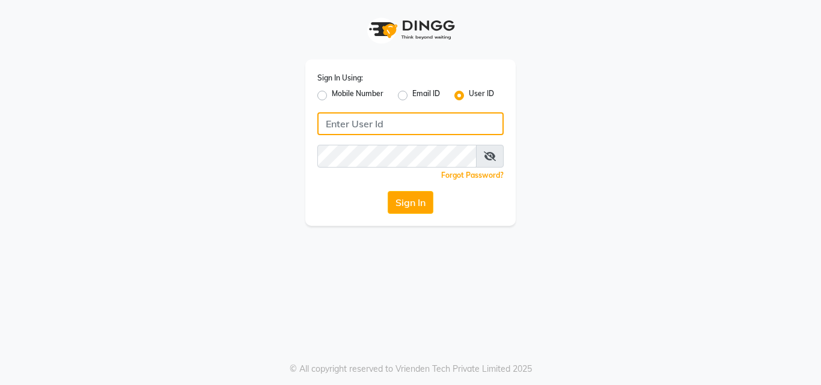
click at [397, 123] on input "Username" at bounding box center [410, 123] width 186 height 23
type input "novia@123"
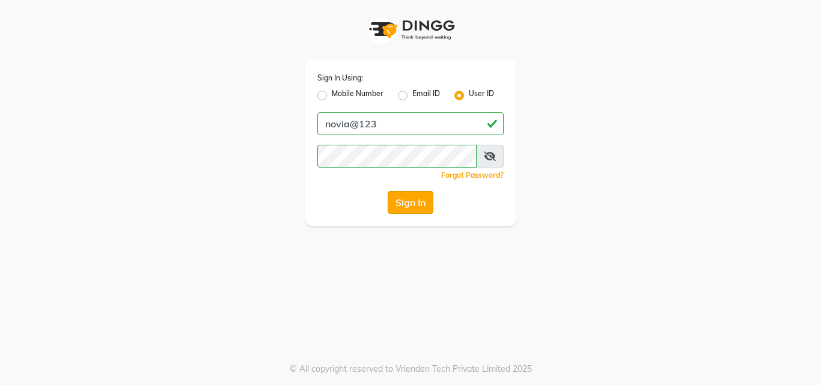
click at [411, 206] on button "Sign In" at bounding box center [411, 202] width 46 height 23
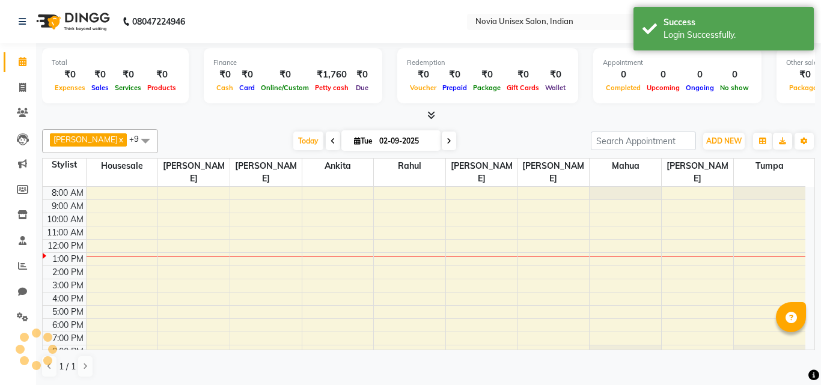
select select "en"
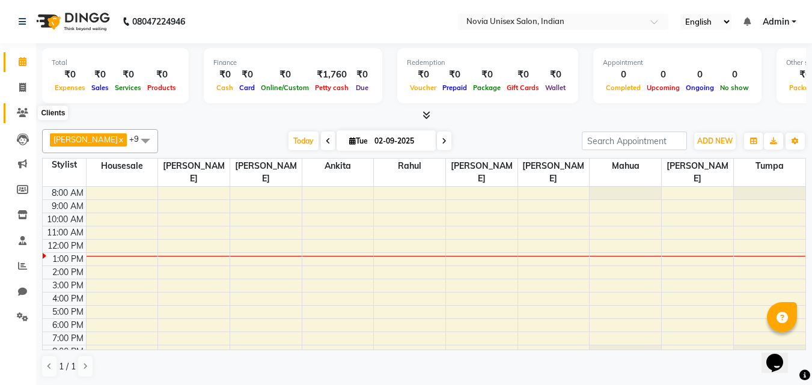
click at [18, 114] on icon at bounding box center [22, 112] width 11 height 9
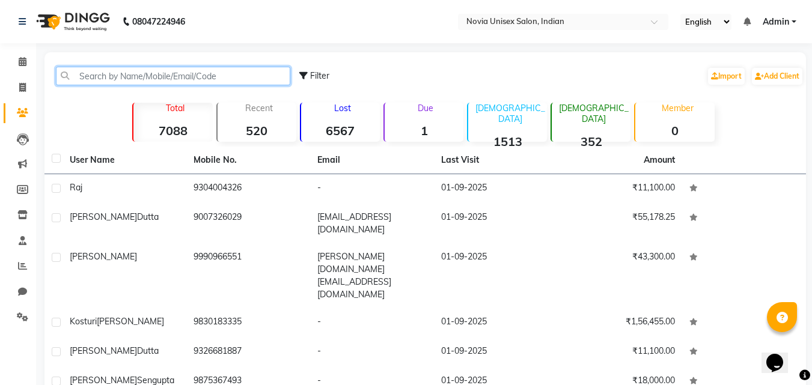
click at [118, 80] on input "text" at bounding box center [173, 76] width 234 height 19
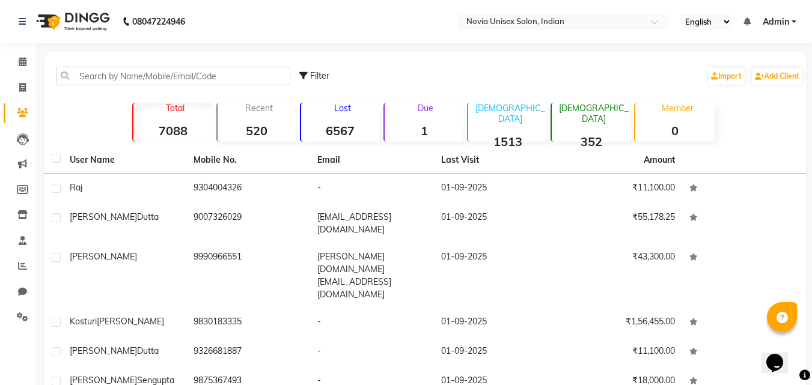
click at [421, 127] on strong "1" at bounding box center [424, 130] width 79 height 15
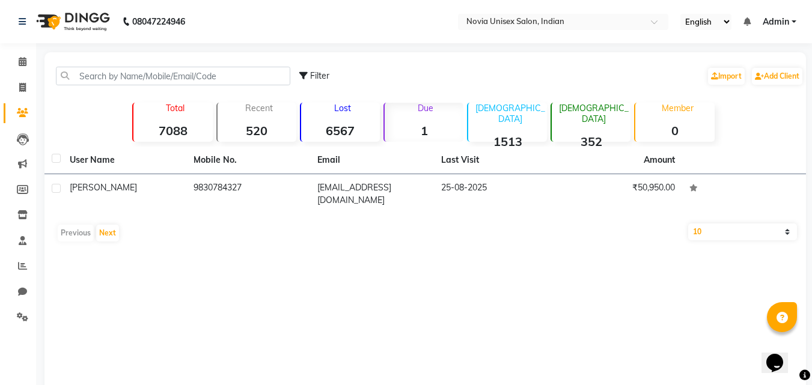
click at [510, 134] on strong "1513" at bounding box center [507, 141] width 79 height 15
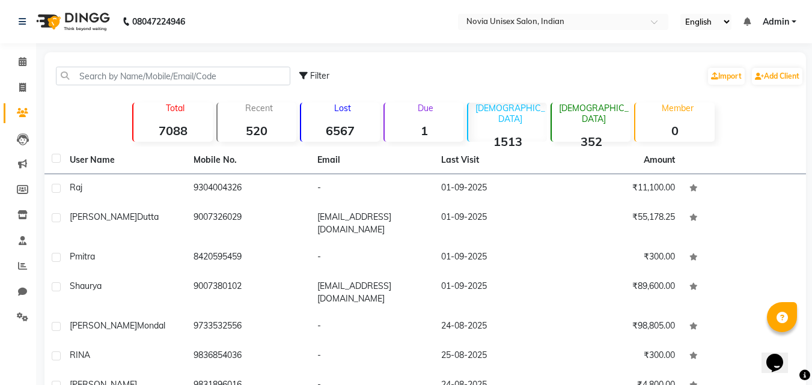
click at [600, 134] on strong "352" at bounding box center [591, 141] width 79 height 15
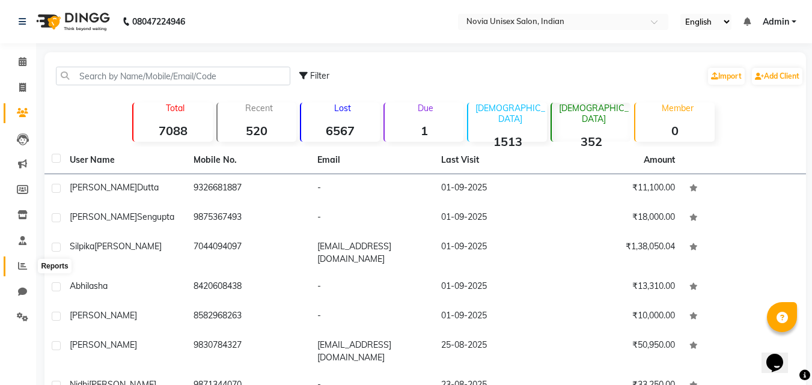
click at [20, 267] on icon at bounding box center [22, 265] width 9 height 9
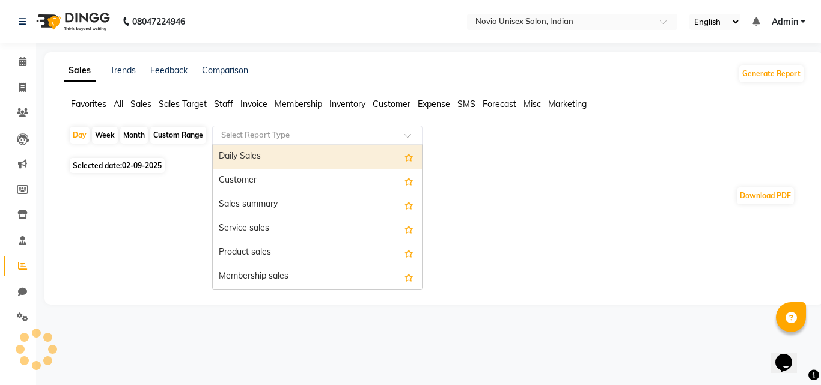
click at [259, 136] on input "text" at bounding box center [305, 135] width 173 height 12
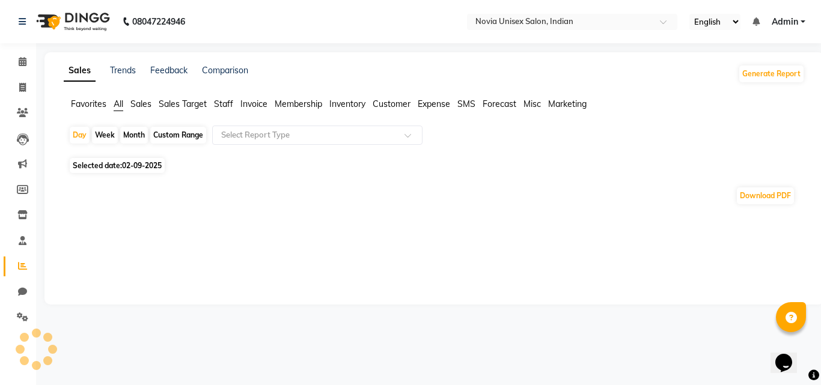
click at [164, 165] on span "Selected date: [DATE]" at bounding box center [117, 165] width 95 height 15
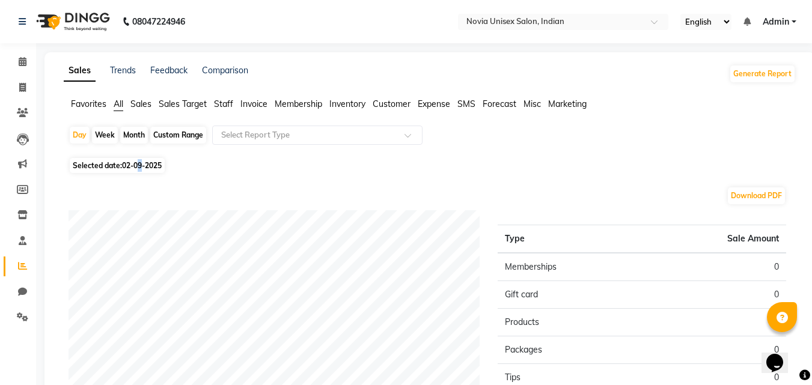
click at [142, 163] on span "02-09-2025" at bounding box center [142, 165] width 40 height 9
select select "9"
select select "2025"
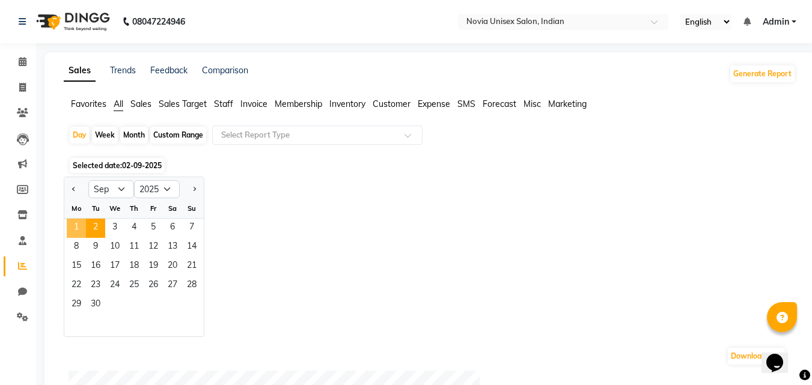
click at [82, 231] on span "1" at bounding box center [76, 228] width 19 height 19
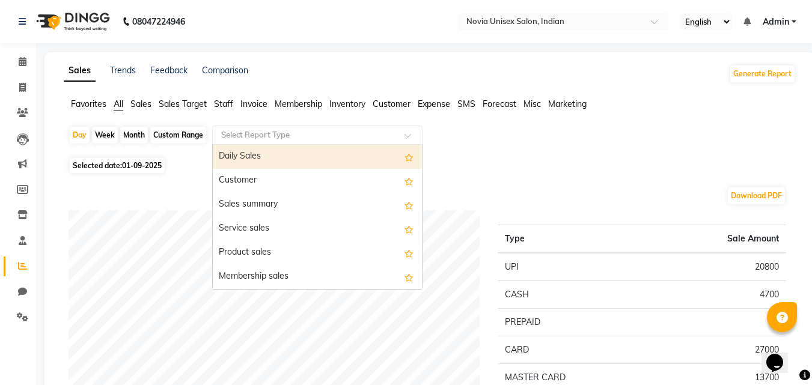
click at [332, 138] on input "text" at bounding box center [305, 135] width 173 height 12
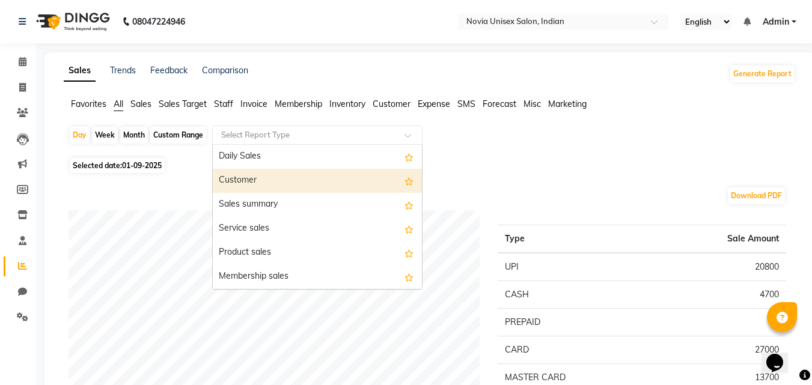
click at [273, 184] on div "Customer" at bounding box center [317, 181] width 209 height 24
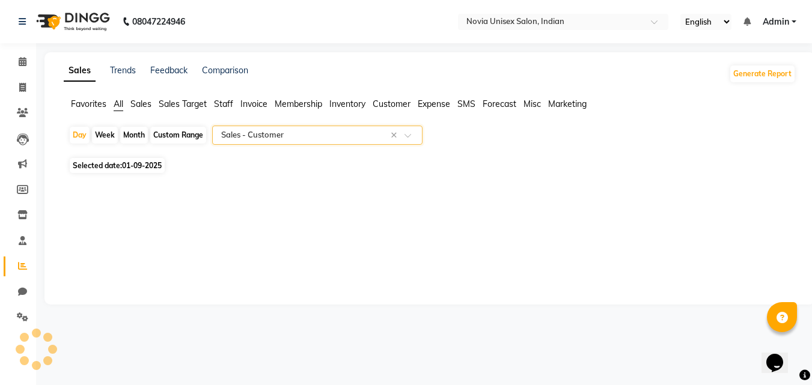
select select "filtered_report"
select select "csv"
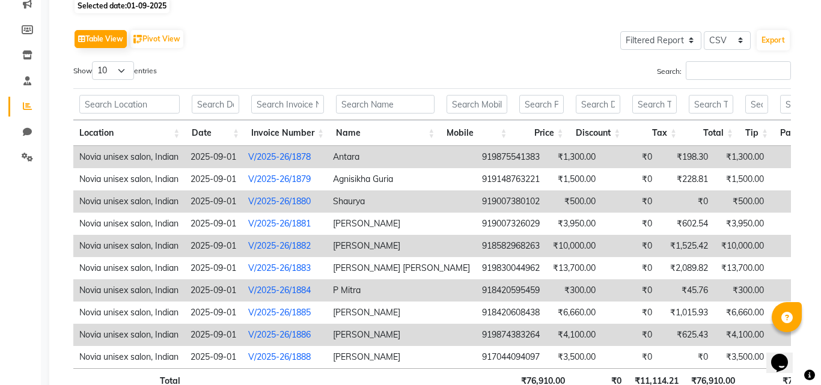
scroll to position [180, 0]
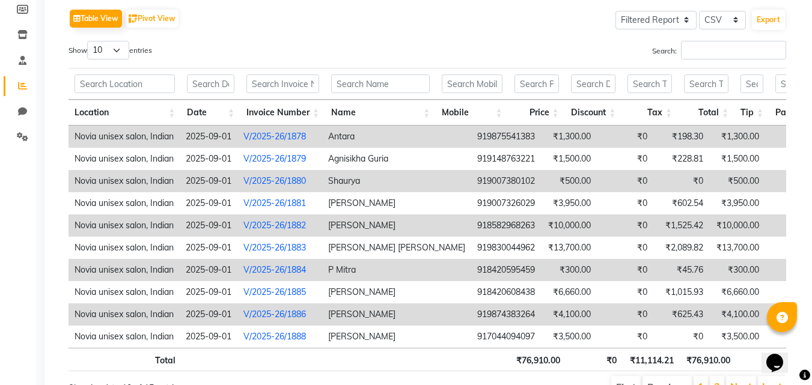
click at [295, 136] on link "V/2025-26/1878" at bounding box center [274, 136] width 63 height 11
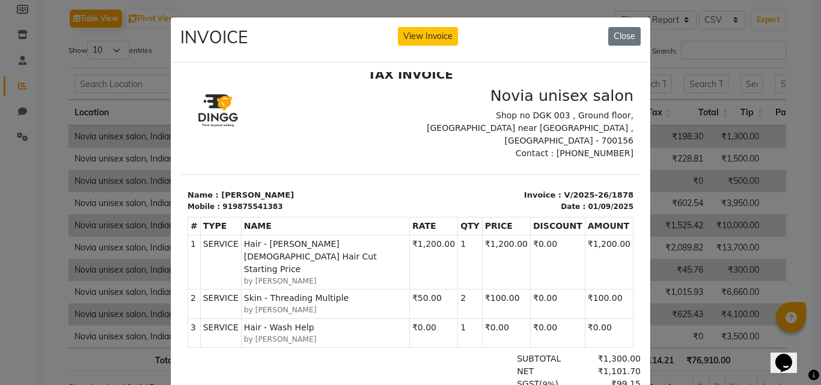
scroll to position [0, 0]
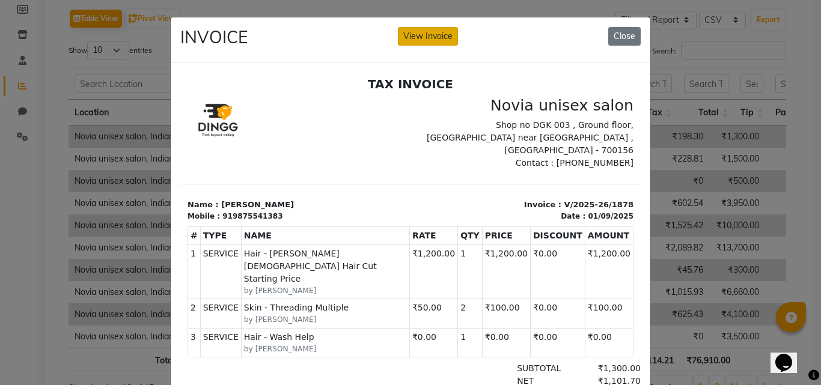
click at [441, 40] on button "View Invoice" at bounding box center [428, 36] width 60 height 19
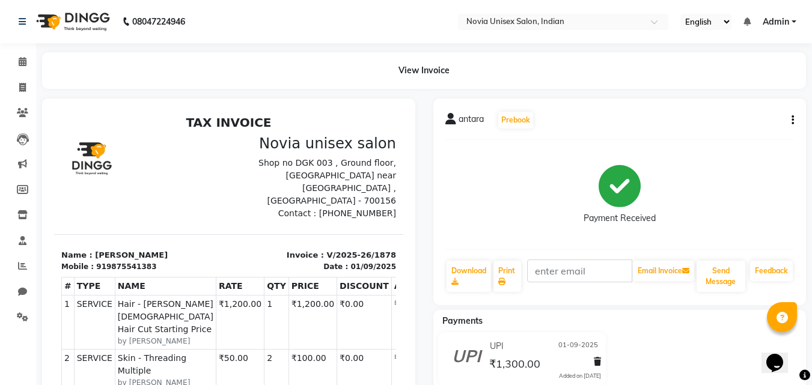
click at [789, 118] on button "button" at bounding box center [790, 120] width 7 height 13
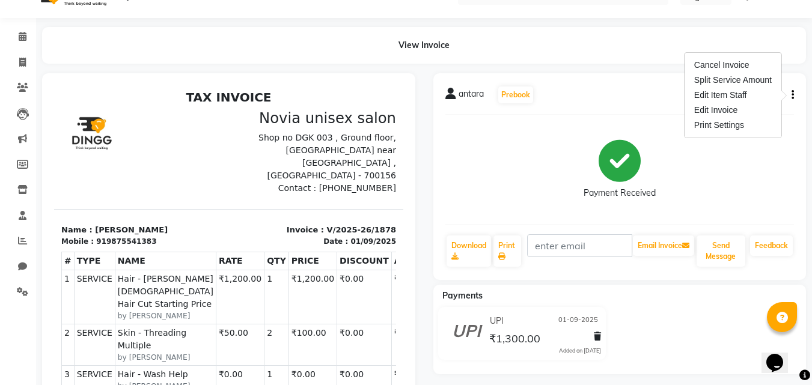
scroll to position [14, 0]
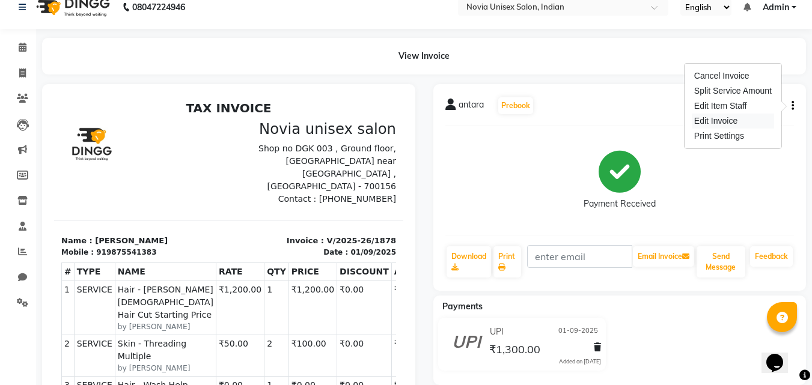
click at [744, 122] on div "Edit Invoice" at bounding box center [733, 121] width 82 height 15
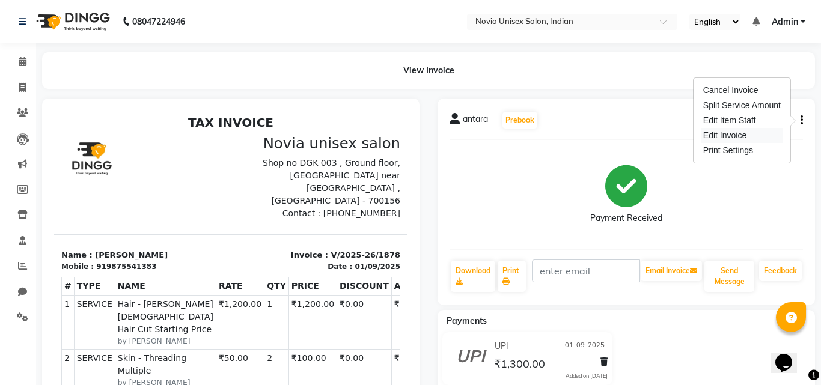
select select "service"
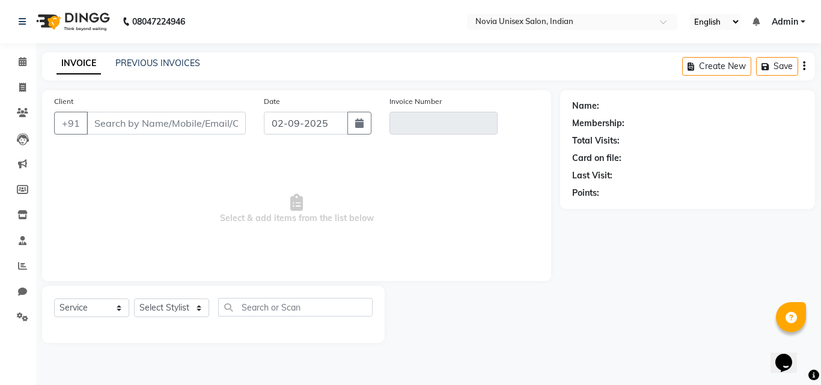
type input "9875541383"
type input "V/2025-26/1878"
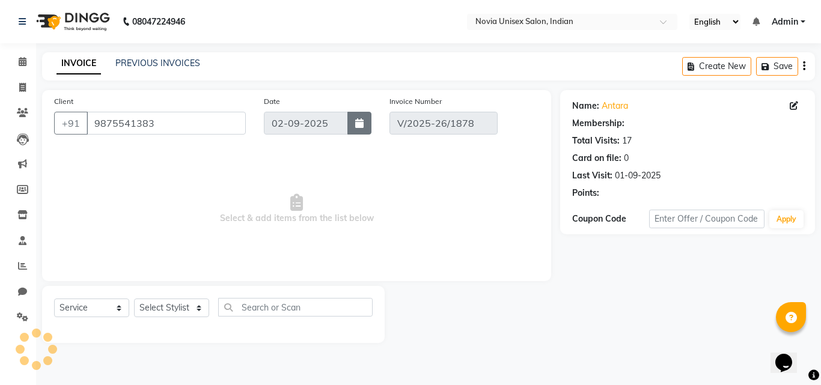
type input "01-09-2025"
select select "select"
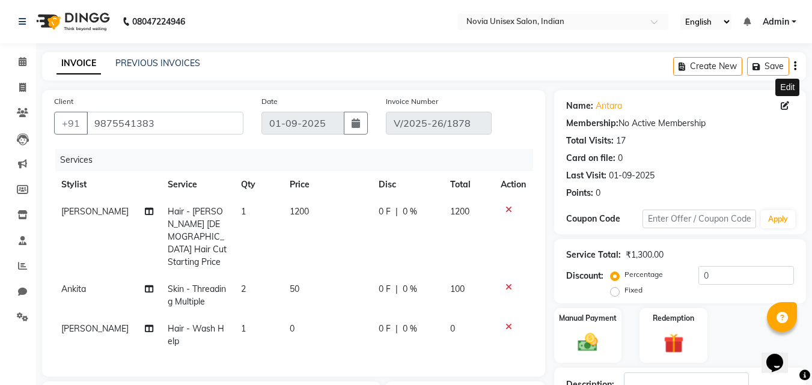
click at [787, 105] on icon at bounding box center [785, 106] width 8 height 8
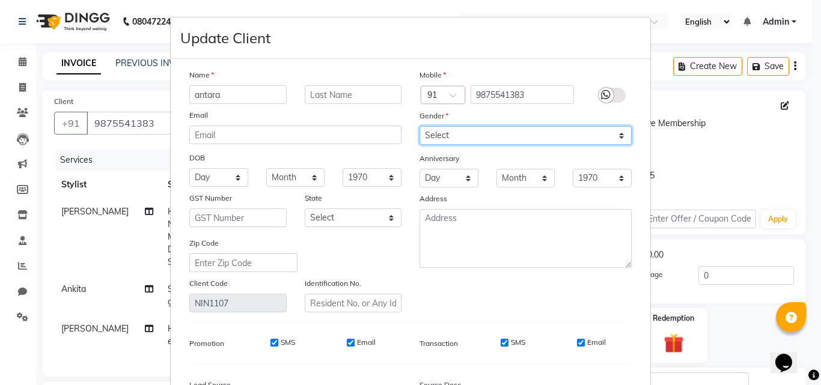
click at [515, 135] on select "Select [DEMOGRAPHIC_DATA] [DEMOGRAPHIC_DATA] Other Prefer Not To Say" at bounding box center [526, 135] width 212 height 19
select select "[DEMOGRAPHIC_DATA]"
click at [420, 126] on select "Select [DEMOGRAPHIC_DATA] [DEMOGRAPHIC_DATA] Other Prefer Not To Say" at bounding box center [526, 135] width 212 height 19
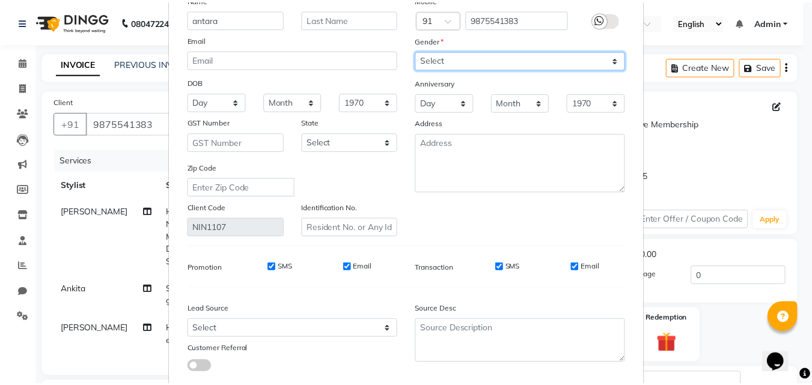
scroll to position [148, 0]
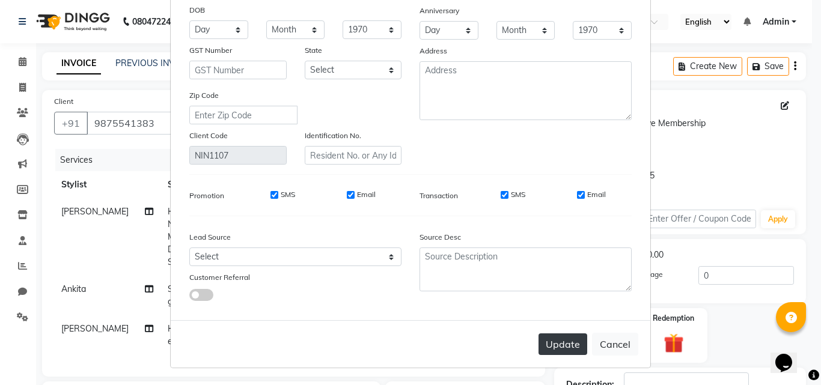
click at [564, 350] on button "Update" at bounding box center [563, 345] width 49 height 22
select select
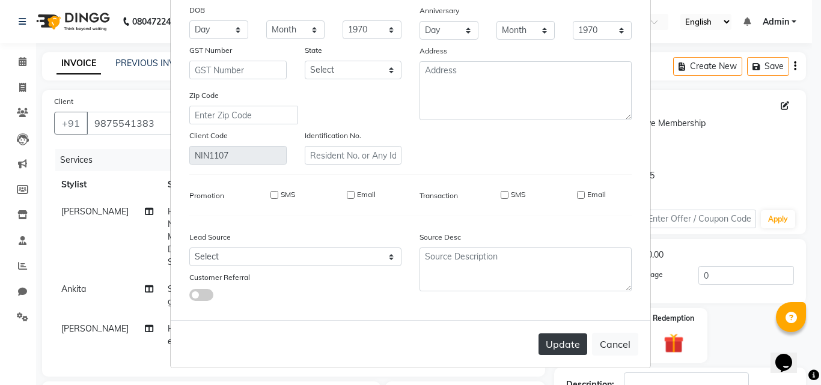
select select
checkbox input "false"
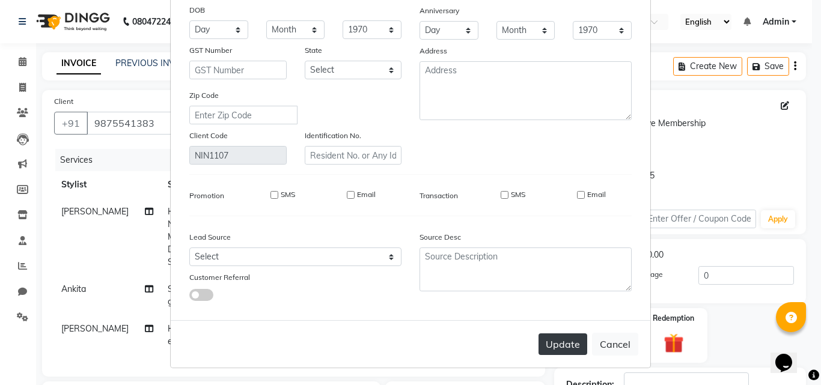
checkbox input "false"
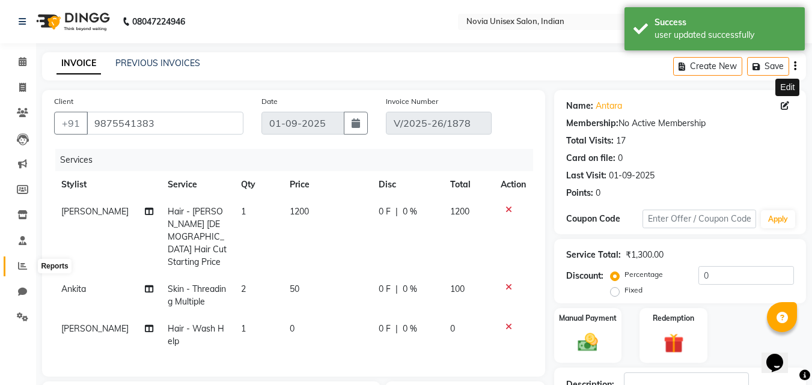
click at [25, 267] on icon at bounding box center [22, 265] width 9 height 9
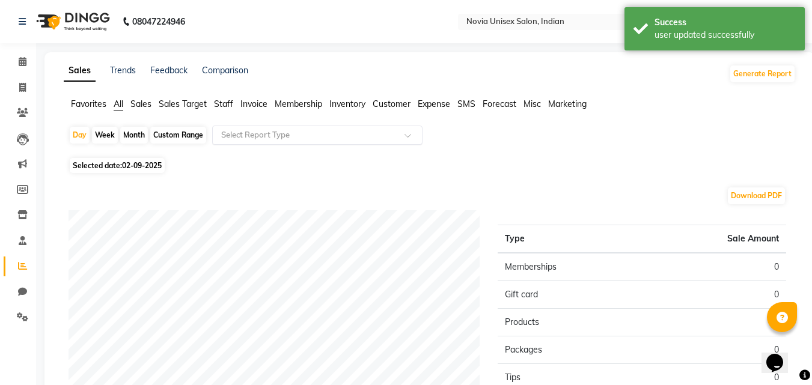
click at [242, 136] on input "text" at bounding box center [305, 135] width 173 height 12
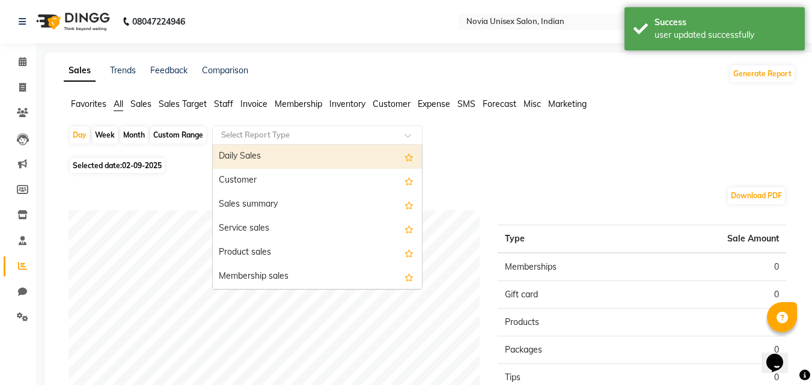
click at [155, 168] on span "02-09-2025" at bounding box center [142, 165] width 40 height 9
select select "9"
select select "2025"
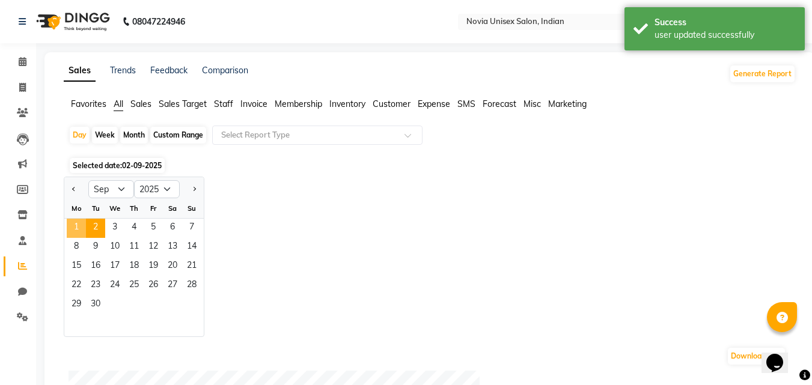
click at [76, 228] on span "1" at bounding box center [76, 228] width 19 height 19
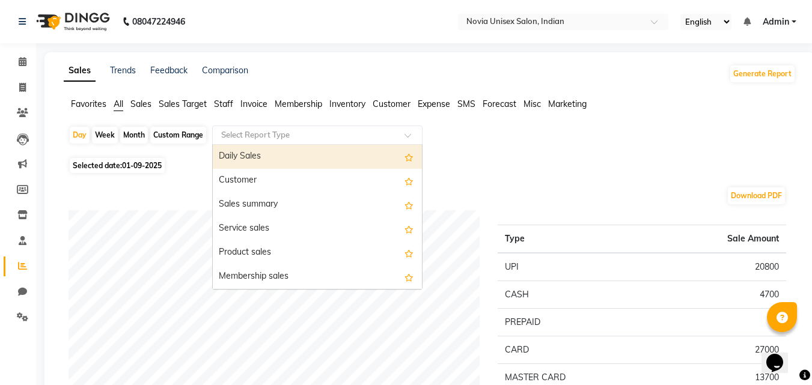
click at [266, 136] on input "text" at bounding box center [305, 135] width 173 height 12
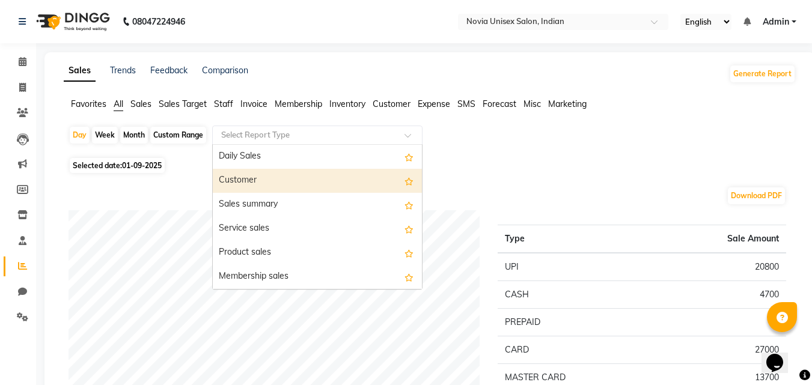
click at [259, 178] on div "Customer" at bounding box center [317, 181] width 209 height 24
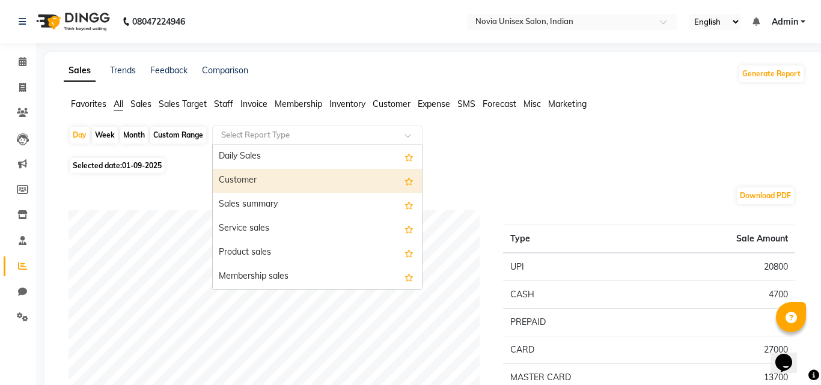
select select "filtered_report"
select select "csv"
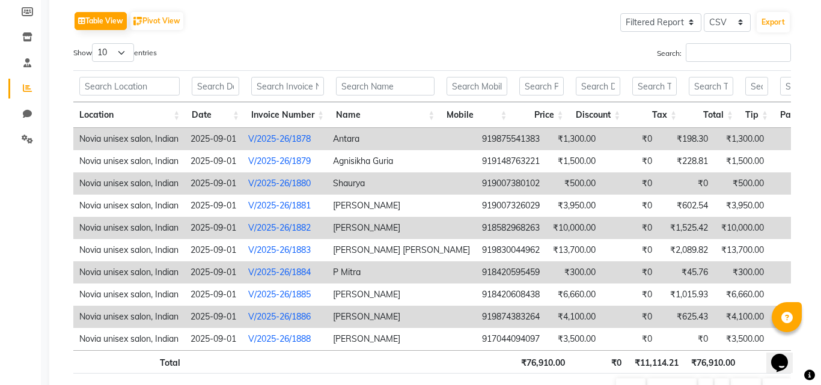
scroll to position [180, 0]
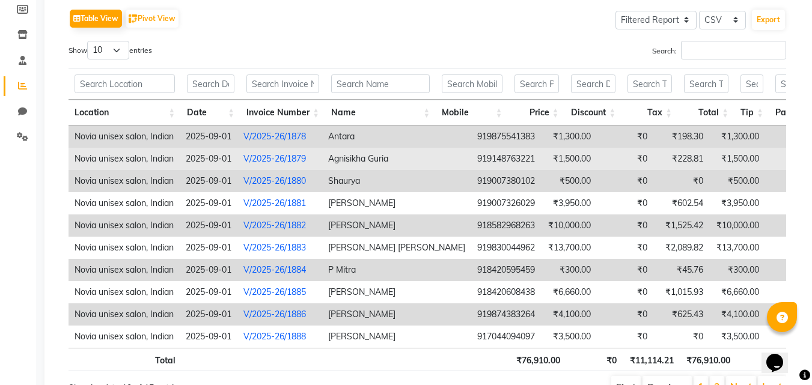
click at [293, 163] on link "V/2025-26/1879" at bounding box center [274, 158] width 63 height 11
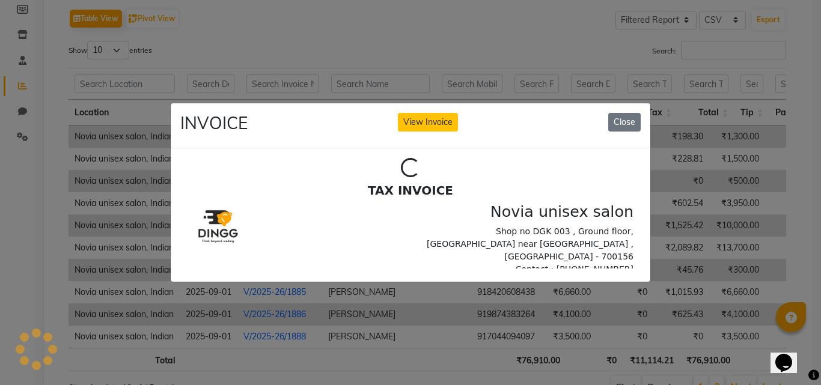
scroll to position [0, 0]
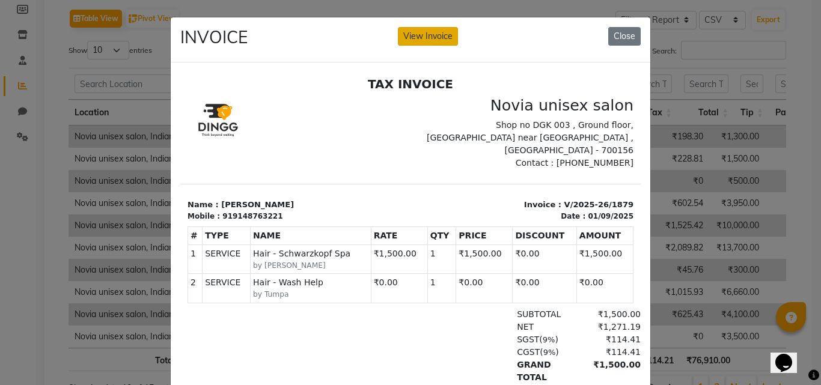
drag, startPoint x: 426, startPoint y: 40, endPoint x: 266, endPoint y: 13, distance: 162.1
click at [426, 40] on button "View Invoice" at bounding box center [428, 36] width 60 height 19
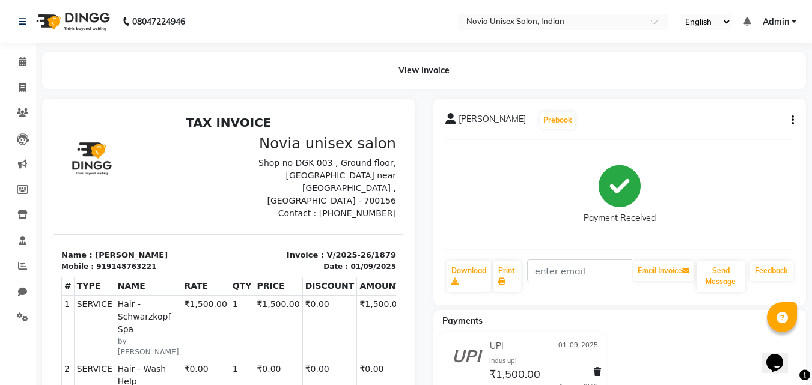
click at [790, 120] on button "button" at bounding box center [790, 120] width 7 height 13
click at [750, 138] on div "Edit Invoice" at bounding box center [733, 135] width 82 height 15
select select "service"
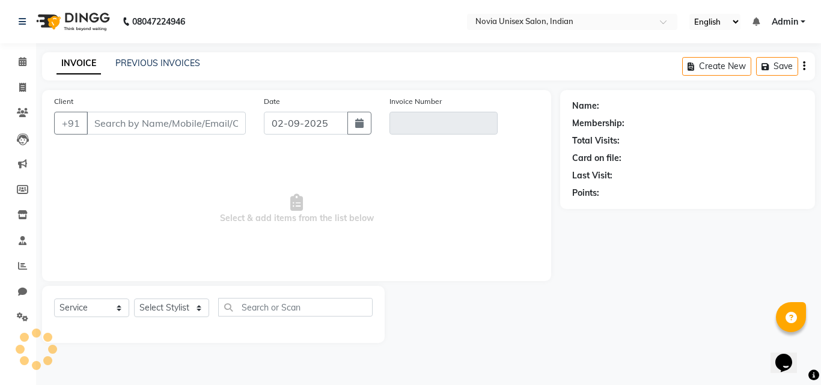
type input "9148763221"
type input "V/2025-26/1879"
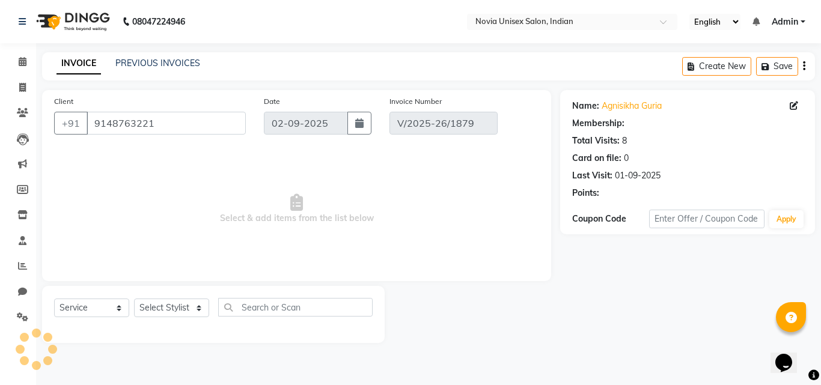
type input "01-09-2025"
select select "select"
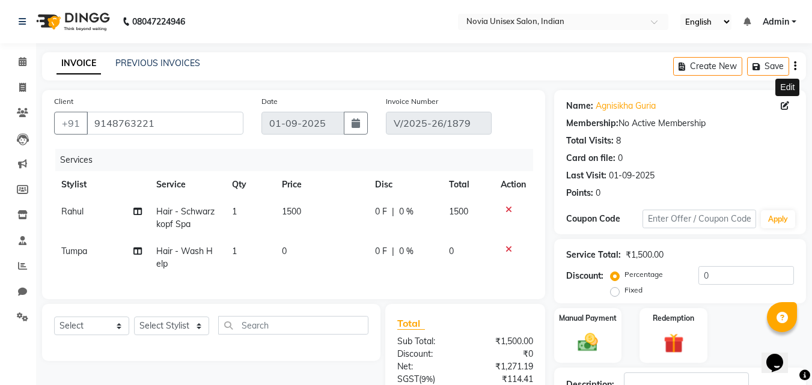
click at [783, 102] on icon at bounding box center [785, 106] width 8 height 8
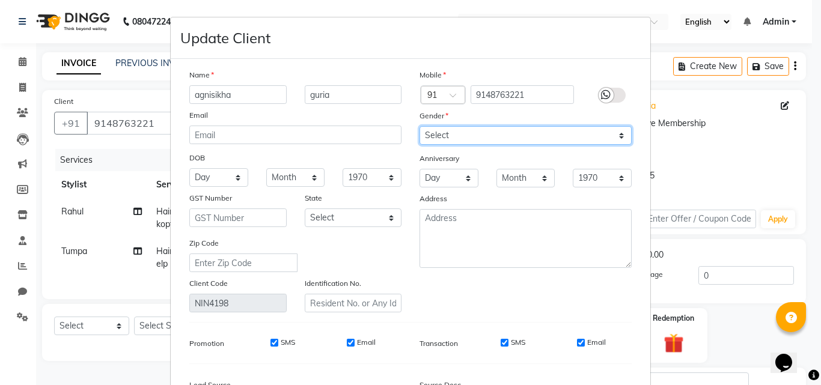
click at [514, 136] on select "Select [DEMOGRAPHIC_DATA] [DEMOGRAPHIC_DATA] Other Prefer Not To Say" at bounding box center [526, 135] width 212 height 19
select select "[DEMOGRAPHIC_DATA]"
click at [420, 126] on select "Select [DEMOGRAPHIC_DATA] [DEMOGRAPHIC_DATA] Other Prefer Not To Say" at bounding box center [526, 135] width 212 height 19
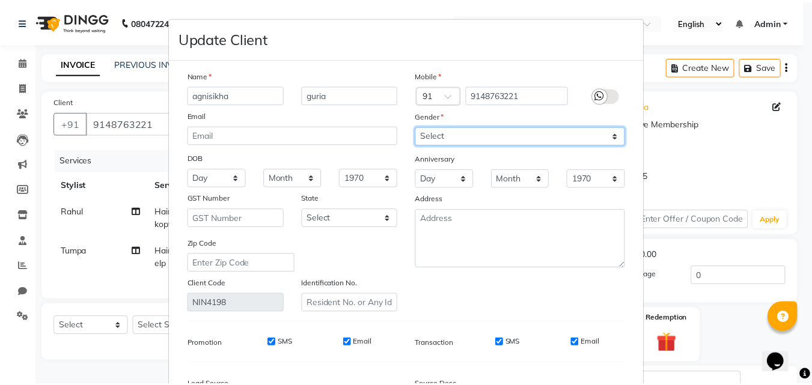
scroll to position [148, 0]
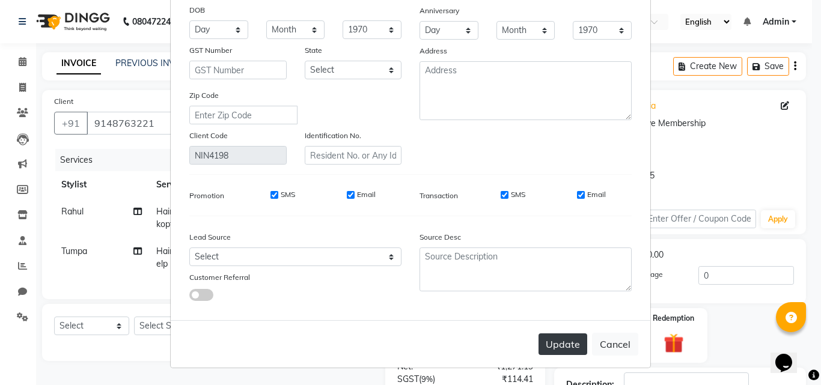
click at [571, 343] on button "Update" at bounding box center [563, 345] width 49 height 22
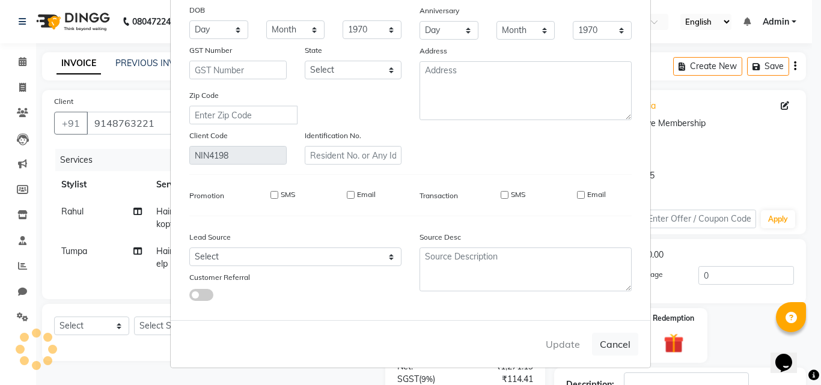
select select
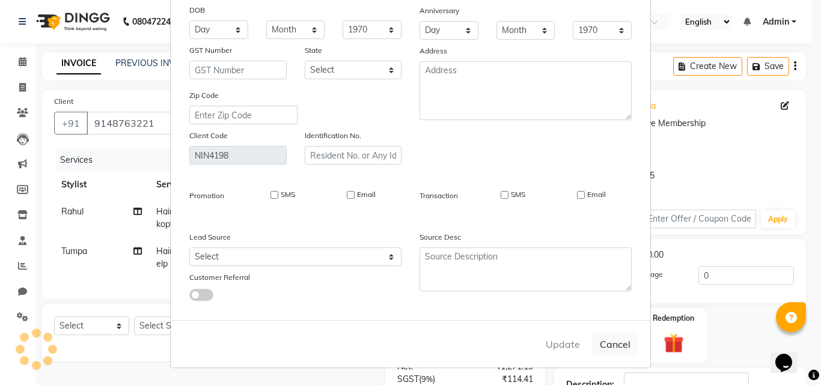
select select
checkbox input "false"
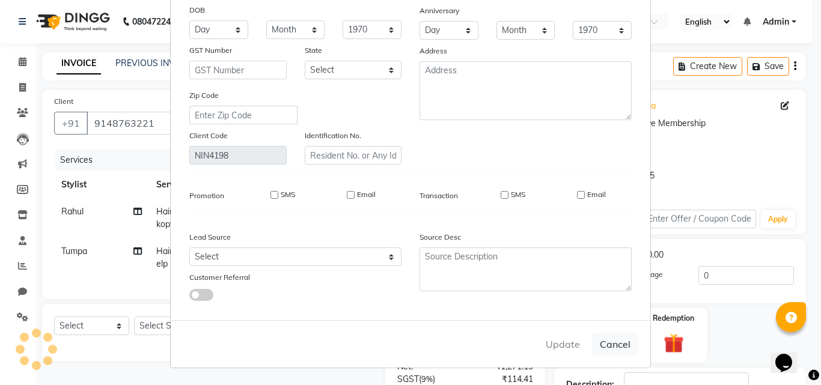
checkbox input "false"
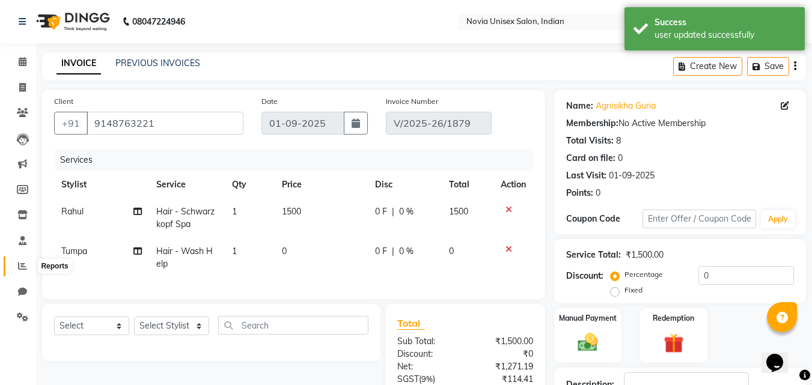
click at [22, 264] on icon at bounding box center [22, 265] width 9 height 9
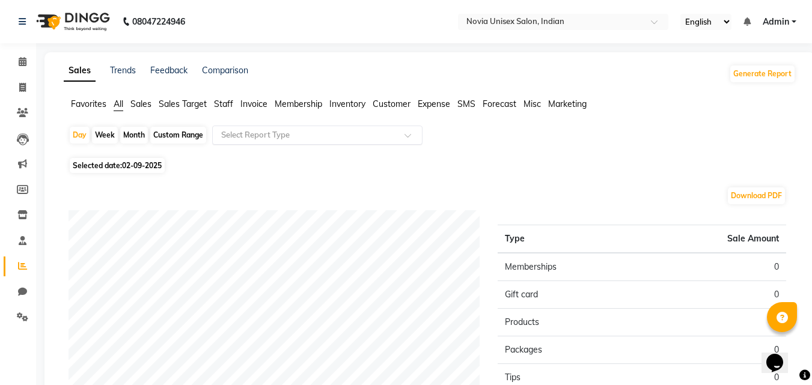
click at [281, 138] on input "text" at bounding box center [305, 135] width 173 height 12
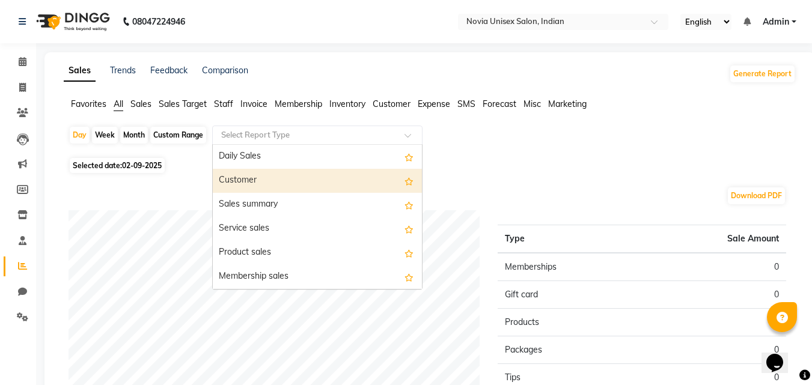
click at [273, 180] on div "Customer" at bounding box center [317, 181] width 209 height 24
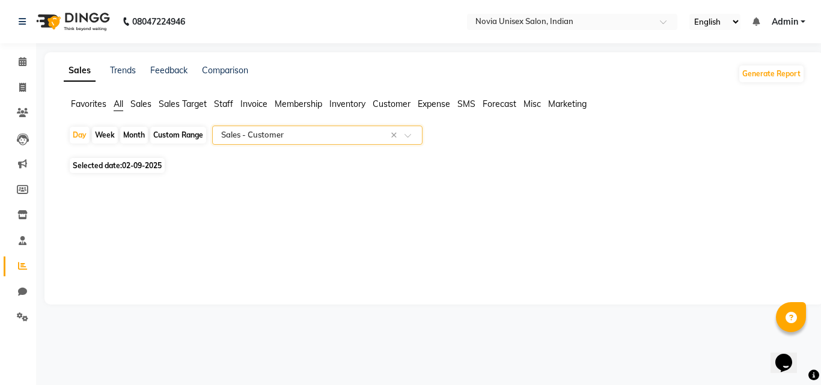
click at [157, 166] on span "02-09-2025" at bounding box center [142, 165] width 40 height 9
select select "9"
select select "2025"
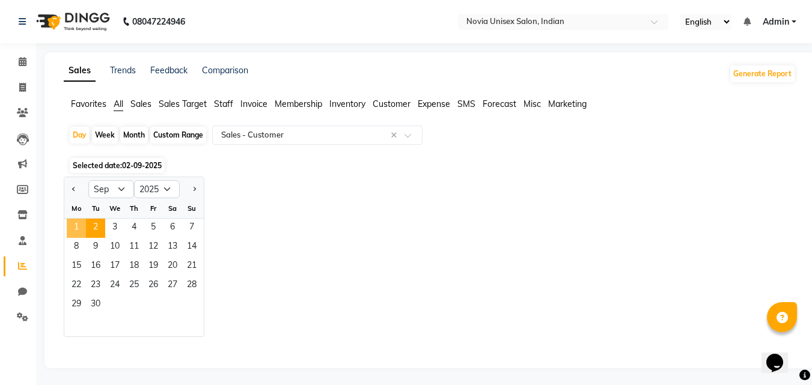
click at [81, 227] on span "1" at bounding box center [76, 228] width 19 height 19
select select "filtered_report"
select select "csv"
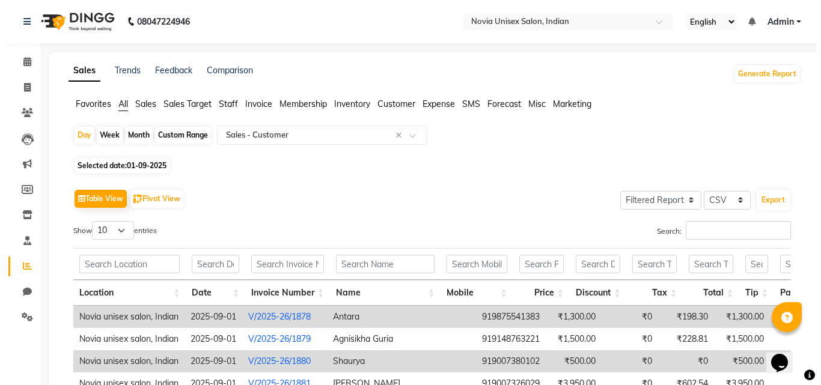
scroll to position [120, 0]
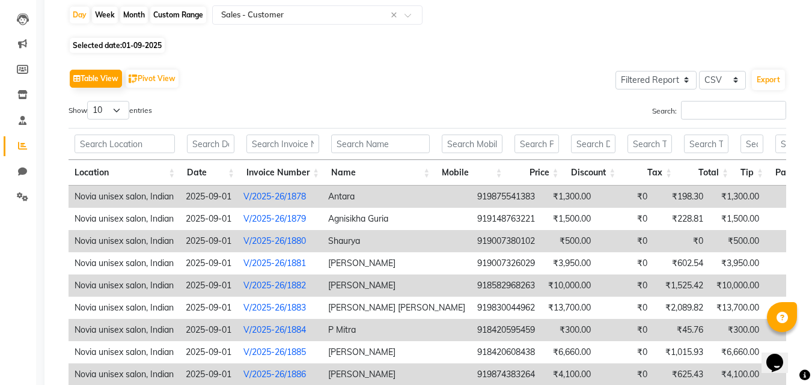
click at [271, 241] on link "V/2025-26/1880" at bounding box center [274, 241] width 63 height 11
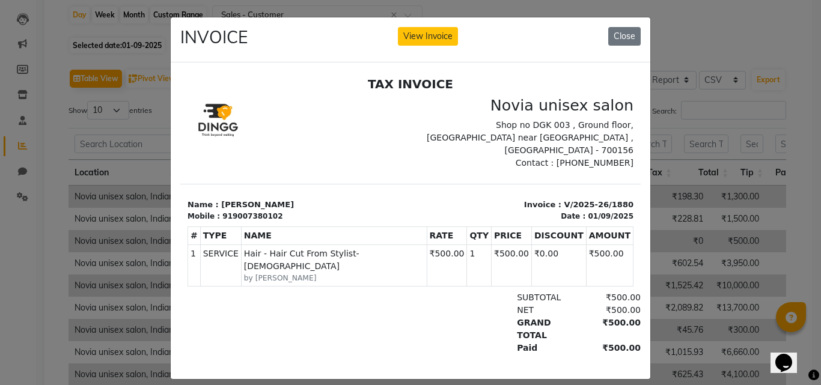
scroll to position [10, 0]
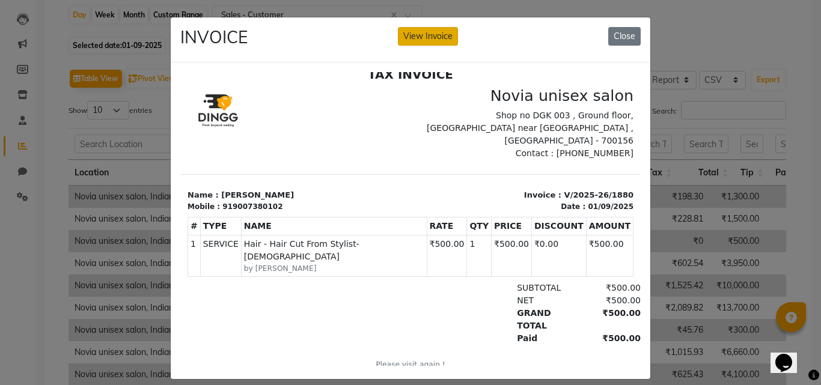
click at [430, 40] on button "View Invoice" at bounding box center [428, 36] width 60 height 19
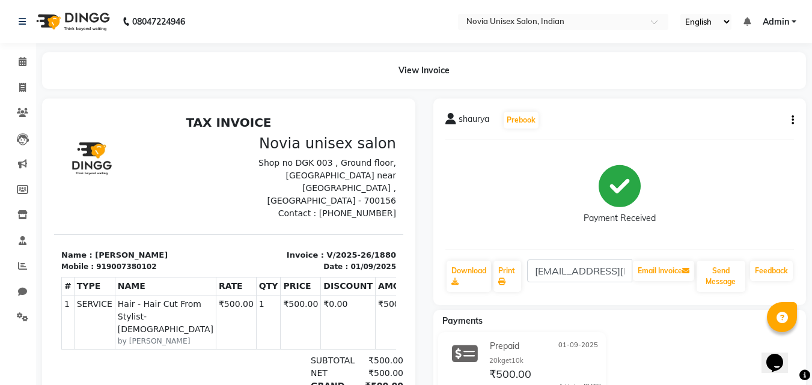
click at [789, 122] on button "button" at bounding box center [790, 120] width 7 height 13
click at [736, 136] on div "Edit Invoice" at bounding box center [733, 135] width 82 height 15
select select "service"
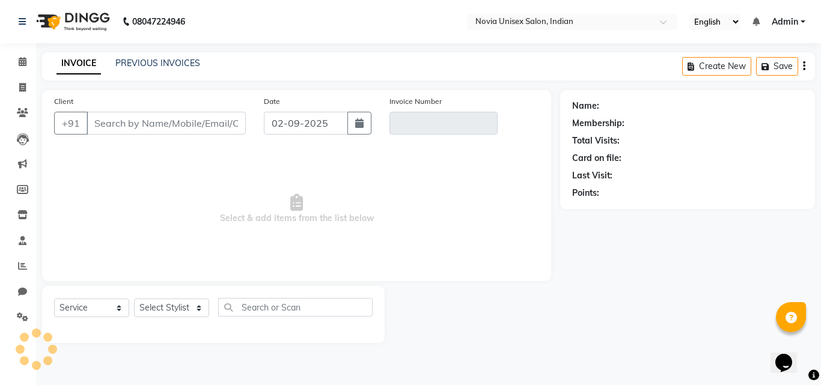
type input "9007380102"
type input "V/2025-26/1880"
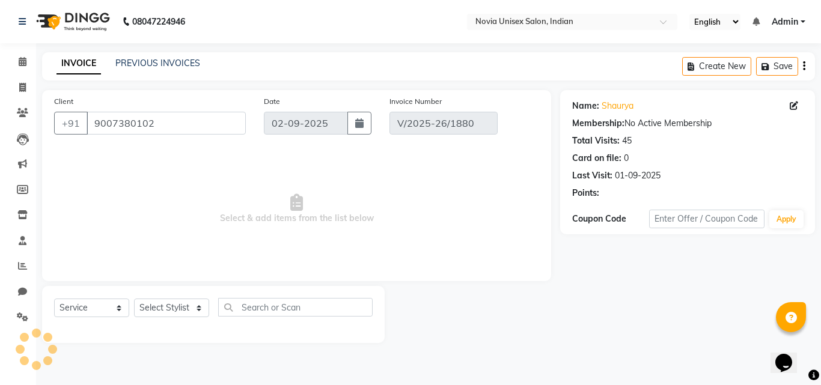
type input "01-09-2025"
select select "select"
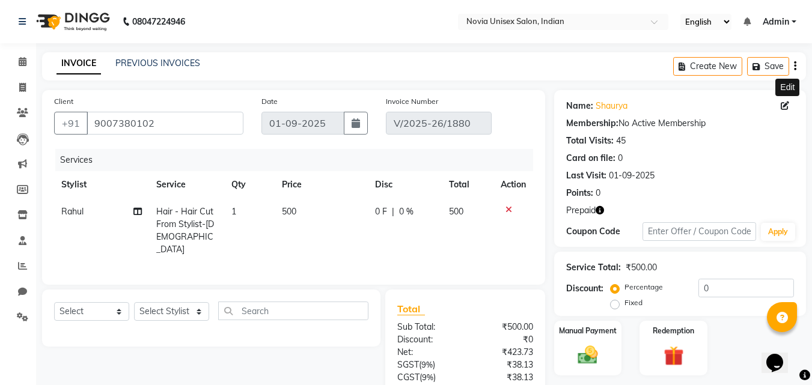
click at [786, 105] on icon at bounding box center [785, 106] width 8 height 8
select select "[DEMOGRAPHIC_DATA]"
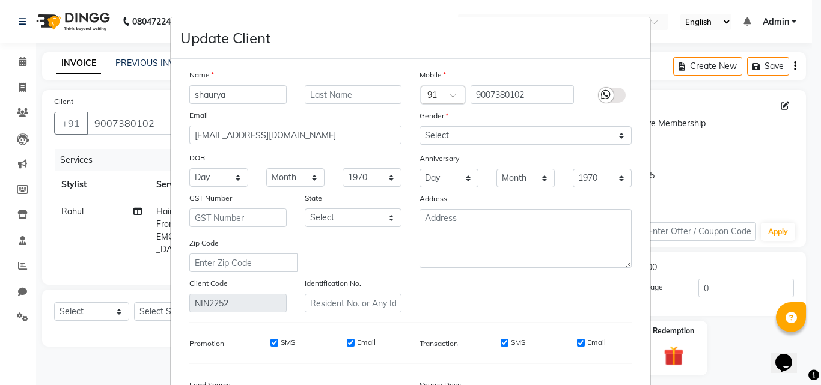
click at [608, 96] on div at bounding box center [606, 95] width 15 height 15
click at [0, 0] on input "checkbox" at bounding box center [0, 0] width 0 height 0
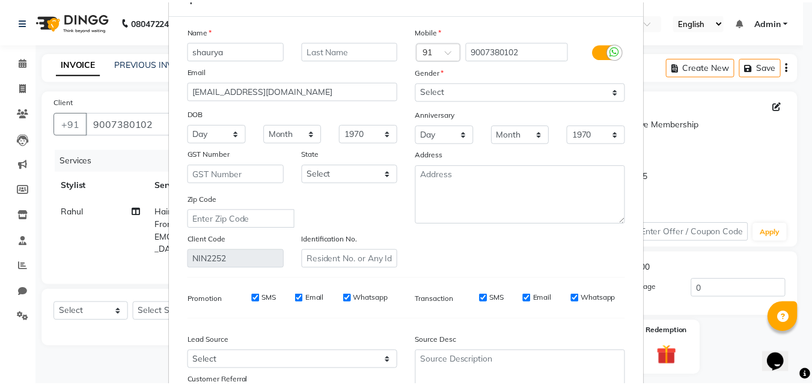
scroll to position [148, 0]
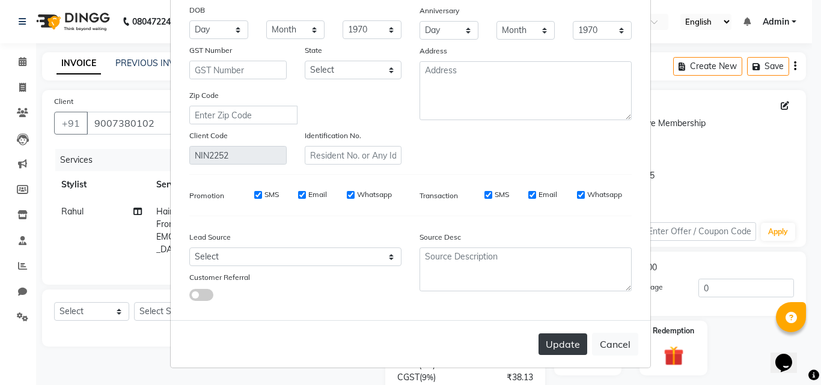
click at [547, 348] on button "Update" at bounding box center [563, 345] width 49 height 22
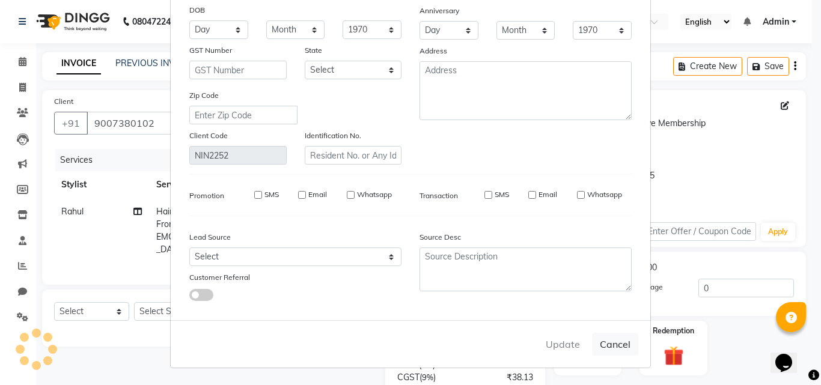
select select
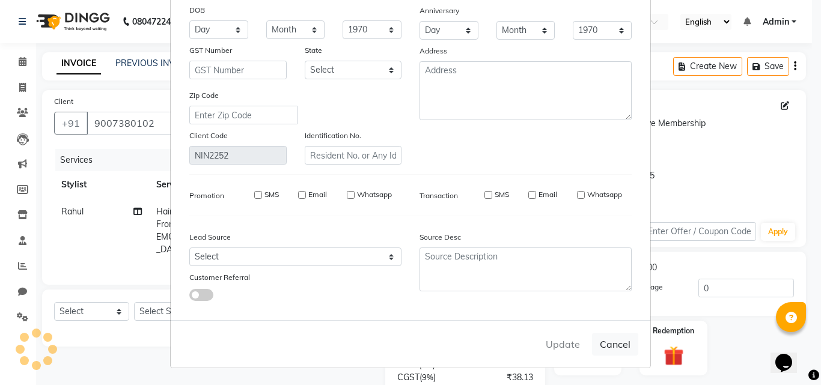
select select
checkbox input "false"
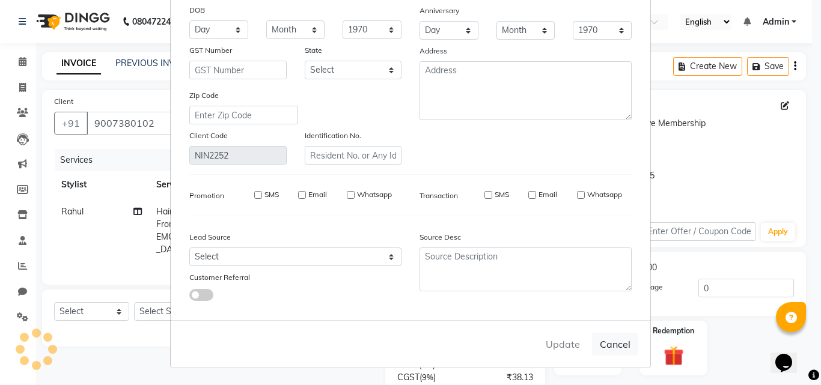
checkbox input "false"
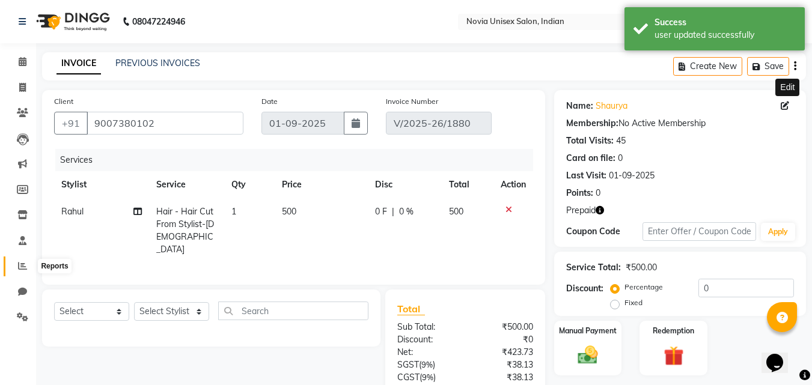
click at [23, 263] on icon at bounding box center [22, 265] width 9 height 9
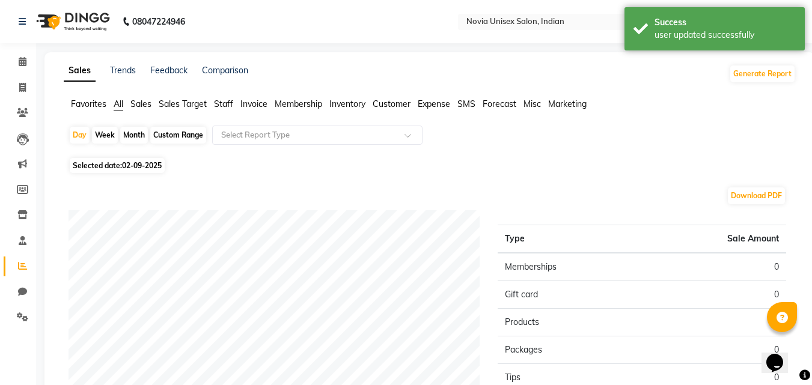
click at [146, 169] on span "02-09-2025" at bounding box center [142, 165] width 40 height 9
select select "9"
select select "2025"
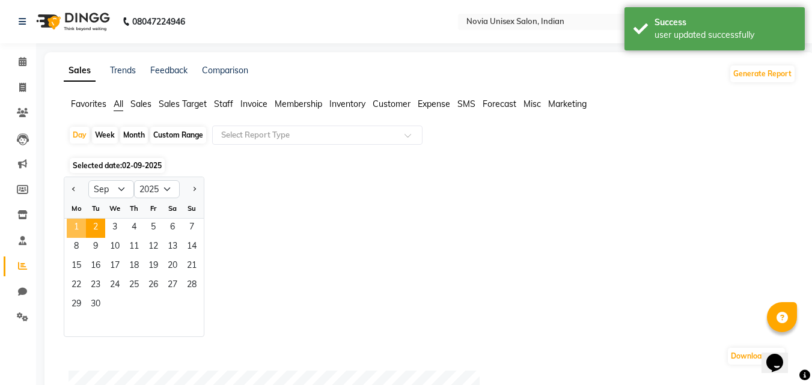
click at [75, 225] on span "1" at bounding box center [76, 228] width 19 height 19
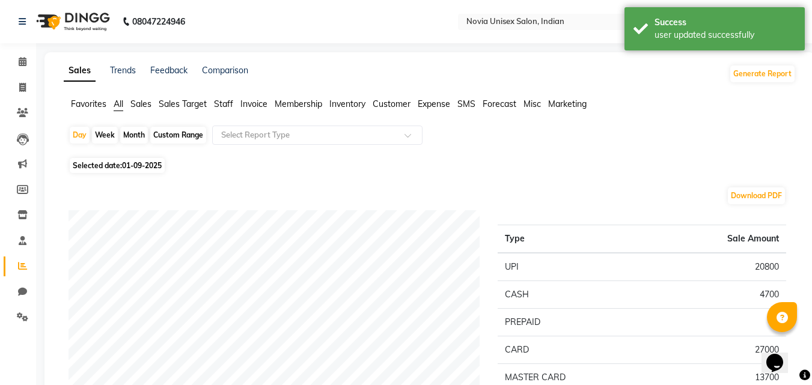
click at [405, 99] on span "Customer" at bounding box center [392, 104] width 38 height 11
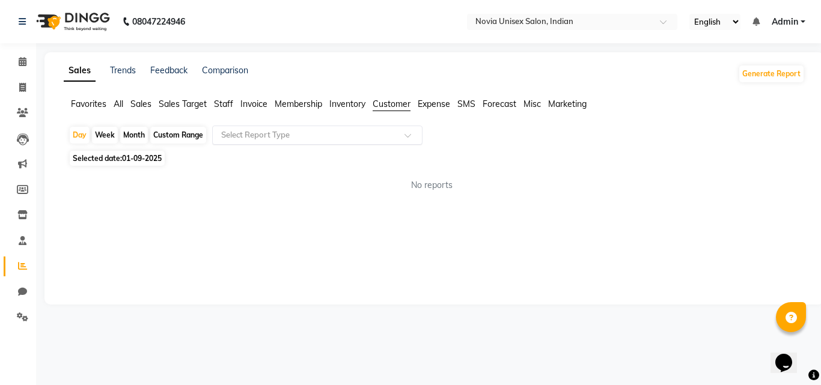
click at [331, 135] on input "text" at bounding box center [305, 135] width 173 height 12
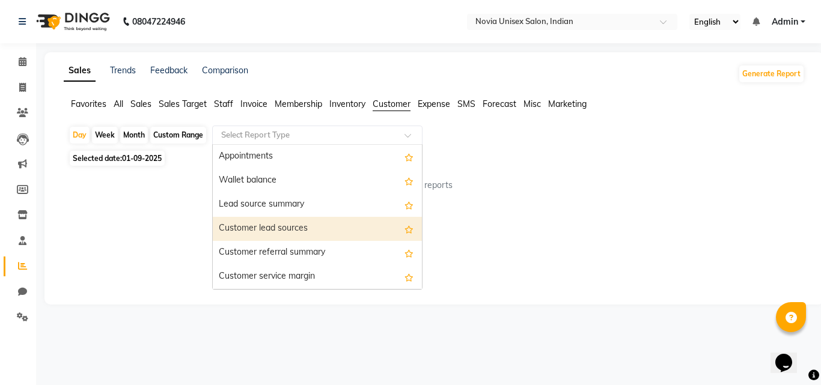
click at [118, 156] on span "Selected date: [DATE]" at bounding box center [117, 158] width 95 height 15
select select "9"
select select "2025"
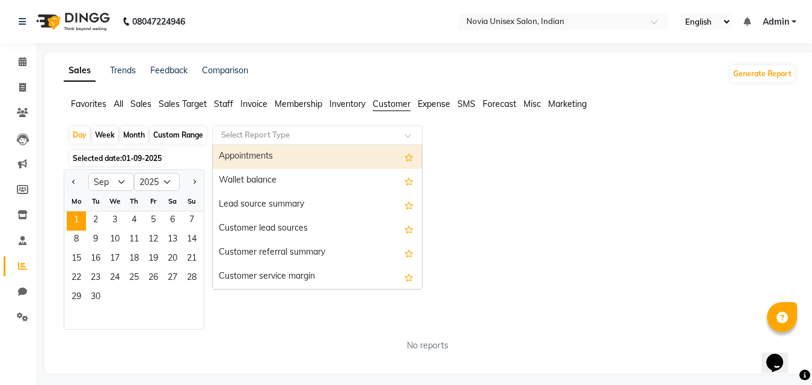
click at [288, 135] on input "text" at bounding box center [305, 135] width 173 height 12
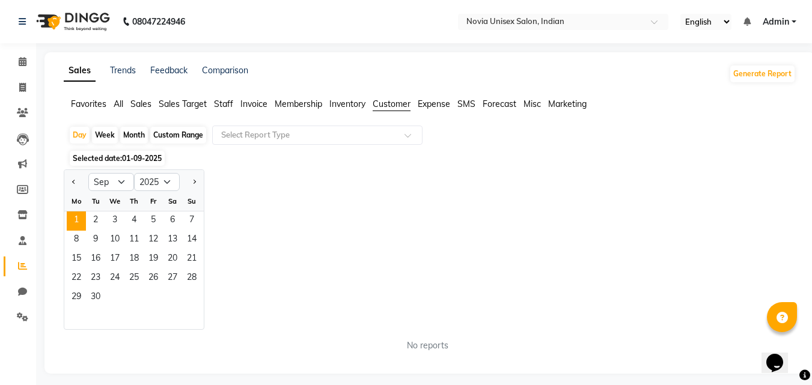
click at [548, 207] on div "Jan Feb Mar Apr May Jun [DATE] Aug Sep Oct Nov [DATE] 2016 2017 2018 2019 2020 …" at bounding box center [430, 249] width 732 height 160
click at [78, 221] on span "1" at bounding box center [76, 221] width 19 height 19
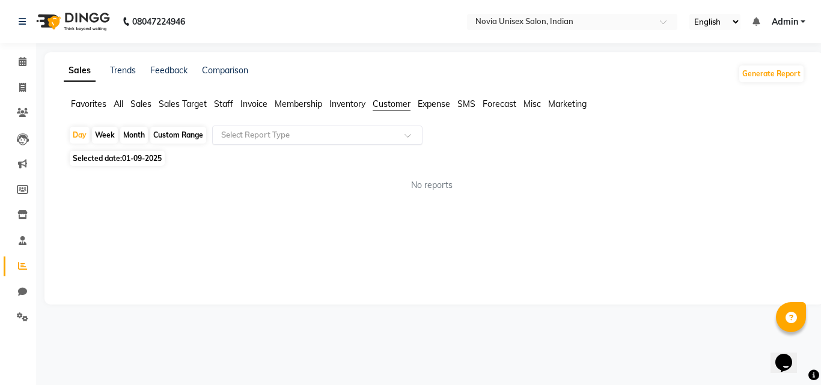
click at [371, 143] on div "Select Report Type" at bounding box center [317, 135] width 210 height 19
click at [144, 102] on span "Sales" at bounding box center [140, 104] width 21 height 11
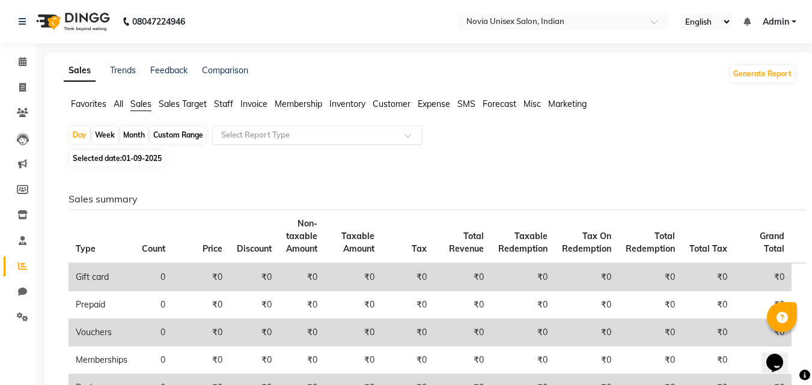
click at [325, 134] on input "text" at bounding box center [305, 135] width 173 height 12
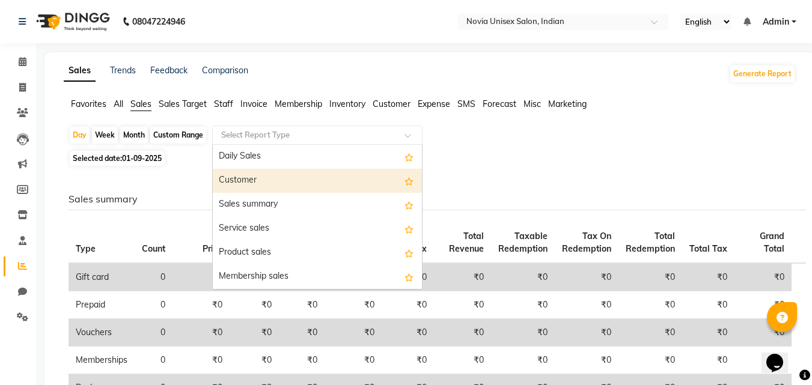
click at [267, 179] on div "Customer" at bounding box center [317, 181] width 209 height 24
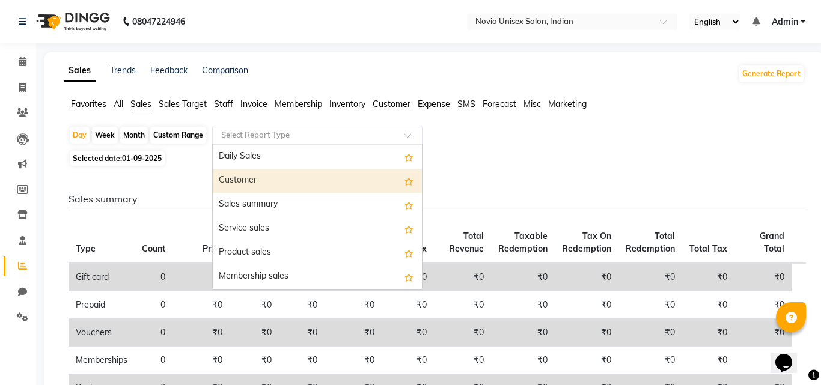
select select "filtered_report"
select select "csv"
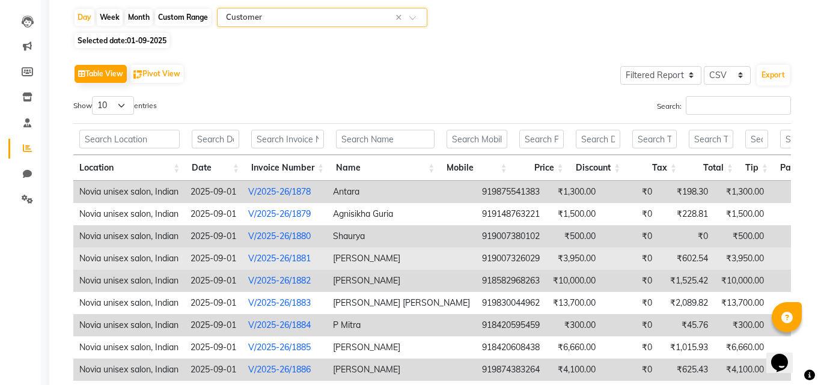
scroll to position [120, 0]
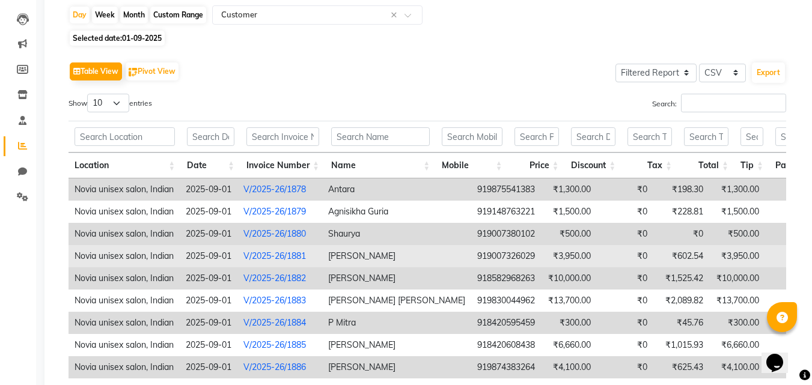
click at [291, 258] on link "V/2025-26/1881" at bounding box center [274, 256] width 63 height 11
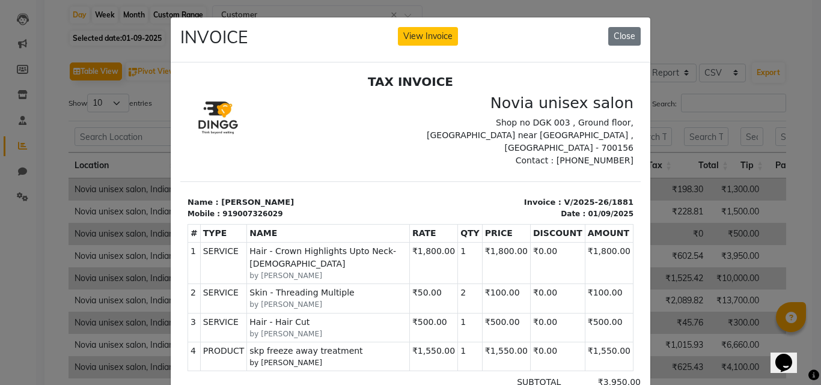
scroll to position [10, 0]
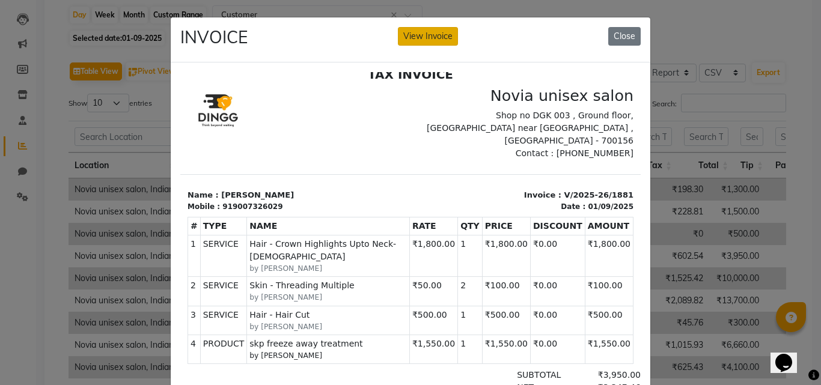
click at [423, 33] on button "View Invoice" at bounding box center [428, 36] width 60 height 19
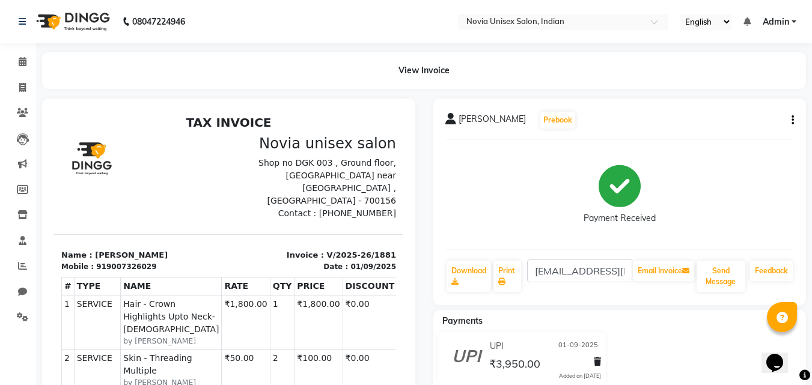
click at [792, 121] on icon "button" at bounding box center [793, 120] width 2 height 1
click at [734, 135] on div "Edit Invoice" at bounding box center [733, 135] width 82 height 15
select select "service"
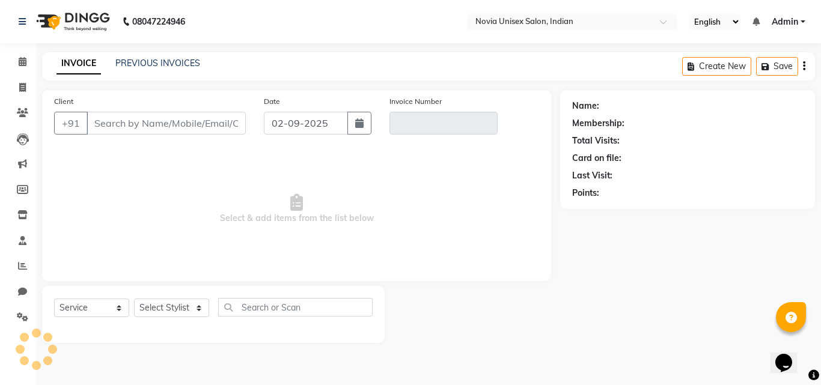
type input "9007326029"
type input "V/2025-26/1881"
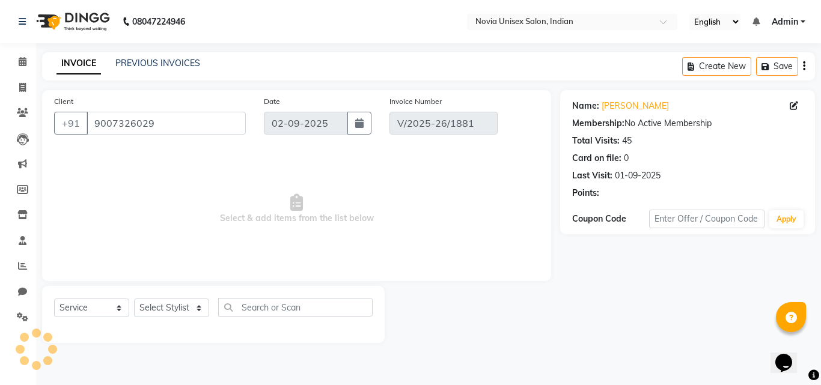
type input "01-09-2025"
select select "select"
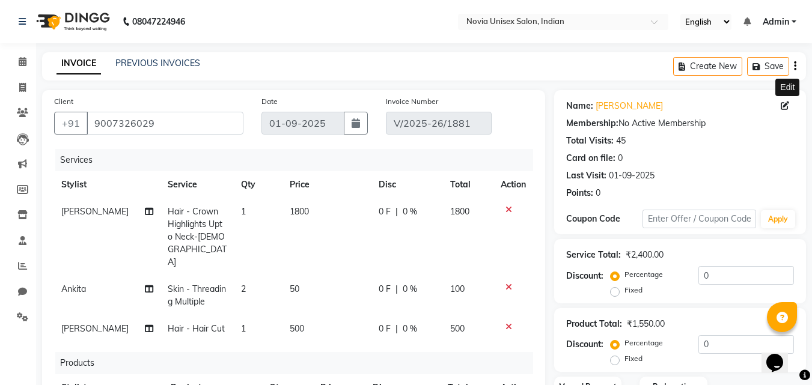
click at [782, 104] on icon at bounding box center [785, 106] width 8 height 8
select select "[DEMOGRAPHIC_DATA]"
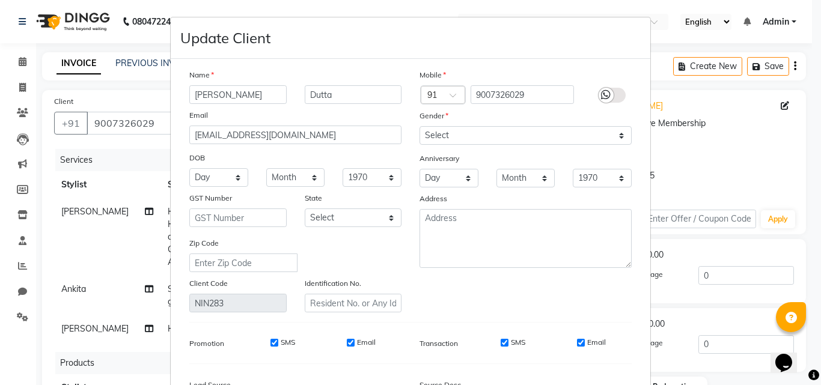
click at [684, 100] on ngb-modal-window "Update Client Name [PERSON_NAME] Email [EMAIL_ADDRESS][DOMAIN_NAME] DOB Day 01 …" at bounding box center [410, 192] width 821 height 385
click at [601, 94] on icon at bounding box center [606, 95] width 10 height 11
click at [0, 0] on input "checkbox" at bounding box center [0, 0] width 0 height 0
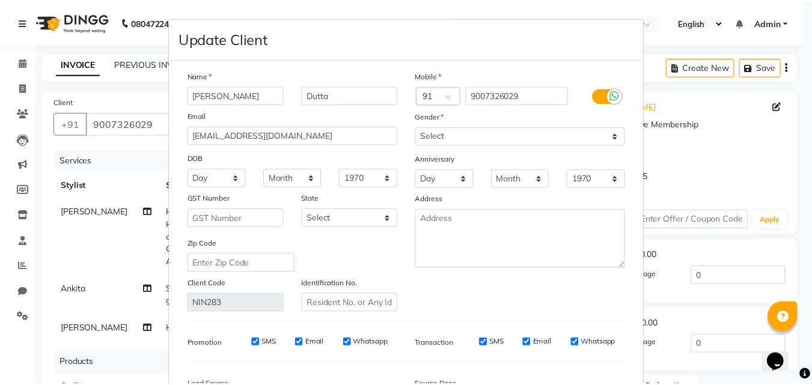
scroll to position [148, 0]
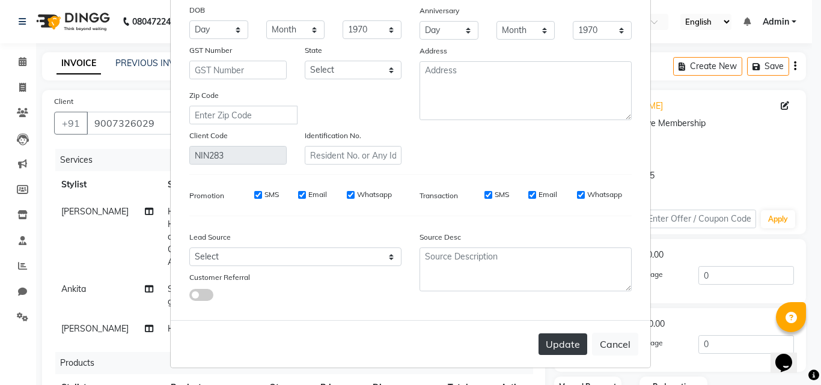
click at [551, 344] on button "Update" at bounding box center [563, 345] width 49 height 22
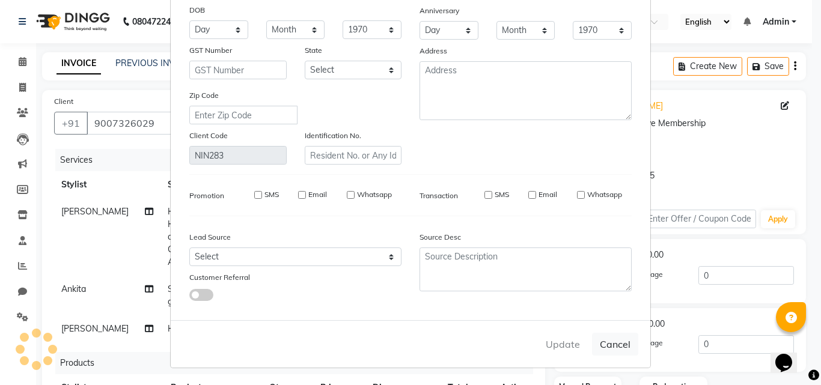
select select
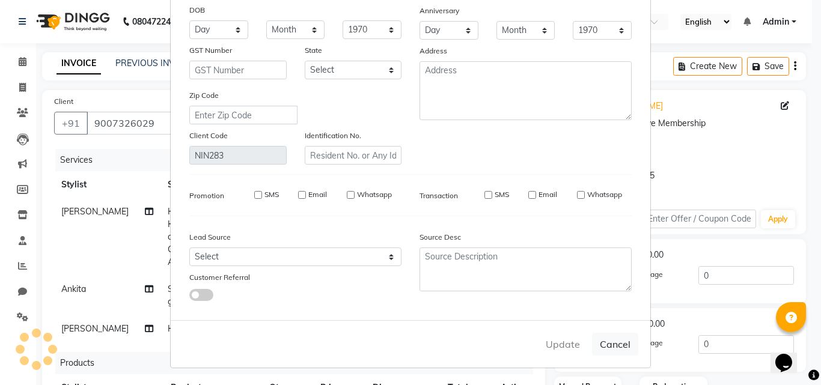
select select
checkbox input "false"
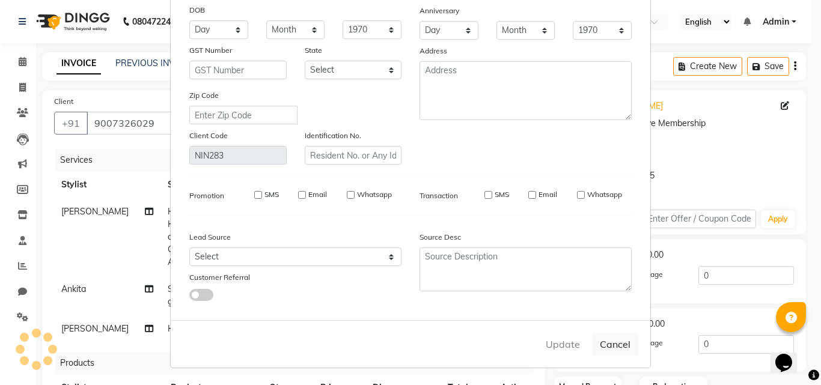
checkbox input "false"
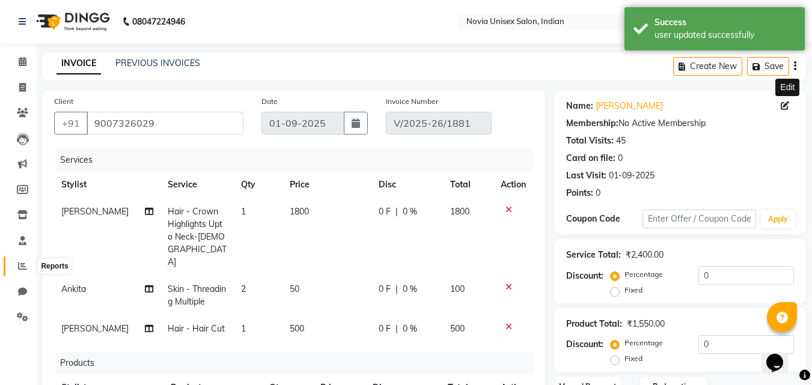
click at [22, 267] on icon at bounding box center [22, 265] width 9 height 9
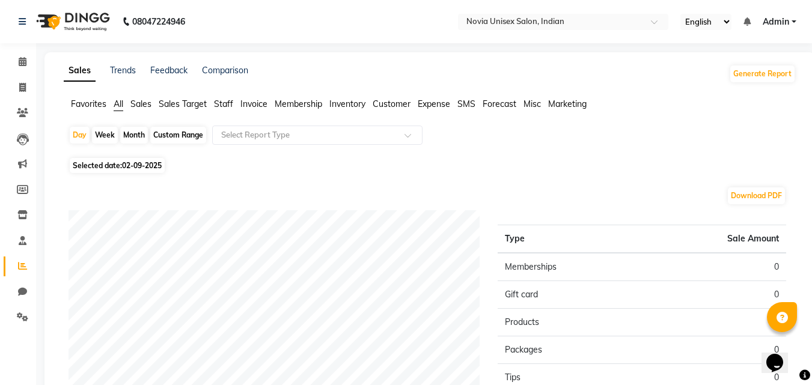
click at [174, 103] on span "Sales Target" at bounding box center [183, 104] width 48 height 11
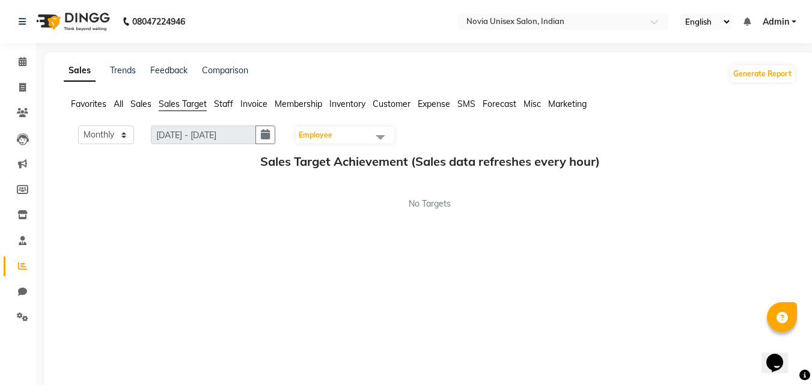
click at [146, 106] on span "Sales" at bounding box center [140, 104] width 21 height 11
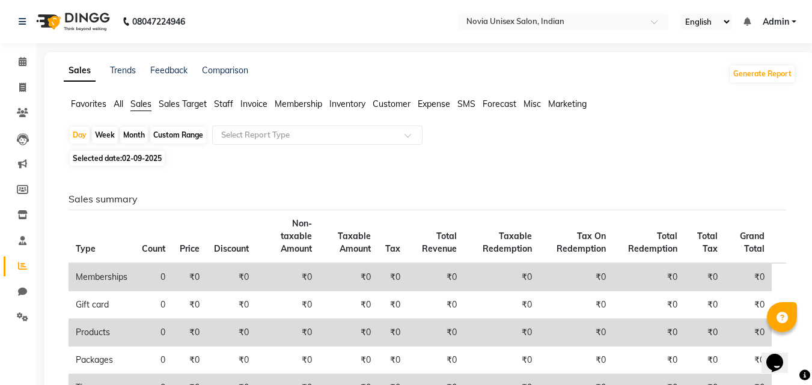
click at [136, 156] on span "02-09-2025" at bounding box center [142, 158] width 40 height 9
select select "9"
select select "2025"
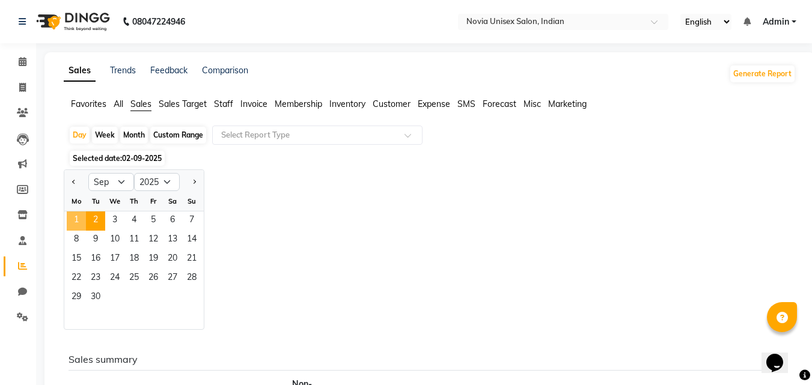
click at [72, 216] on span "1" at bounding box center [76, 221] width 19 height 19
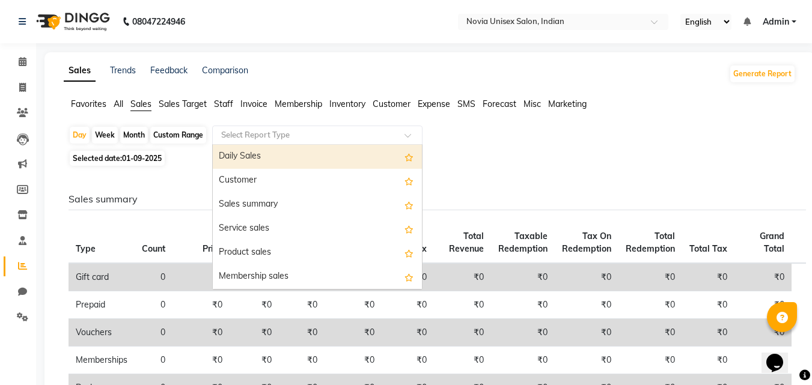
click at [278, 141] on input "text" at bounding box center [305, 135] width 173 height 12
click at [272, 157] on div "Daily Sales" at bounding box center [317, 157] width 209 height 24
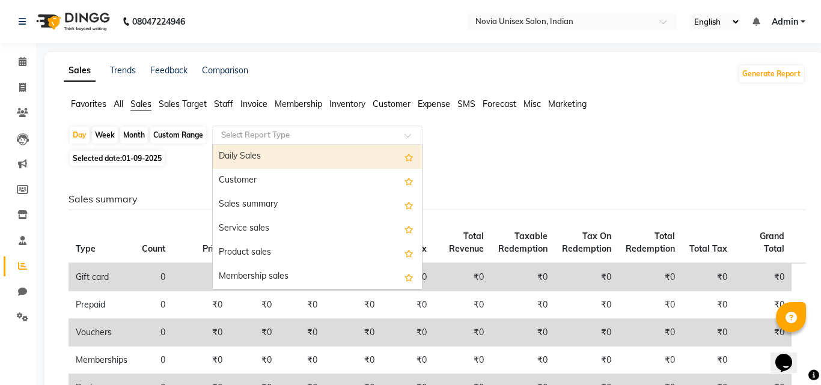
select select "filtered_report"
select select "csv"
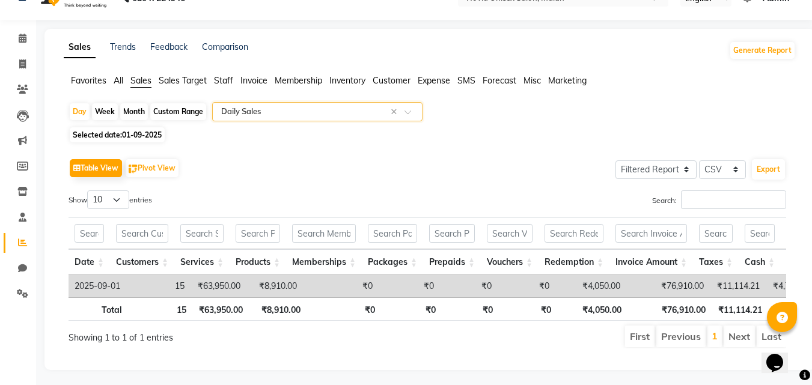
scroll to position [44, 0]
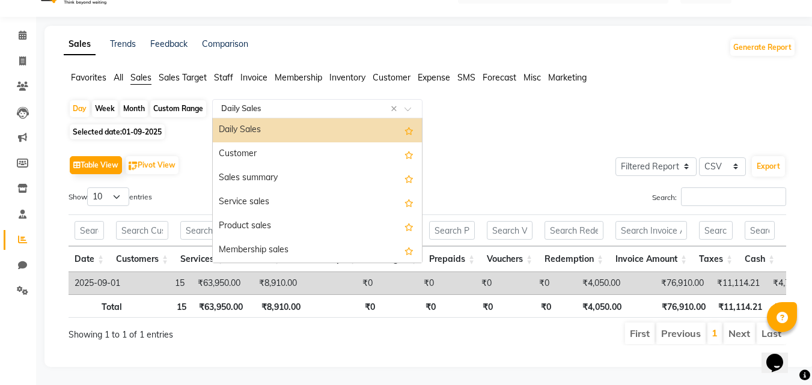
click at [275, 103] on input "text" at bounding box center [305, 109] width 173 height 12
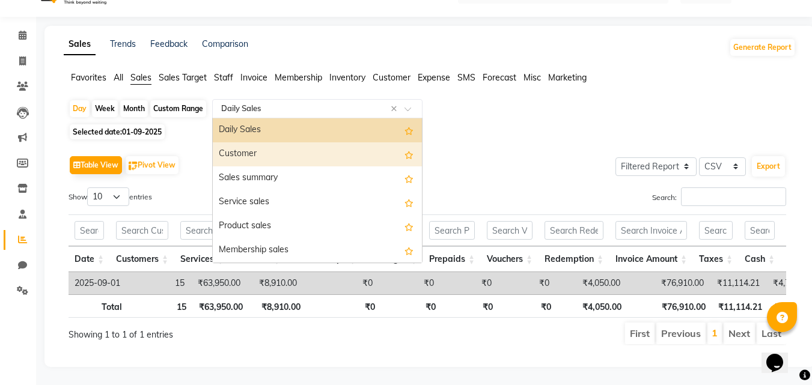
click at [257, 142] on div "Customer" at bounding box center [317, 154] width 209 height 24
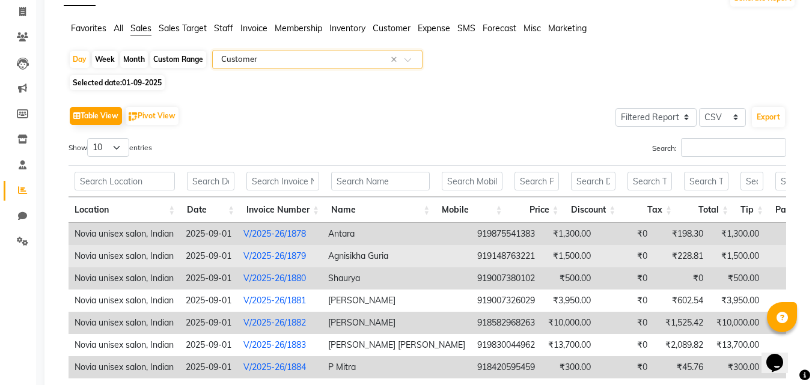
scroll to position [60, 0]
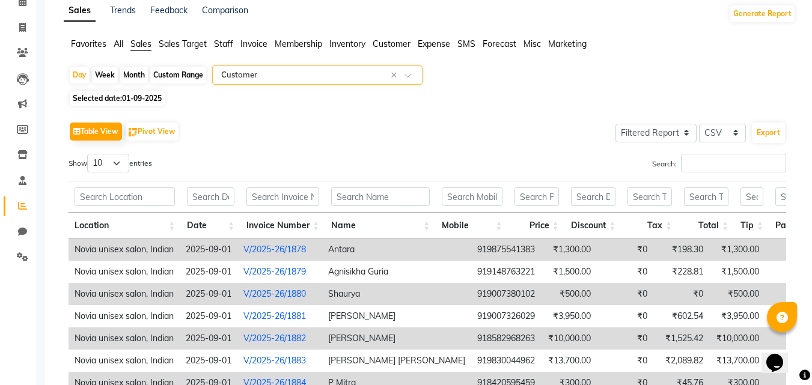
click at [359, 74] on input "text" at bounding box center [305, 75] width 173 height 12
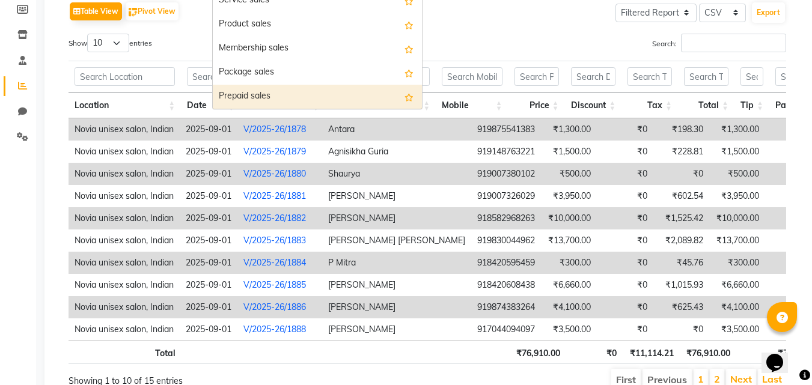
scroll to position [168, 0]
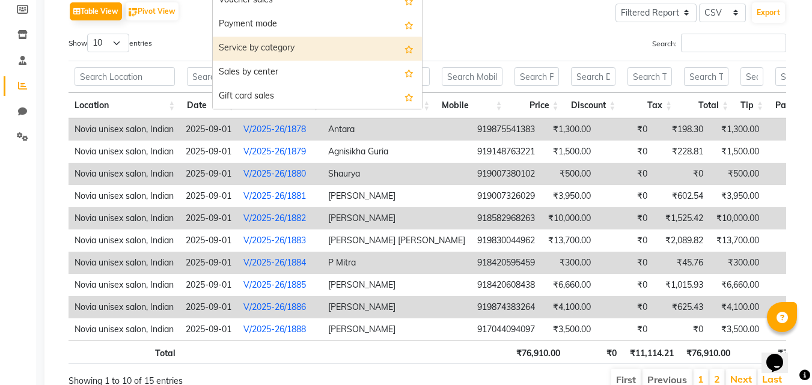
click at [319, 51] on div "Service by category" at bounding box center [317, 49] width 209 height 24
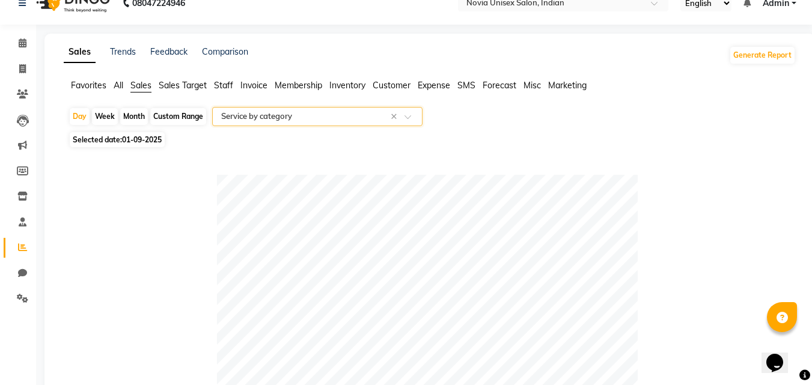
click at [281, 110] on div "Select Report Type × Service by category ×" at bounding box center [317, 116] width 210 height 19
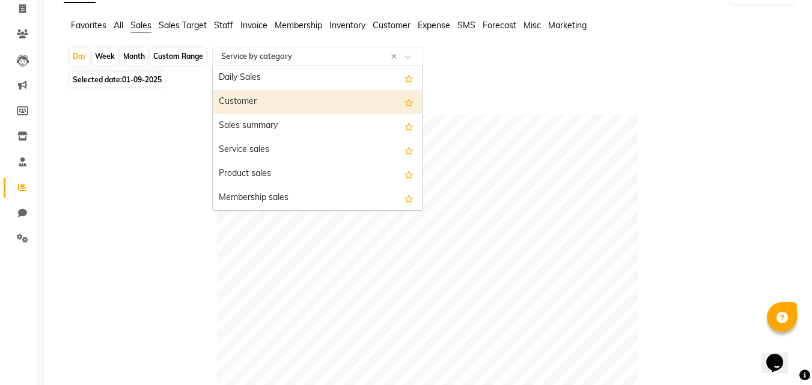
click at [260, 99] on div "Customer" at bounding box center [317, 102] width 209 height 24
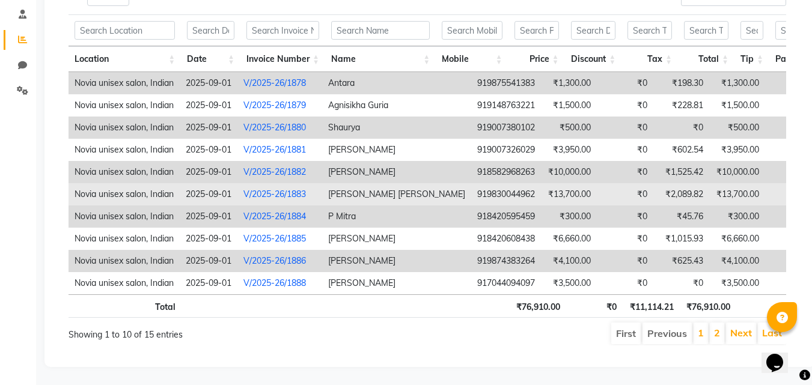
click at [299, 189] on link "V/2025-26/1883" at bounding box center [274, 194] width 63 height 11
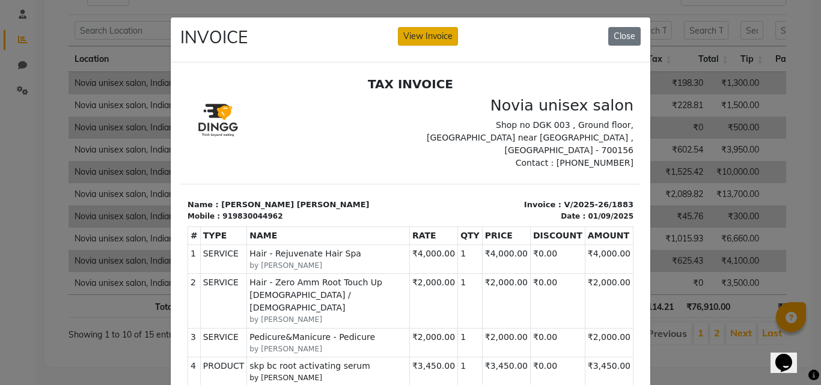
click at [444, 31] on button "View Invoice" at bounding box center [428, 36] width 60 height 19
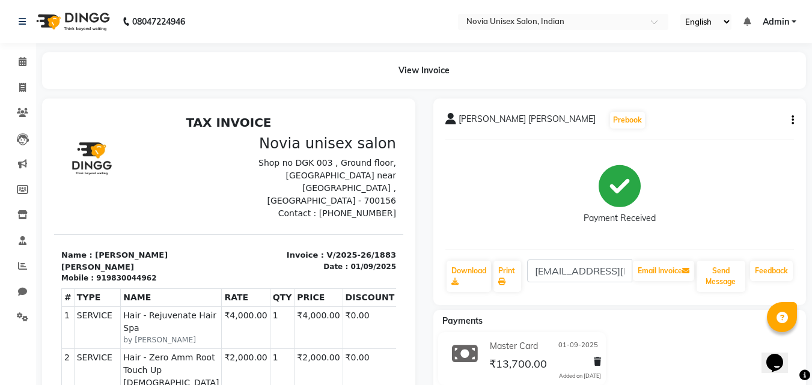
click at [791, 125] on button "button" at bounding box center [790, 120] width 7 height 13
click at [736, 136] on div "Edit Invoice" at bounding box center [733, 135] width 82 height 15
select select "service"
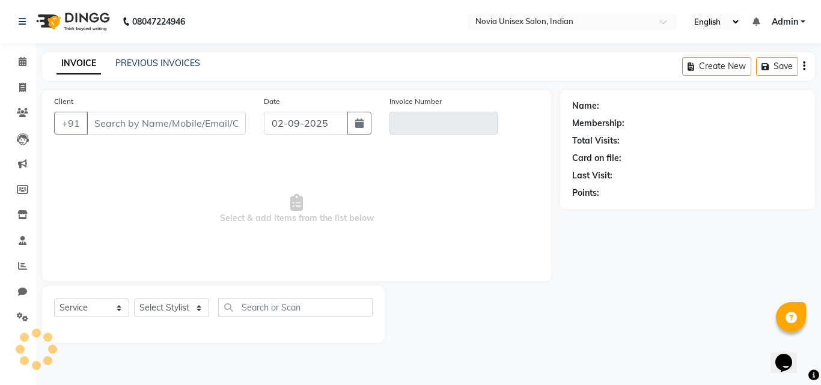
type input "9830044962"
type input "V/2025-26/1883"
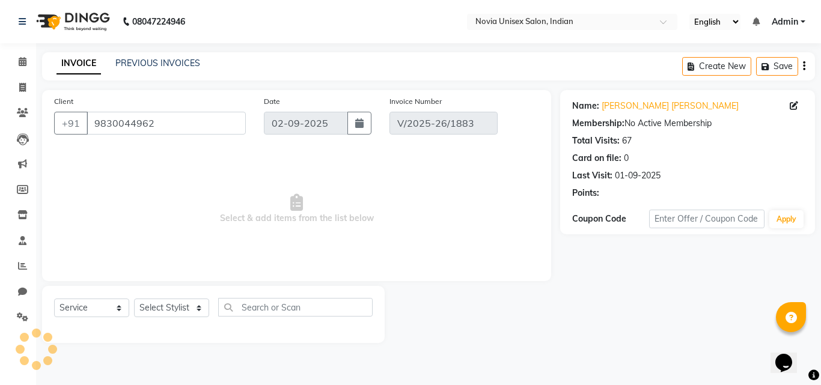
type input "01-09-2025"
select select "select"
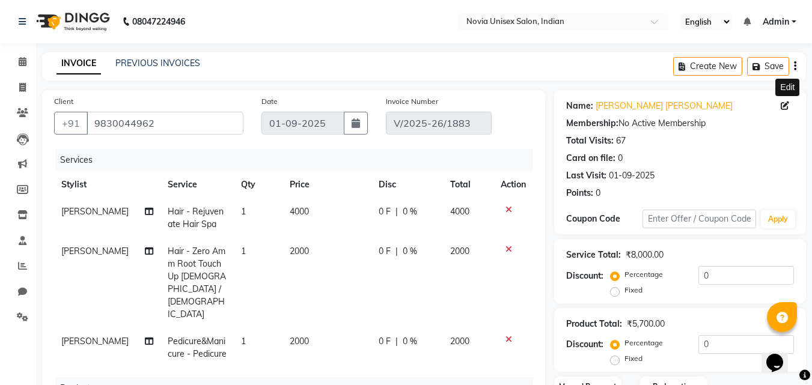
click at [787, 106] on icon at bounding box center [785, 106] width 8 height 8
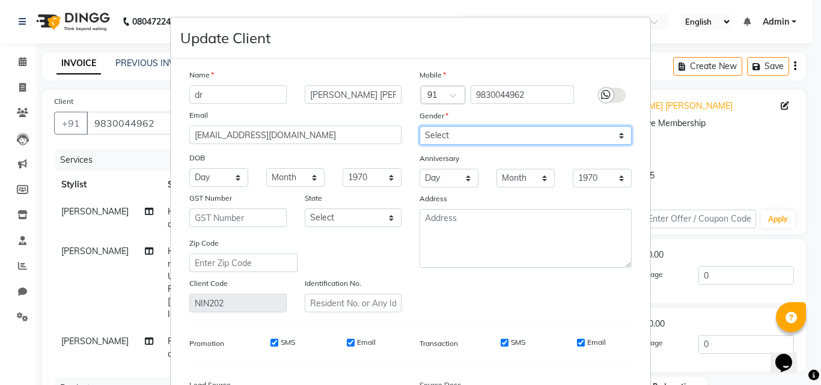
click at [617, 135] on select "Select [DEMOGRAPHIC_DATA] [DEMOGRAPHIC_DATA] Other Prefer Not To Say" at bounding box center [526, 135] width 212 height 19
select select "[DEMOGRAPHIC_DATA]"
click at [420, 126] on select "Select [DEMOGRAPHIC_DATA] [DEMOGRAPHIC_DATA] Other Prefer Not To Say" at bounding box center [526, 135] width 212 height 19
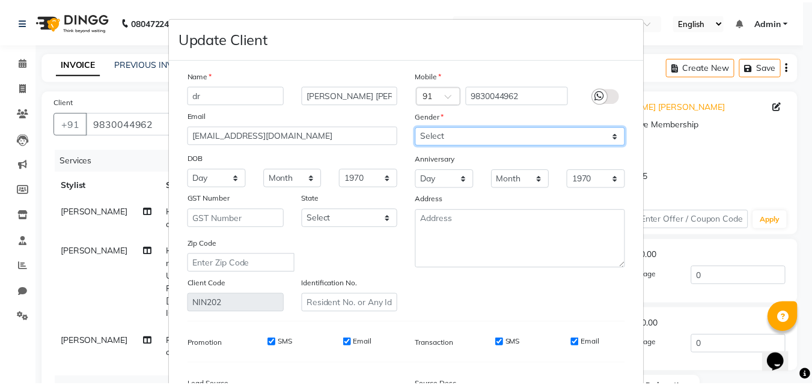
scroll to position [148, 0]
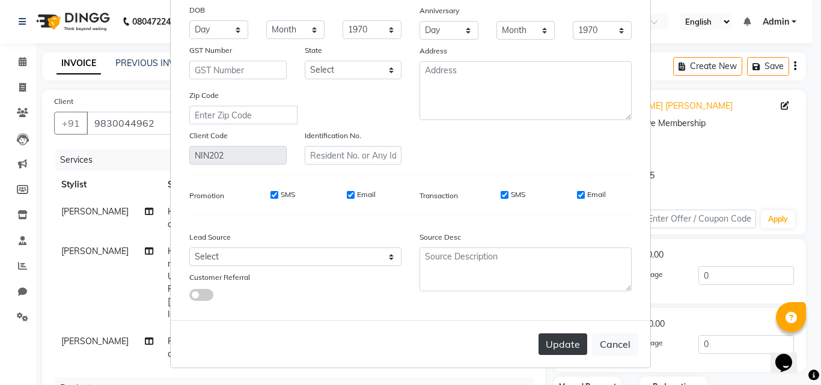
click at [560, 348] on button "Update" at bounding box center [563, 345] width 49 height 22
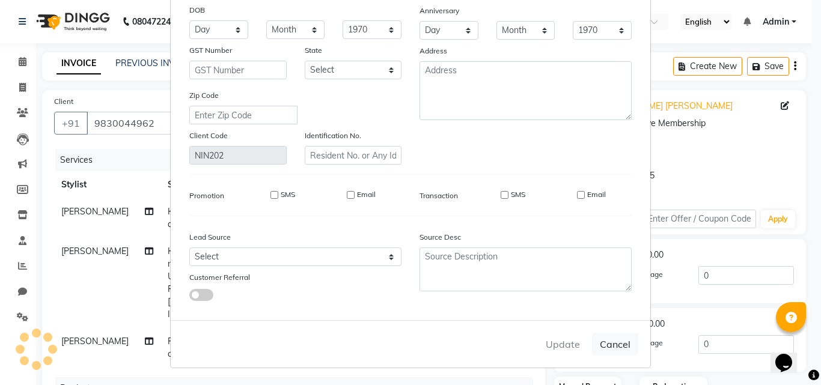
select select
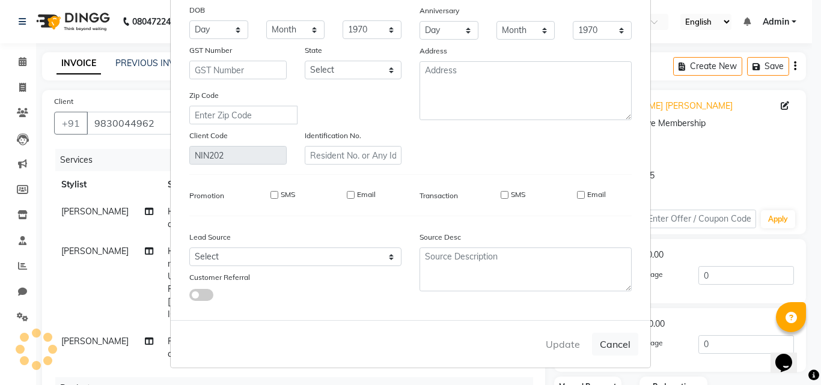
select select
checkbox input "false"
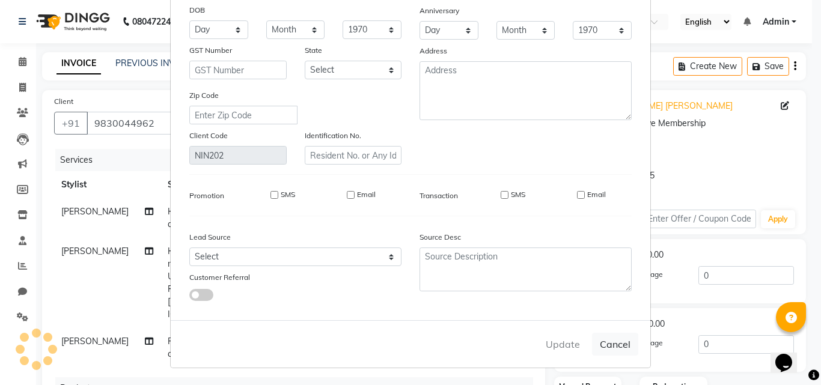
checkbox input "false"
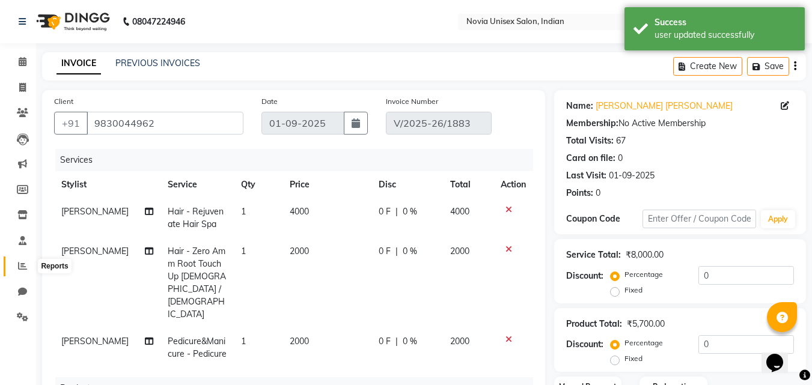
click at [24, 273] on span at bounding box center [22, 267] width 21 height 14
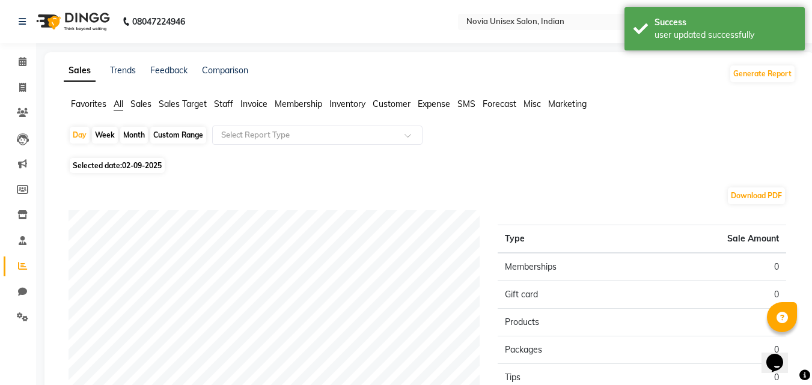
click at [144, 106] on span "Sales" at bounding box center [140, 104] width 21 height 11
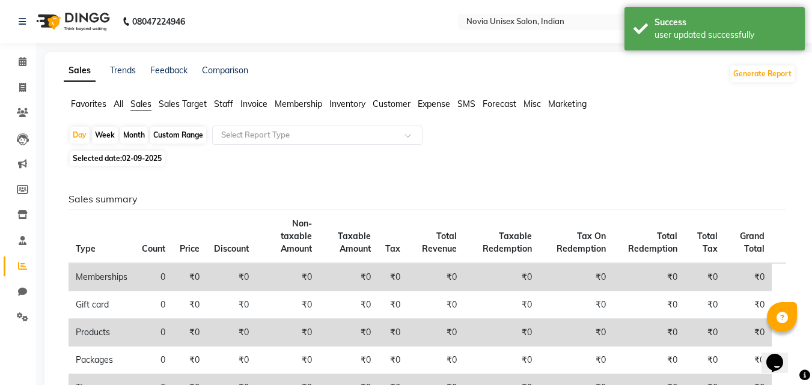
click at [145, 156] on span "02-09-2025" at bounding box center [142, 158] width 40 height 9
select select "9"
select select "2025"
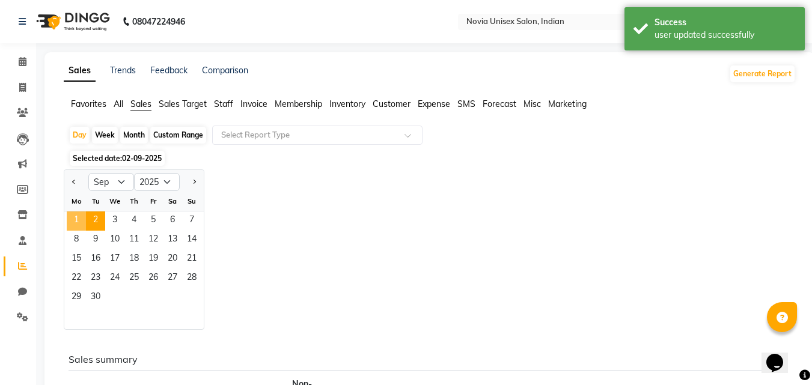
click at [82, 217] on span "1" at bounding box center [76, 221] width 19 height 19
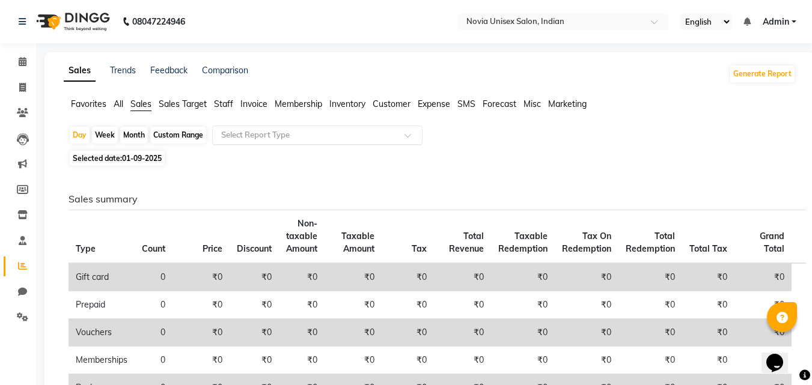
click at [285, 132] on input "text" at bounding box center [305, 135] width 173 height 12
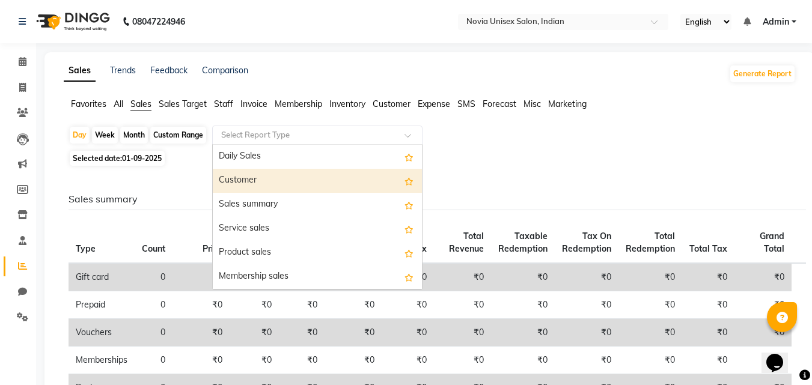
click at [272, 184] on div "Customer" at bounding box center [317, 181] width 209 height 24
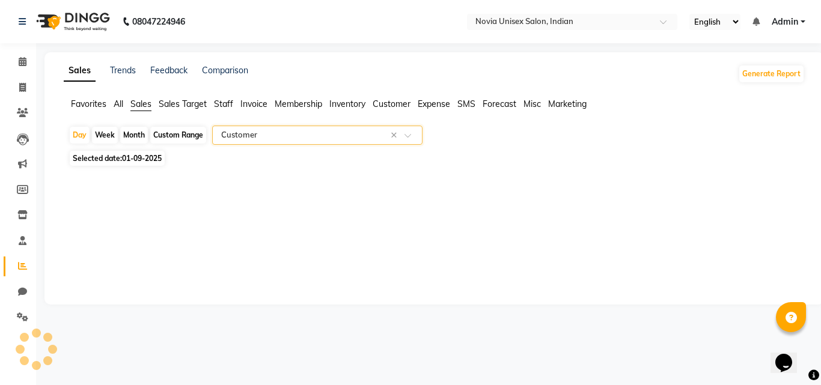
select select "filtered_report"
select select "csv"
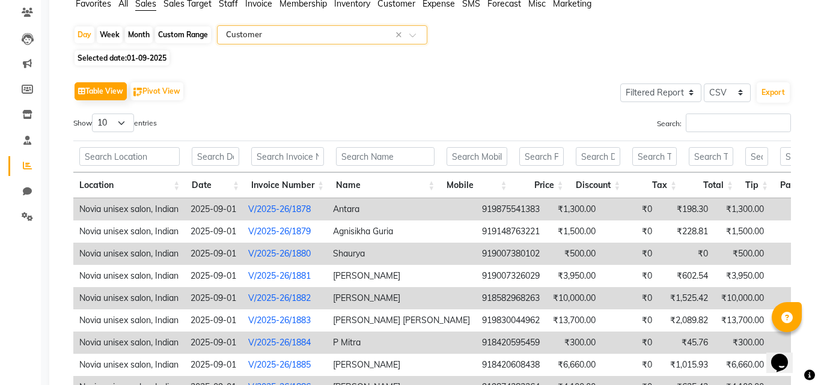
scroll to position [240, 0]
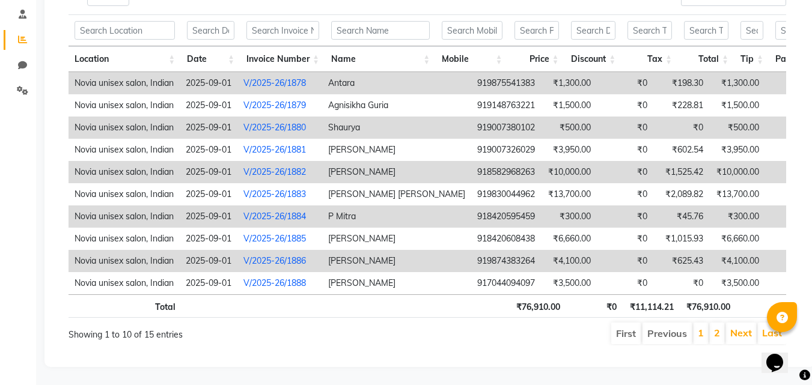
click at [295, 211] on link "V/2025-26/1884" at bounding box center [274, 216] width 63 height 11
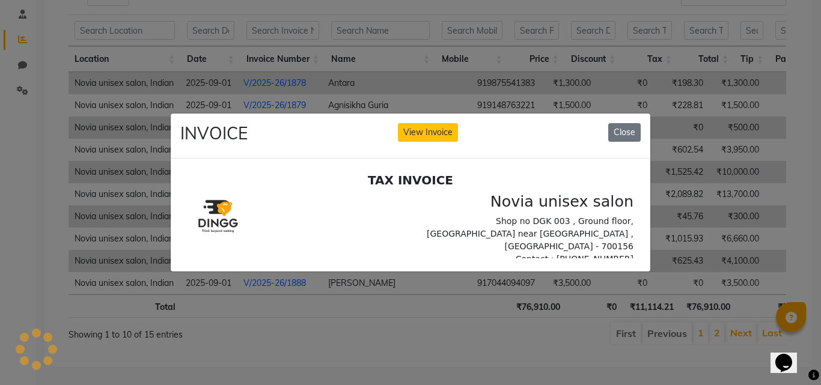
scroll to position [0, 0]
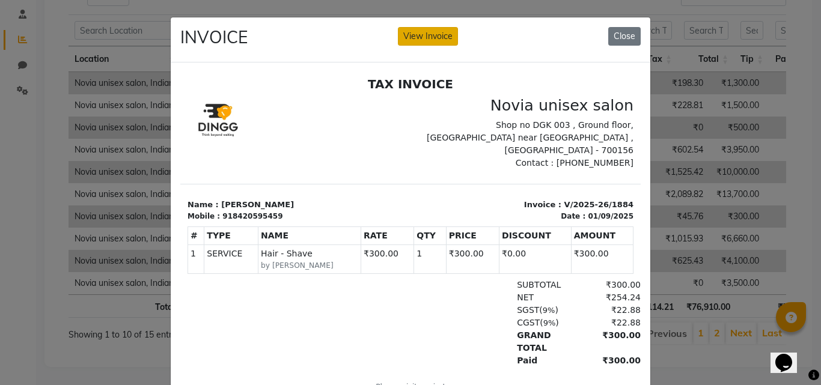
click at [438, 34] on button "View Invoice" at bounding box center [428, 36] width 60 height 19
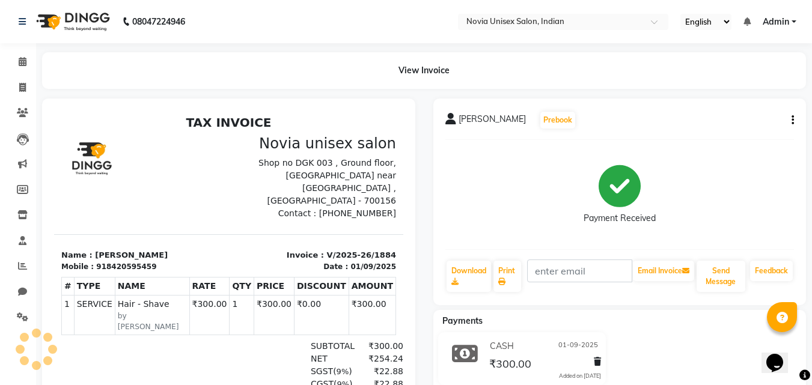
click at [788, 121] on button "button" at bounding box center [790, 120] width 7 height 13
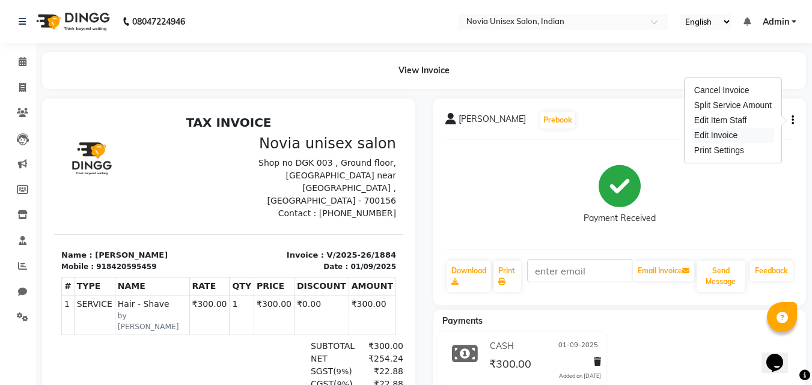
click at [733, 135] on div "Edit Invoice" at bounding box center [733, 135] width 82 height 15
select select "service"
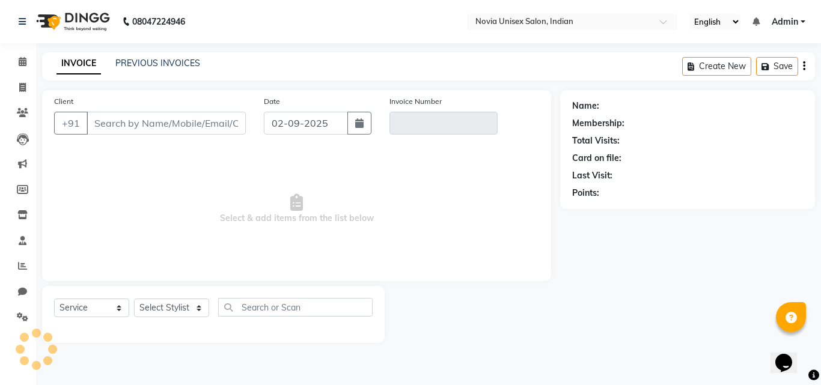
type input "8420595459"
type input "V/2025-26/1884"
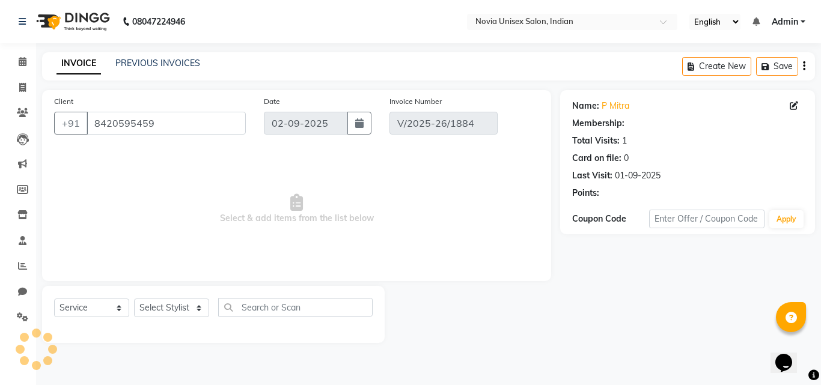
type input "01-09-2025"
select select "select"
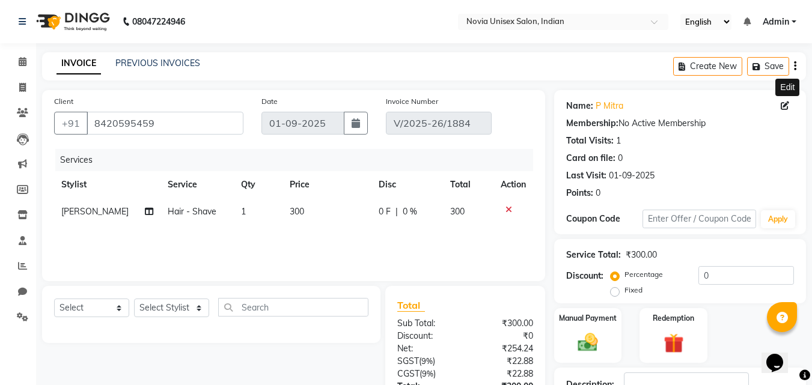
click at [784, 105] on icon at bounding box center [785, 106] width 8 height 8
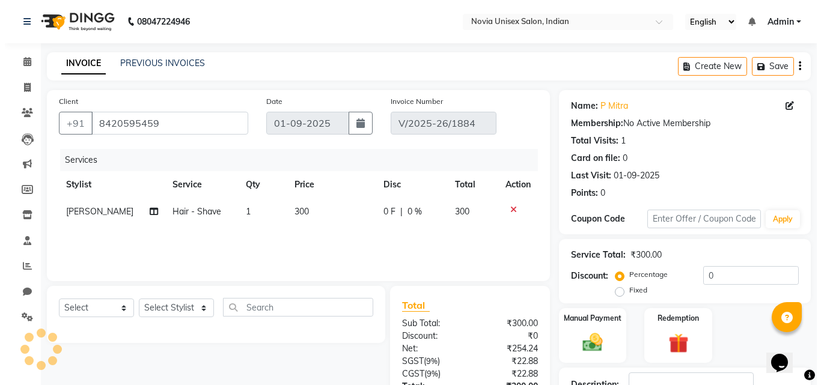
select select "[DEMOGRAPHIC_DATA]"
select select "56768"
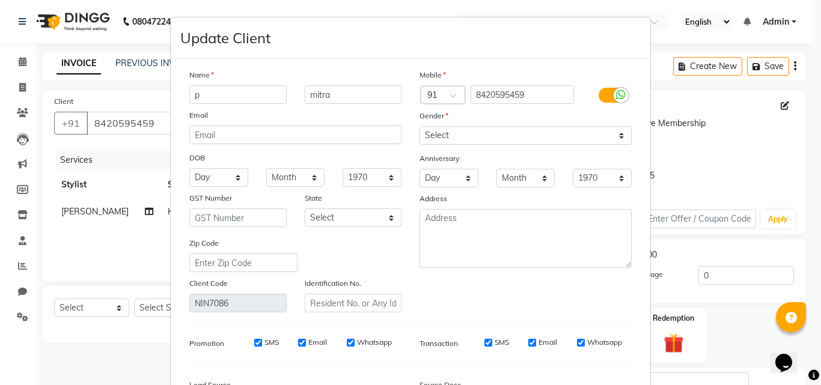
click at [20, 273] on ngb-modal-window "Update Client Name p mitra Email DOB Day 01 02 03 04 05 06 07 08 09 10 11 12 13…" at bounding box center [410, 192] width 821 height 385
click at [21, 266] on ngb-modal-window "Update Client Name p mitra Email DOB Day 01 02 03 04 05 06 07 08 09 10 11 12 13…" at bounding box center [410, 192] width 821 height 385
click at [703, 184] on ngb-modal-window "Update Client Name p mitra Email DOB Day 01 02 03 04 05 06 07 08 09 10 11 12 13…" at bounding box center [410, 192] width 821 height 385
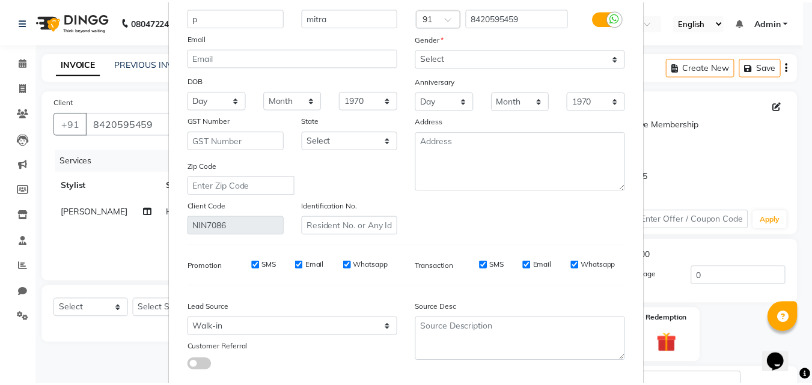
scroll to position [148, 0]
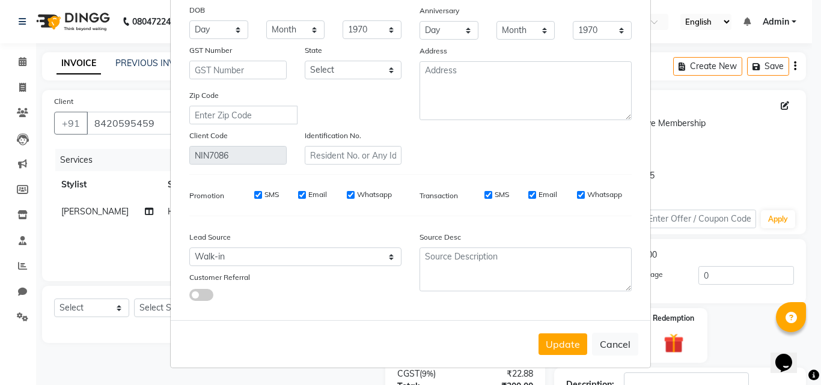
click at [609, 343] on button "Cancel" at bounding box center [615, 344] width 46 height 23
select select
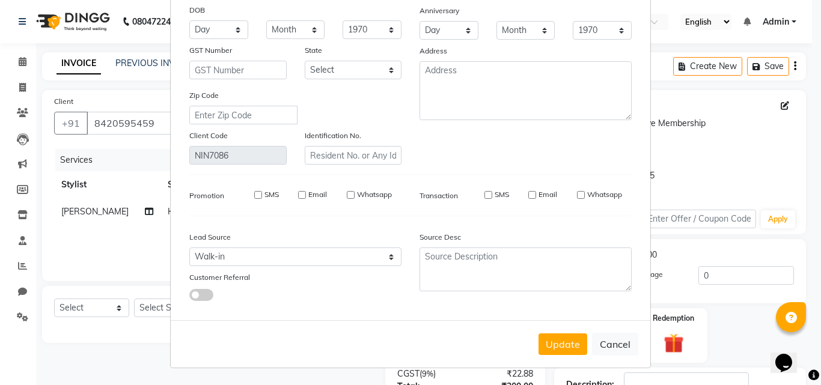
select select
checkbox input "false"
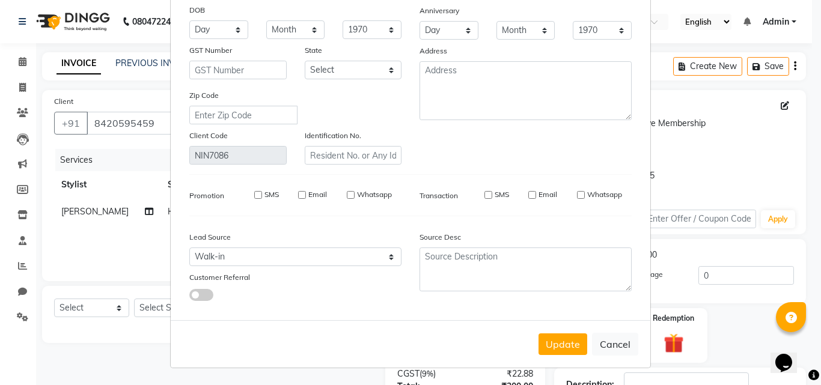
checkbox input "false"
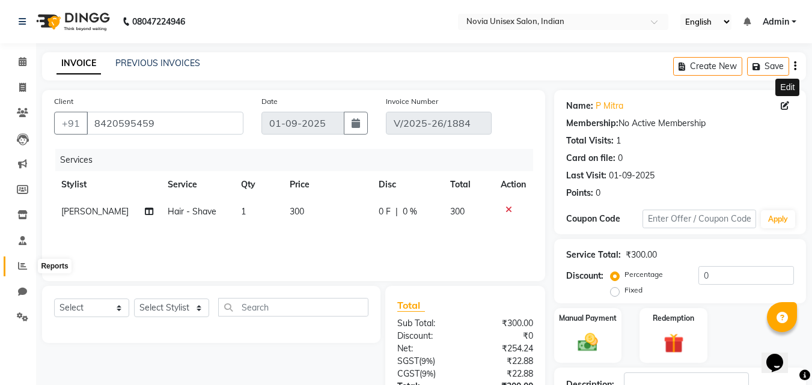
click at [20, 263] on icon at bounding box center [22, 265] width 9 height 9
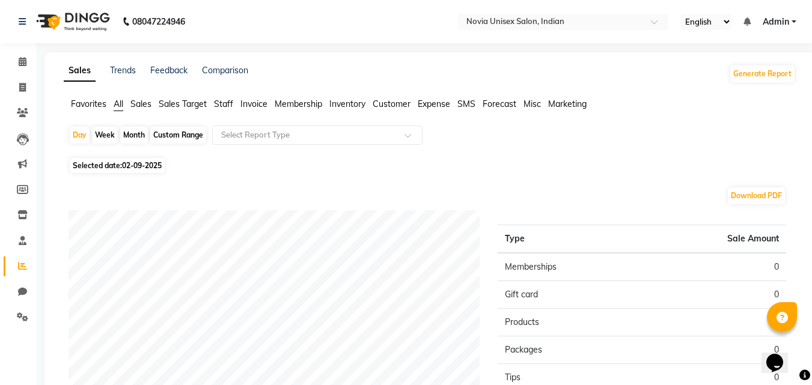
click at [171, 106] on span "Sales Target" at bounding box center [183, 104] width 48 height 11
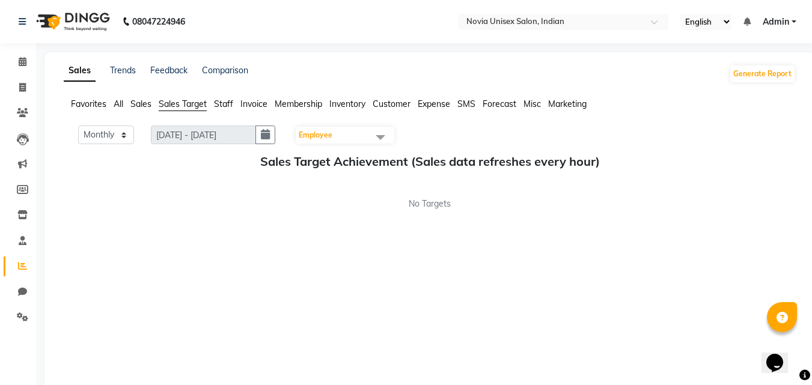
click at [138, 103] on span "Sales" at bounding box center [140, 104] width 21 height 11
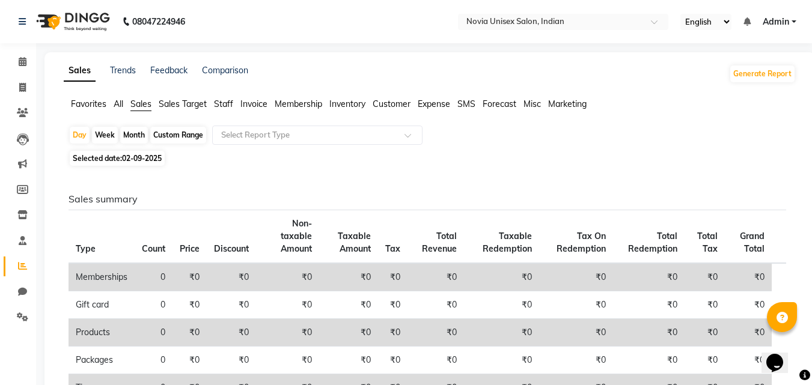
click at [137, 155] on span "02-09-2025" at bounding box center [142, 158] width 40 height 9
select select "9"
select select "2025"
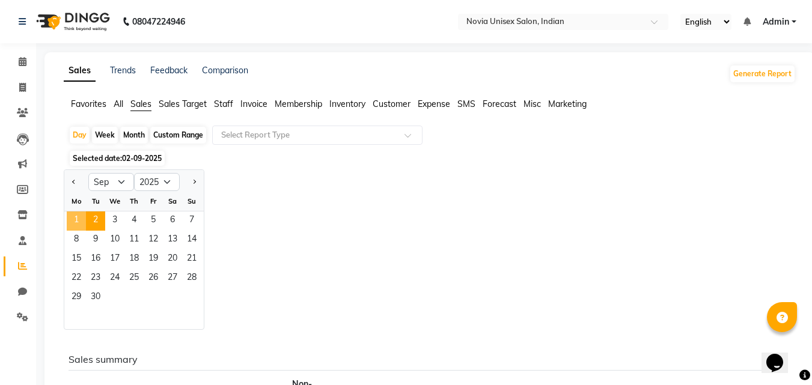
click at [77, 218] on span "1" at bounding box center [76, 221] width 19 height 19
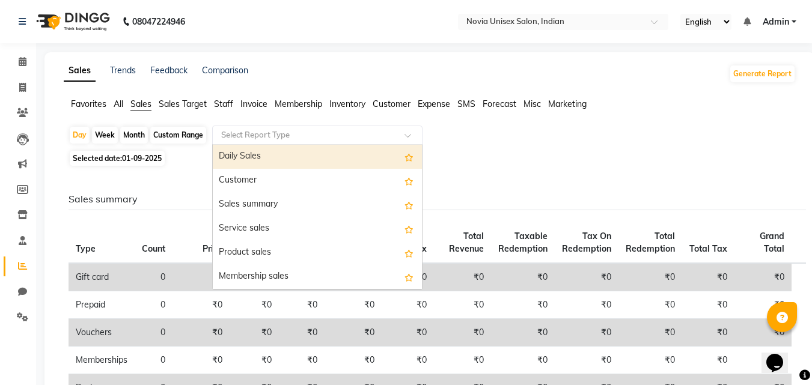
click at [278, 135] on input "text" at bounding box center [305, 135] width 173 height 12
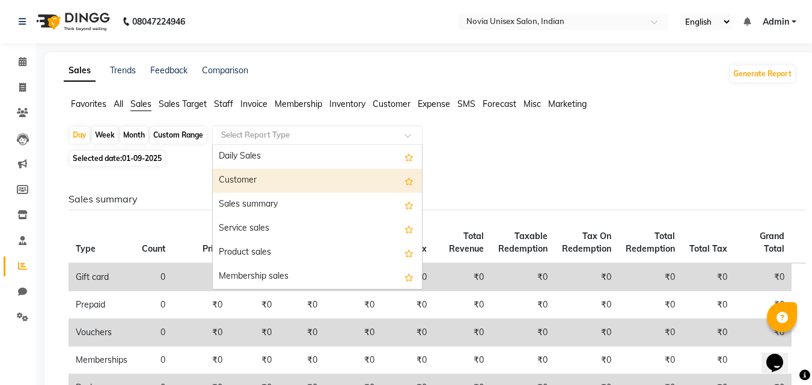
click at [243, 185] on div "Customer" at bounding box center [317, 181] width 209 height 24
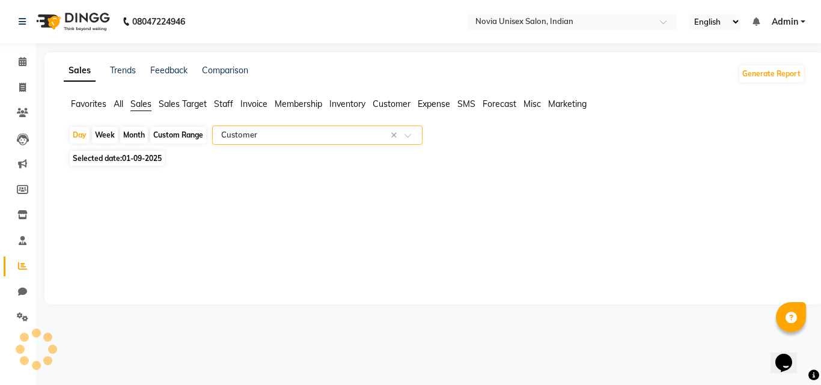
select select "filtered_report"
select select "csv"
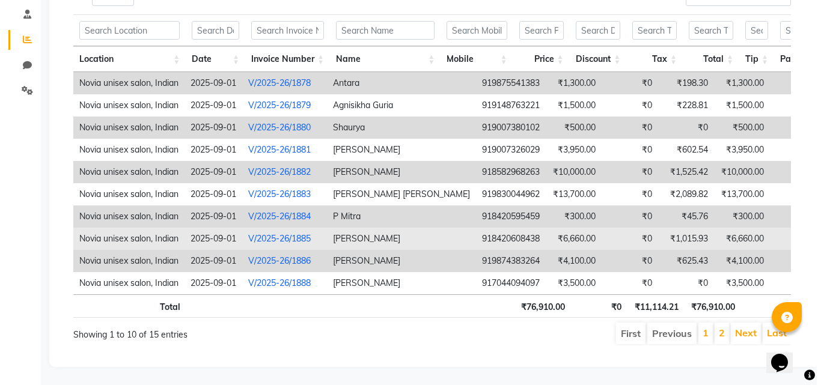
scroll to position [245, 0]
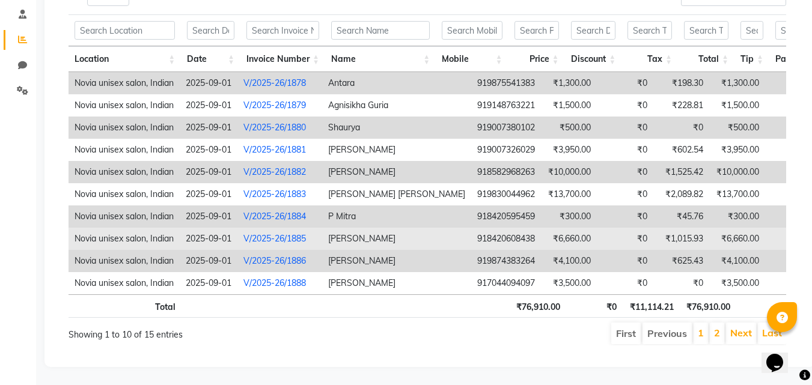
click at [290, 233] on link "V/2025-26/1885" at bounding box center [274, 238] width 63 height 11
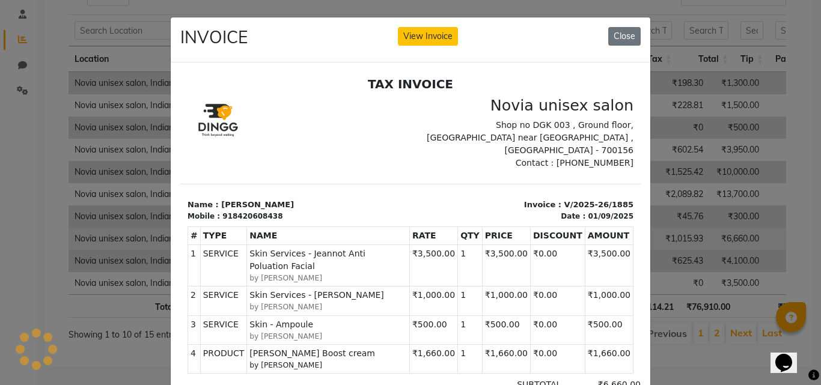
scroll to position [0, 0]
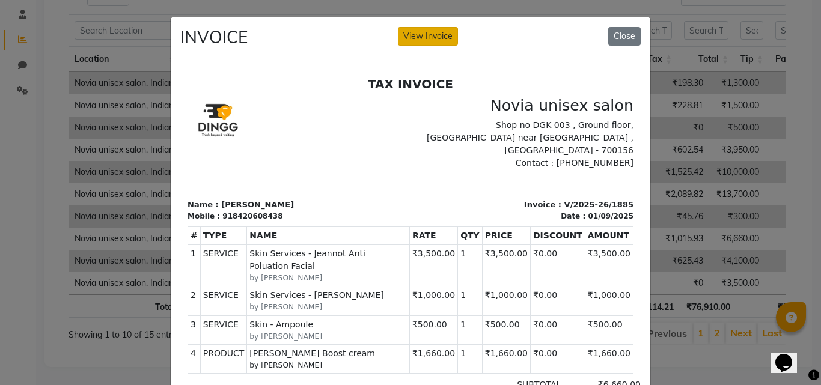
click at [434, 35] on button "View Invoice" at bounding box center [428, 36] width 60 height 19
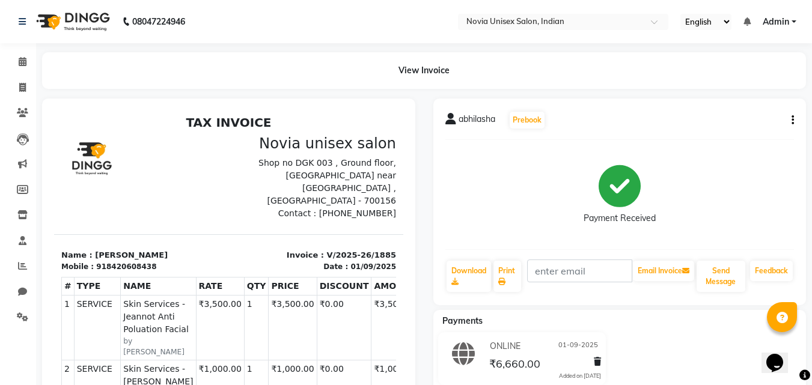
click at [789, 121] on button "button" at bounding box center [790, 120] width 7 height 13
click at [717, 133] on div "Edit Invoice" at bounding box center [733, 135] width 82 height 15
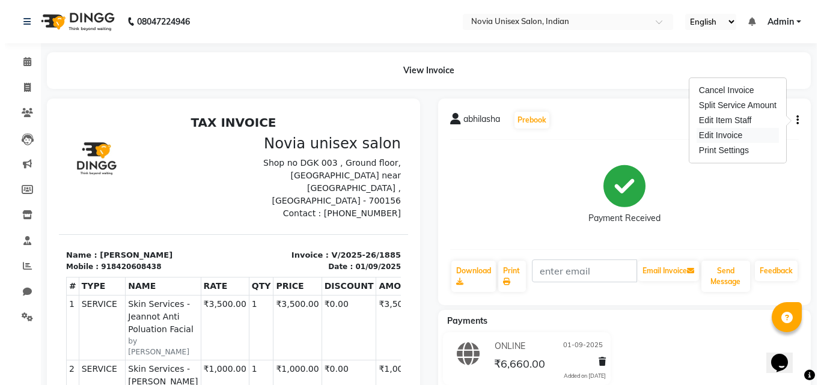
select select "service"
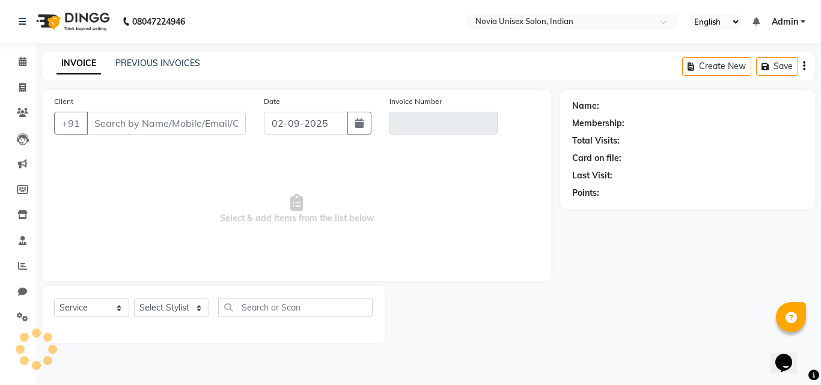
type input "8420608438"
type input "V/2025-26/1885"
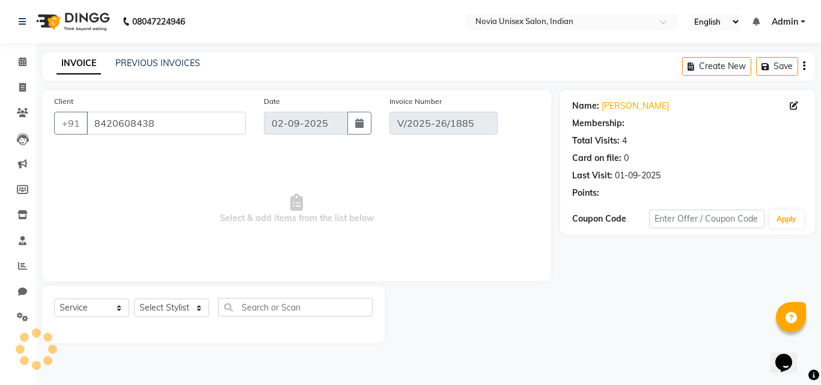
type input "01-09-2025"
select select "select"
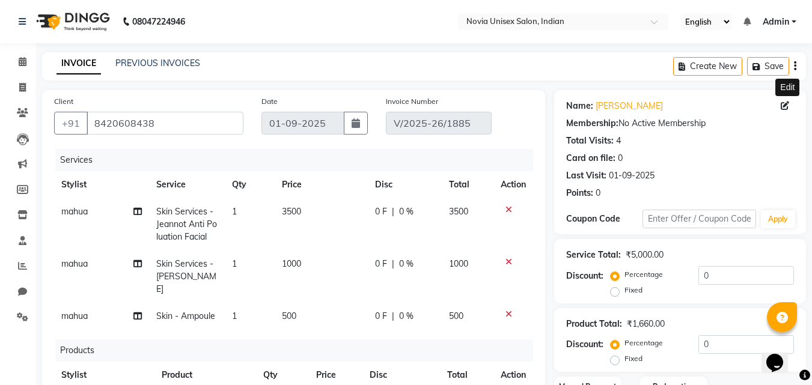
click at [787, 111] on span at bounding box center [787, 106] width 13 height 13
click at [784, 106] on icon at bounding box center [785, 106] width 8 height 8
select select "[DEMOGRAPHIC_DATA]"
select select "56768"
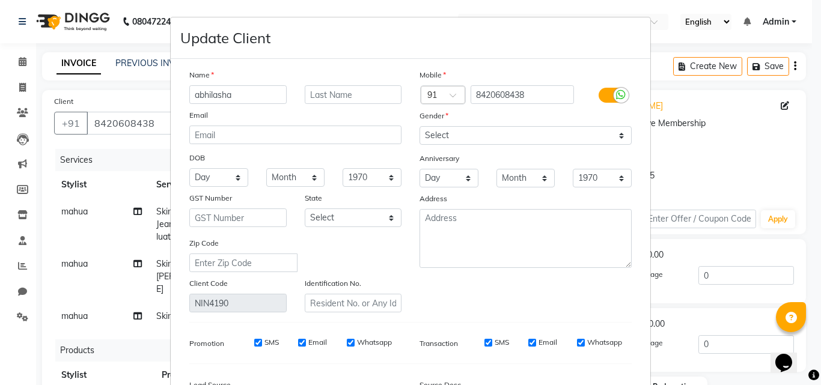
click at [680, 94] on ngb-modal-window "Update Client Name [PERSON_NAME] Email DOB Day 01 02 03 04 05 06 07 08 09 10 11…" at bounding box center [410, 192] width 821 height 385
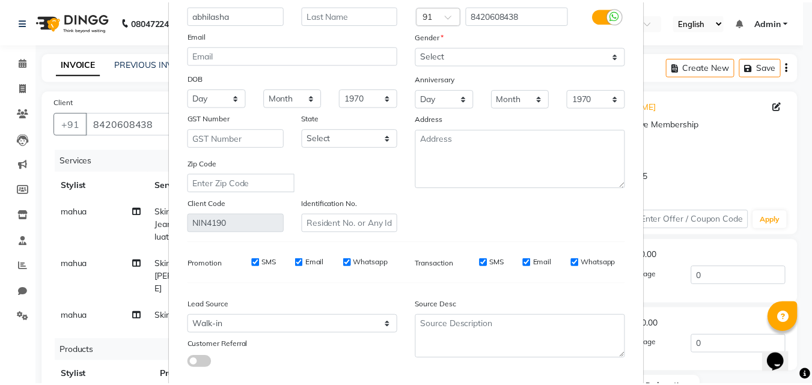
scroll to position [148, 0]
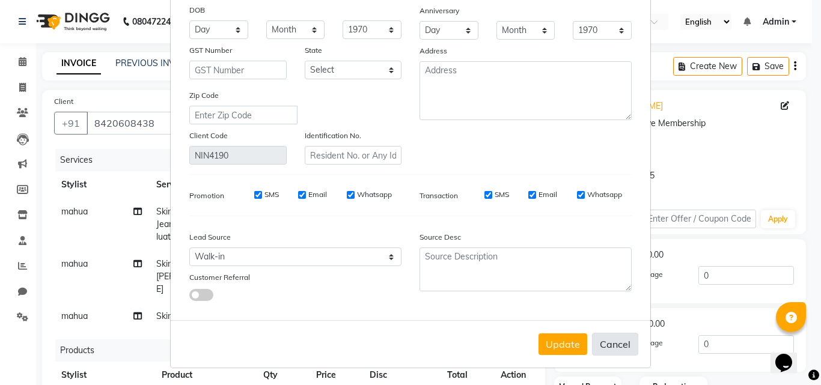
click at [609, 340] on button "Cancel" at bounding box center [615, 344] width 46 height 23
select select
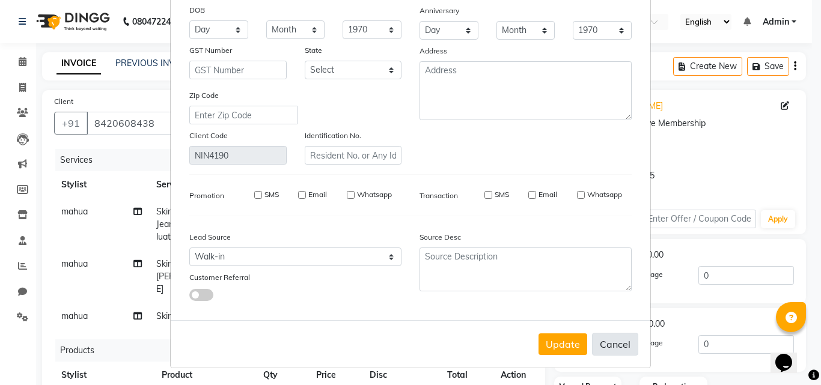
select select
checkbox input "false"
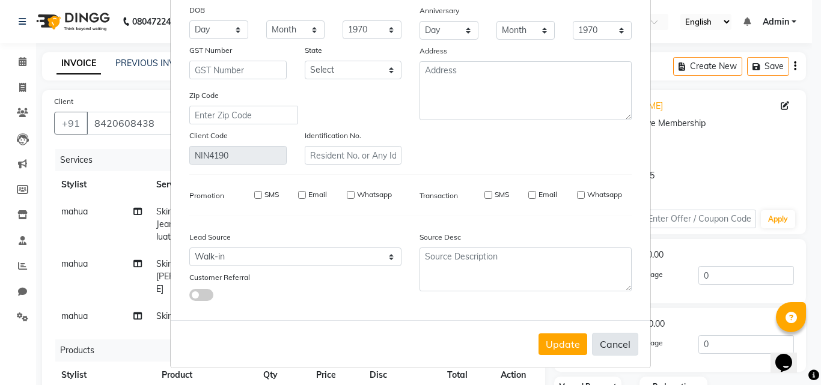
checkbox input "false"
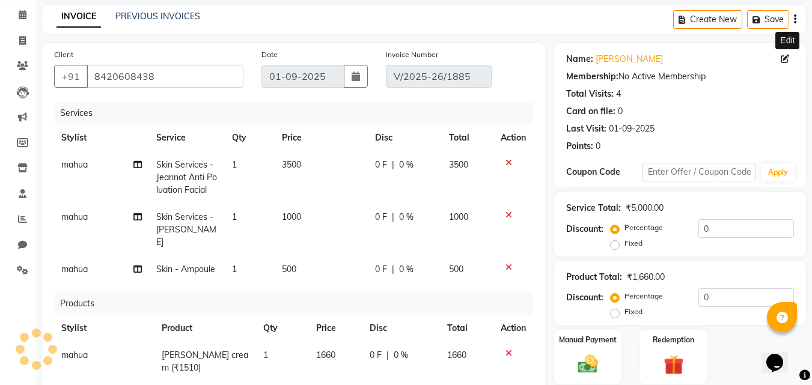
scroll to position [60, 0]
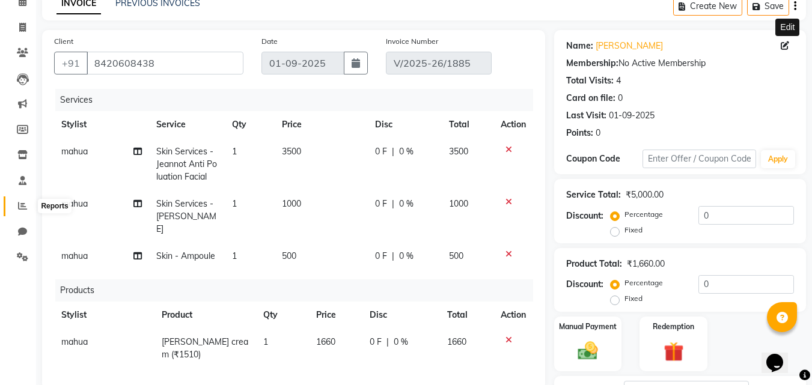
click at [22, 201] on icon at bounding box center [22, 205] width 9 height 9
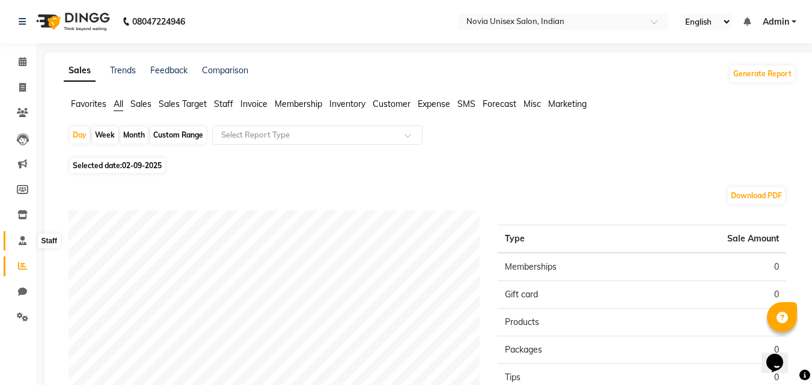
click at [22, 243] on icon at bounding box center [23, 240] width 8 height 9
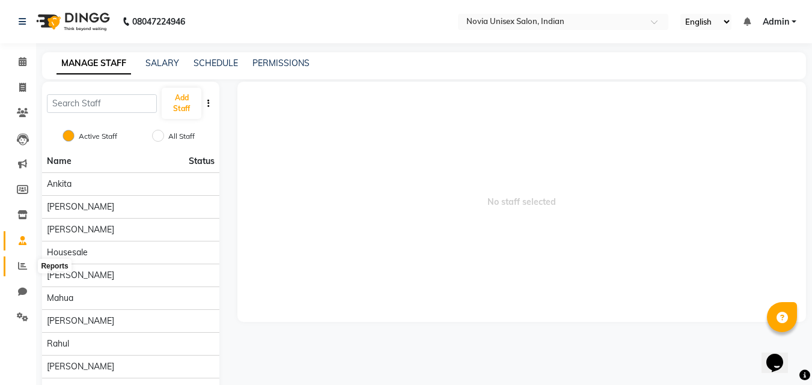
click at [23, 263] on icon at bounding box center [22, 265] width 9 height 9
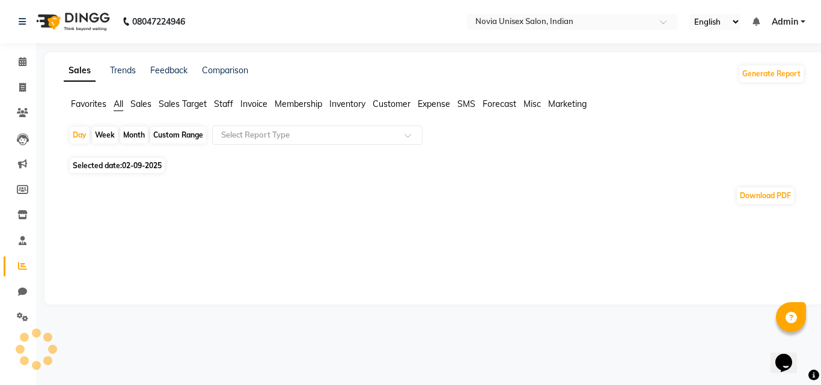
click at [145, 169] on span "02-09-2025" at bounding box center [142, 165] width 40 height 9
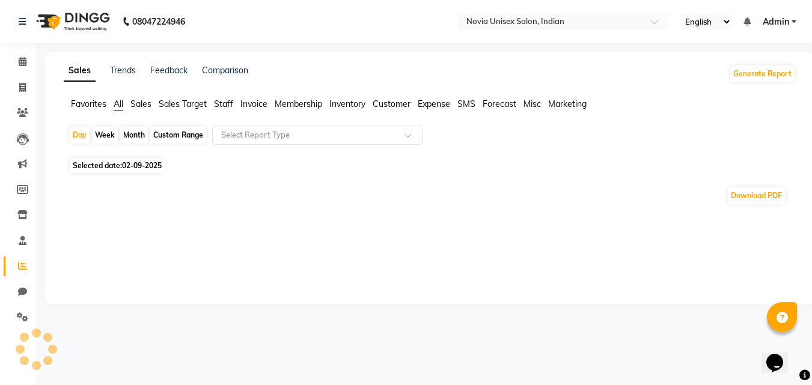
select select "9"
select select "2025"
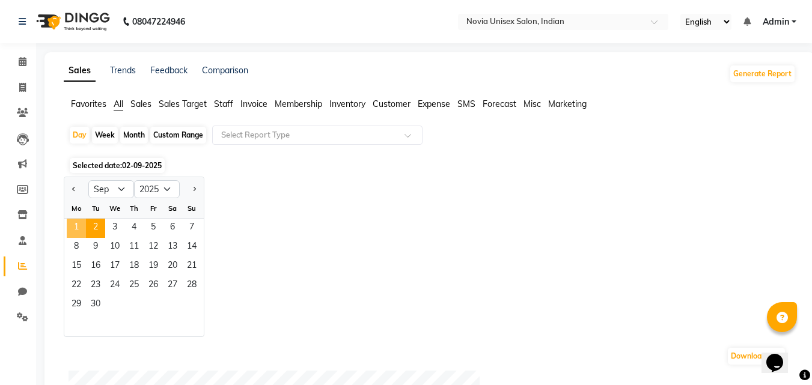
click at [81, 227] on span "1" at bounding box center [76, 228] width 19 height 19
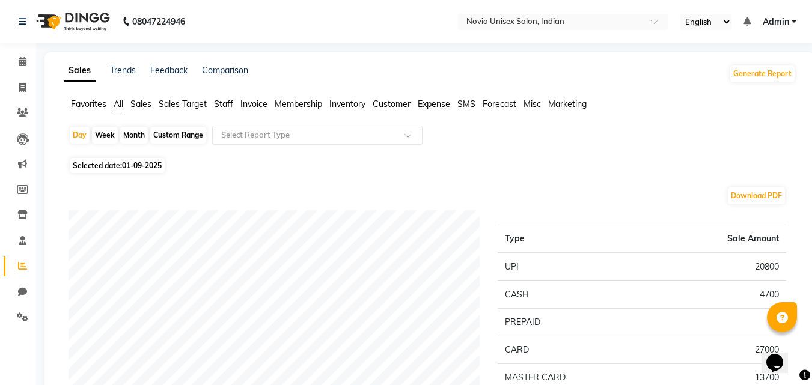
click at [279, 134] on input "text" at bounding box center [305, 135] width 173 height 12
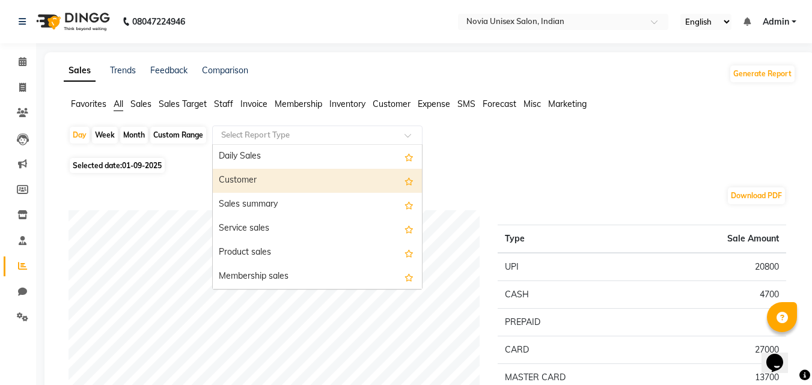
click at [255, 178] on div "Customer" at bounding box center [317, 181] width 209 height 24
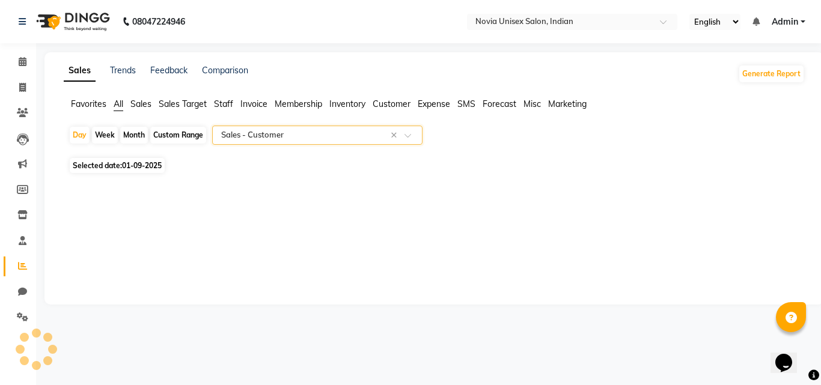
select select "filtered_report"
select select "csv"
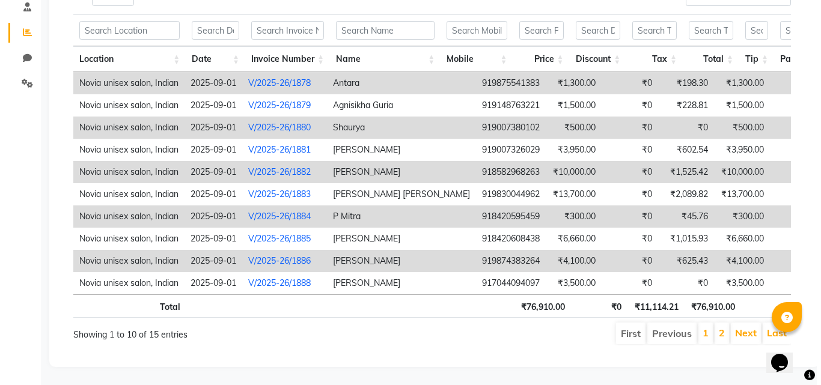
scroll to position [252, 0]
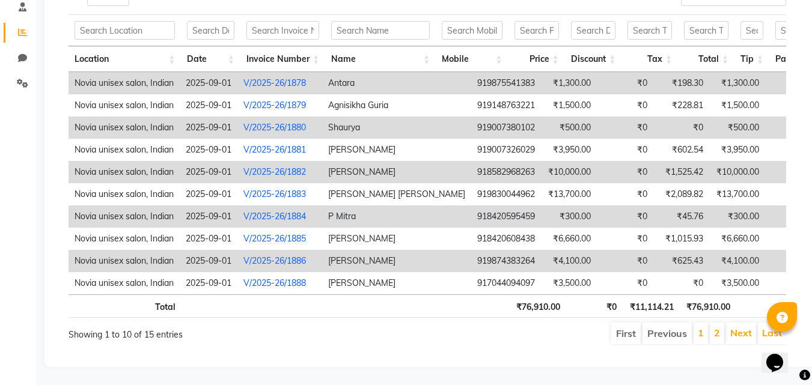
click at [295, 255] on link "V/2025-26/1886" at bounding box center [274, 260] width 63 height 11
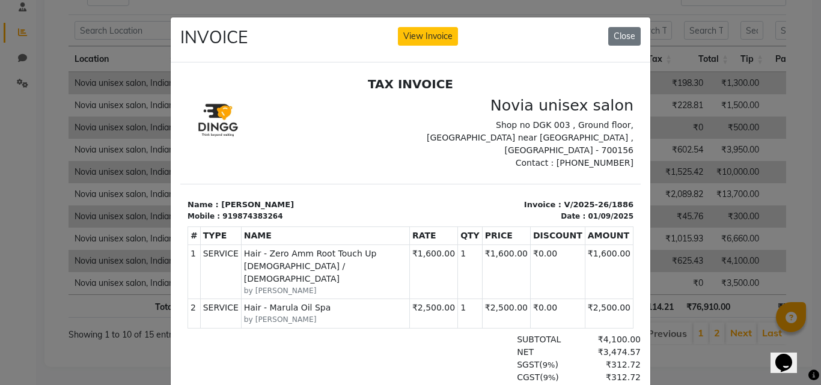
scroll to position [0, 0]
click at [410, 39] on button "View Invoice" at bounding box center [428, 36] width 60 height 19
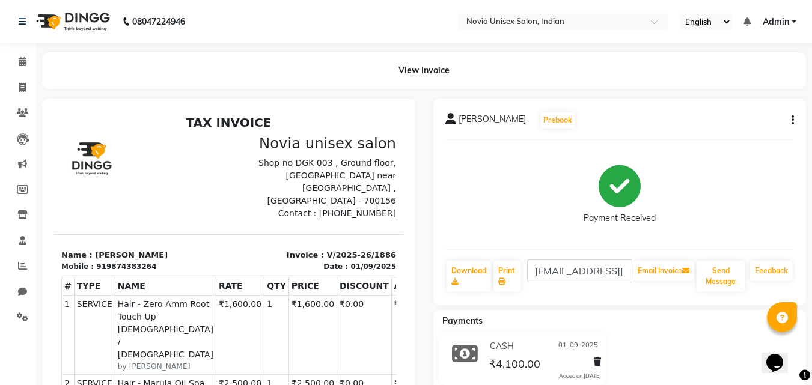
click at [791, 122] on button "button" at bounding box center [790, 120] width 7 height 13
click at [722, 136] on div "Edit Invoice" at bounding box center [733, 135] width 82 height 15
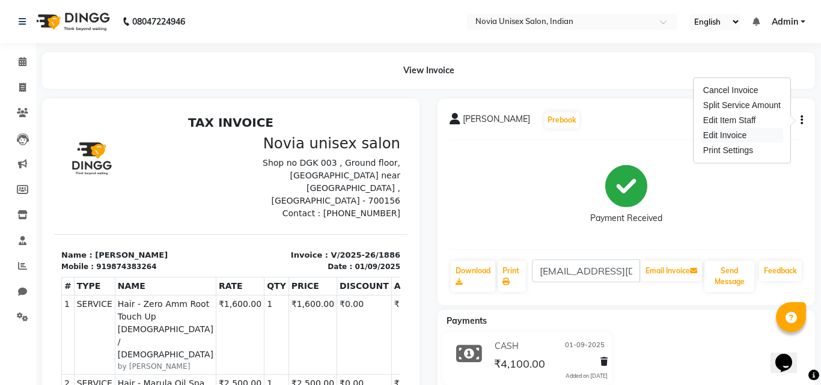
select select "service"
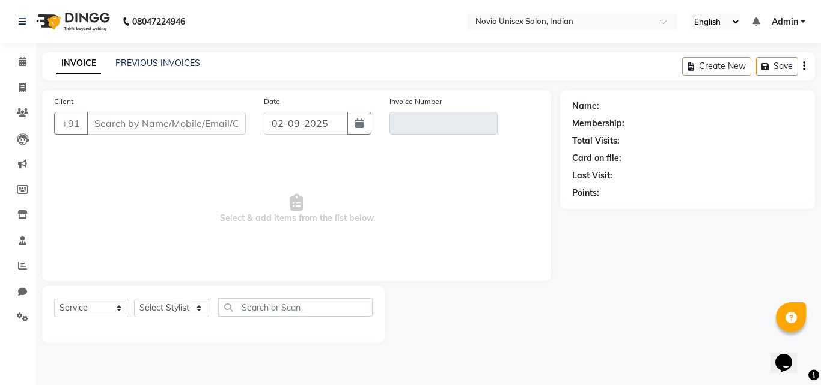
type input "9874383264"
type input "V/2025-26/1886"
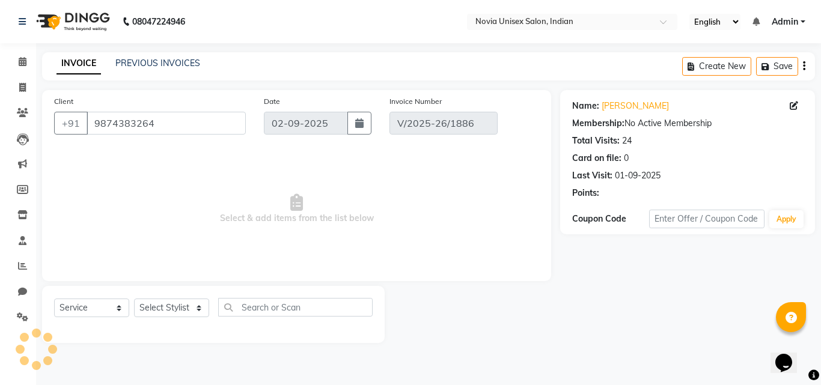
type input "01-09-2025"
select select "select"
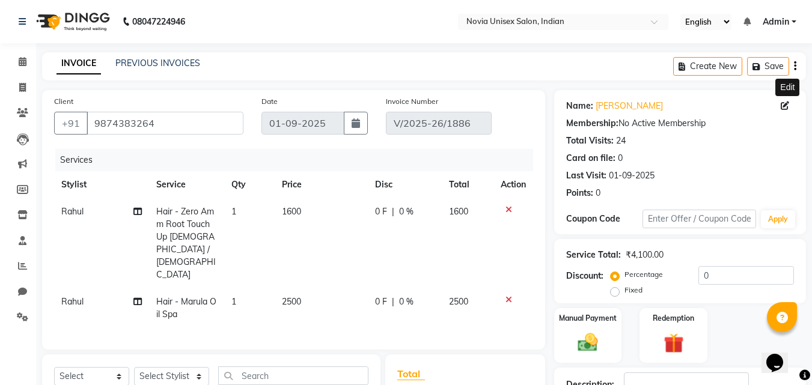
click at [783, 106] on icon at bounding box center [785, 106] width 8 height 8
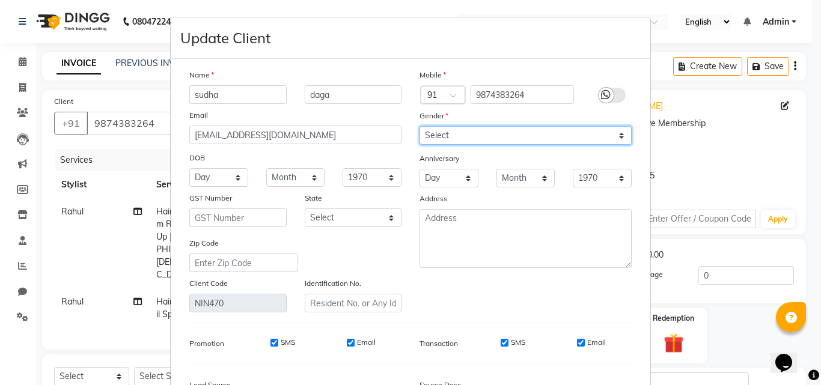
click at [460, 136] on select "Select [DEMOGRAPHIC_DATA] [DEMOGRAPHIC_DATA] Other Prefer Not To Say" at bounding box center [526, 135] width 212 height 19
select select "[DEMOGRAPHIC_DATA]"
click at [420, 126] on select "Select [DEMOGRAPHIC_DATA] [DEMOGRAPHIC_DATA] Other Prefer Not To Say" at bounding box center [526, 135] width 212 height 19
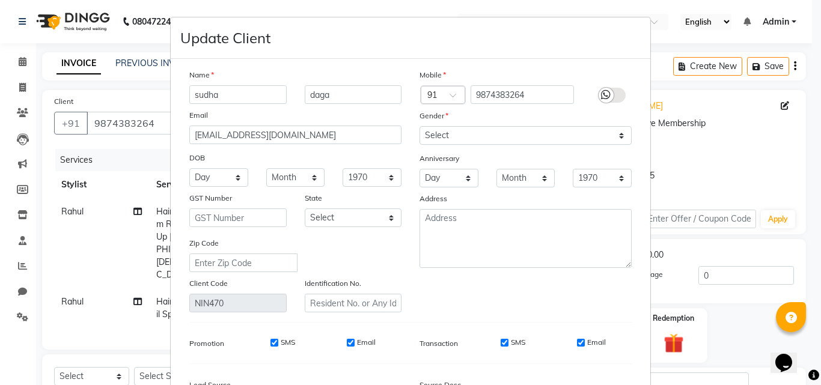
click at [604, 97] on icon at bounding box center [606, 95] width 10 height 11
click at [0, 0] on input "checkbox" at bounding box center [0, 0] width 0 height 0
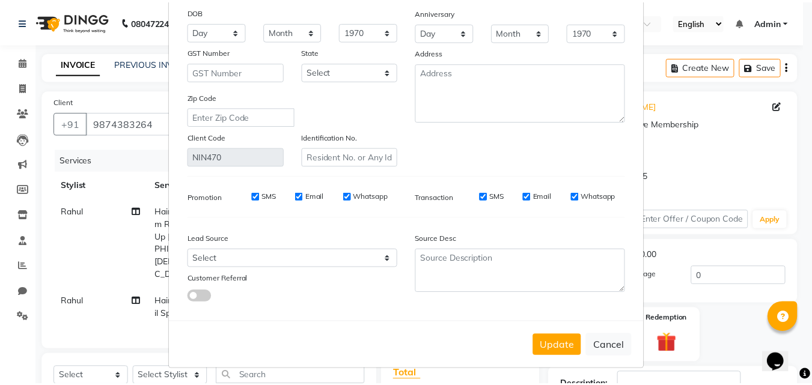
scroll to position [148, 0]
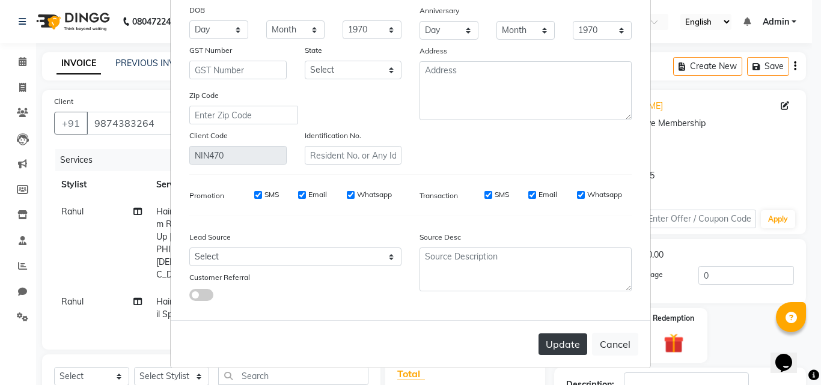
click at [560, 347] on button "Update" at bounding box center [563, 345] width 49 height 22
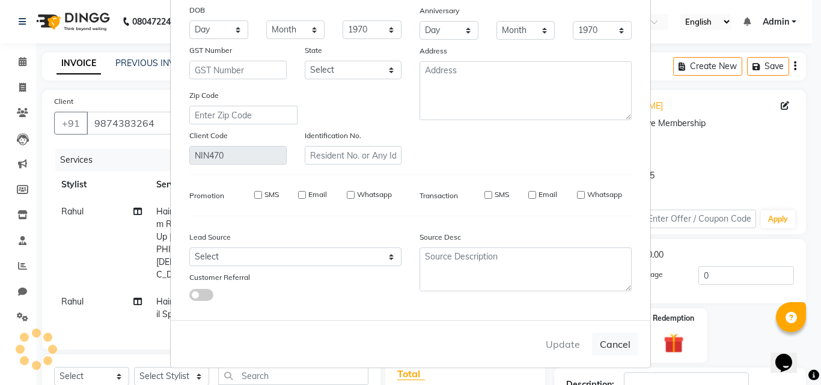
select select
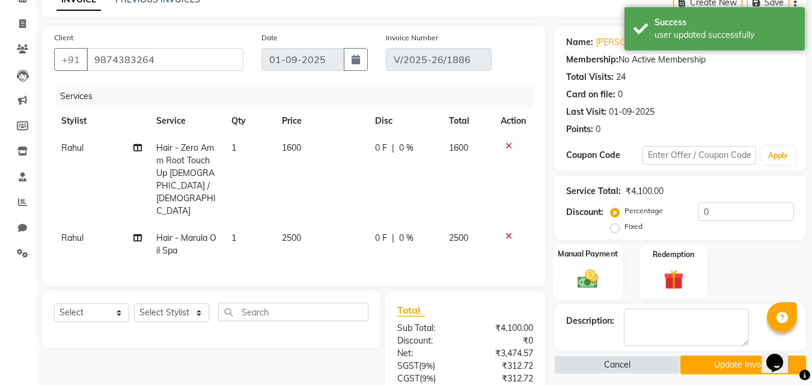
scroll to position [0, 0]
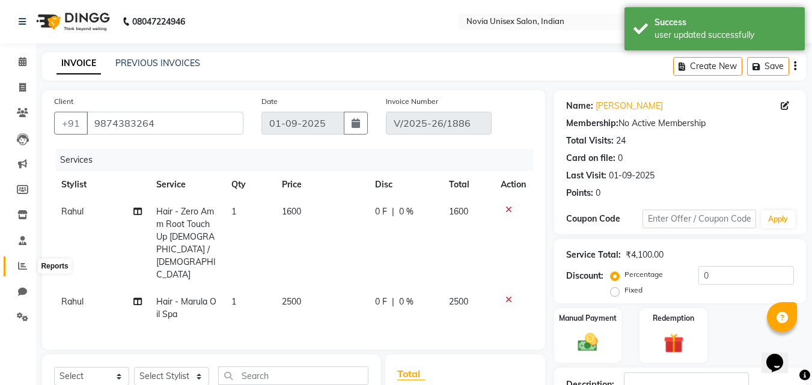
click at [25, 267] on icon at bounding box center [22, 265] width 9 height 9
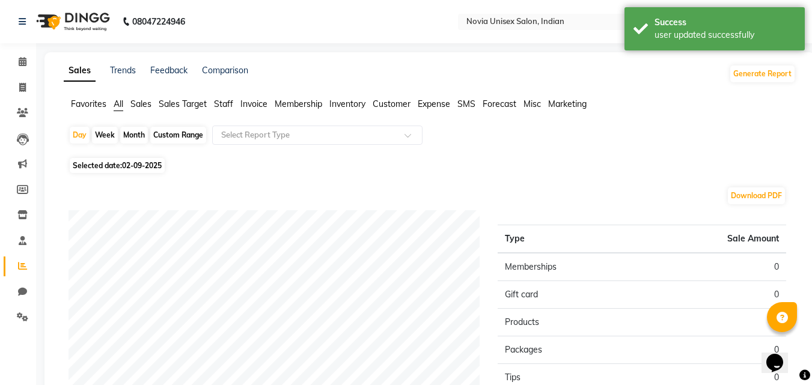
click at [144, 105] on span "Sales" at bounding box center [140, 104] width 21 height 11
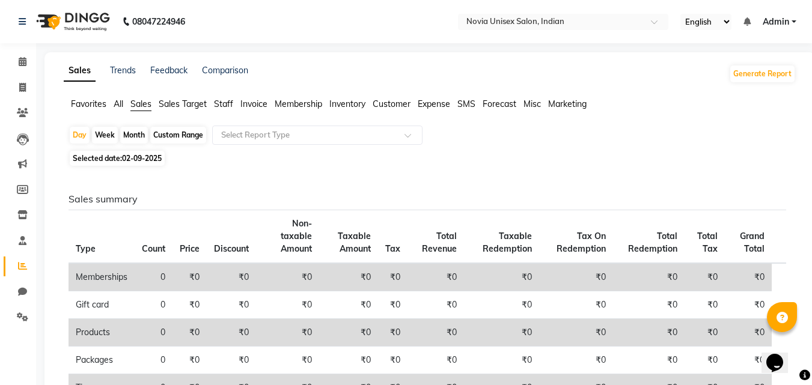
click at [142, 159] on span "02-09-2025" at bounding box center [142, 158] width 40 height 9
click at [126, 156] on span "02-09-2025" at bounding box center [142, 158] width 40 height 9
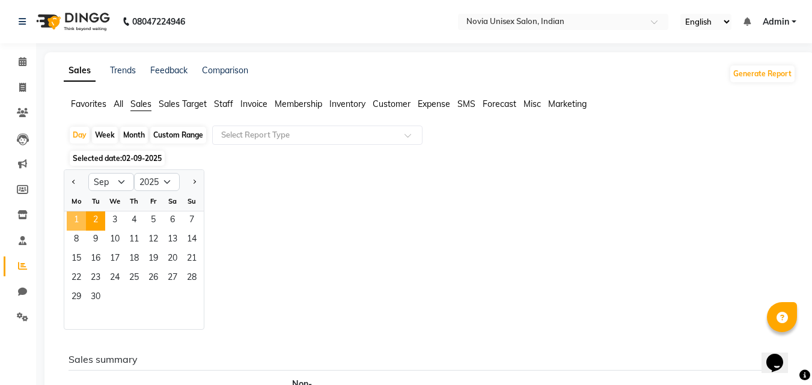
click at [79, 221] on span "1" at bounding box center [76, 221] width 19 height 19
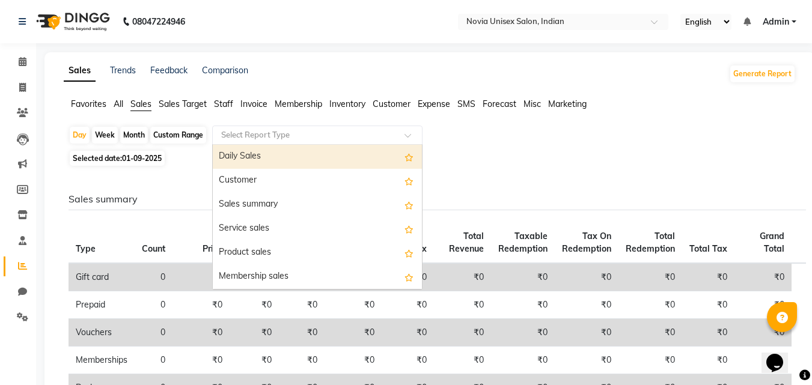
click at [294, 138] on input "text" at bounding box center [305, 135] width 173 height 12
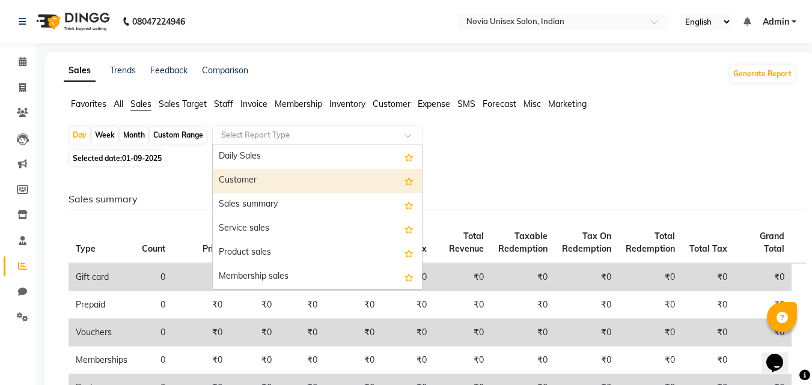
click at [273, 183] on div "Customer" at bounding box center [317, 181] width 209 height 24
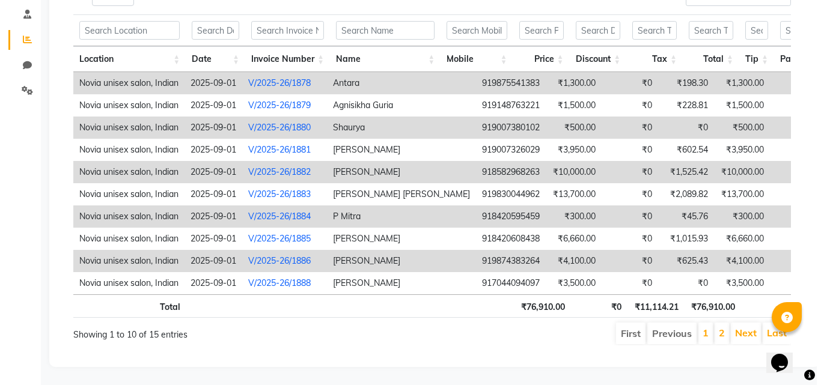
scroll to position [245, 0]
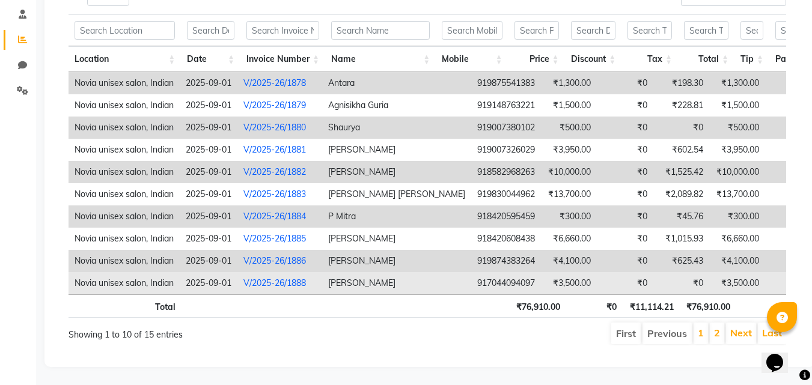
click at [275, 278] on link "V/2025-26/1888" at bounding box center [274, 283] width 63 height 11
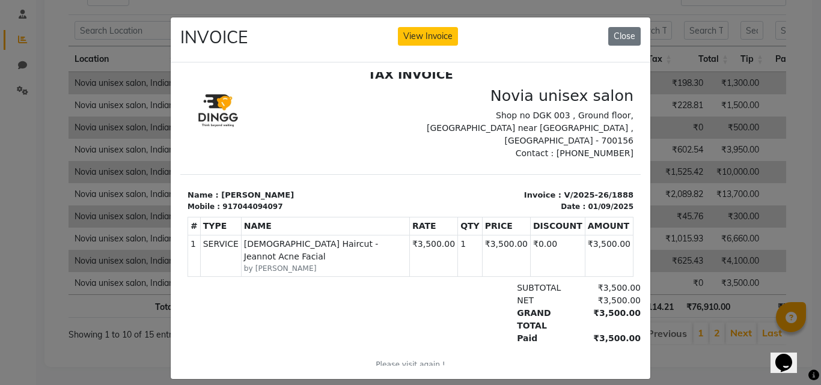
scroll to position [0, 0]
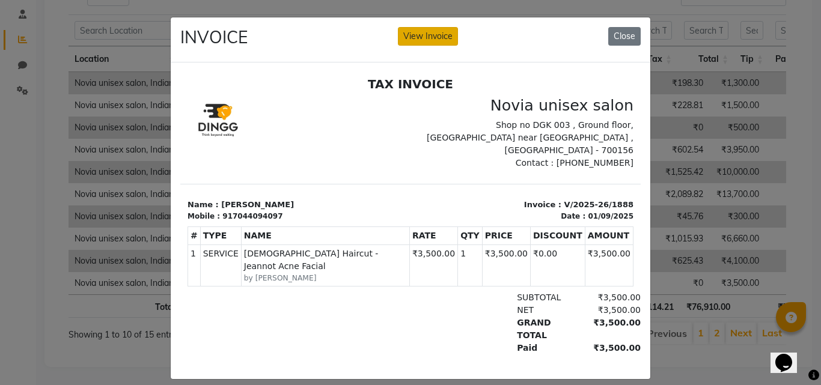
click at [421, 38] on button "View Invoice" at bounding box center [428, 36] width 60 height 19
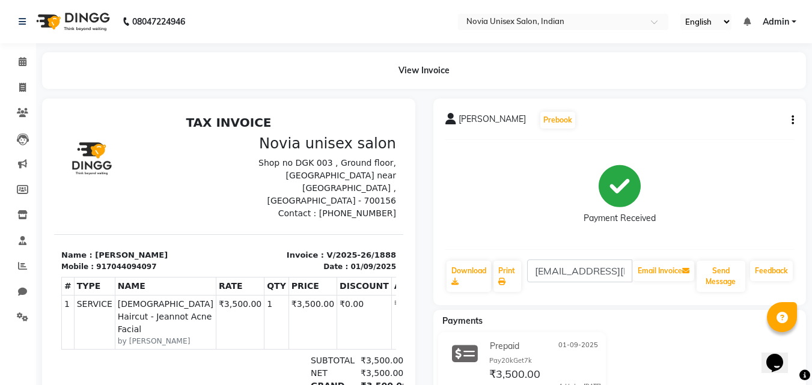
click at [795, 120] on div "[PERSON_NAME] Prebook Payment Received Download Print [EMAIL_ADDRESS][DOMAIN_NA…" at bounding box center [619, 202] width 373 height 207
click at [794, 122] on div "[PERSON_NAME] Prebook Payment Received Download Print [EMAIL_ADDRESS][DOMAIN_NA…" at bounding box center [619, 202] width 373 height 207
click at [793, 120] on icon "button" at bounding box center [793, 120] width 2 height 1
click at [741, 138] on div "Edit Invoice" at bounding box center [733, 135] width 82 height 15
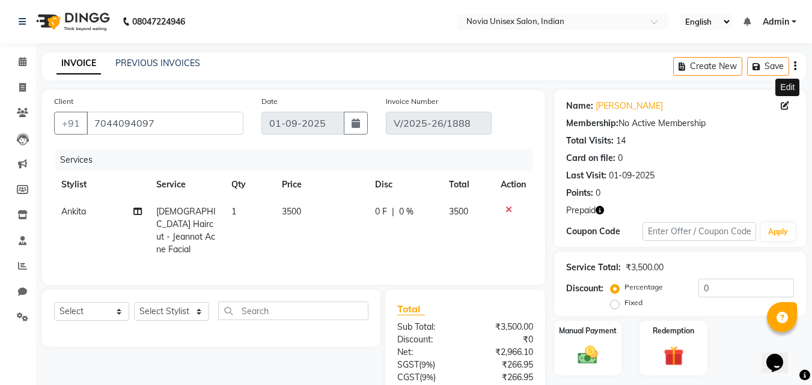
click at [788, 106] on icon at bounding box center [785, 106] width 8 height 8
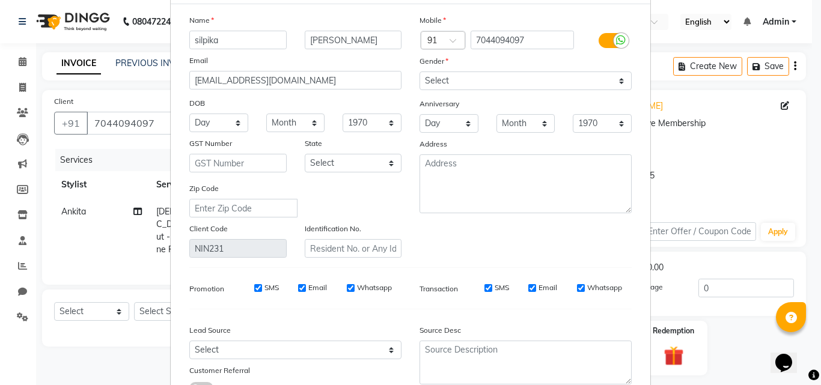
scroll to position [120, 0]
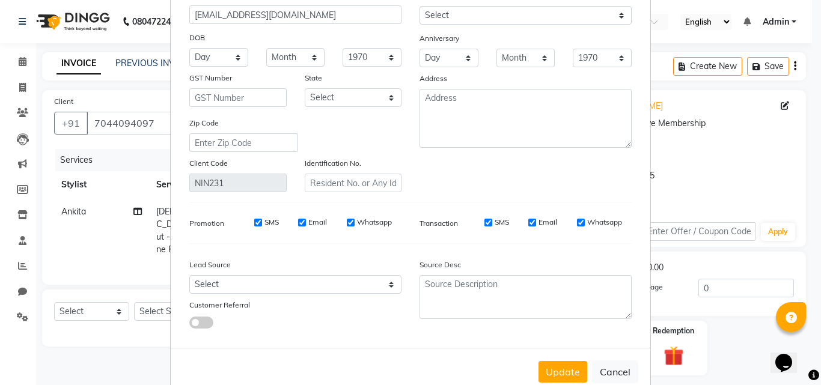
click at [681, 191] on ngb-modal-window "Update Client Name [PERSON_NAME] Email [EMAIL_ADDRESS][DOMAIN_NAME] DOB Day 01 …" at bounding box center [410, 192] width 821 height 385
click at [606, 374] on button "Cancel" at bounding box center [615, 372] width 46 height 23
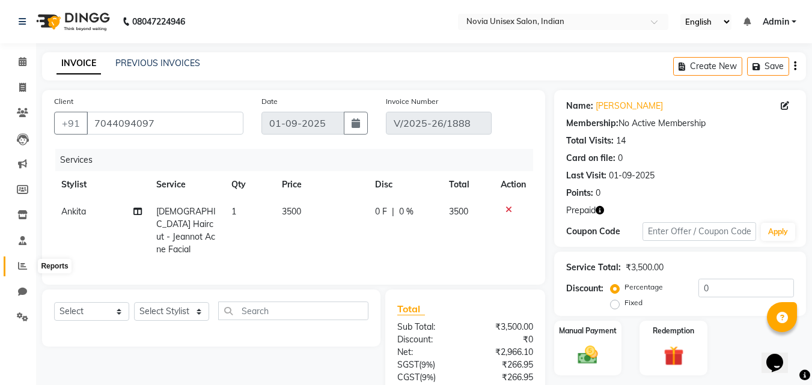
click at [24, 267] on icon at bounding box center [22, 265] width 9 height 9
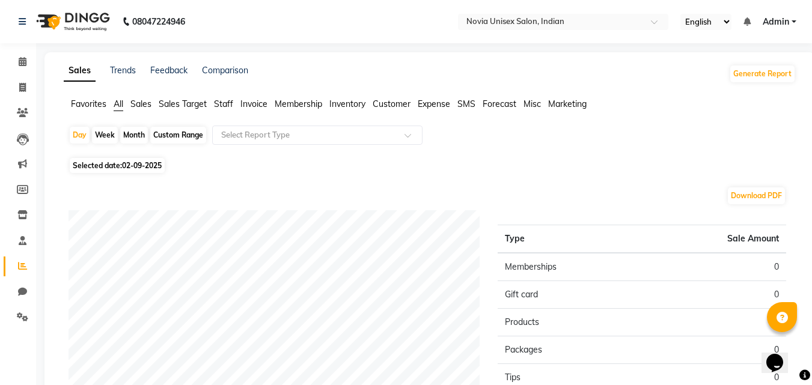
click at [393, 105] on span "Customer" at bounding box center [392, 104] width 38 height 11
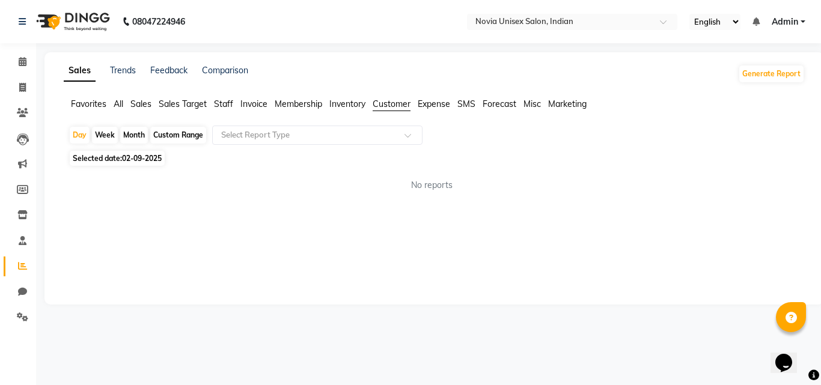
click at [142, 160] on span "02-09-2025" at bounding box center [142, 158] width 40 height 9
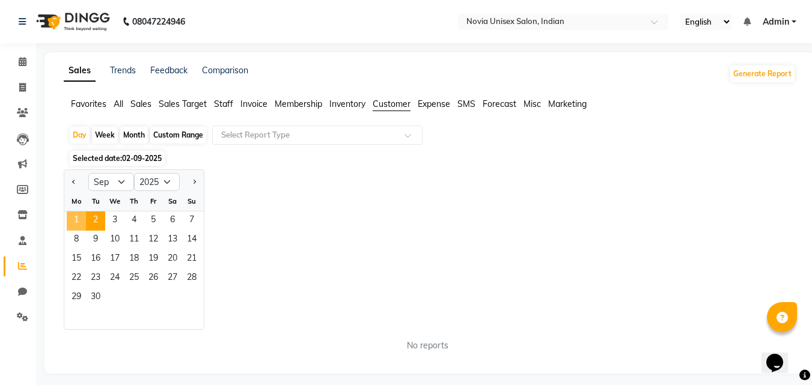
click at [80, 219] on span "1" at bounding box center [76, 221] width 19 height 19
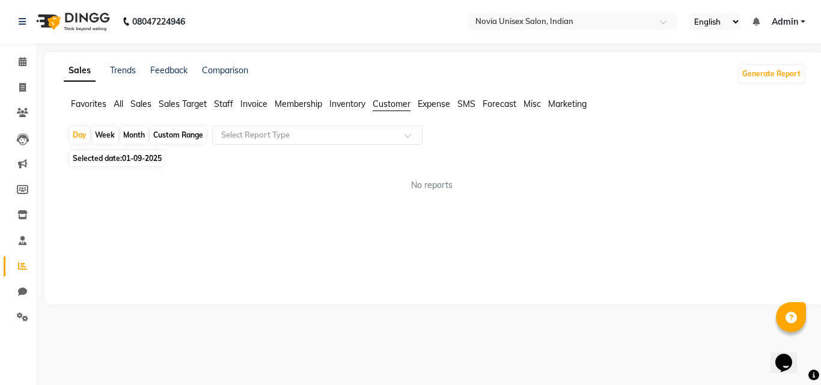
click at [316, 145] on div "Day Week Month Custom Range Select Report Type" at bounding box center [434, 137] width 731 height 22
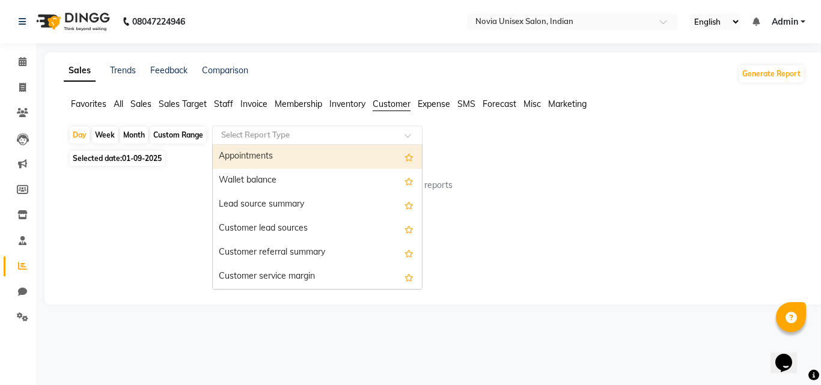
click at [316, 142] on div "Select Report Type" at bounding box center [317, 135] width 210 height 19
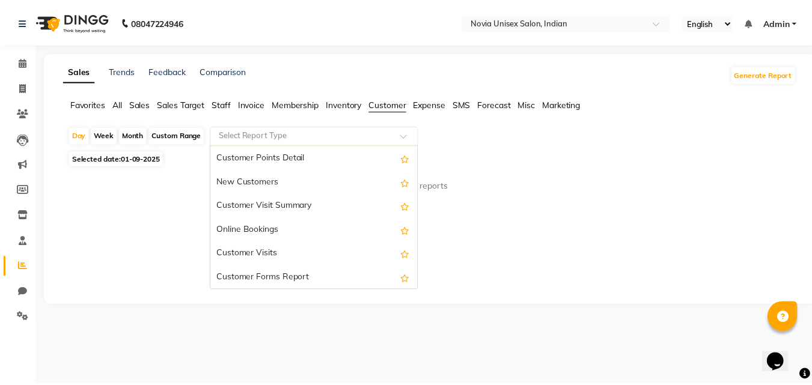
scroll to position [192, 0]
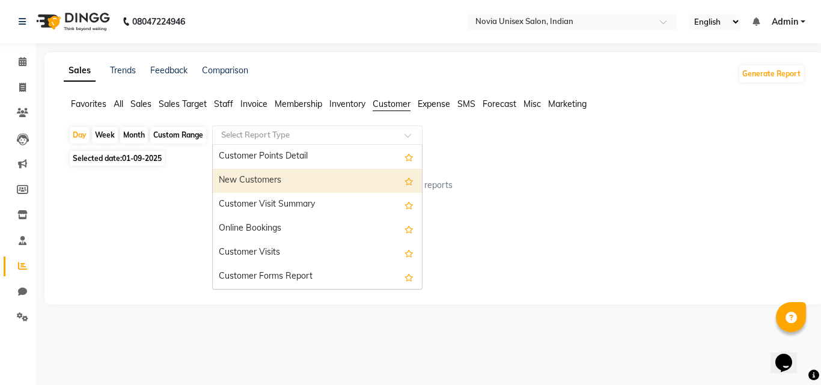
click at [277, 182] on div "New Customers" at bounding box center [317, 181] width 209 height 24
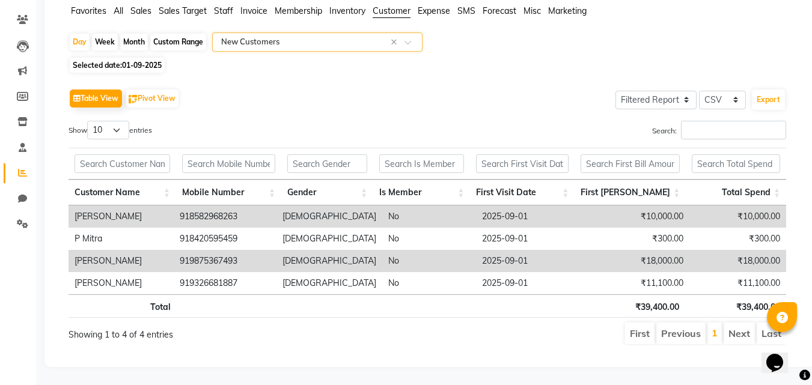
scroll to position [102, 0]
click at [118, 122] on select "10 25 50 100" at bounding box center [108, 130] width 42 height 19
click at [89, 121] on select "10 25 50 100" at bounding box center [108, 130] width 42 height 19
click at [336, 154] on input "text" at bounding box center [327, 163] width 80 height 19
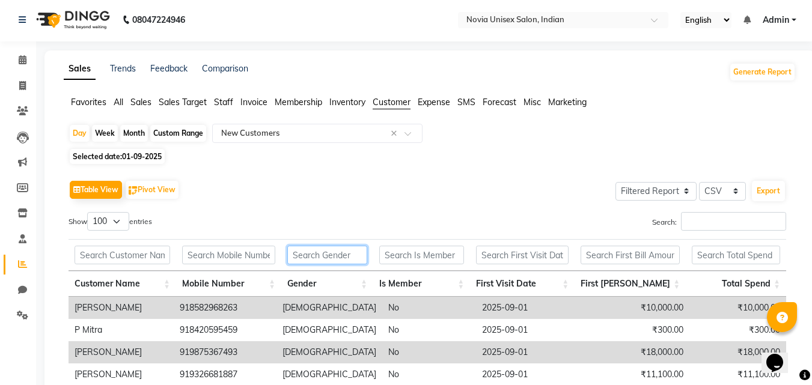
scroll to position [0, 0]
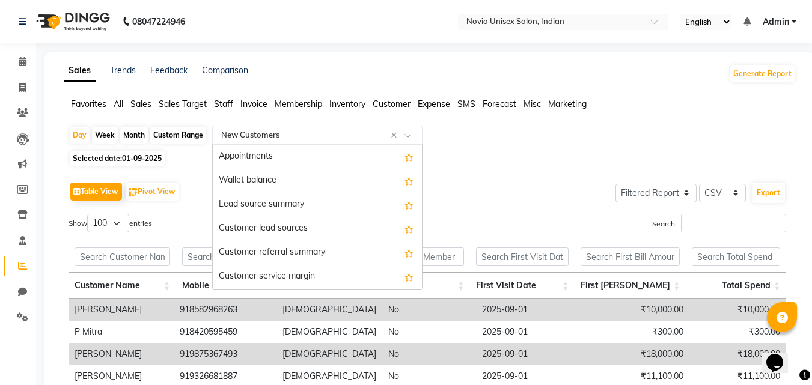
click at [281, 136] on input "text" at bounding box center [305, 135] width 173 height 12
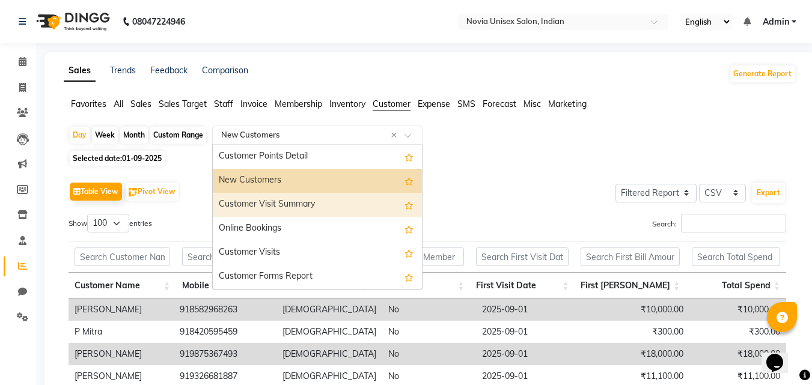
click at [308, 203] on div "Customer Visit Summary" at bounding box center [317, 205] width 209 height 24
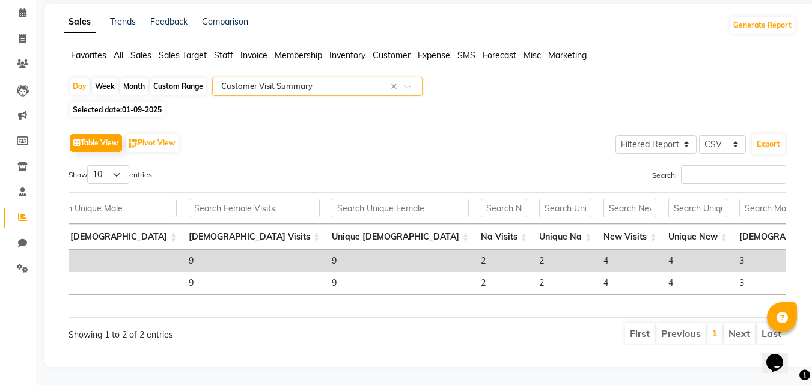
scroll to position [0, 199]
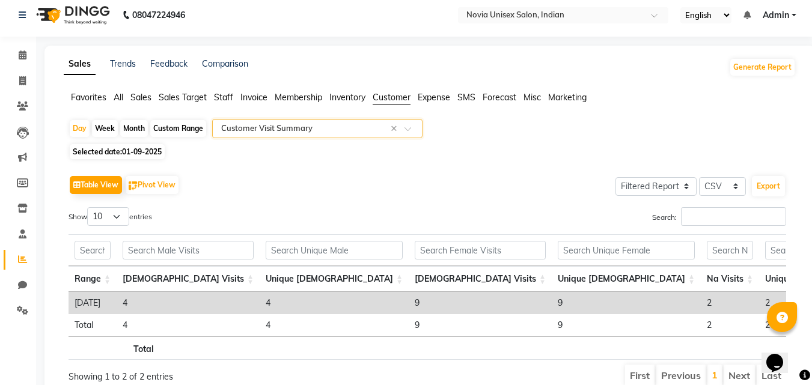
click at [133, 148] on span "01-09-2025" at bounding box center [142, 151] width 40 height 9
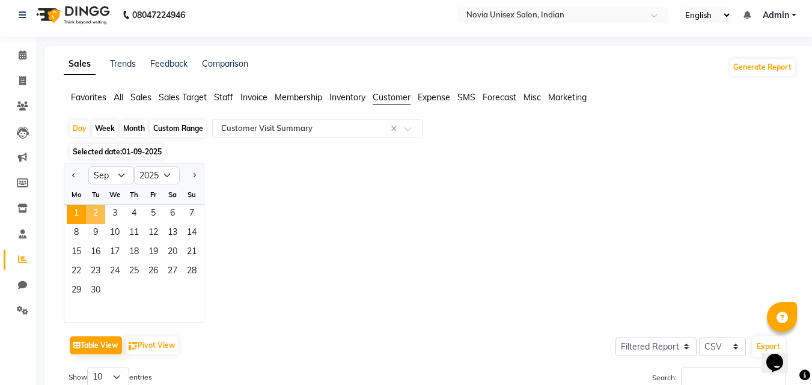
click at [91, 213] on span "2" at bounding box center [95, 214] width 19 height 19
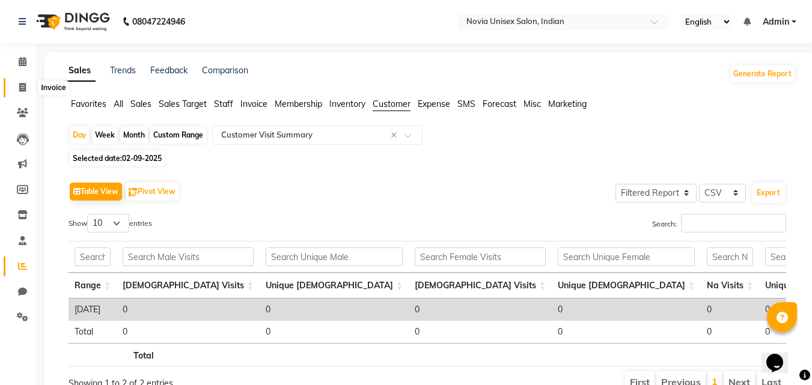
click at [23, 87] on icon at bounding box center [22, 87] width 7 height 9
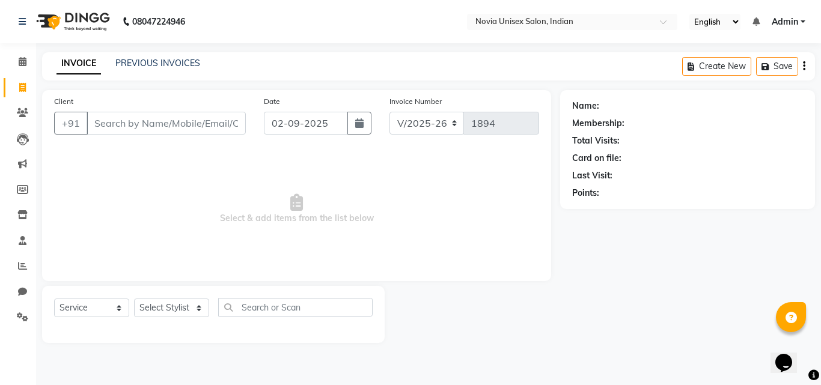
click at [150, 132] on input "Client" at bounding box center [166, 123] width 159 height 23
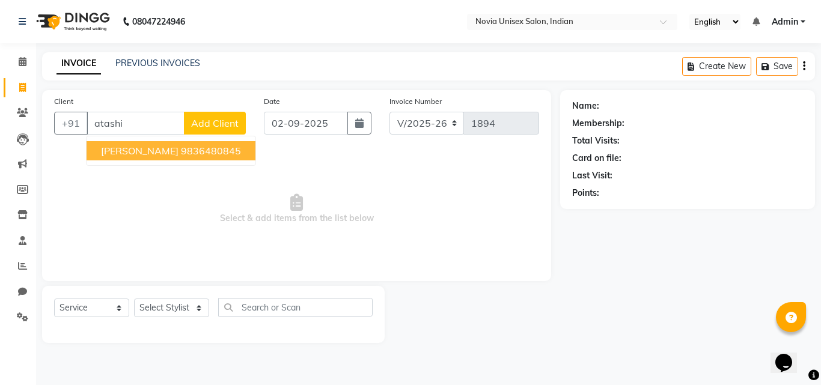
click at [150, 153] on span "[PERSON_NAME]" at bounding box center [140, 151] width 78 height 12
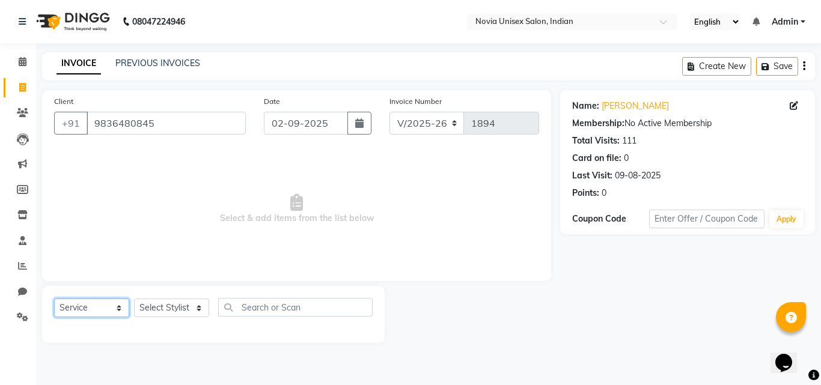
click at [109, 311] on select "Select Service Product Membership Package Voucher Prepaid Gift Card" at bounding box center [91, 308] width 75 height 19
click at [54, 299] on select "Select Service Product Membership Package Voucher Prepaid Gift Card" at bounding box center [91, 308] width 75 height 19
click at [180, 308] on select "Select Stylist [PERSON_NAME] [PERSON_NAME] housesale [PERSON_NAME] [PERSON_NAME…" at bounding box center [171, 308] width 75 height 19
click at [134, 299] on select "Select Stylist [PERSON_NAME] [PERSON_NAME] housesale [PERSON_NAME] [PERSON_NAME…" at bounding box center [171, 308] width 75 height 19
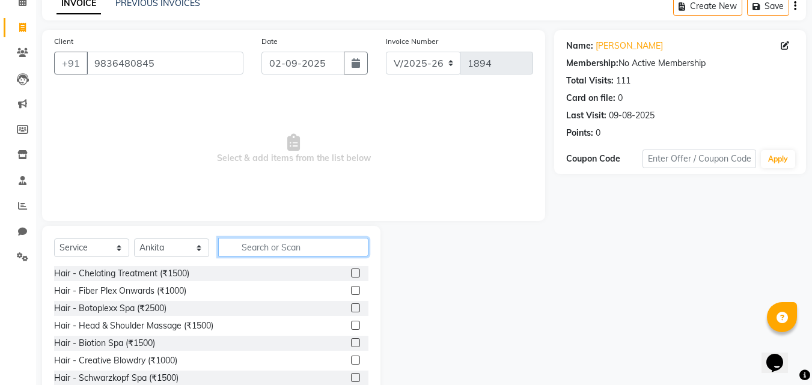
click at [275, 246] on input "text" at bounding box center [293, 247] width 150 height 19
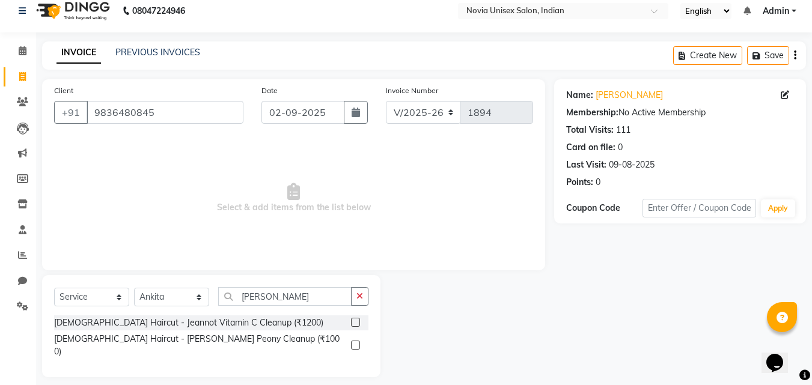
click at [357, 341] on label at bounding box center [355, 345] width 9 height 9
click at [357, 342] on input "checkbox" at bounding box center [355, 346] width 8 height 8
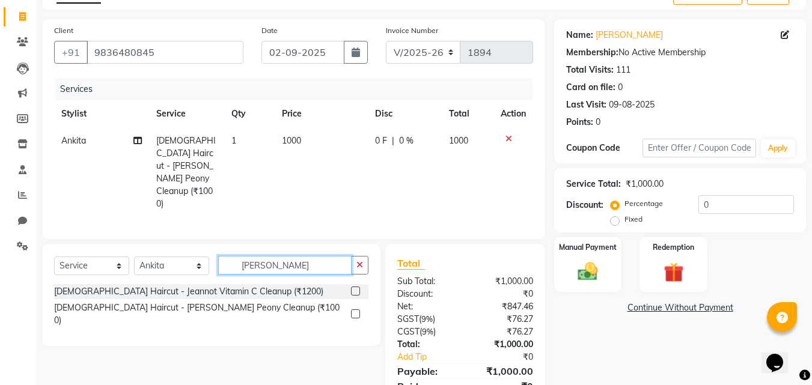
click at [310, 257] on input "[PERSON_NAME]" at bounding box center [284, 265] width 133 height 19
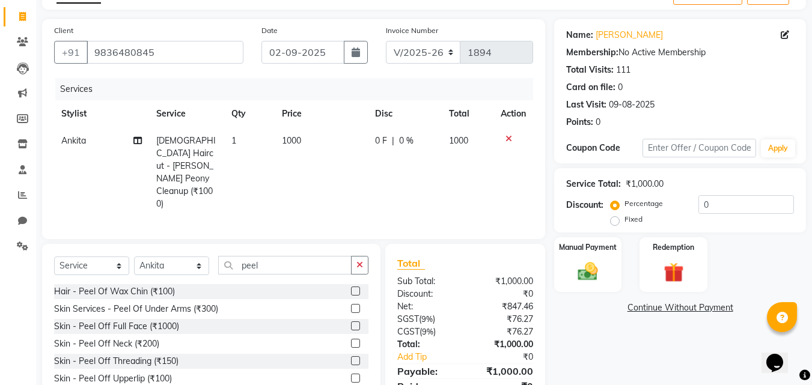
click at [351, 304] on label at bounding box center [355, 308] width 9 height 9
click at [351, 305] on input "checkbox" at bounding box center [355, 309] width 8 height 8
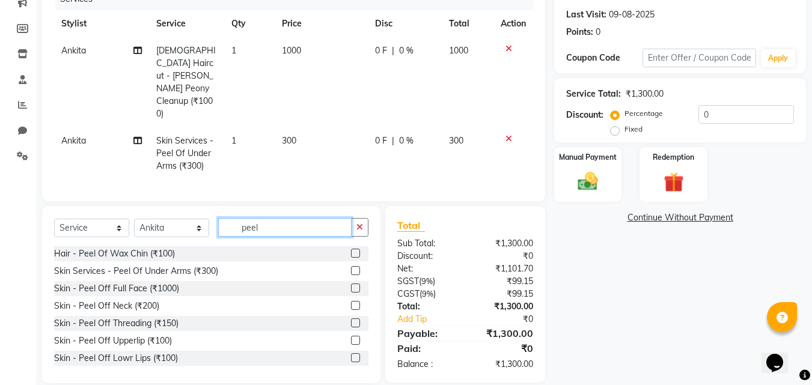
click at [268, 218] on input "peel" at bounding box center [284, 227] width 133 height 19
click at [351, 336] on label at bounding box center [355, 340] width 9 height 9
click at [351, 337] on input "checkbox" at bounding box center [355, 341] width 8 height 8
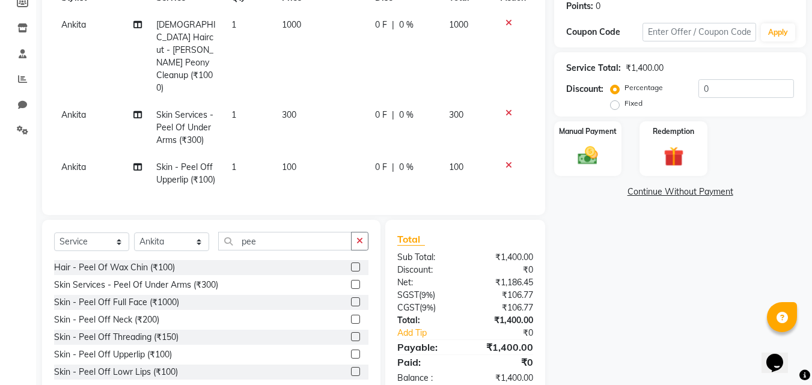
scroll to position [201, 0]
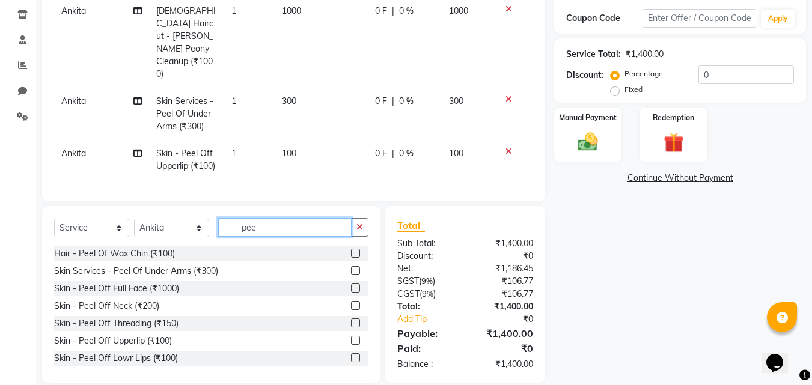
click at [291, 218] on input "pee" at bounding box center [284, 227] width 133 height 19
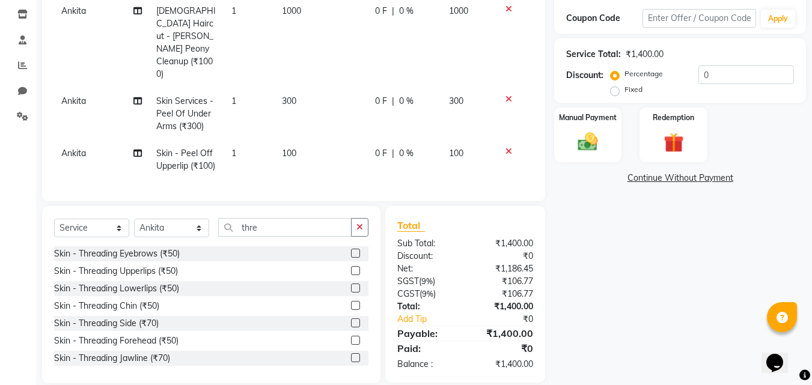
click at [351, 249] on label at bounding box center [355, 253] width 9 height 9
click at [351, 250] on input "checkbox" at bounding box center [355, 254] width 8 height 8
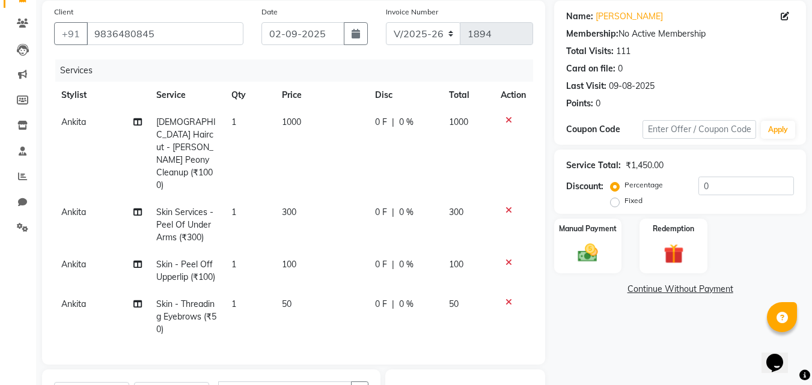
scroll to position [81, 0]
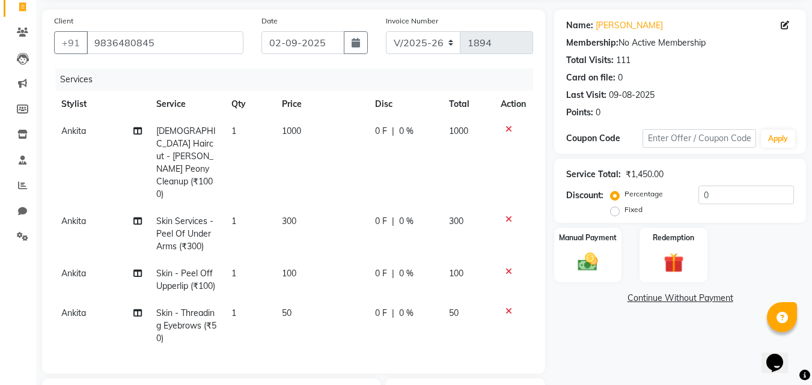
click at [304, 130] on td "1000" at bounding box center [321, 163] width 93 height 90
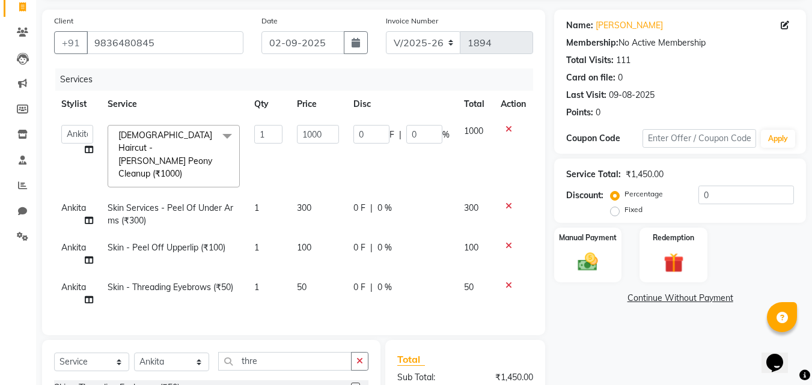
click at [304, 130] on input "1000" at bounding box center [317, 134] width 41 height 19
click at [592, 325] on div "Name: [PERSON_NAME] Membership: No Active Membership Total Visits: 111 Card on …" at bounding box center [684, 264] width 261 height 508
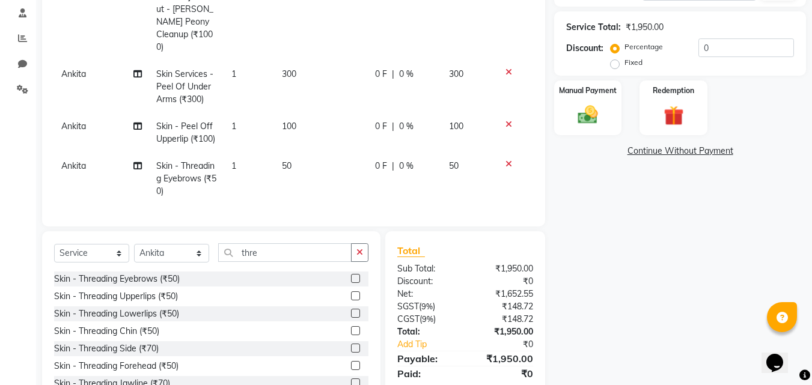
scroll to position [253, 0]
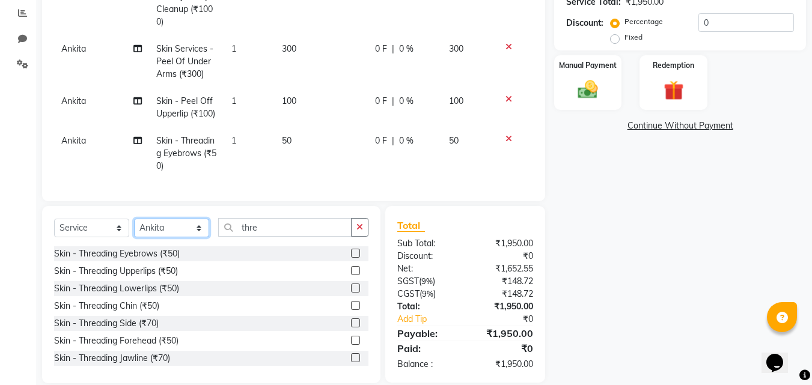
click at [172, 219] on select "Select Stylist [PERSON_NAME] [PERSON_NAME] housesale [PERSON_NAME] [PERSON_NAME…" at bounding box center [171, 228] width 75 height 19
click at [134, 219] on select "Select Stylist [PERSON_NAME] [PERSON_NAME] housesale [PERSON_NAME] [PERSON_NAME…" at bounding box center [171, 228] width 75 height 19
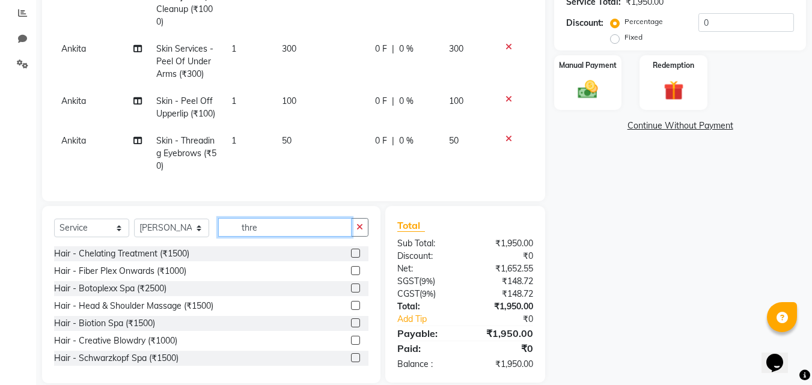
click at [326, 218] on input "thre" at bounding box center [284, 227] width 133 height 19
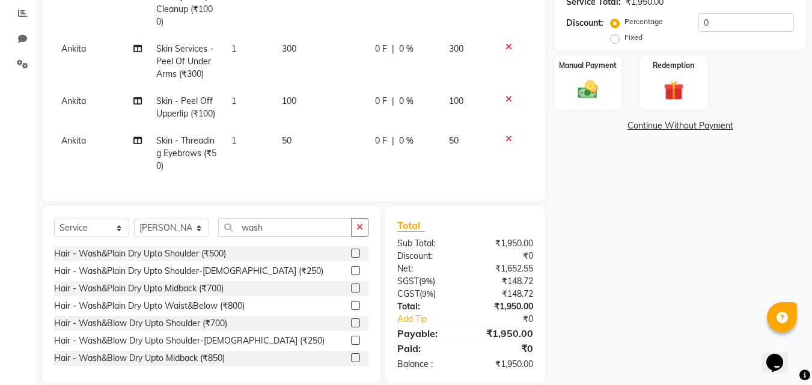
click at [351, 301] on label at bounding box center [355, 305] width 9 height 9
click at [351, 302] on input "checkbox" at bounding box center [355, 306] width 8 height 8
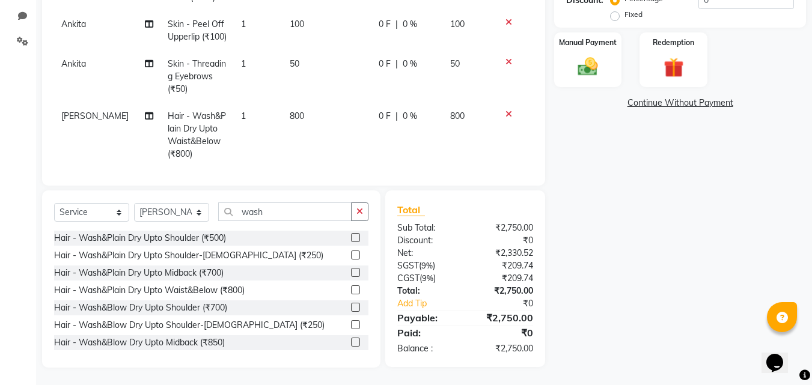
scroll to position [276, 0]
click at [171, 210] on select "Select Stylist [PERSON_NAME] [PERSON_NAME] housesale [PERSON_NAME] [PERSON_NAME…" at bounding box center [171, 212] width 75 height 19
click at [134, 203] on select "Select Stylist [PERSON_NAME] [PERSON_NAME] housesale [PERSON_NAME] [PERSON_NAME…" at bounding box center [171, 212] width 75 height 19
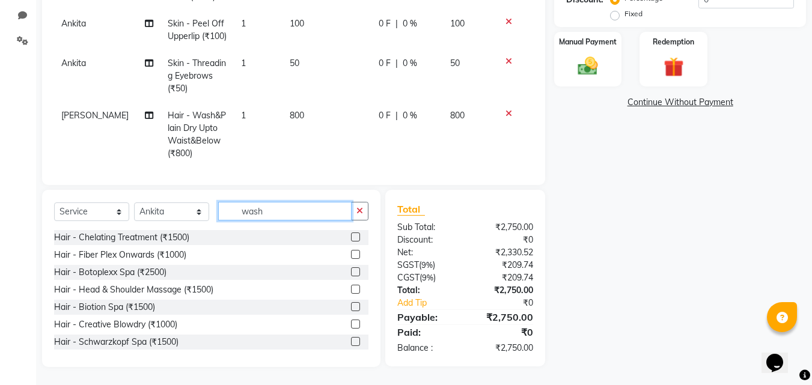
click at [287, 213] on input "wash" at bounding box center [284, 211] width 133 height 19
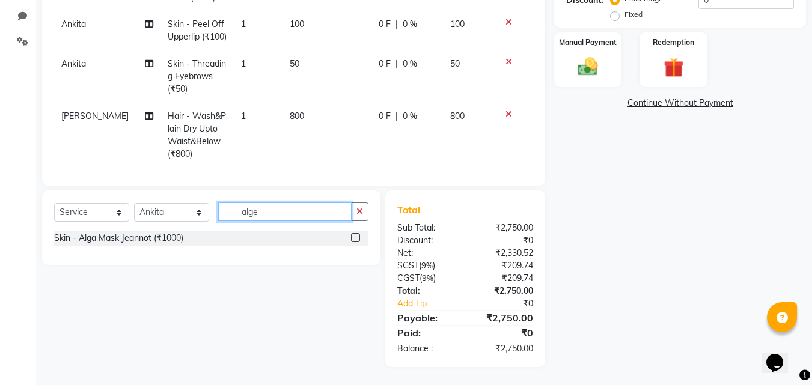
scroll to position [276, 0]
click at [359, 238] on label at bounding box center [355, 237] width 9 height 9
click at [359, 238] on input "checkbox" at bounding box center [355, 238] width 8 height 8
click at [109, 215] on select "Select Service Product Membership Package Voucher Prepaid Gift Card" at bounding box center [91, 212] width 75 height 19
click at [754, 255] on div "Name: [PERSON_NAME] Membership: No Active Membership Total Visits: 111 Card on …" at bounding box center [684, 90] width 261 height 553
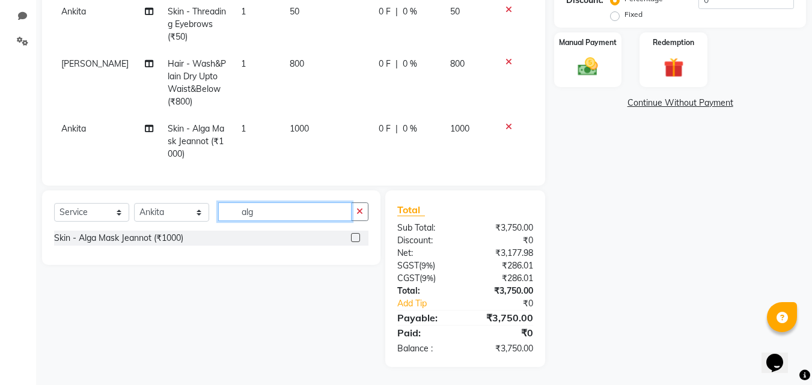
click at [307, 208] on input "alg" at bounding box center [284, 212] width 133 height 19
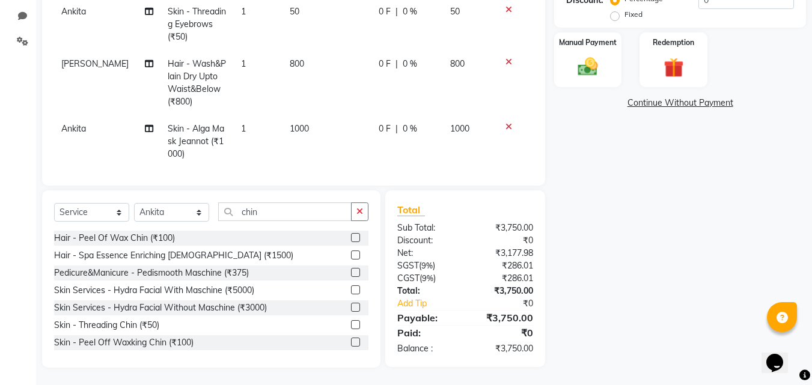
click at [351, 236] on label at bounding box center [355, 237] width 9 height 9
click at [351, 236] on input "checkbox" at bounding box center [355, 238] width 8 height 8
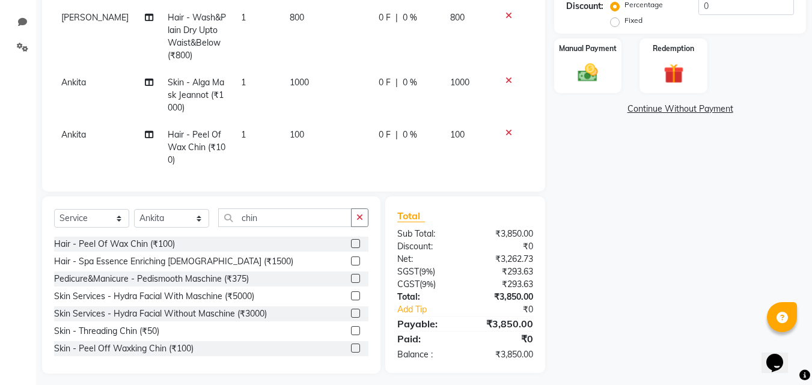
scroll to position [276, 0]
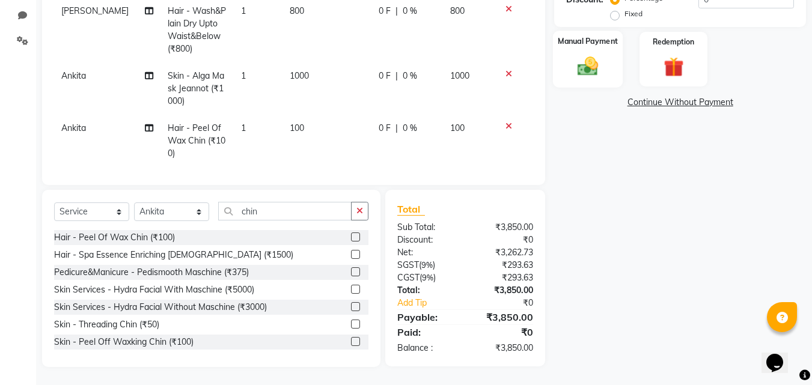
click at [603, 70] on img at bounding box center [588, 66] width 34 height 24
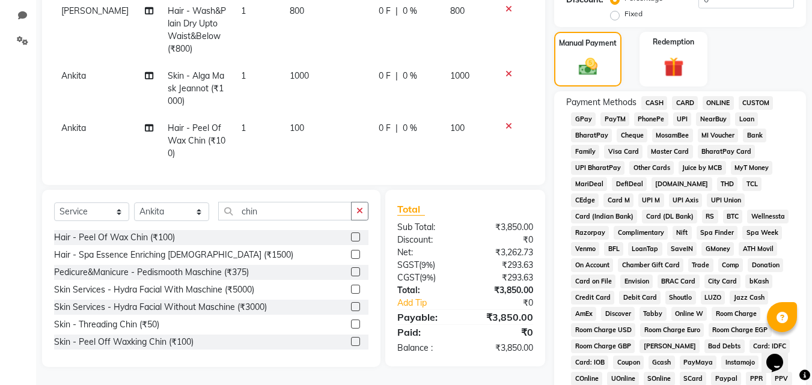
click at [651, 104] on span "CASH" at bounding box center [654, 103] width 26 height 14
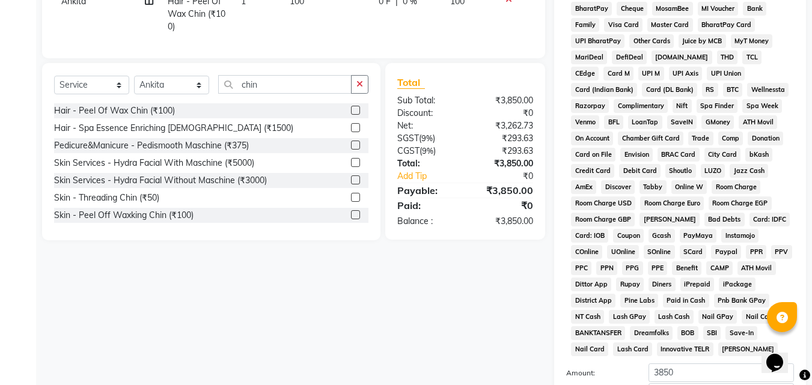
scroll to position [534, 0]
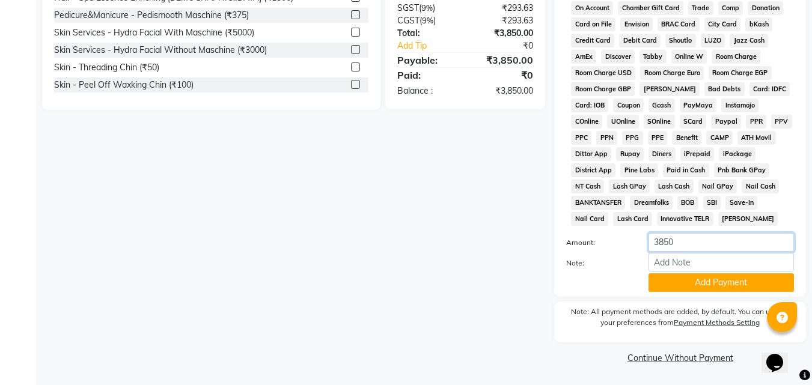
drag, startPoint x: 692, startPoint y: 239, endPoint x: 626, endPoint y: 243, distance: 66.3
click at [626, 243] on div "Amount: 3850" at bounding box center [680, 243] width 246 height 20
click at [692, 283] on button "Add Payment" at bounding box center [721, 282] width 145 height 19
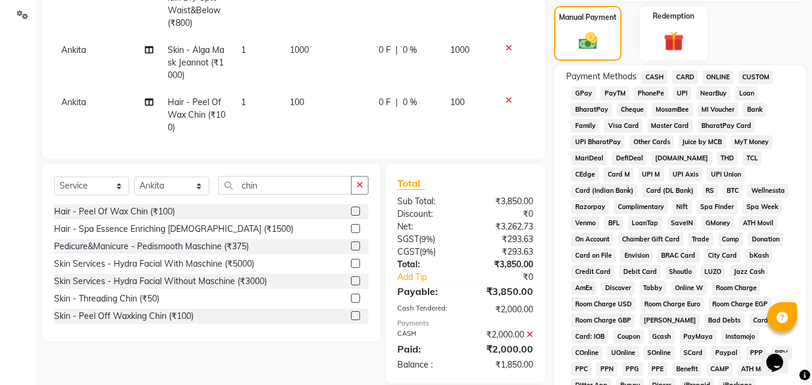
scroll to position [293, 0]
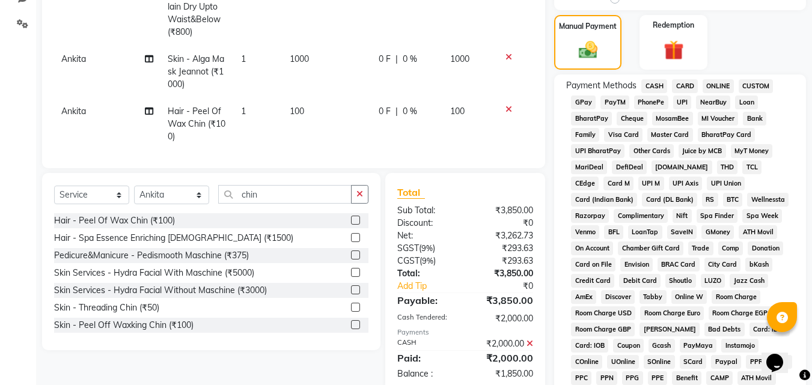
click at [682, 105] on span "UPI" at bounding box center [682, 103] width 19 height 14
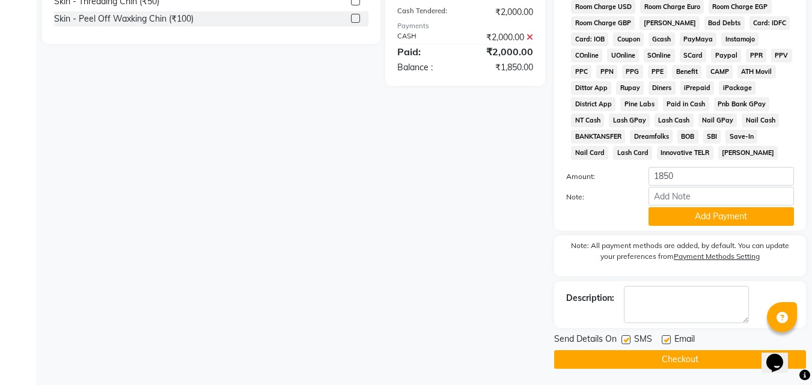
scroll to position [602, 0]
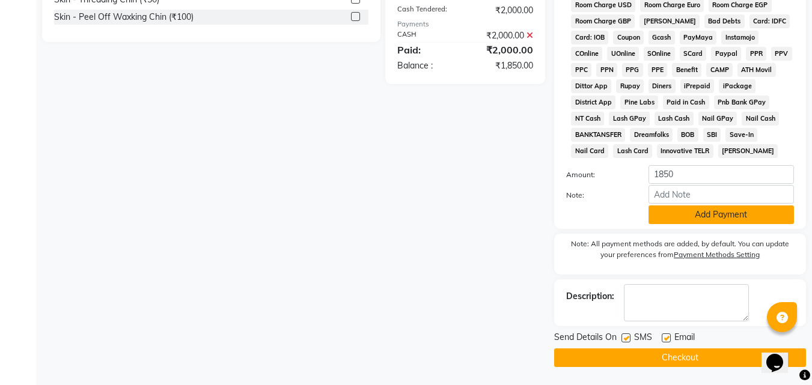
click at [727, 214] on button "Add Payment" at bounding box center [721, 215] width 145 height 19
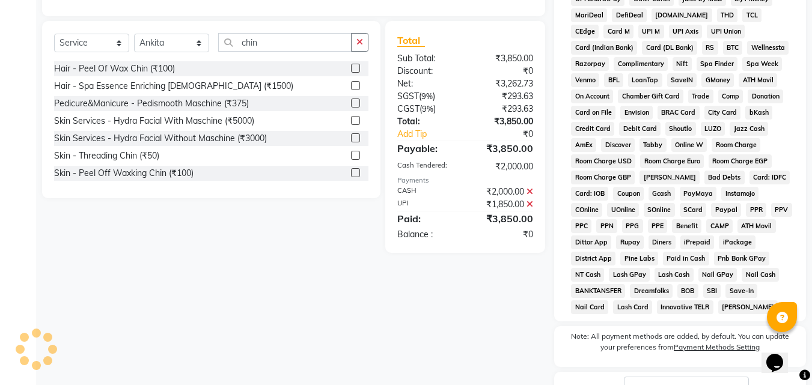
scroll to position [538, 0]
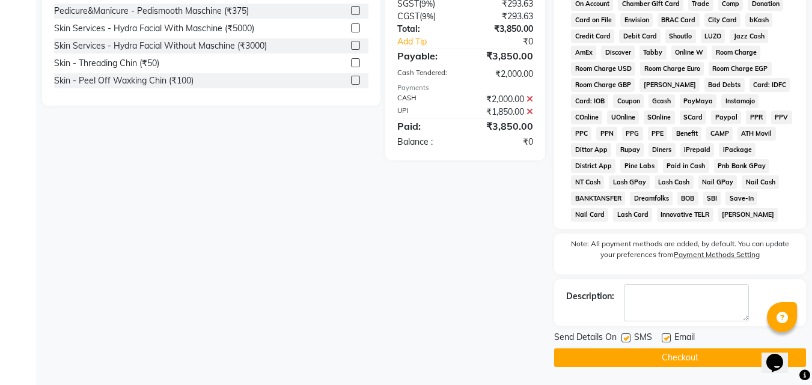
click at [686, 352] on button "Checkout" at bounding box center [680, 358] width 252 height 19
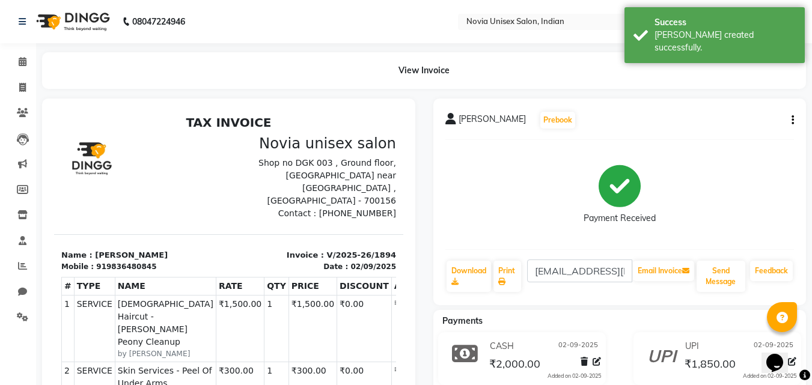
scroll to position [10, 0]
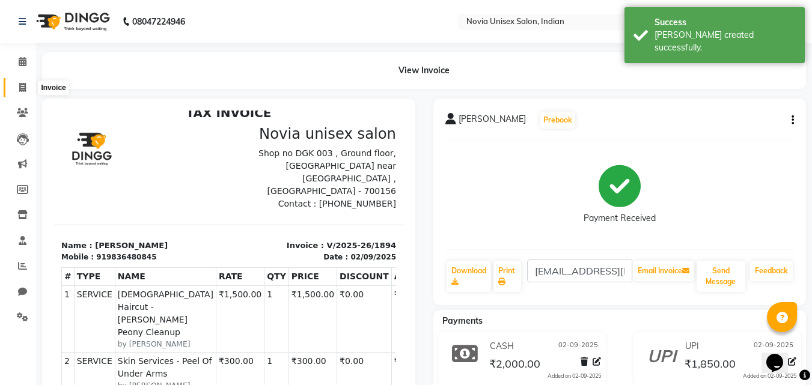
click at [25, 88] on icon at bounding box center [22, 87] width 7 height 9
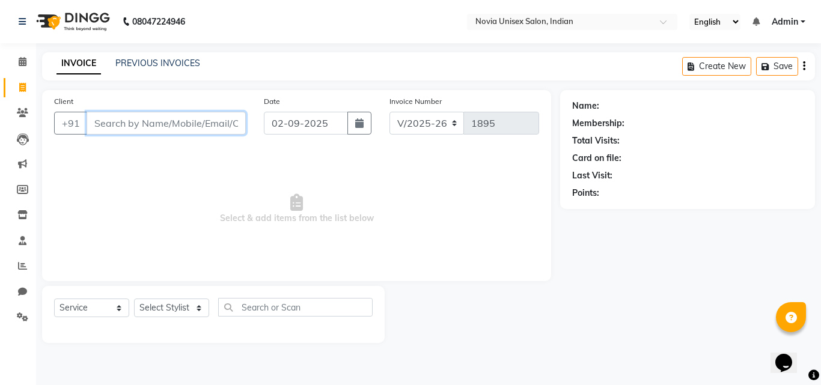
click at [121, 124] on input "Client" at bounding box center [166, 123] width 159 height 23
paste input "9830033585"
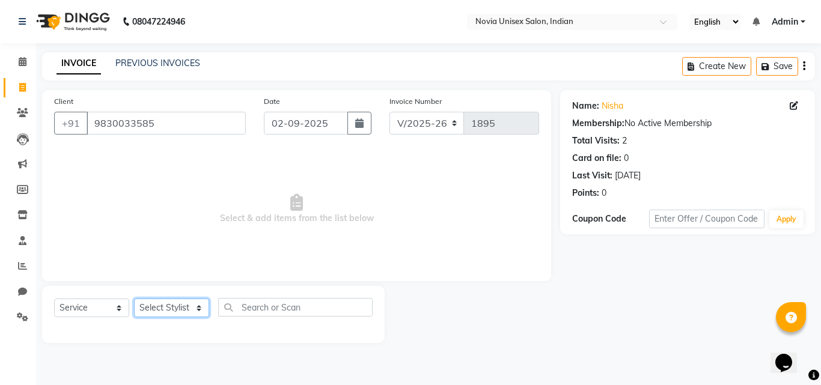
click at [180, 306] on select "Select Stylist [PERSON_NAME] [PERSON_NAME] housesale [PERSON_NAME] [PERSON_NAME…" at bounding box center [171, 308] width 75 height 19
click at [134, 299] on select "Select Stylist [PERSON_NAME] [PERSON_NAME] housesale [PERSON_NAME] [PERSON_NAME…" at bounding box center [171, 308] width 75 height 19
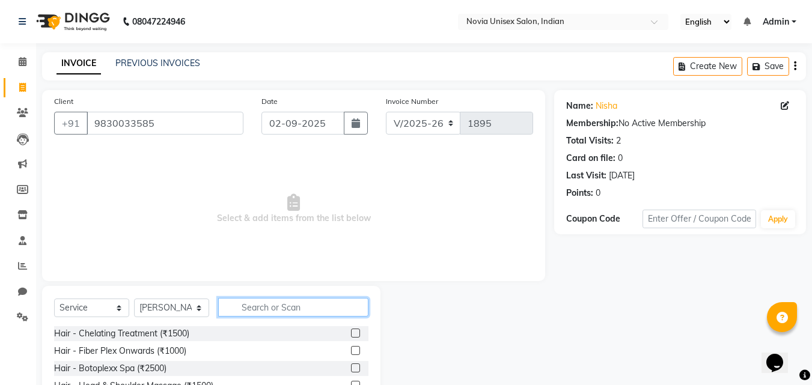
click at [267, 310] on input "text" at bounding box center [293, 307] width 150 height 19
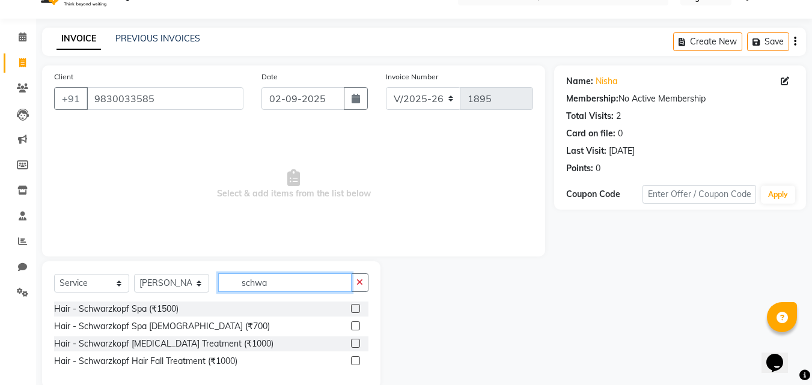
scroll to position [46, 0]
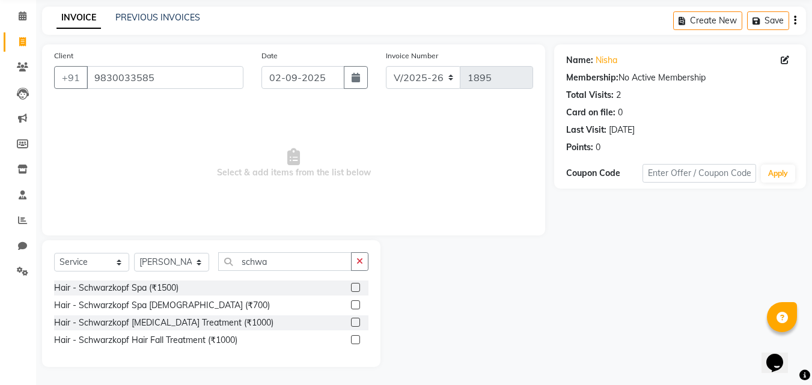
click at [352, 322] on label at bounding box center [355, 322] width 9 height 9
click at [352, 322] on input "checkbox" at bounding box center [355, 323] width 8 height 8
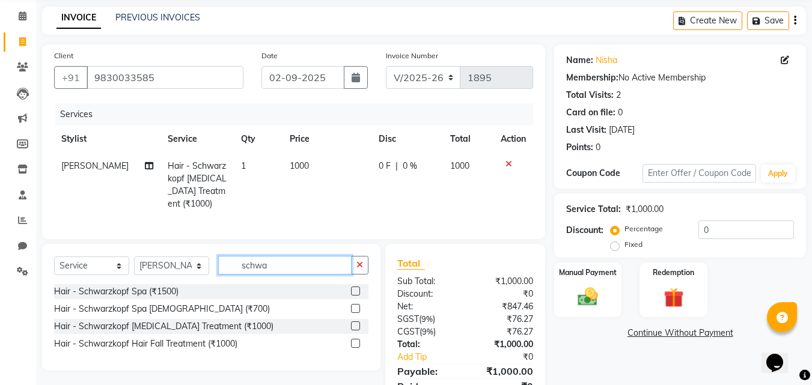
click at [288, 275] on input "schwa" at bounding box center [284, 265] width 133 height 19
click at [353, 296] on label at bounding box center [355, 291] width 9 height 9
click at [353, 296] on input "checkbox" at bounding box center [355, 292] width 8 height 8
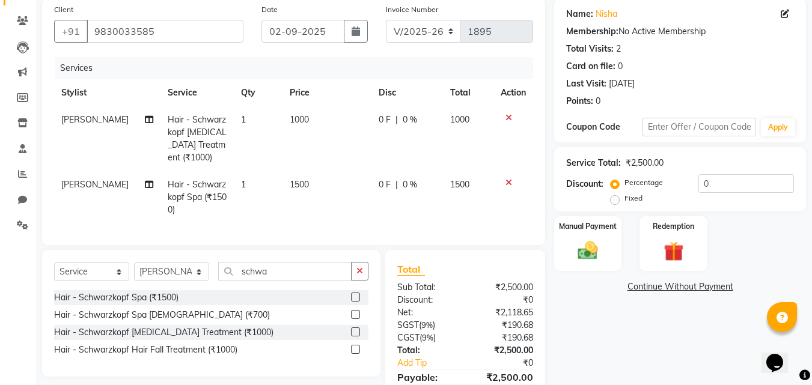
scroll to position [160, 0]
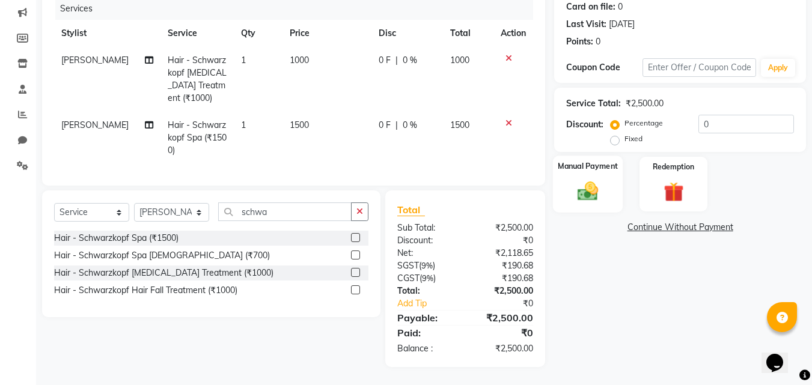
click at [588, 179] on img at bounding box center [588, 191] width 34 height 24
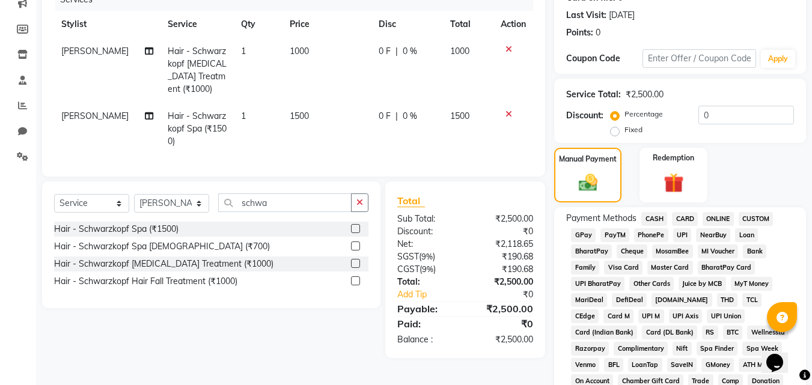
click at [679, 220] on span "CARD" at bounding box center [685, 219] width 26 height 14
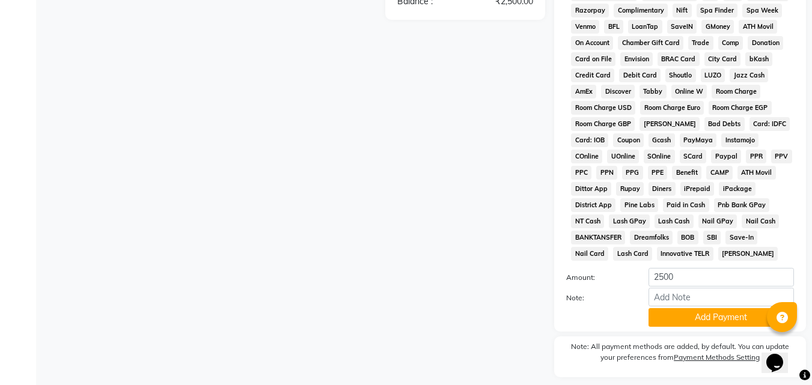
scroll to position [534, 0]
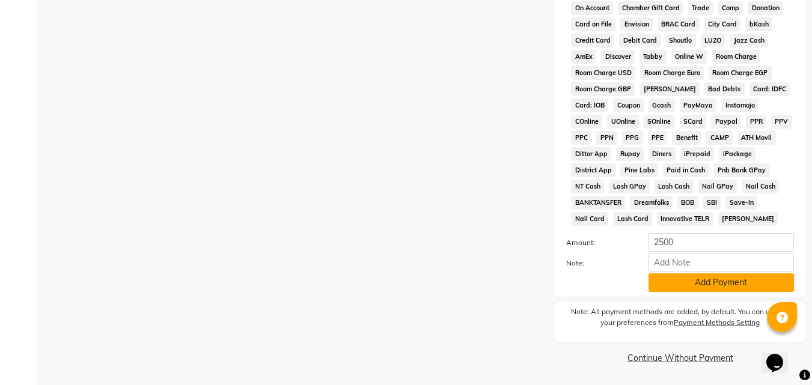
click at [717, 285] on button "Add Payment" at bounding box center [721, 282] width 145 height 19
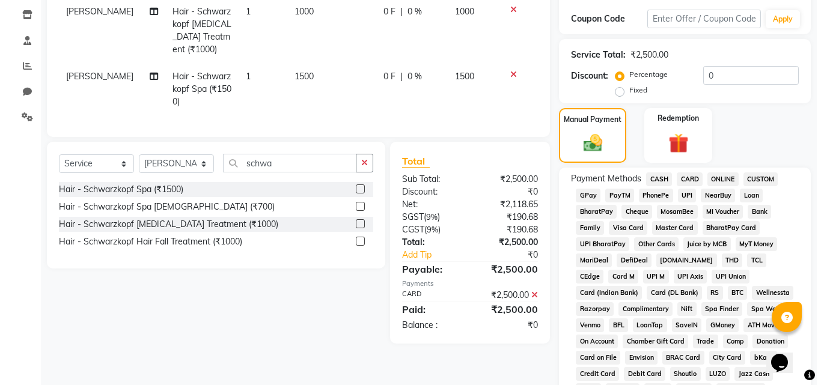
scroll to position [57, 0]
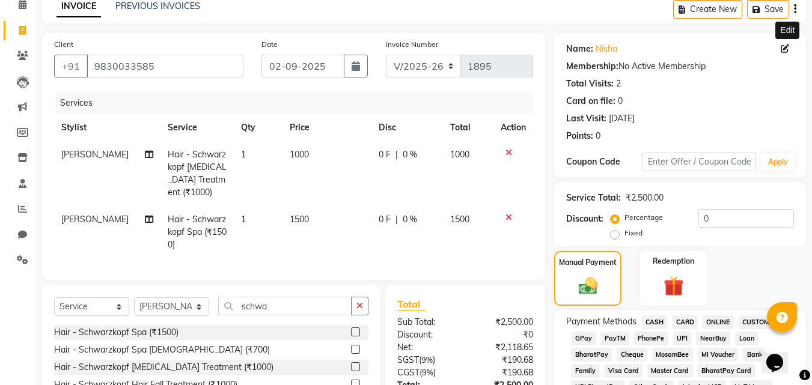
click at [786, 52] on icon at bounding box center [785, 48] width 8 height 8
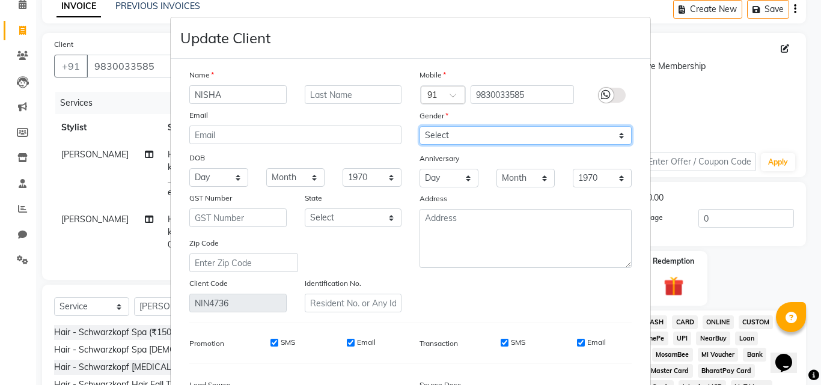
click at [468, 138] on select "Select [DEMOGRAPHIC_DATA] [DEMOGRAPHIC_DATA] Other Prefer Not To Say" at bounding box center [526, 135] width 212 height 19
click at [420, 126] on select "Select [DEMOGRAPHIC_DATA] [DEMOGRAPHIC_DATA] Other Prefer Not To Say" at bounding box center [526, 135] width 212 height 19
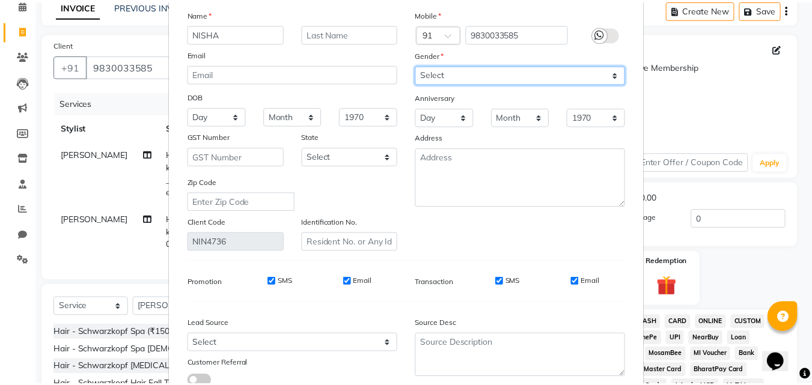
scroll to position [148, 0]
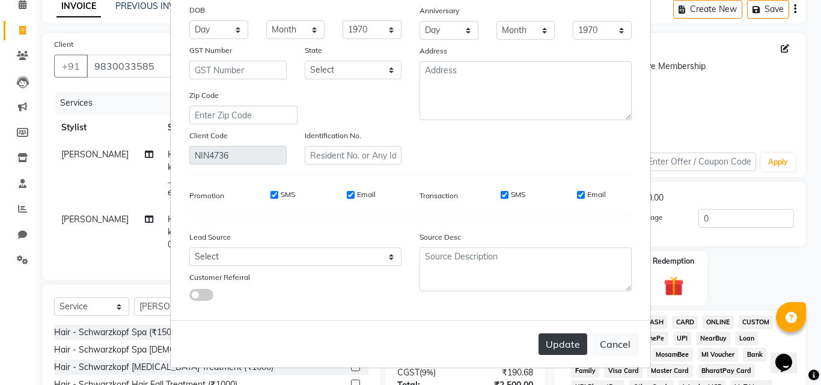
click at [570, 347] on button "Update" at bounding box center [563, 345] width 49 height 22
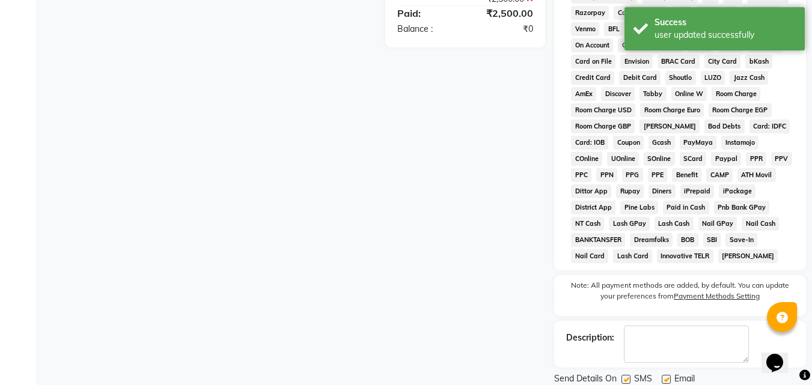
scroll to position [538, 0]
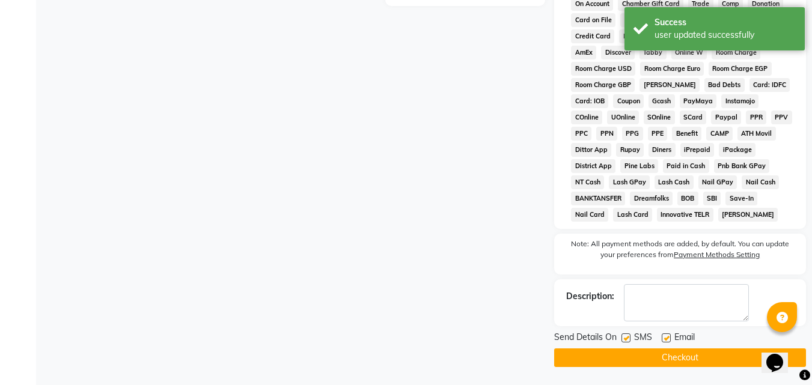
click at [709, 355] on button "Checkout" at bounding box center [680, 358] width 252 height 19
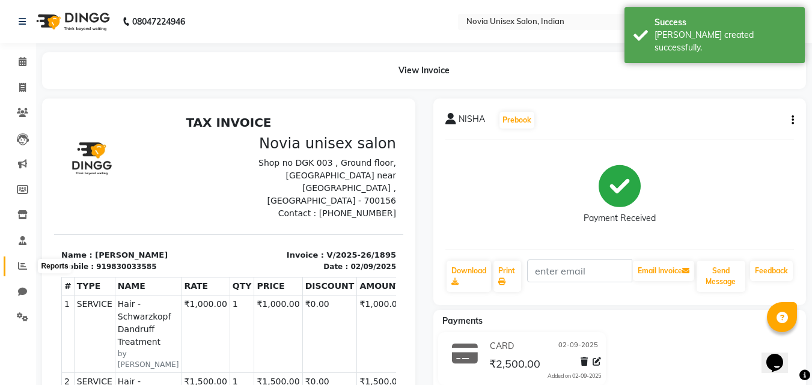
click at [22, 269] on icon at bounding box center [22, 265] width 9 height 9
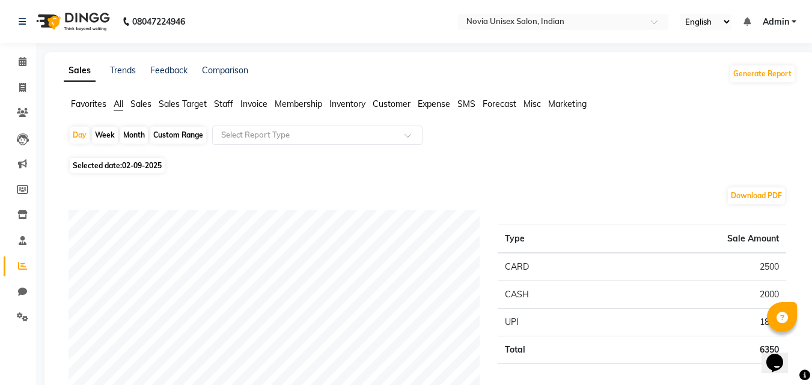
click at [134, 166] on span "02-09-2025" at bounding box center [142, 165] width 40 height 9
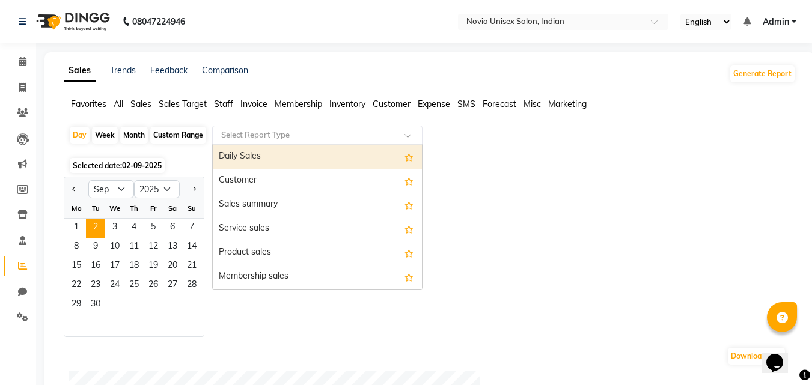
click at [274, 139] on input "text" at bounding box center [305, 135] width 173 height 12
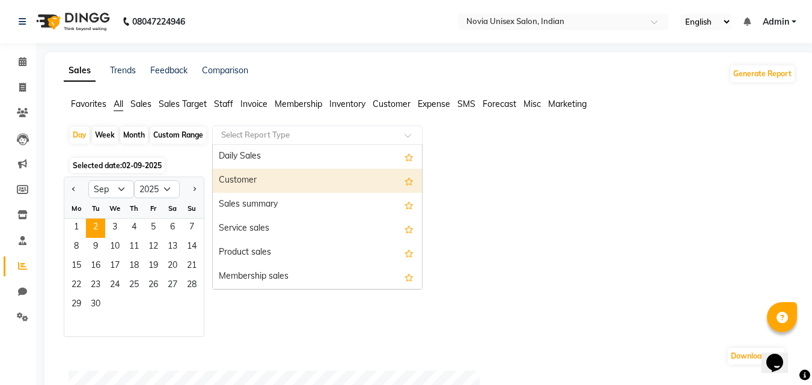
click at [254, 180] on div "Customer" at bounding box center [317, 181] width 209 height 24
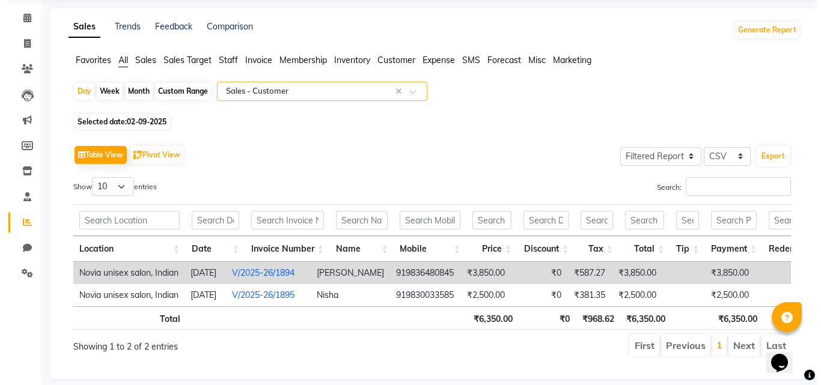
scroll to position [74, 0]
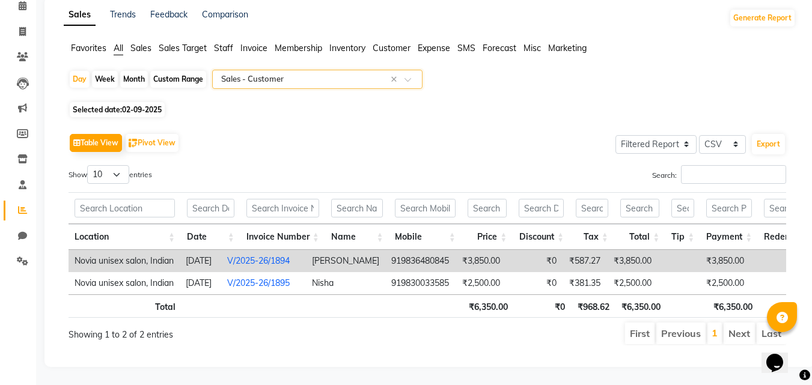
click at [290, 255] on link "V/2025-26/1894" at bounding box center [258, 260] width 63 height 11
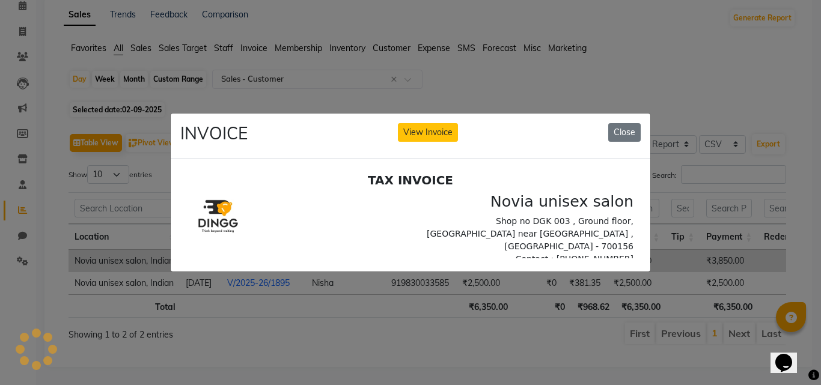
scroll to position [0, 0]
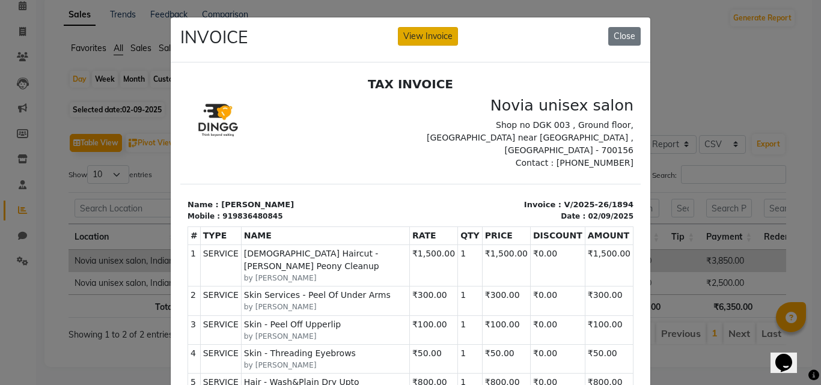
click at [430, 38] on button "View Invoice" at bounding box center [428, 36] width 60 height 19
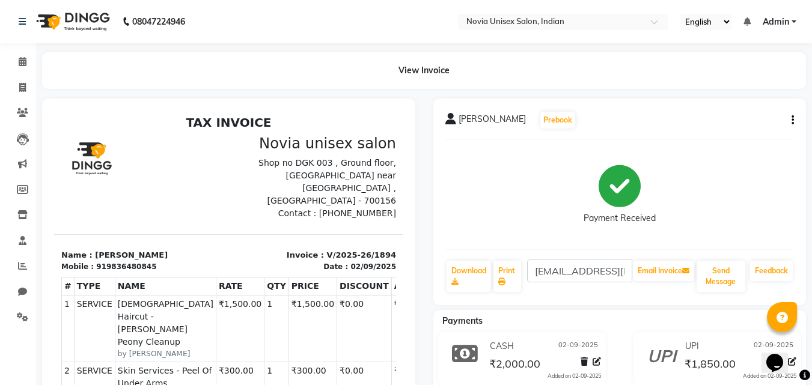
click at [791, 122] on button "button" at bounding box center [790, 120] width 7 height 13
click at [732, 136] on div "Edit Invoice" at bounding box center [733, 135] width 82 height 15
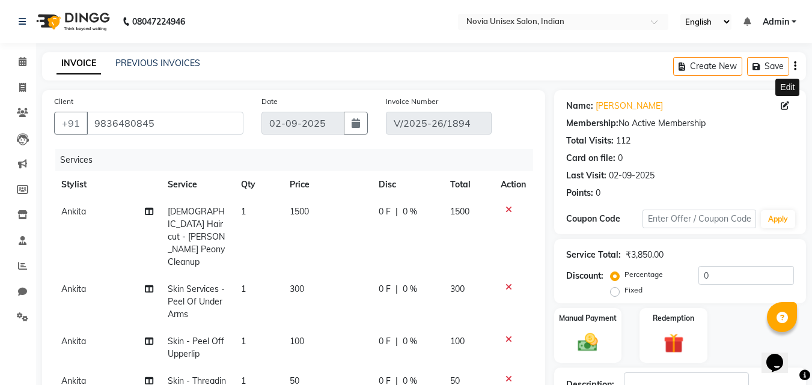
click at [788, 105] on icon at bounding box center [785, 106] width 8 height 8
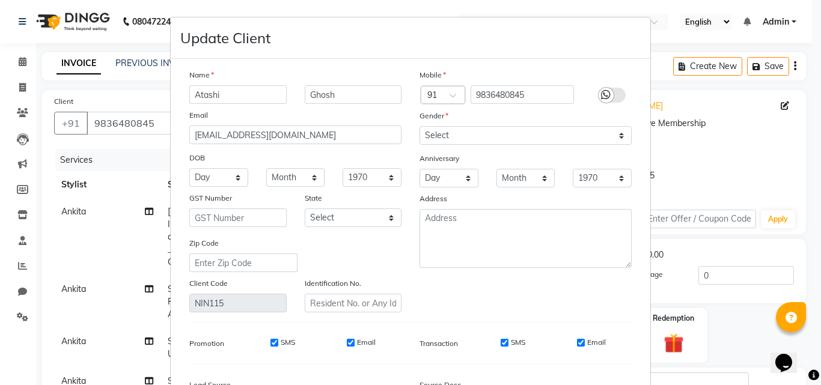
click at [603, 94] on icon at bounding box center [606, 95] width 10 height 11
click at [0, 0] on input "checkbox" at bounding box center [0, 0] width 0 height 0
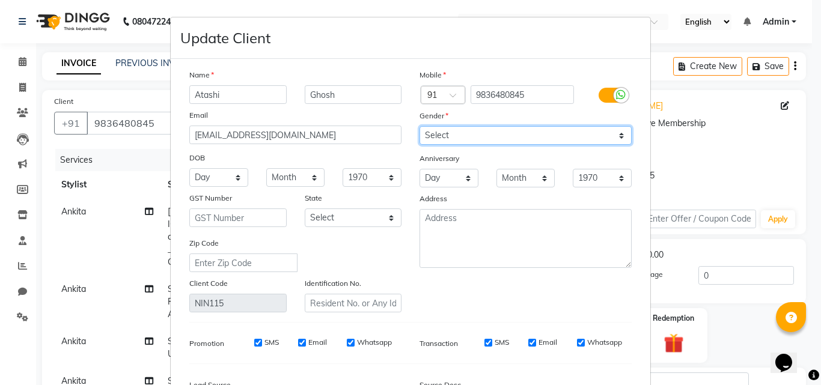
click at [552, 132] on select "Select [DEMOGRAPHIC_DATA] [DEMOGRAPHIC_DATA] Other Prefer Not To Say" at bounding box center [526, 135] width 212 height 19
click at [420, 126] on select "Select [DEMOGRAPHIC_DATA] [DEMOGRAPHIC_DATA] Other Prefer Not To Say" at bounding box center [526, 135] width 212 height 19
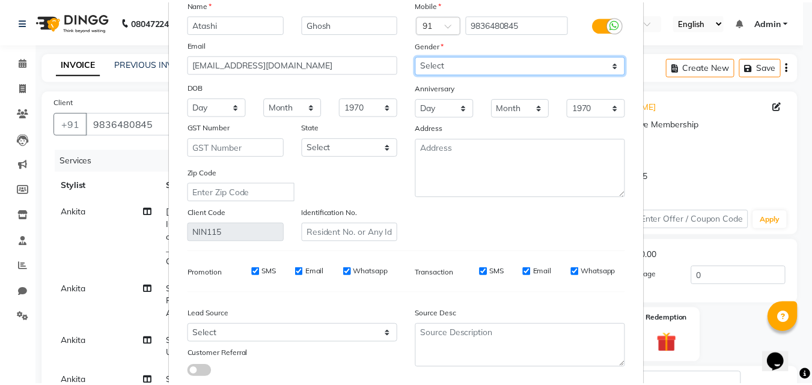
scroll to position [148, 0]
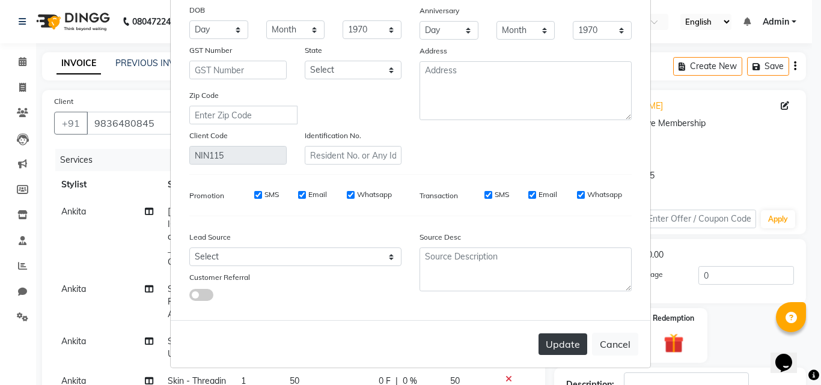
click at [570, 334] on button "Update" at bounding box center [563, 345] width 49 height 22
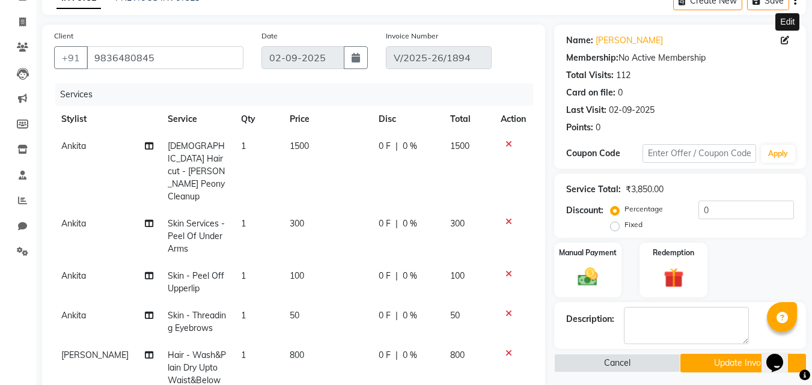
scroll to position [0, 0]
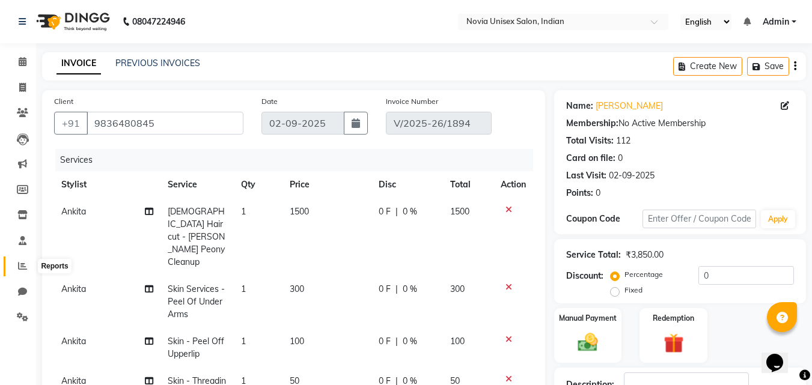
click at [17, 264] on span at bounding box center [22, 267] width 21 height 14
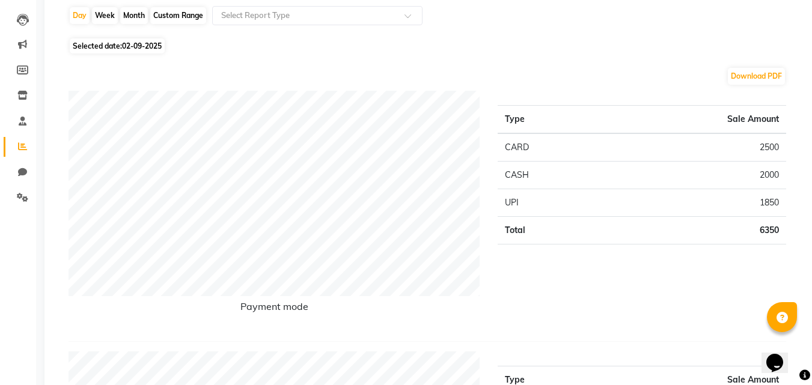
scroll to position [120, 0]
click at [23, 195] on icon at bounding box center [22, 196] width 11 height 9
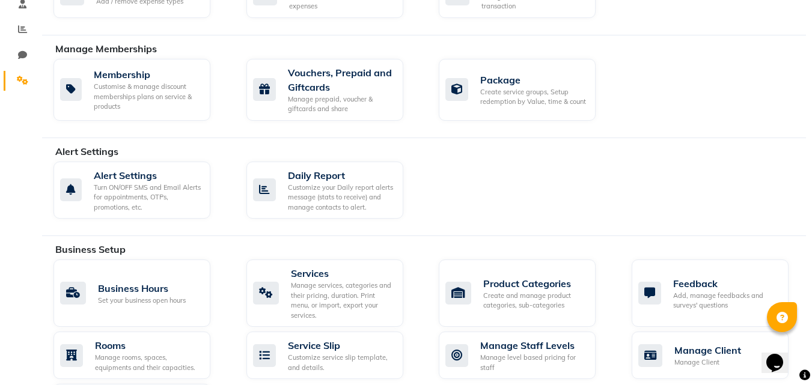
scroll to position [240, 0]
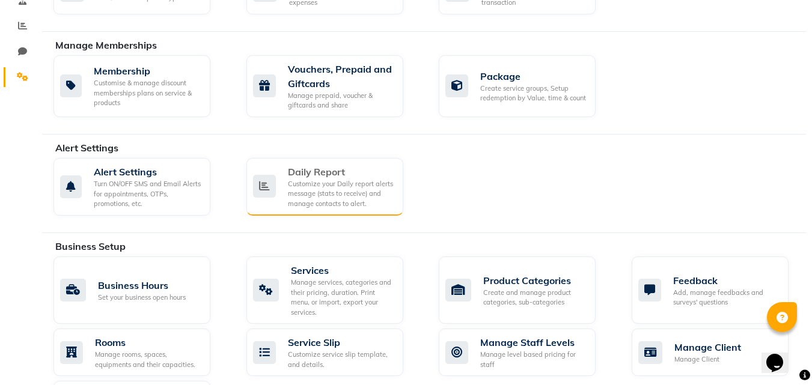
click at [329, 191] on div "Customize your Daily report alerts message (stats to receive) and manage contac…" at bounding box center [341, 194] width 106 height 30
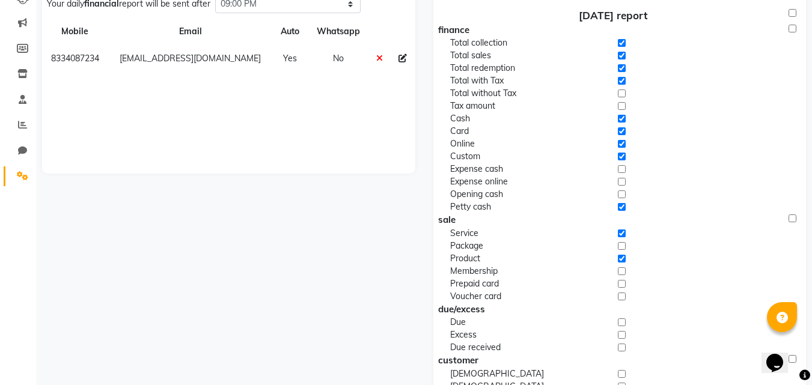
scroll to position [120, 0]
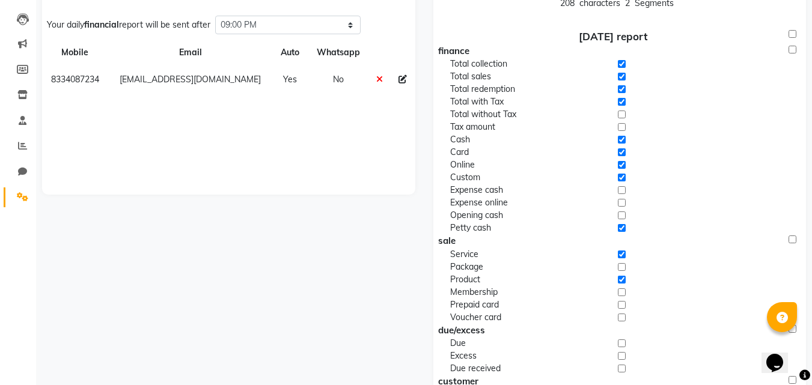
click at [624, 114] on input "checkbox" at bounding box center [622, 114] width 8 height 13
click at [623, 125] on input "checkbox" at bounding box center [622, 127] width 8 height 13
click at [793, 34] on input "checkbox" at bounding box center [793, 34] width 8 height 8
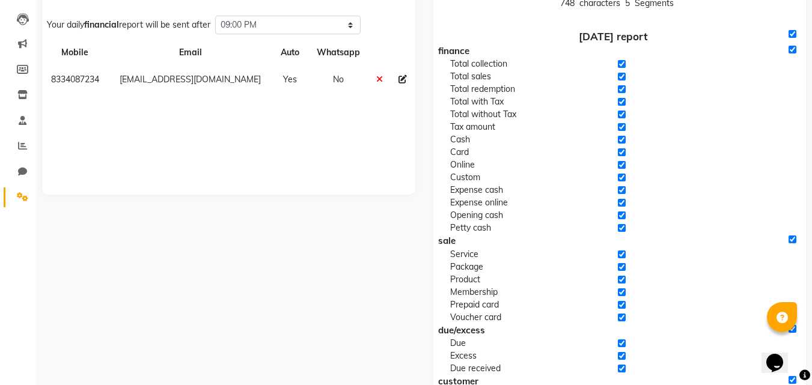
click at [795, 47] on input "checkbox" at bounding box center [793, 50] width 8 height 8
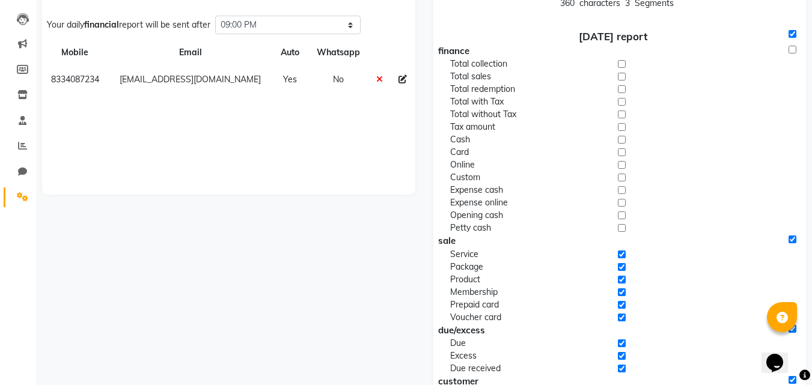
click at [794, 34] on input "checkbox" at bounding box center [793, 34] width 8 height 8
click at [794, 32] on input "checkbox" at bounding box center [793, 34] width 8 height 8
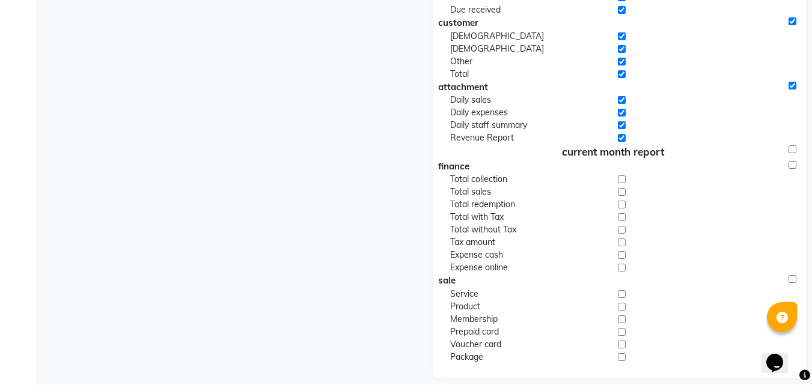
scroll to position [490, 0]
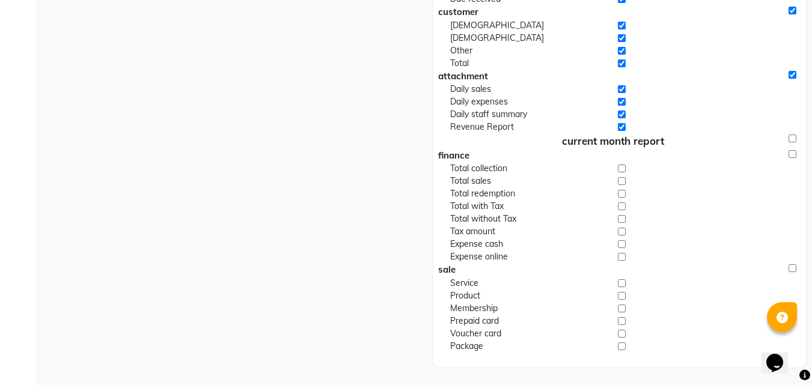
click at [790, 138] on input "checkbox" at bounding box center [793, 139] width 8 height 8
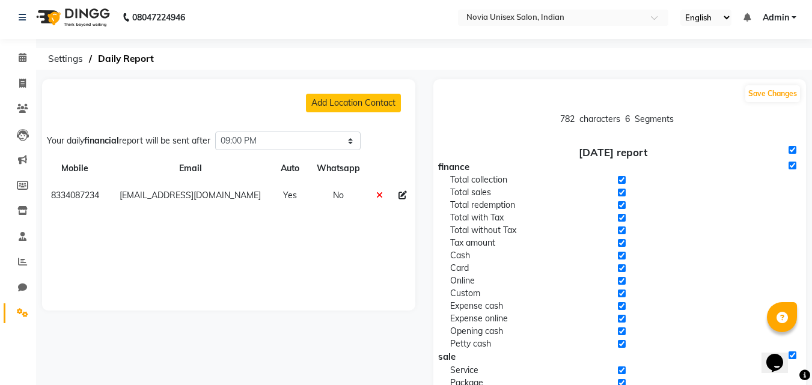
scroll to position [0, 0]
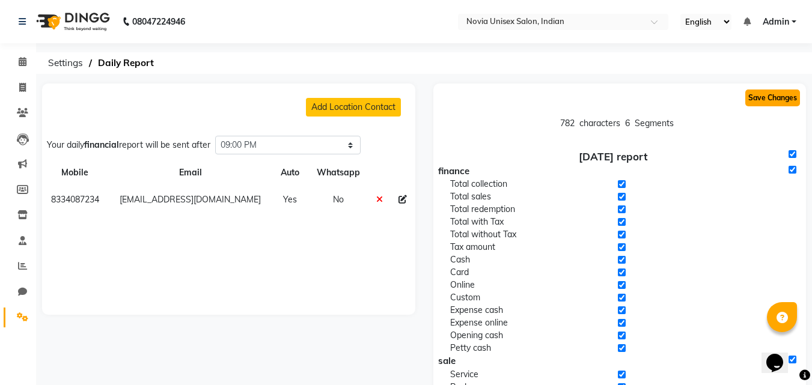
click at [781, 96] on button "Save Changes" at bounding box center [772, 98] width 55 height 17
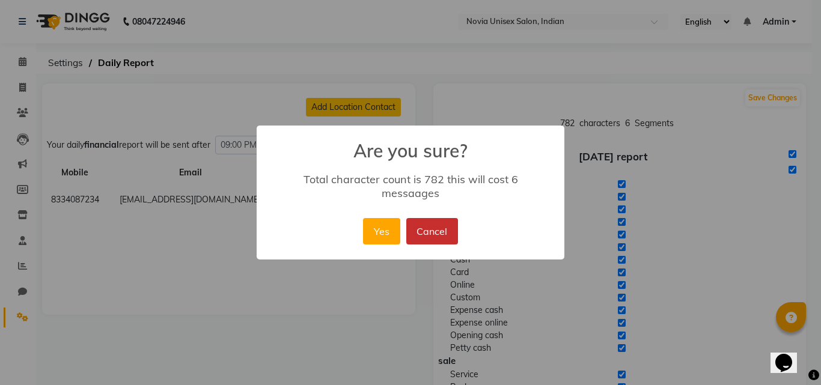
click at [435, 226] on button "Cancel" at bounding box center [432, 231] width 52 height 26
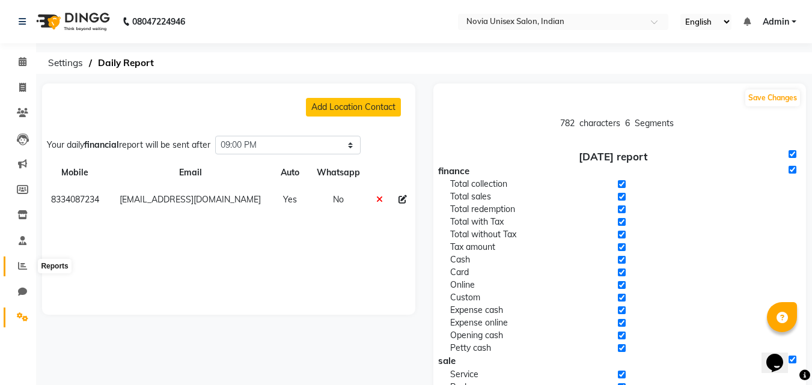
click at [25, 268] on icon at bounding box center [22, 265] width 9 height 9
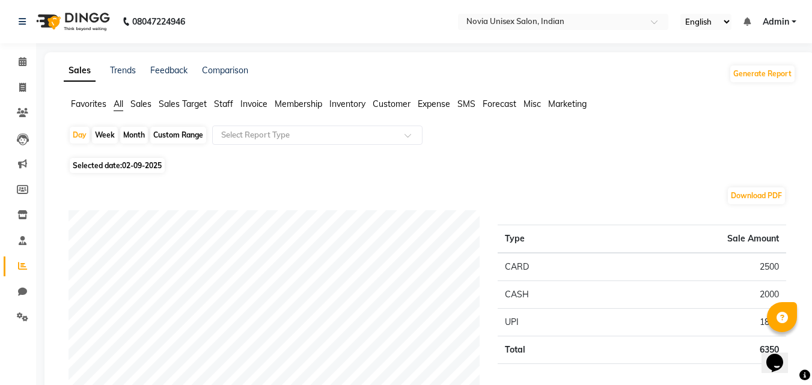
click at [463, 105] on span "SMS" at bounding box center [466, 104] width 18 height 11
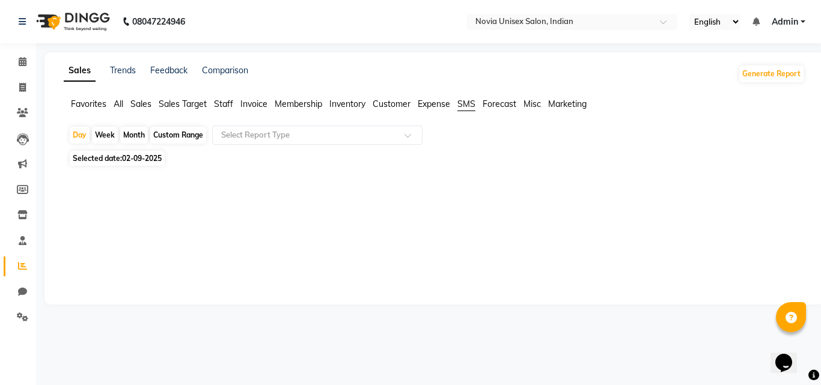
click at [441, 103] on span "Expense" at bounding box center [434, 104] width 32 height 11
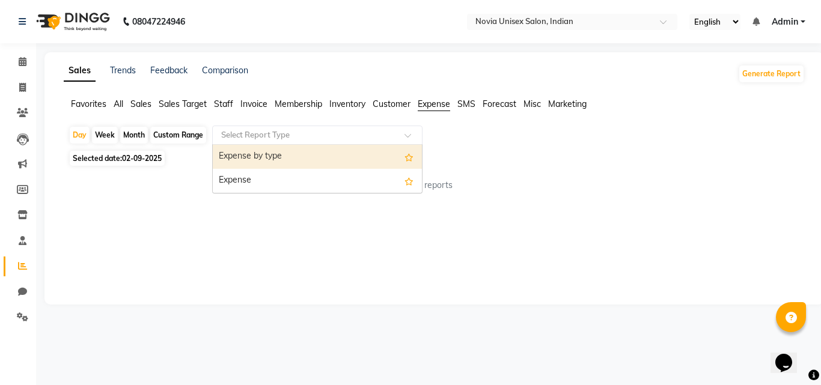
click at [361, 131] on input "text" at bounding box center [305, 135] width 173 height 12
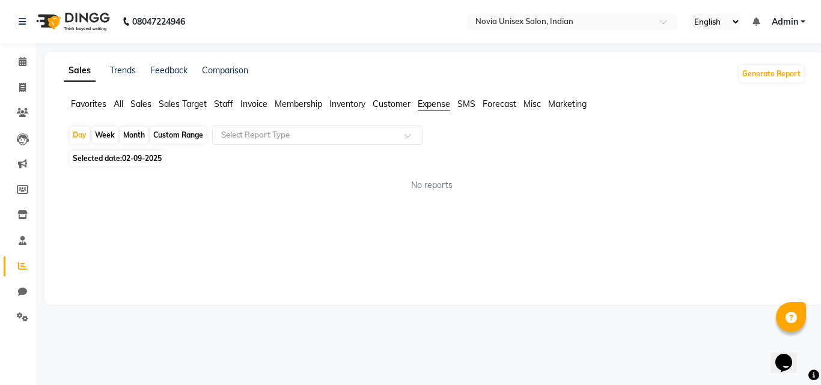
click at [164, 160] on span "Selected date: [DATE]" at bounding box center [117, 158] width 95 height 15
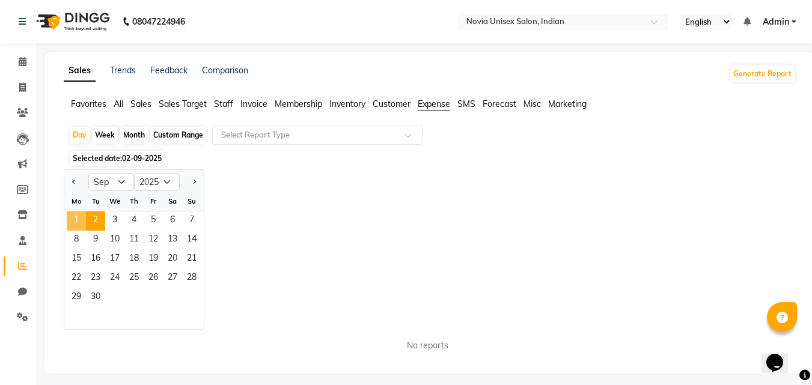
click at [77, 216] on span "1" at bounding box center [76, 221] width 19 height 19
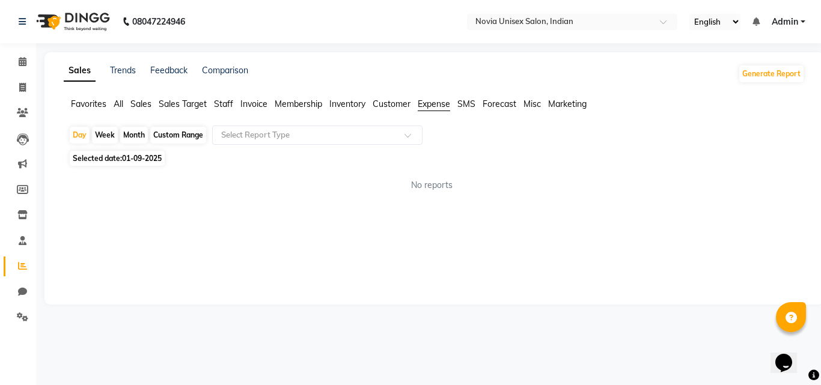
click at [434, 105] on span "Expense" at bounding box center [434, 104] width 32 height 11
click at [373, 127] on div "Select Report Type" at bounding box center [317, 135] width 210 height 19
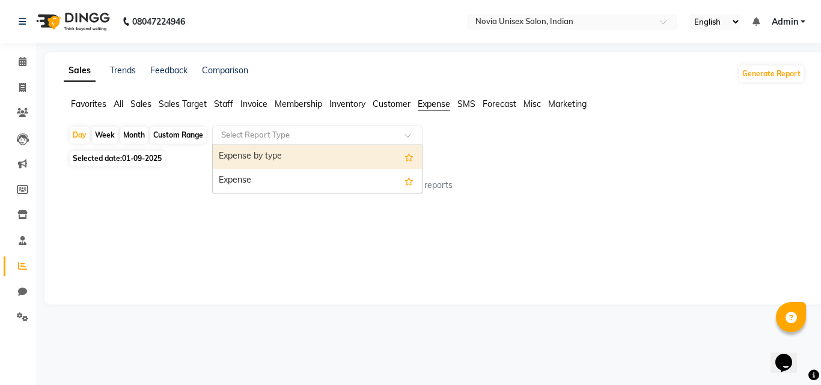
click at [307, 164] on div "Expense by type" at bounding box center [317, 157] width 209 height 24
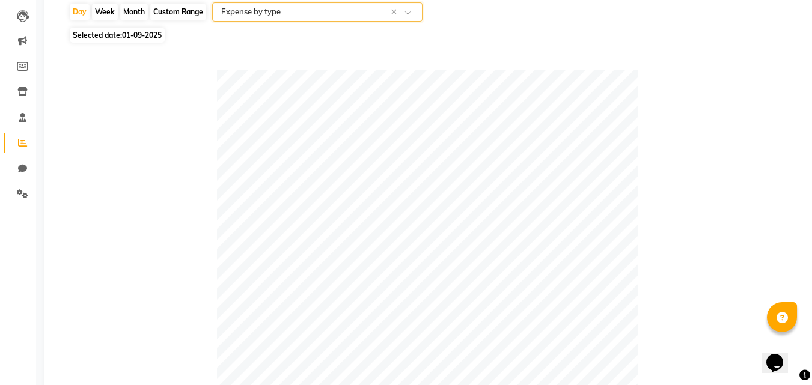
scroll to position [3, 0]
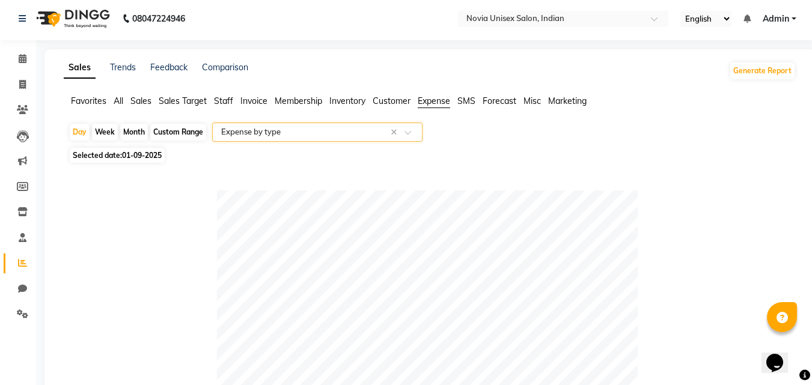
click at [323, 135] on input "text" at bounding box center [305, 132] width 173 height 12
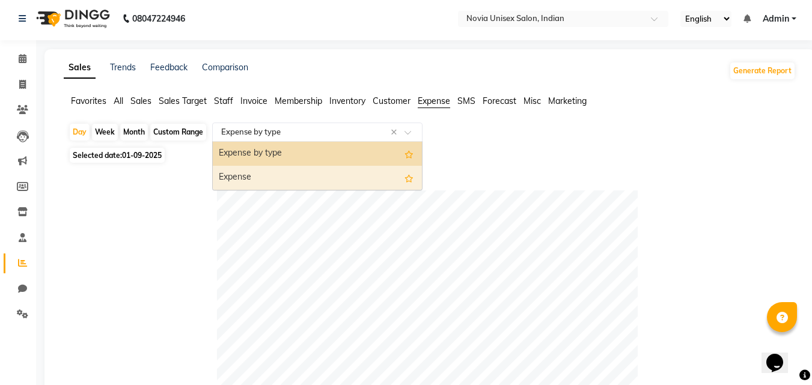
click at [294, 181] on div "Expense" at bounding box center [317, 178] width 209 height 24
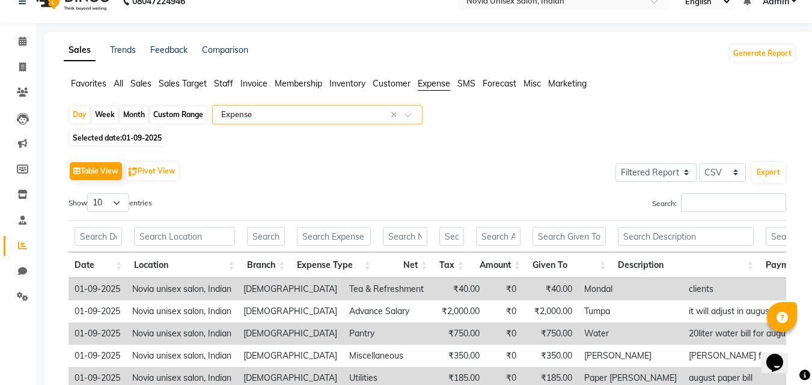
scroll to position [0, 0]
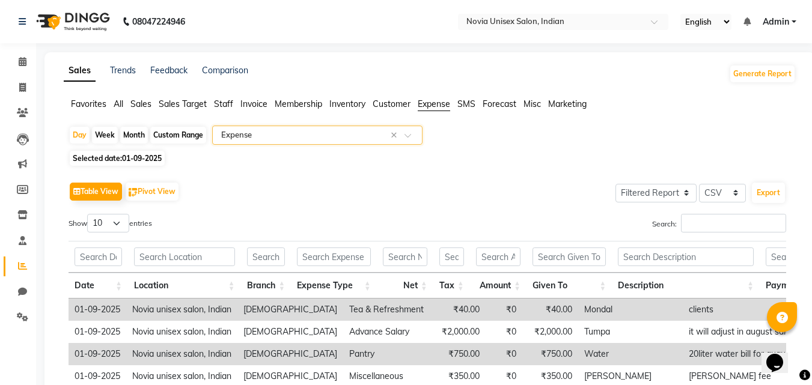
click at [788, 24] on span "Admin" at bounding box center [776, 22] width 26 height 13
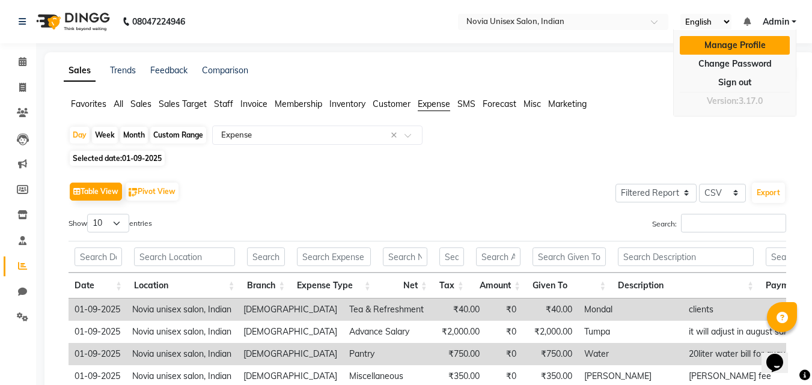
click at [754, 45] on link "Manage Profile" at bounding box center [735, 45] width 110 height 19
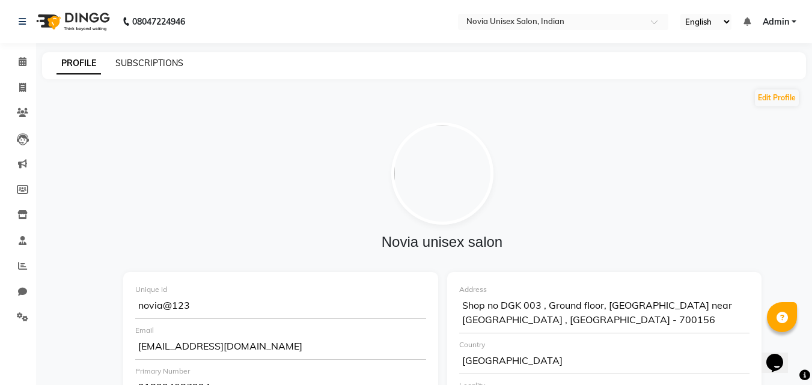
click at [163, 64] on link "SUBSCRIPTIONS" at bounding box center [149, 63] width 68 height 11
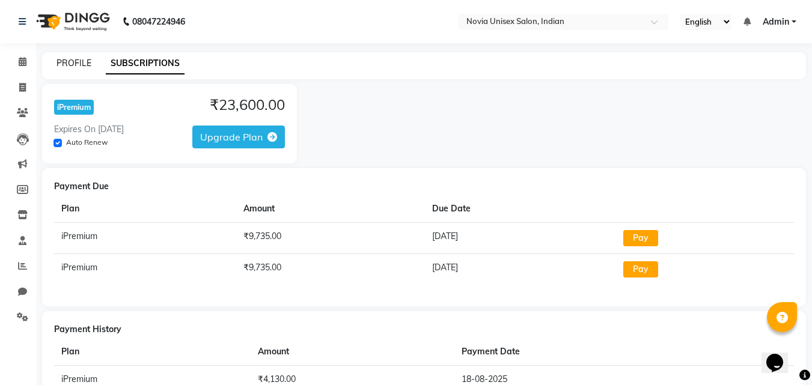
click at [85, 62] on link "PROFILE" at bounding box center [73, 63] width 35 height 11
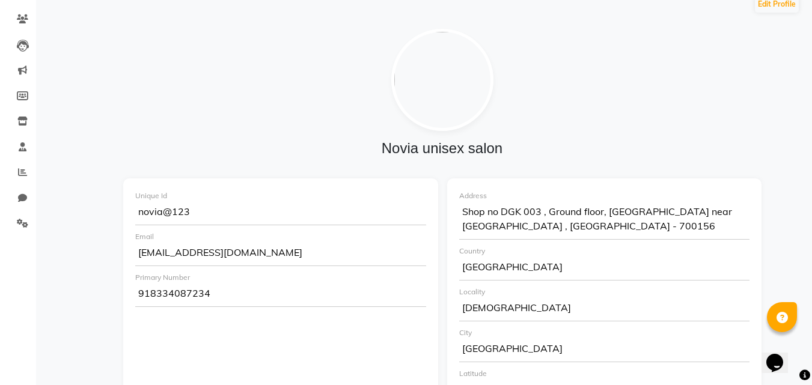
scroll to position [180, 0]
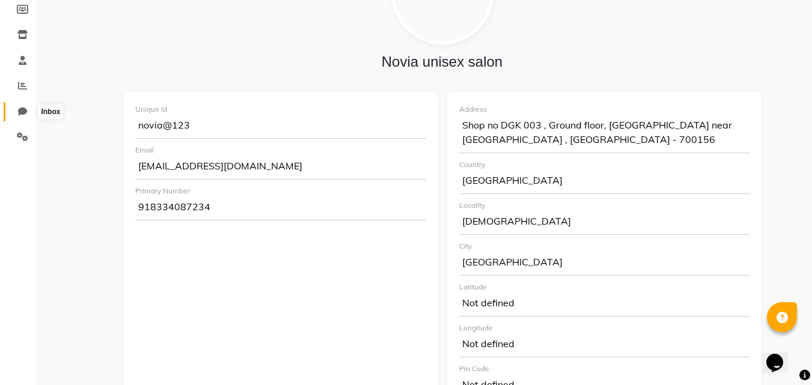
click at [28, 112] on span at bounding box center [22, 112] width 21 height 14
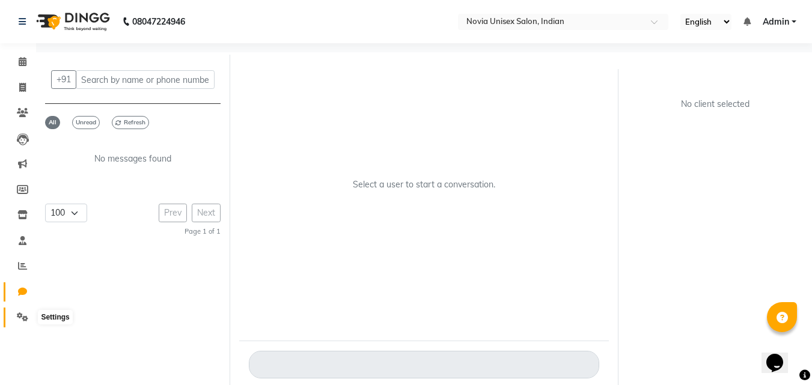
click at [19, 315] on icon at bounding box center [22, 317] width 11 height 9
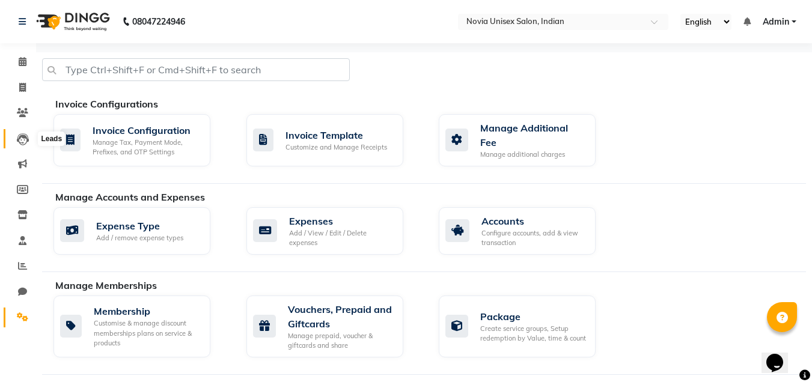
click at [19, 134] on icon at bounding box center [23, 139] width 12 height 12
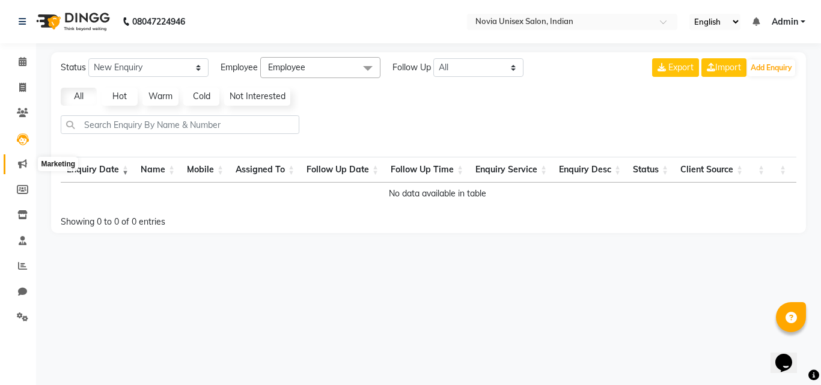
click at [19, 169] on span at bounding box center [22, 164] width 21 height 14
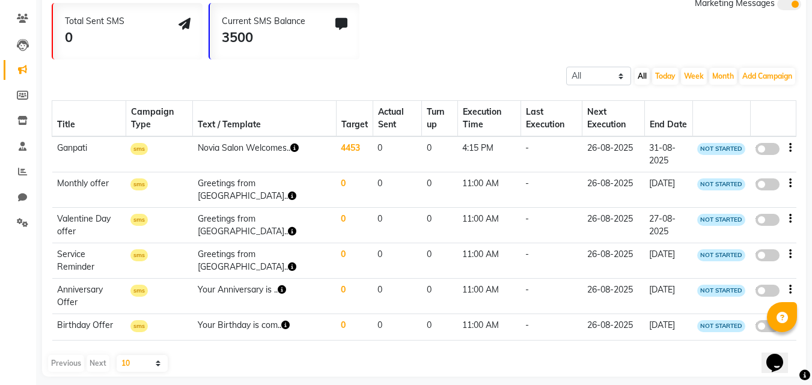
scroll to position [113, 0]
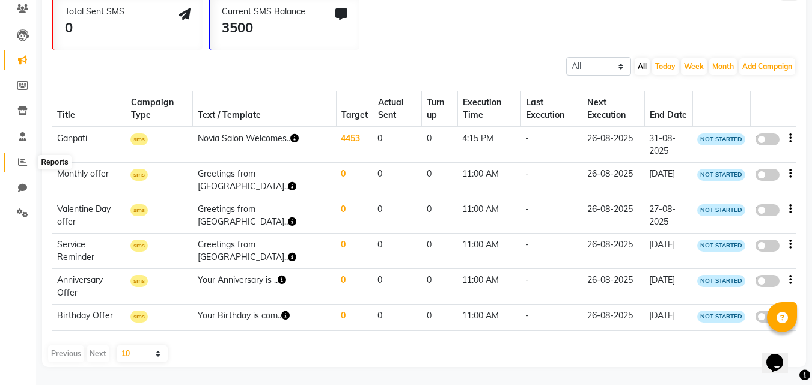
click at [24, 157] on icon at bounding box center [22, 161] width 9 height 9
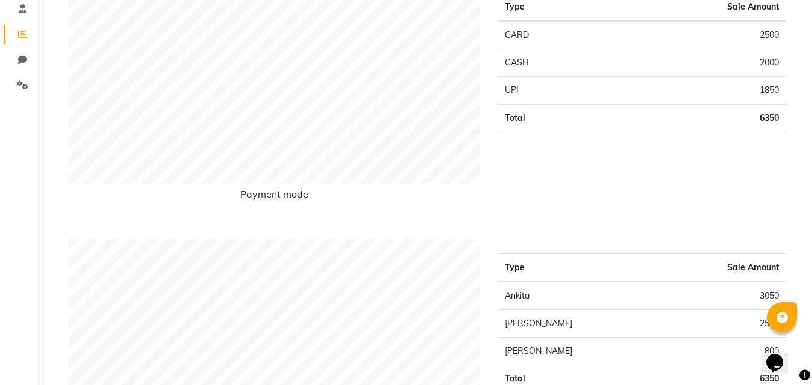
scroll to position [60, 0]
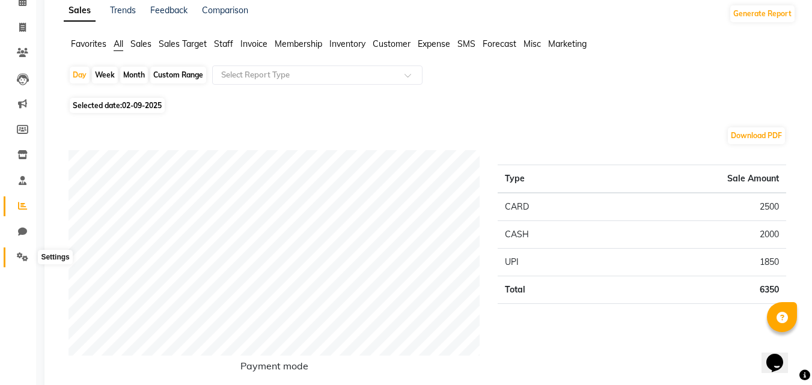
click at [20, 257] on icon at bounding box center [22, 256] width 11 height 9
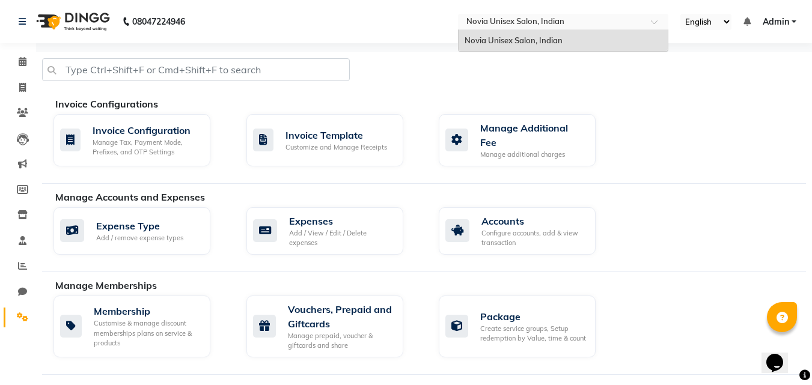
click at [652, 24] on span at bounding box center [658, 25] width 15 height 12
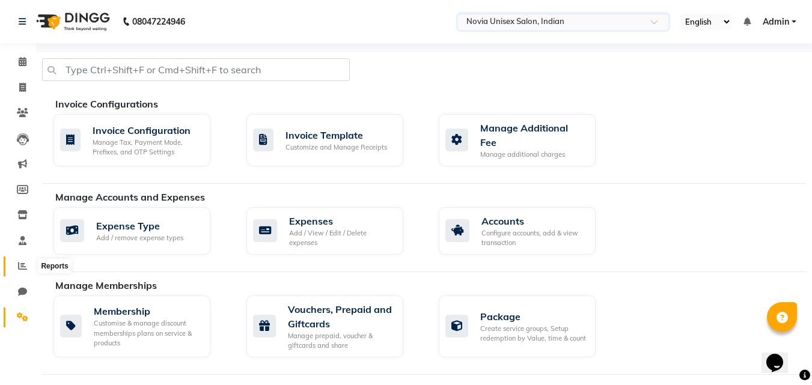
click at [20, 264] on icon at bounding box center [22, 265] width 9 height 9
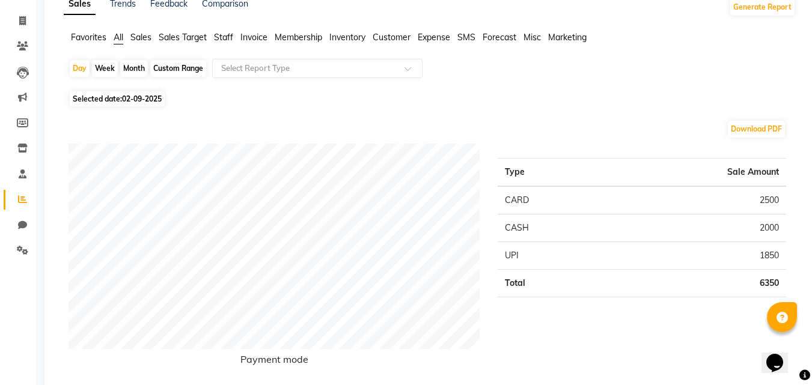
scroll to position [60, 0]
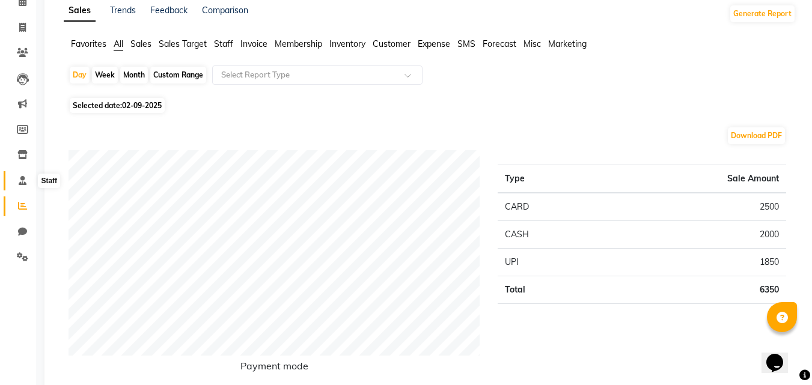
click at [23, 180] on icon at bounding box center [23, 180] width 8 height 9
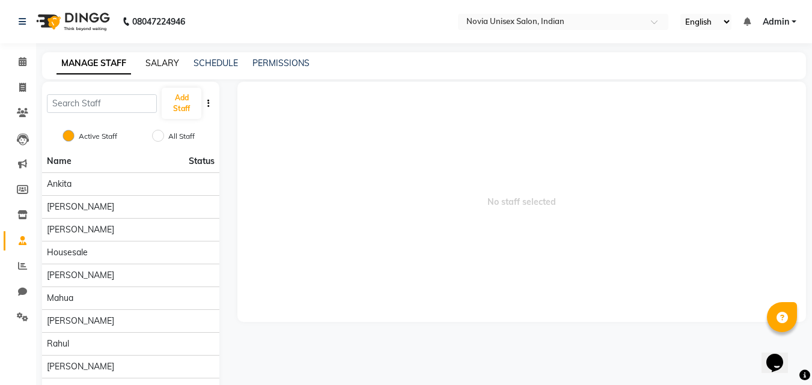
click at [168, 66] on link "SALARY" at bounding box center [162, 63] width 34 height 11
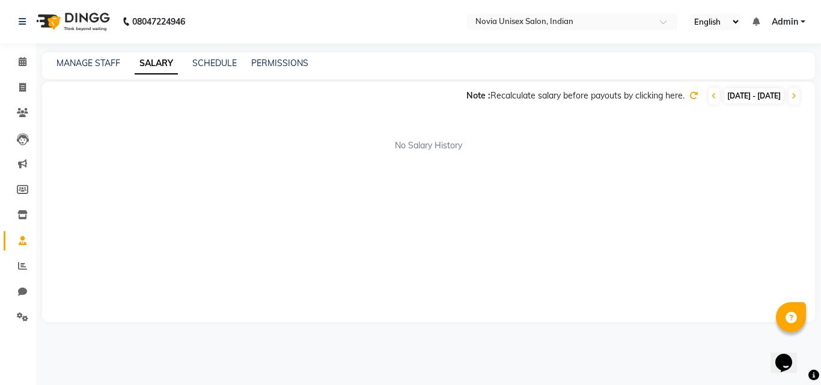
click at [689, 96] on icon at bounding box center [693, 95] width 8 height 8
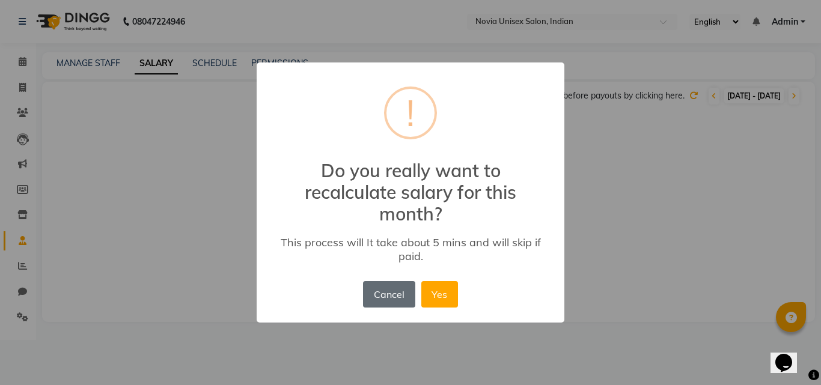
click at [395, 297] on button "Cancel" at bounding box center [389, 294] width 52 height 26
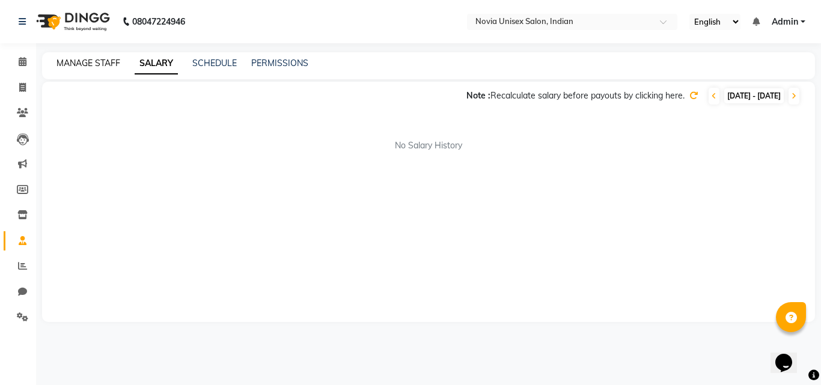
click at [102, 60] on link "MANAGE STAFF" at bounding box center [88, 63] width 64 height 11
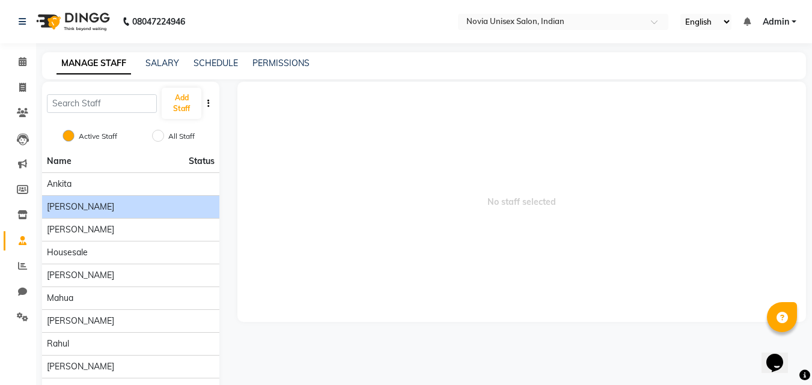
scroll to position [43, 0]
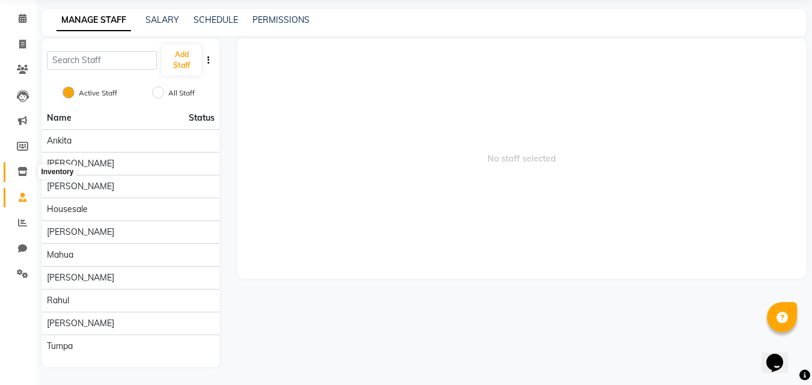
click at [26, 173] on icon at bounding box center [22, 171] width 10 height 9
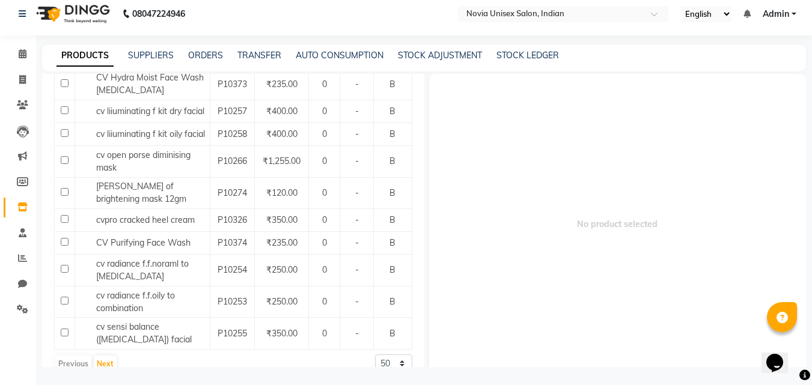
scroll to position [1150, 0]
click at [19, 310] on icon at bounding box center [22, 309] width 11 height 9
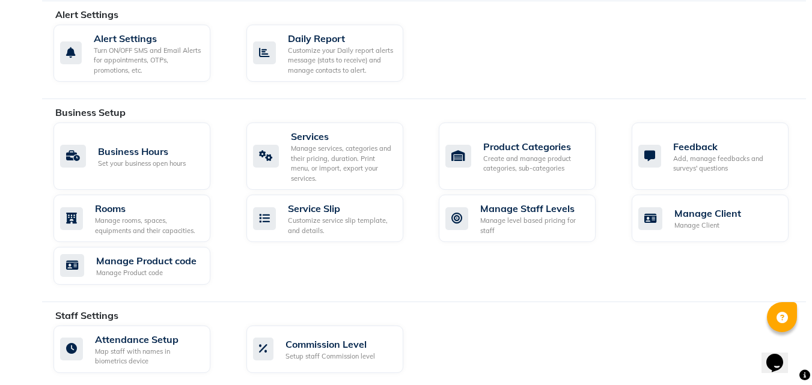
scroll to position [429, 0]
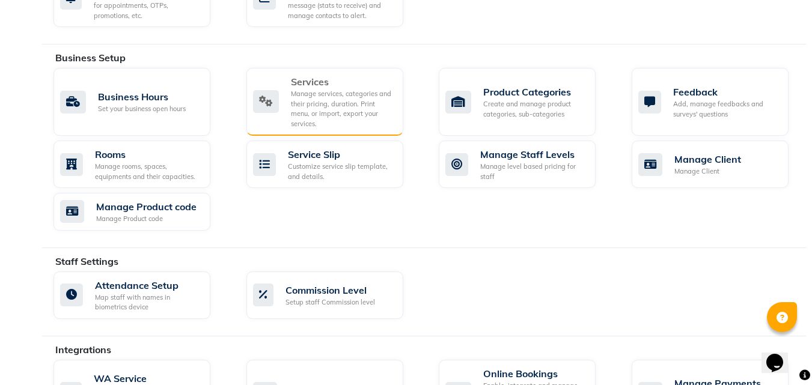
click at [310, 89] on div "Manage services, categories and their pricing, duration. Print menu, or import,…" at bounding box center [342, 109] width 103 height 40
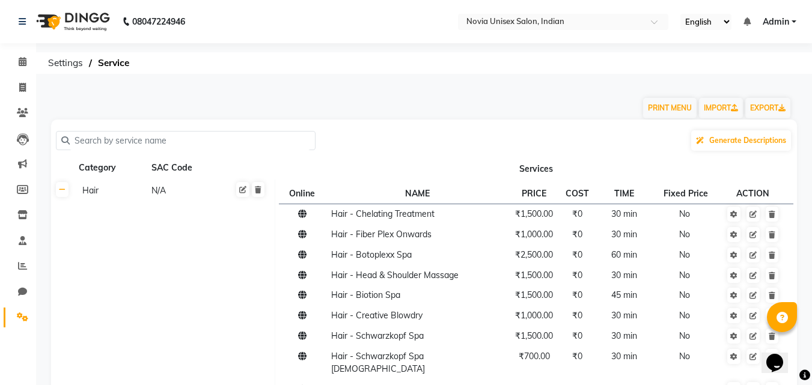
click at [95, 186] on div "Hair" at bounding box center [111, 190] width 67 height 15
click at [60, 195] on link at bounding box center [62, 189] width 13 height 15
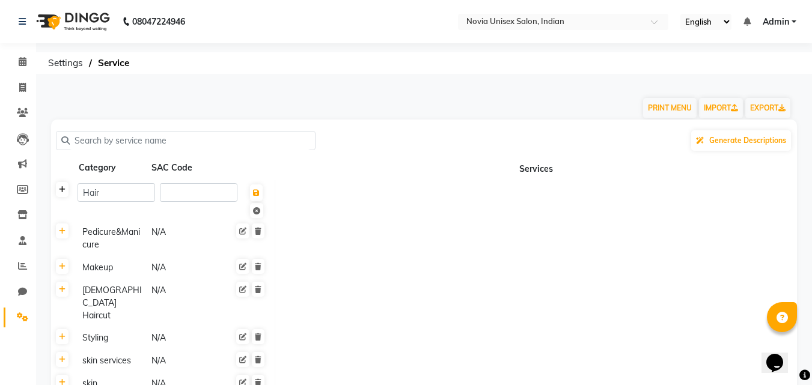
click at [60, 195] on link at bounding box center [62, 189] width 13 height 15
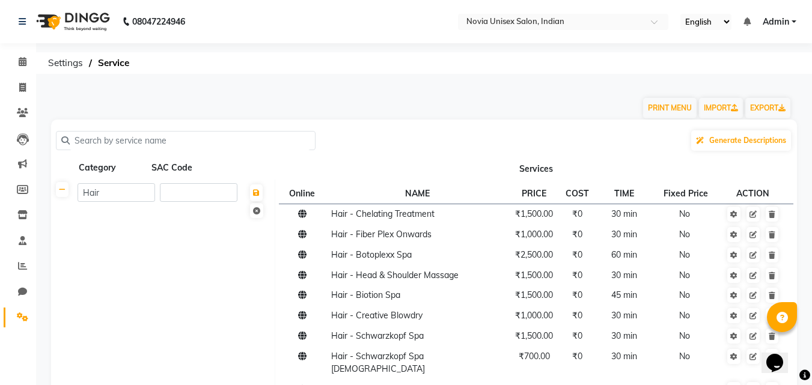
click at [141, 141] on input "text" at bounding box center [190, 141] width 240 height 19
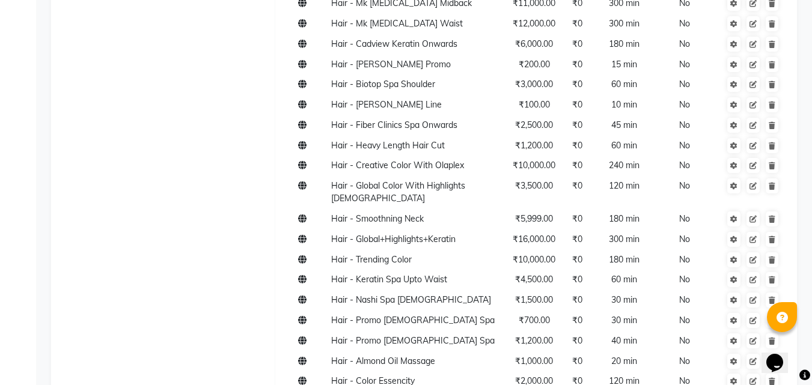
scroll to position [6331, 0]
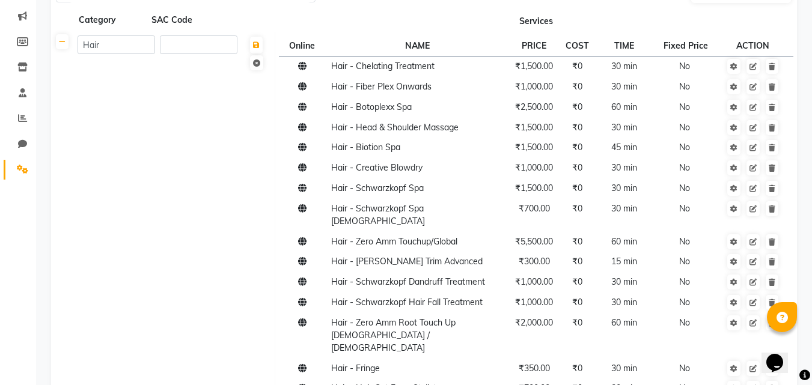
scroll to position [0, 0]
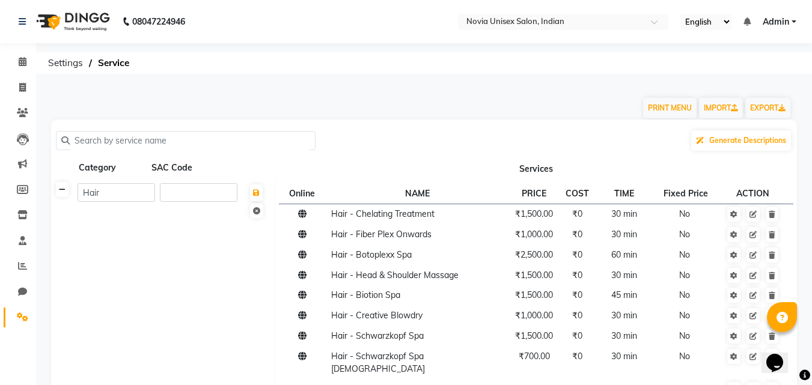
click at [64, 196] on link at bounding box center [62, 189] width 13 height 15
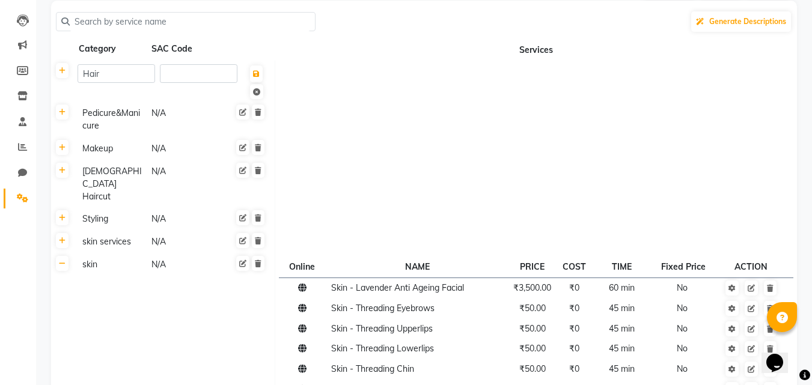
scroll to position [120, 0]
click at [109, 233] on div "skin services" at bounding box center [111, 240] width 67 height 15
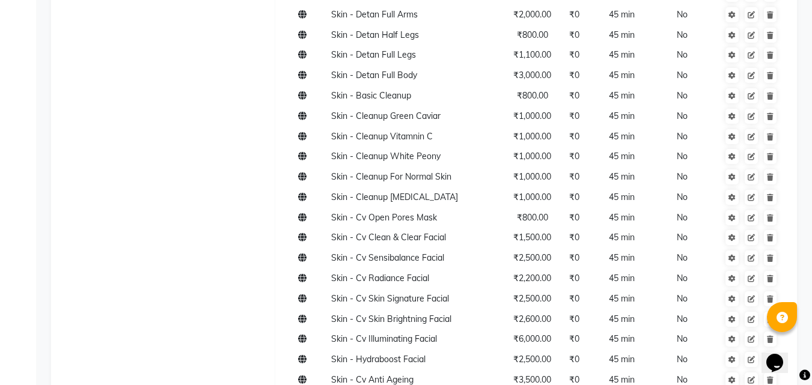
scroll to position [1082, 0]
click at [751, 112] on icon at bounding box center [751, 115] width 7 height 7
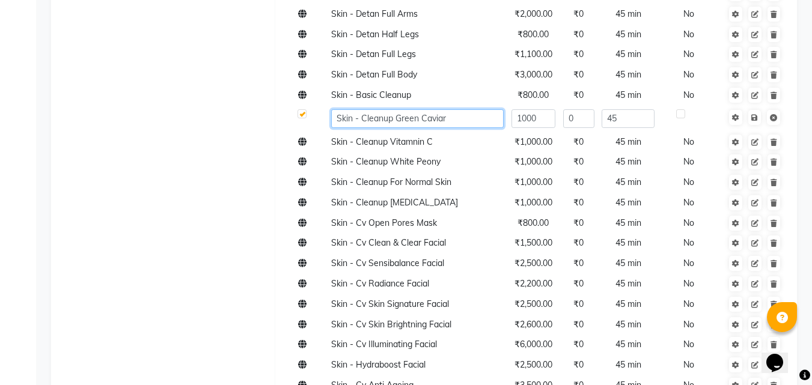
click at [465, 109] on input "Skin - Cleanup Green Caviar" at bounding box center [417, 118] width 172 height 19
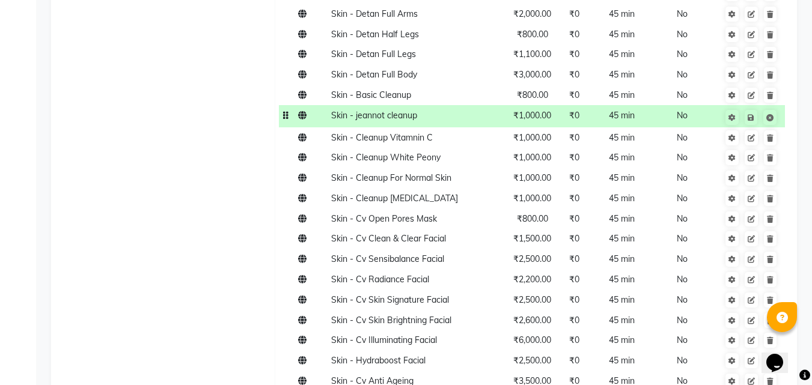
click at [545, 105] on td "₹1,000.00" at bounding box center [532, 116] width 50 height 22
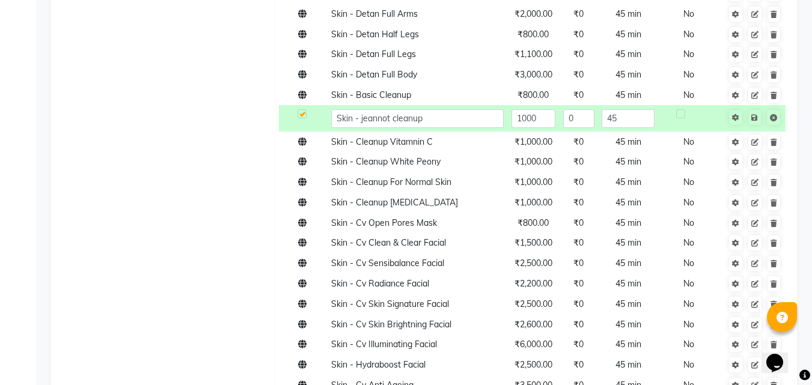
click at [545, 109] on input "1000" at bounding box center [533, 118] width 44 height 19
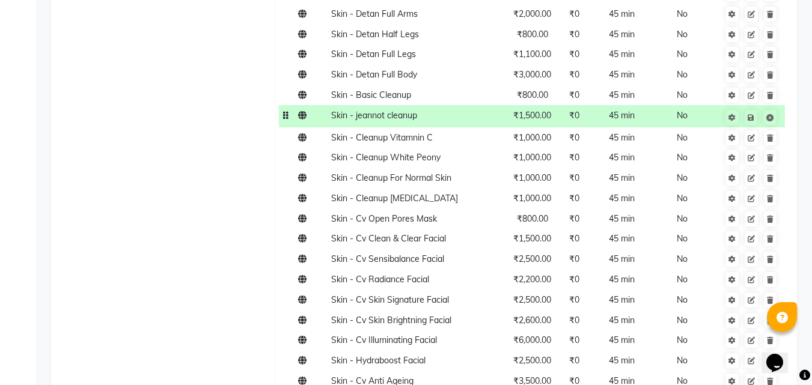
click at [619, 110] on span "45 min" at bounding box center [622, 115] width 26 height 11
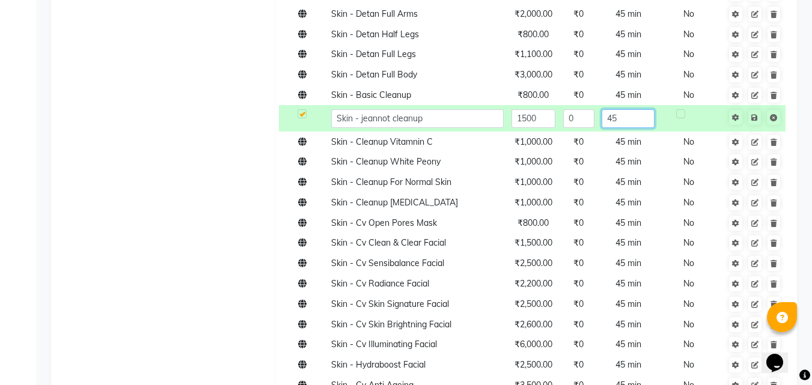
click at [628, 109] on input "45" at bounding box center [628, 118] width 52 height 19
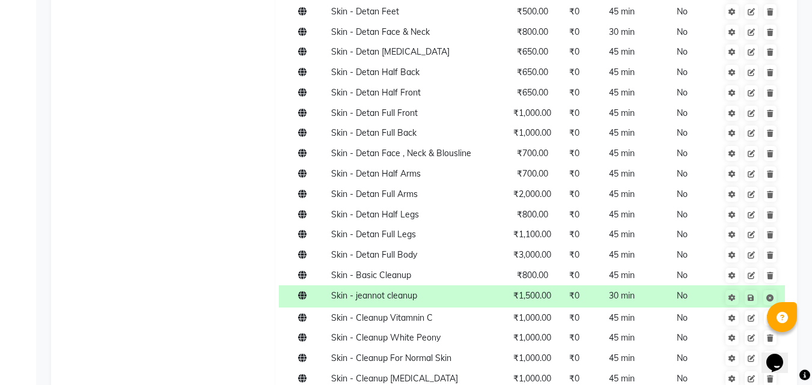
scroll to position [1022, 0]
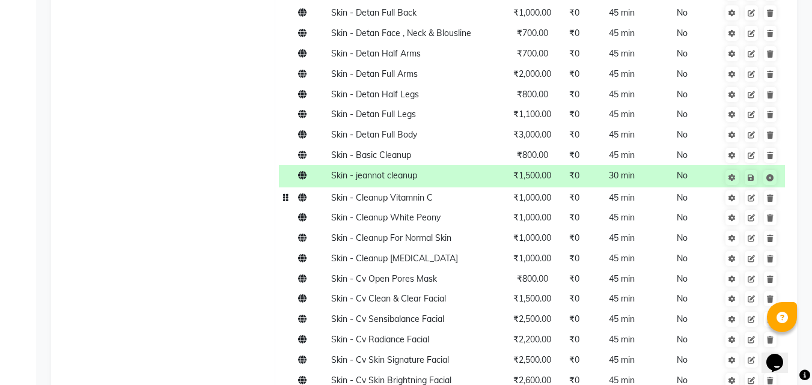
click at [421, 188] on td "Skin - Cleanup Vitamnin C" at bounding box center [417, 198] width 180 height 20
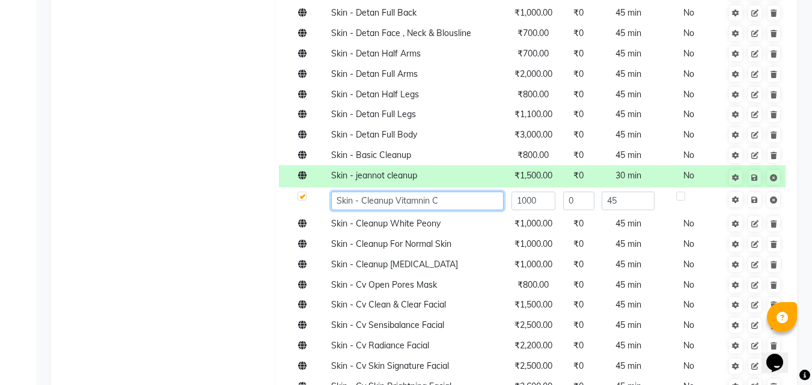
click at [421, 192] on input "Skin - Cleanup Vitamnin C" at bounding box center [417, 201] width 172 height 19
click at [461, 192] on input "Skin - Cleanup Vitamnin C" at bounding box center [417, 201] width 172 height 19
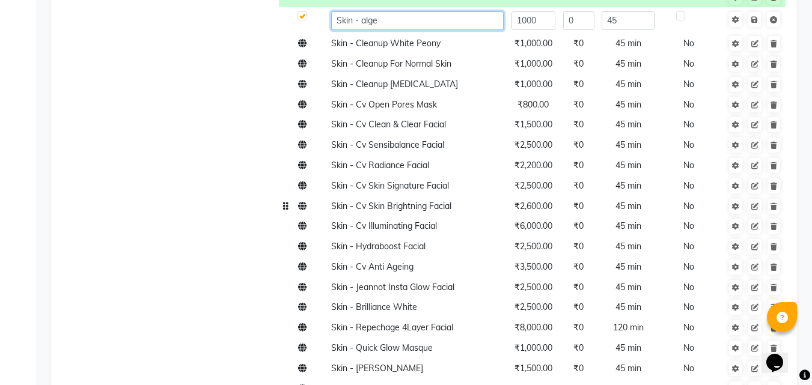
scroll to position [1262, 0]
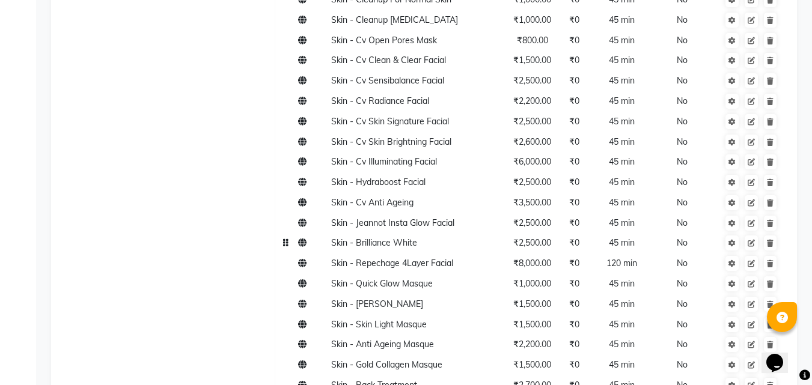
click at [408, 233] on td "Skin - Brilliance White" at bounding box center [417, 243] width 180 height 20
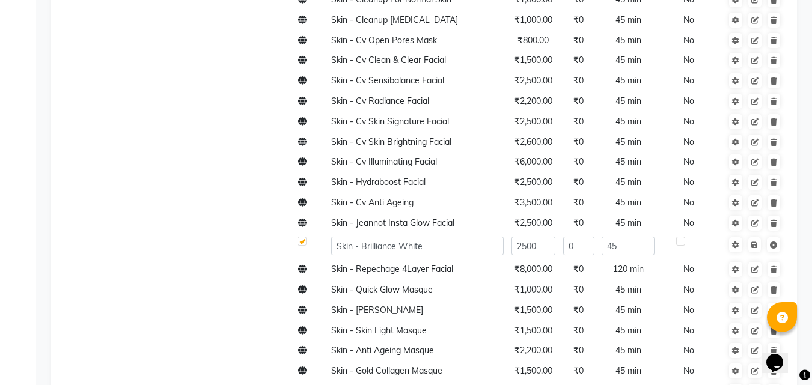
click at [408, 237] on input "Skin - Brilliance White" at bounding box center [417, 246] width 172 height 19
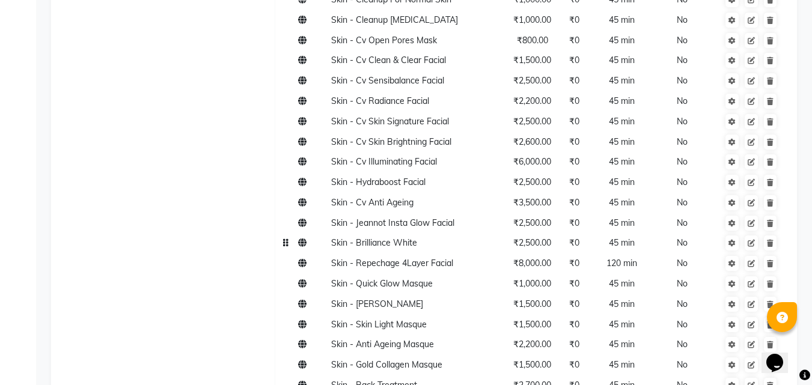
click at [543, 237] on span "₹2,500.00" at bounding box center [532, 242] width 38 height 11
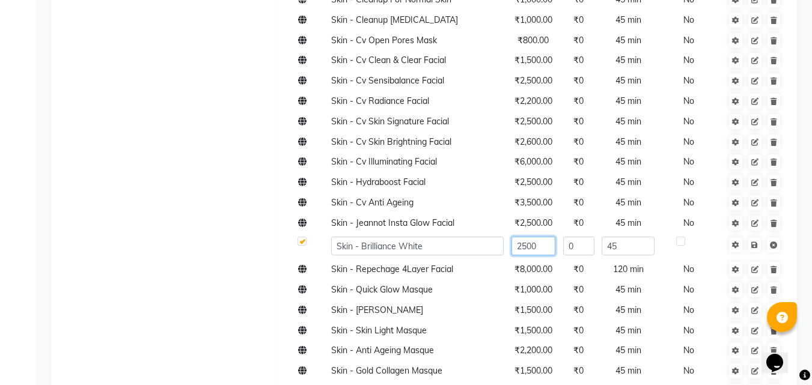
click at [543, 237] on input "2500" at bounding box center [533, 246] width 44 height 19
click at [544, 213] on td "₹2,500.00" at bounding box center [533, 223] width 52 height 20
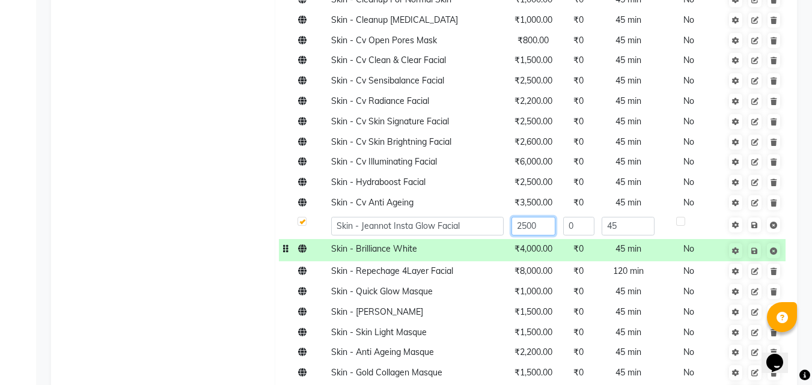
click at [545, 217] on input "2500" at bounding box center [533, 226] width 44 height 19
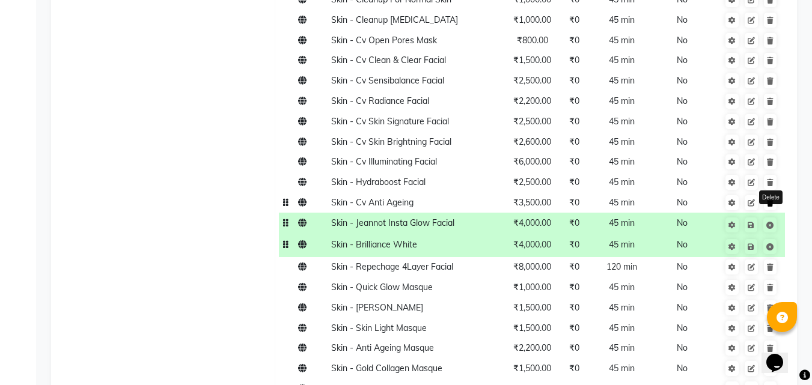
click at [768, 200] on icon at bounding box center [770, 203] width 7 height 7
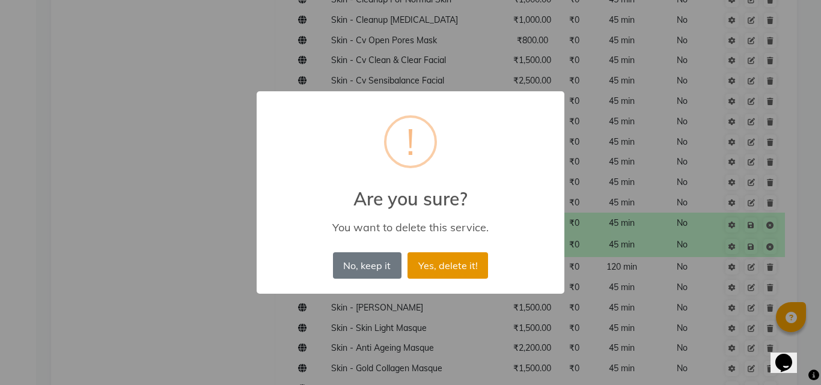
click at [448, 263] on button "Yes, delete it!" at bounding box center [448, 265] width 81 height 26
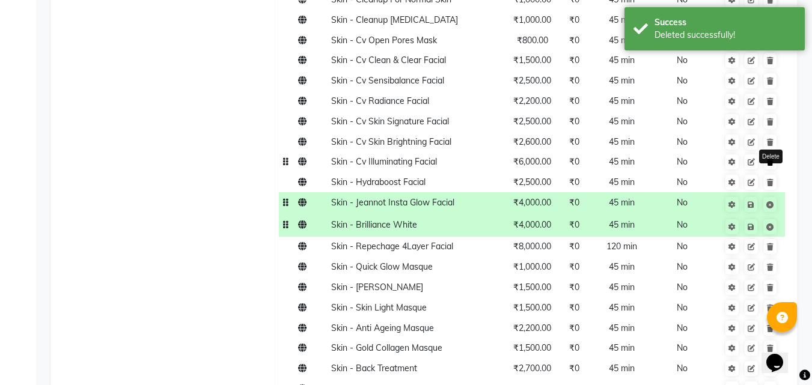
click at [771, 159] on icon at bounding box center [770, 162] width 7 height 7
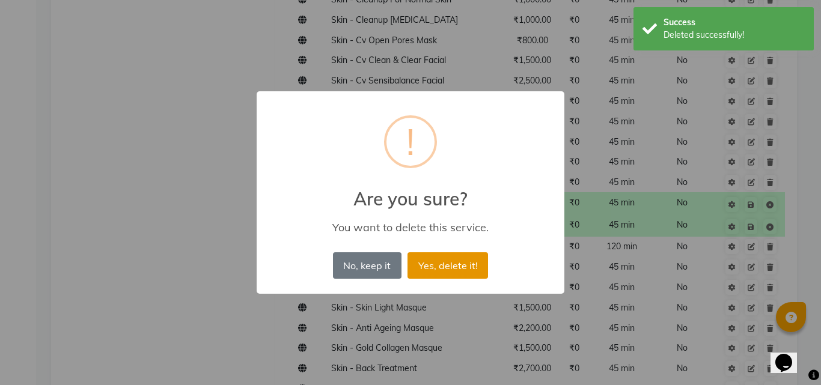
click at [475, 266] on button "Yes, delete it!" at bounding box center [448, 265] width 81 height 26
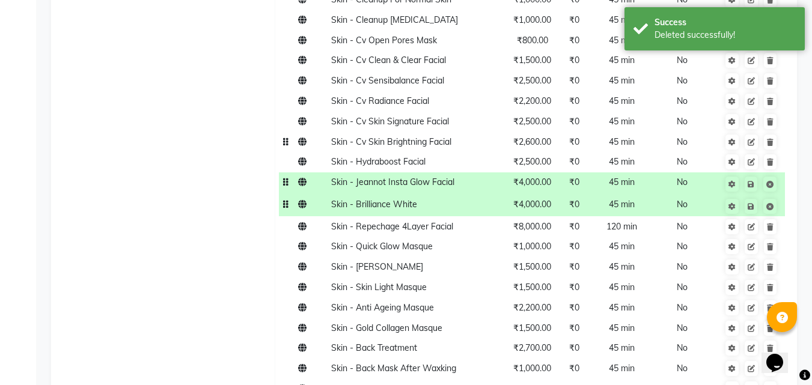
click at [438, 132] on td "Skin - Cv Skin Brightning Facial" at bounding box center [417, 142] width 180 height 20
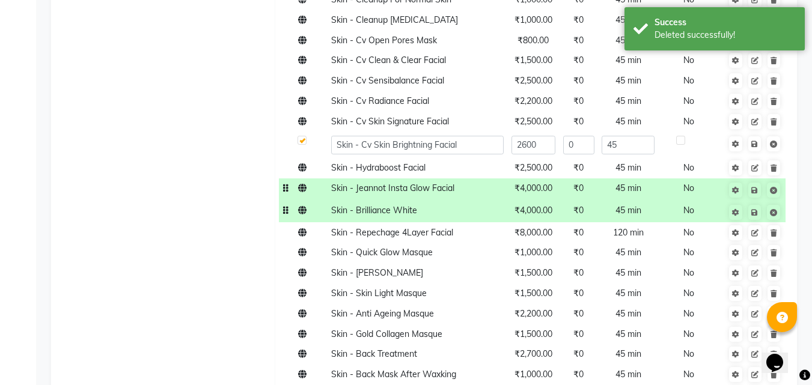
click at [438, 136] on input "Skin - Cv Skin Brightning Facial" at bounding box center [417, 145] width 172 height 19
click at [477, 136] on input "Skin - Cv Skin Brightning Facial" at bounding box center [417, 145] width 172 height 19
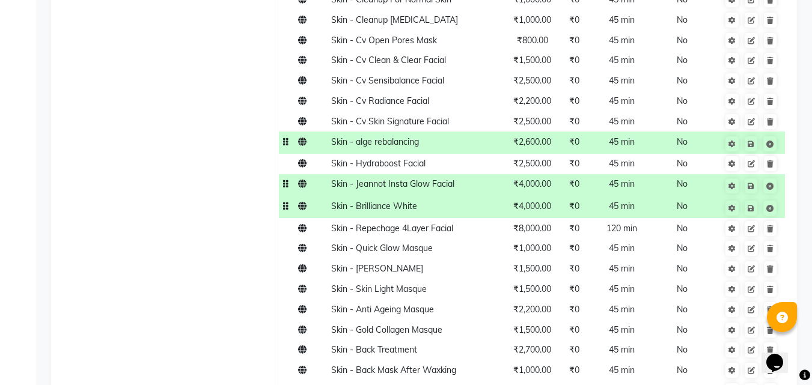
click at [546, 136] on span "₹2,600.00" at bounding box center [532, 141] width 38 height 11
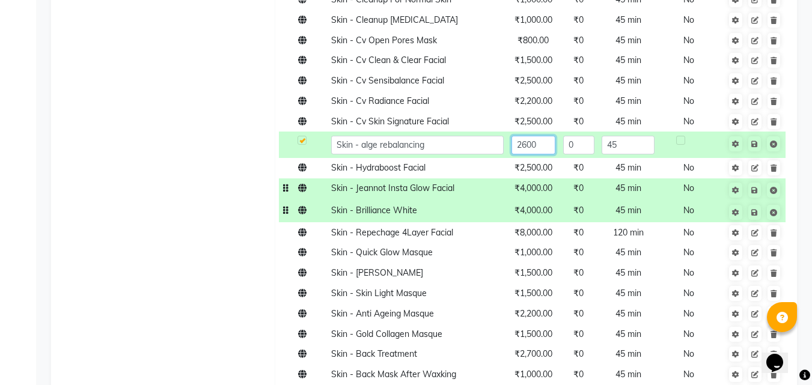
click at [546, 136] on input "2600" at bounding box center [533, 145] width 44 height 19
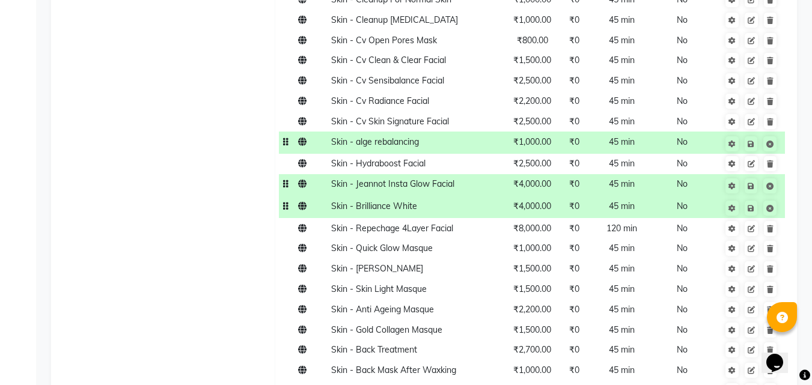
click at [626, 136] on span "45 min" at bounding box center [622, 141] width 26 height 11
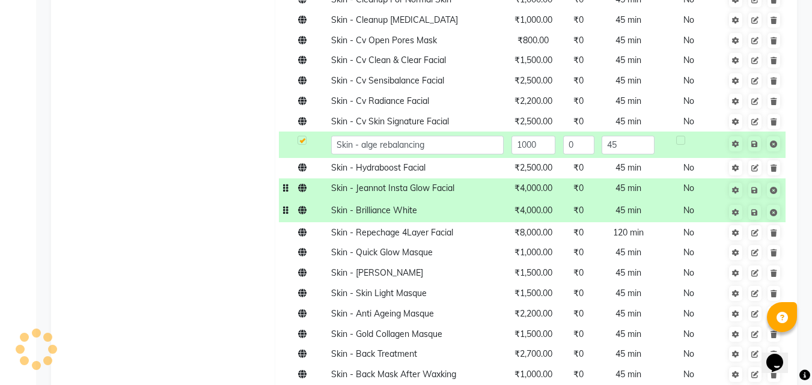
click at [626, 136] on input "45" at bounding box center [628, 145] width 52 height 19
click at [458, 111] on td "Skin - Cv Skin Signature Facial" at bounding box center [417, 121] width 180 height 20
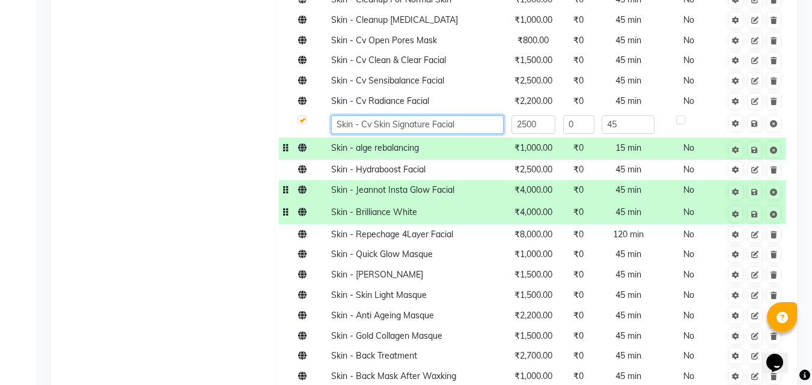
click at [458, 115] on input "Skin - Cv Skin Signature Facial" at bounding box center [417, 124] width 172 height 19
click at [465, 115] on input "Skin - Cv Skin Signature Facial" at bounding box center [417, 124] width 172 height 19
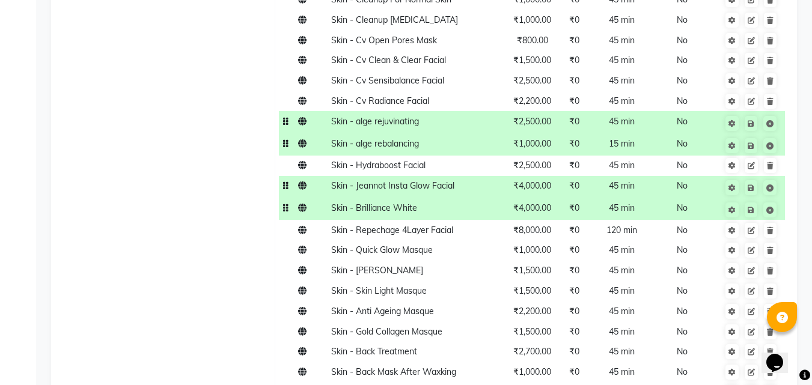
click at [543, 116] on span "₹2,500.00" at bounding box center [532, 121] width 38 height 11
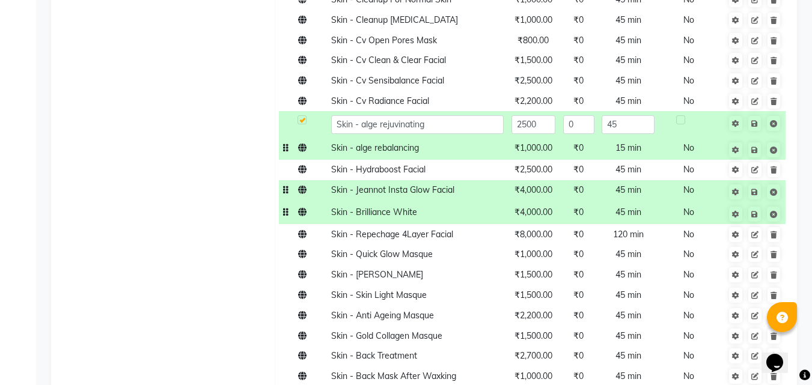
click at [543, 115] on input "2500" at bounding box center [533, 124] width 44 height 19
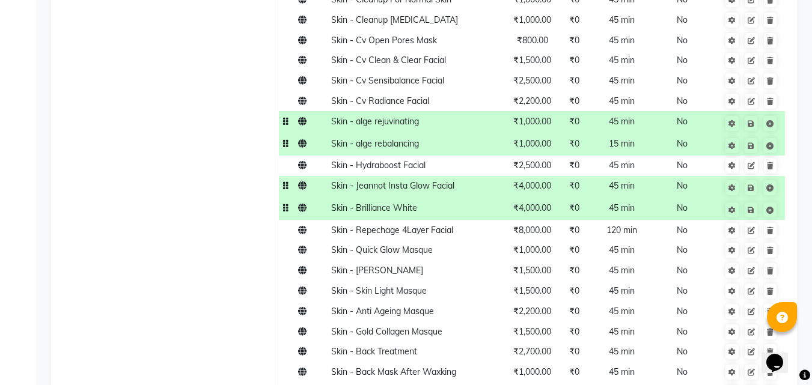
click at [625, 116] on span "45 min" at bounding box center [622, 121] width 26 height 11
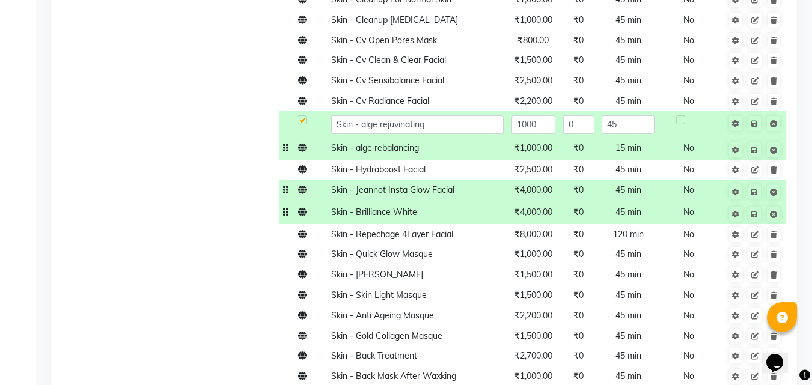
click at [625, 115] on input "45" at bounding box center [628, 124] width 52 height 19
click at [435, 91] on td "Skin - Cv Radiance Facial" at bounding box center [417, 101] width 180 height 20
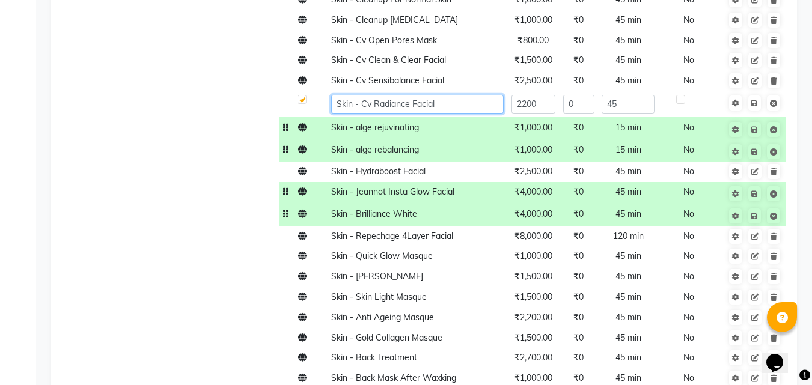
click at [447, 95] on input "Skin - Cv Radiance Facial" at bounding box center [417, 104] width 172 height 19
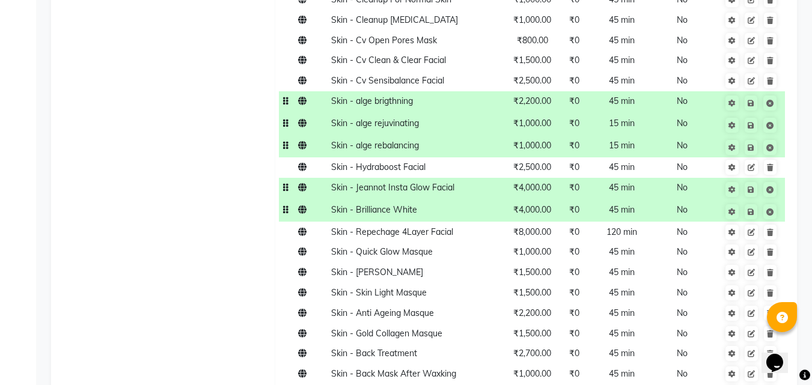
click at [542, 96] on span "₹2,200.00" at bounding box center [532, 101] width 38 height 11
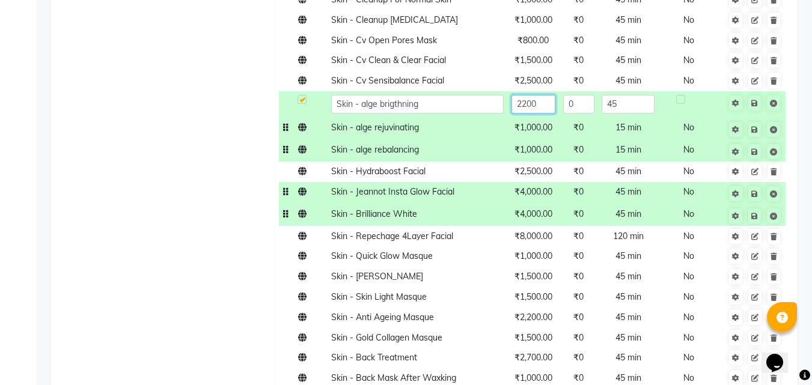
click at [542, 95] on input "2200" at bounding box center [533, 104] width 44 height 19
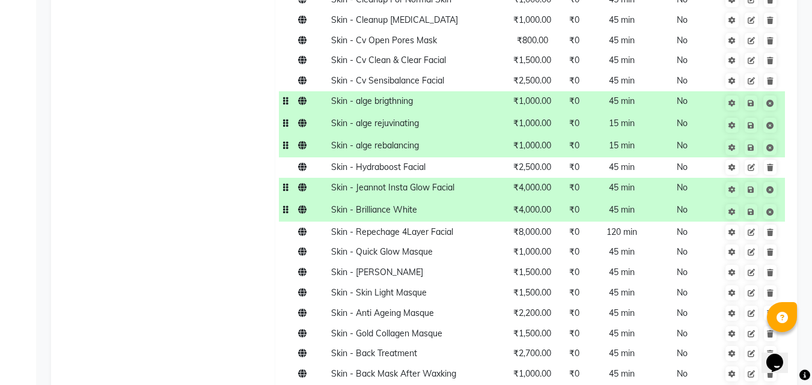
click at [636, 91] on td "45 min" at bounding box center [621, 102] width 60 height 22
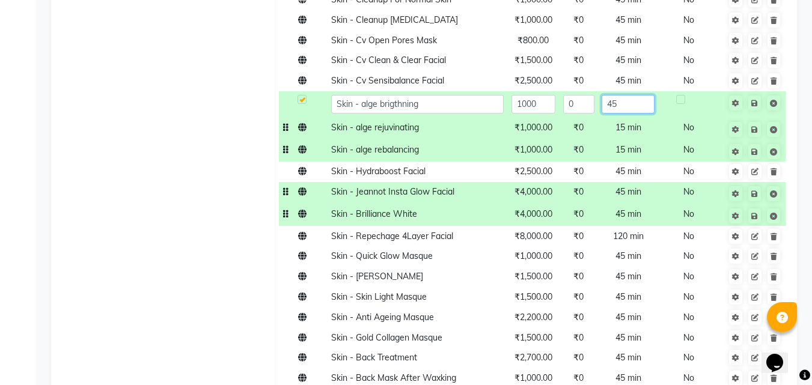
click at [636, 95] on input "45" at bounding box center [628, 104] width 52 height 19
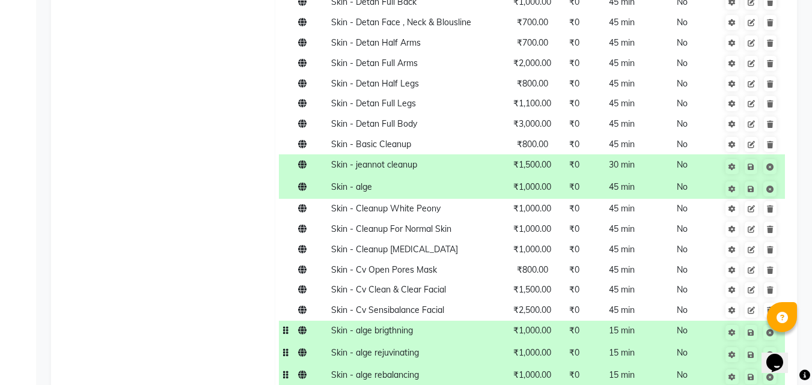
scroll to position [1022, 0]
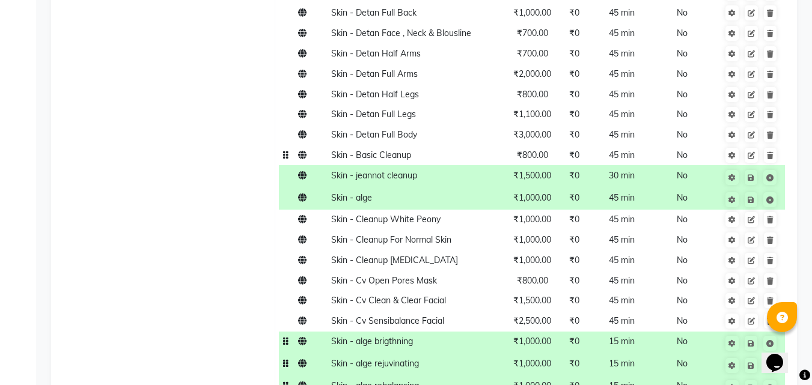
click at [415, 145] on td "Skin - Basic Cleanup" at bounding box center [417, 155] width 180 height 20
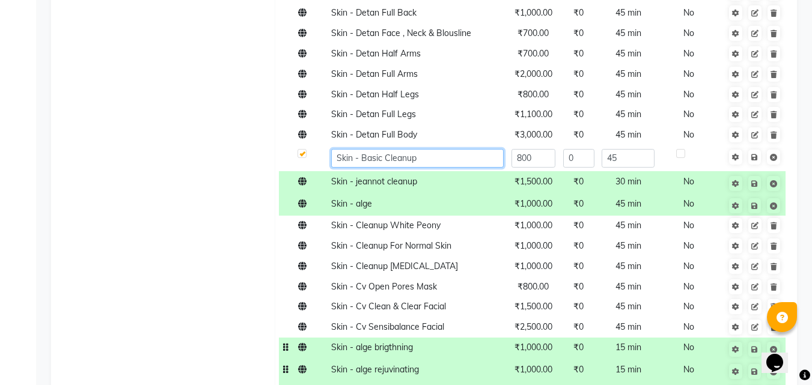
click at [415, 149] on input "Skin - Basic Cleanup" at bounding box center [417, 158] width 172 height 19
click at [433, 149] on input "Skin - Basic Cleanup" at bounding box center [417, 158] width 172 height 19
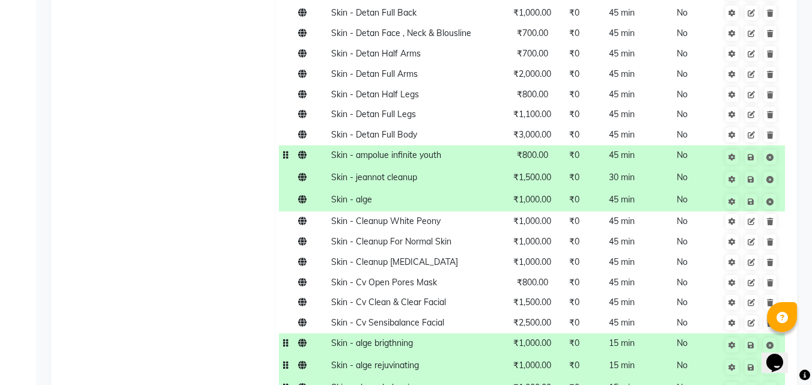
click at [546, 150] on span "₹800.00" at bounding box center [532, 155] width 31 height 11
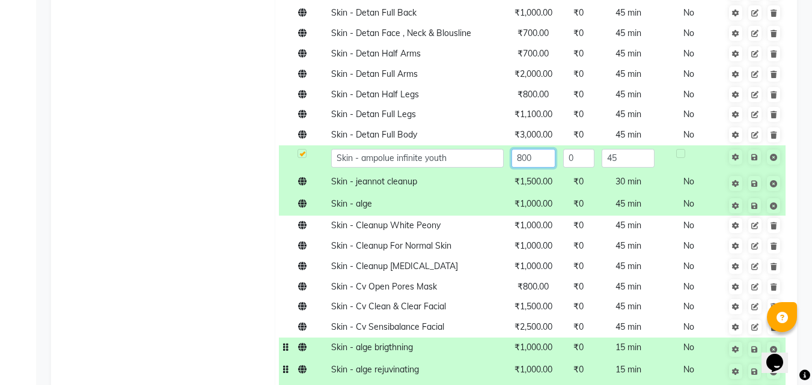
click at [546, 149] on input "800" at bounding box center [533, 158] width 44 height 19
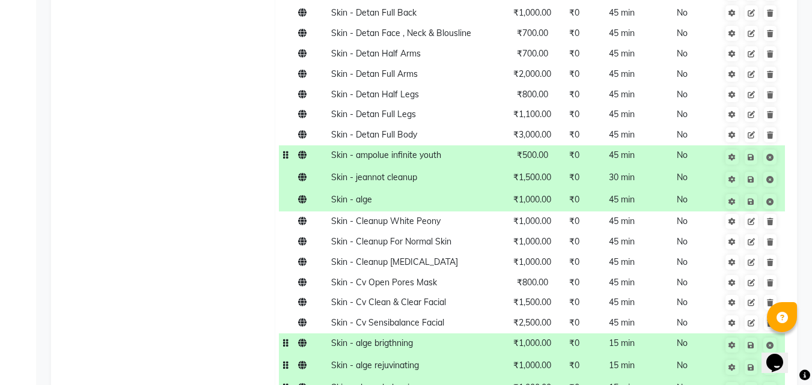
click at [638, 145] on td "45 min" at bounding box center [621, 156] width 60 height 22
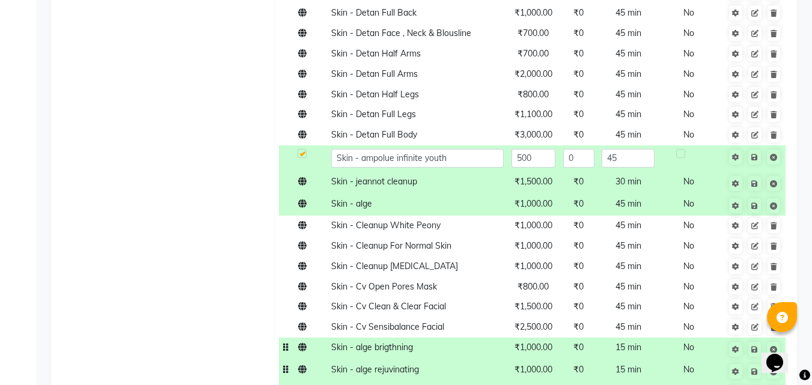
click at [638, 149] on input "45" at bounding box center [628, 158] width 52 height 19
click at [403, 129] on span "Skin - Detan Full Body" at bounding box center [374, 134] width 86 height 11
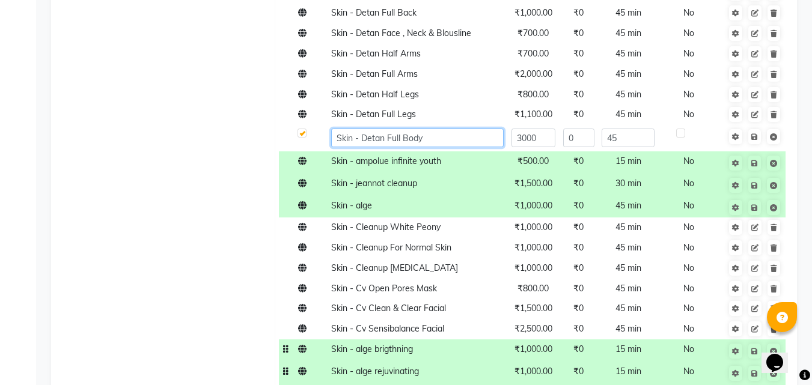
click at [450, 129] on input "Skin - Detan Full Body" at bounding box center [417, 138] width 172 height 19
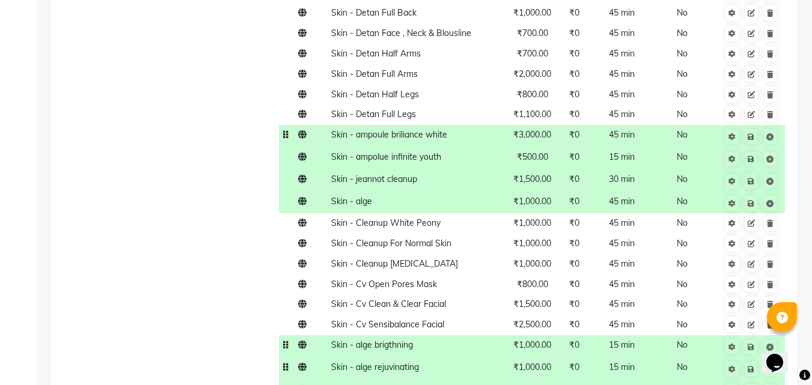
click at [549, 129] on span "₹3,000.00" at bounding box center [532, 134] width 38 height 11
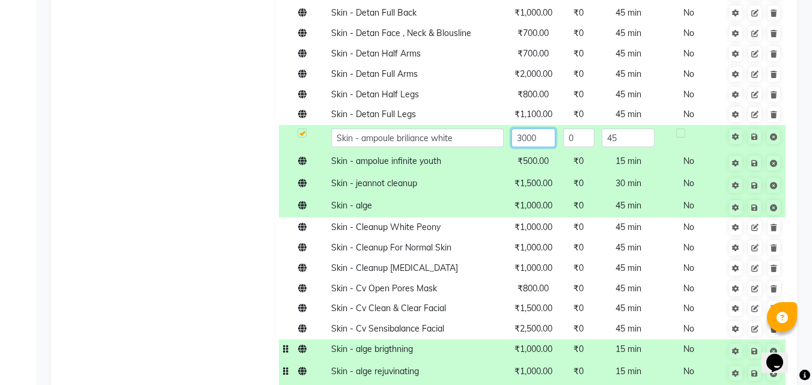
click at [549, 129] on input "3000" at bounding box center [533, 138] width 44 height 19
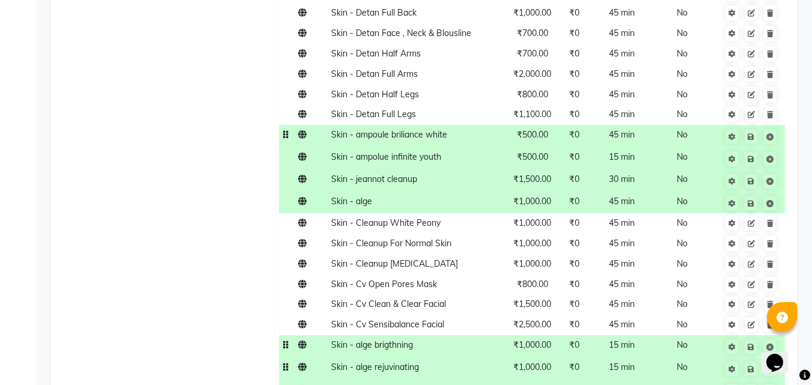
click at [630, 129] on span "45 min" at bounding box center [622, 134] width 26 height 11
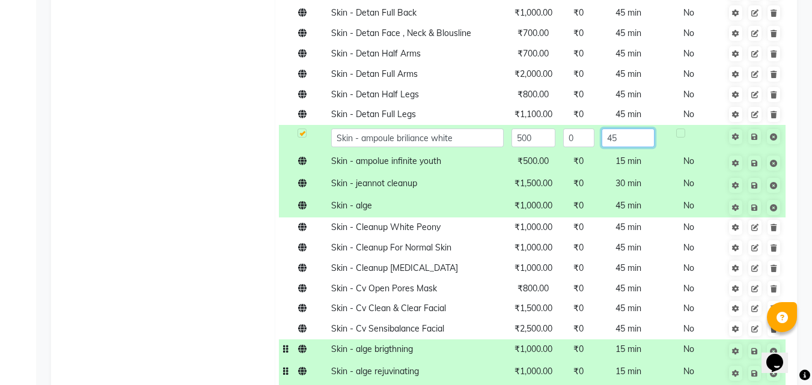
click at [630, 129] on input "45" at bounding box center [628, 138] width 52 height 19
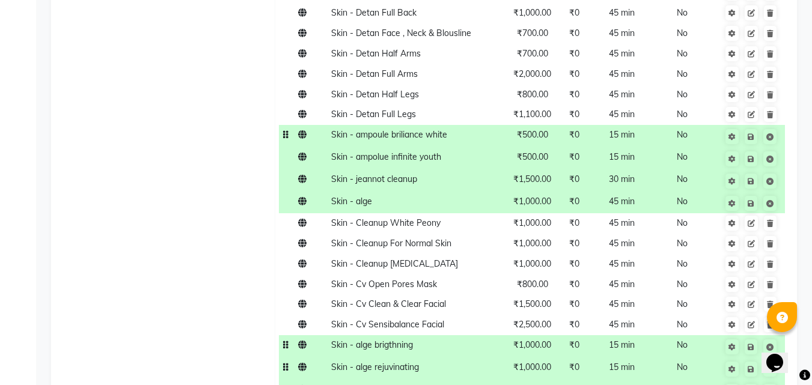
click at [767, 200] on icon at bounding box center [769, 203] width 7 height 7
click at [771, 200] on icon at bounding box center [769, 203] width 7 height 7
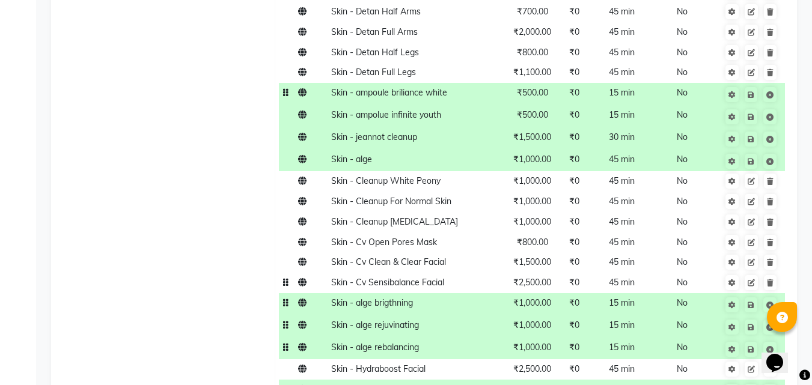
scroll to position [1082, 0]
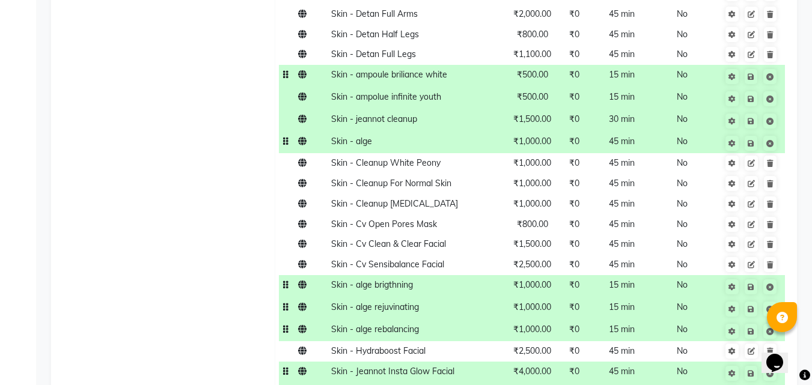
click at [387, 131] on td "Skin - alge" at bounding box center [417, 142] width 180 height 22
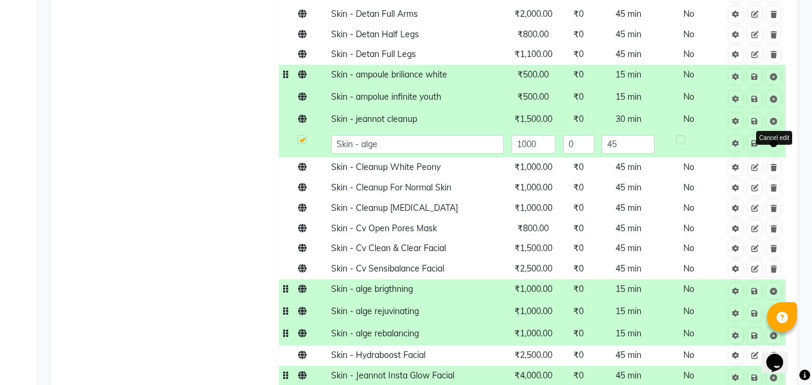
click at [772, 140] on icon at bounding box center [773, 143] width 7 height 7
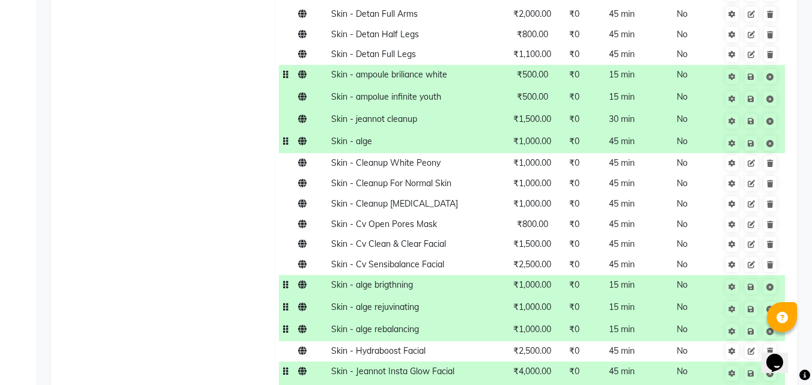
click at [435, 131] on td "Skin - alge" at bounding box center [417, 142] width 180 height 22
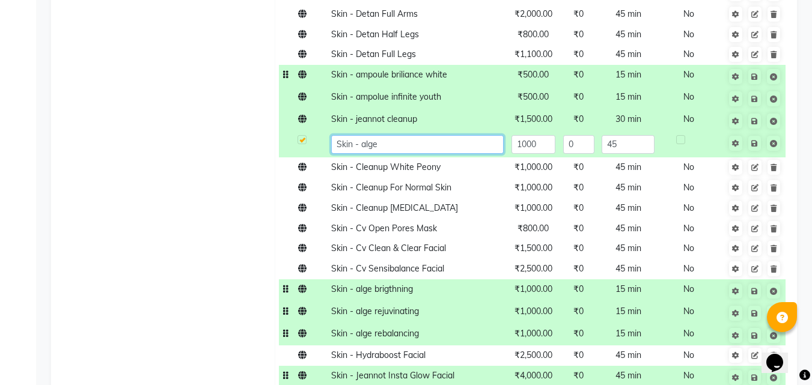
click at [435, 135] on input "Skin - alge" at bounding box center [417, 144] width 172 height 19
click at [775, 140] on icon at bounding box center [773, 143] width 7 height 7
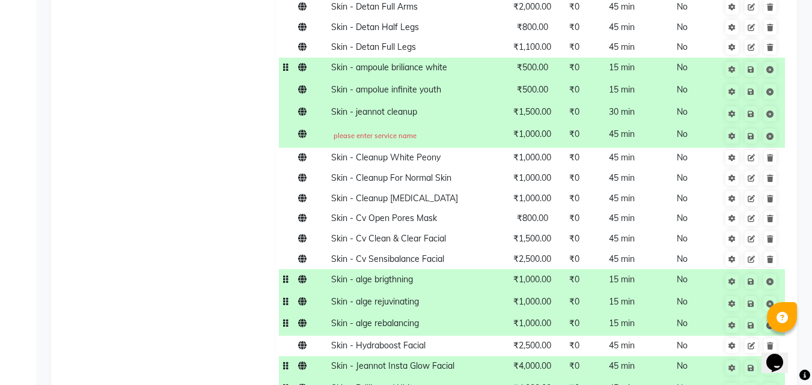
scroll to position [1022, 0]
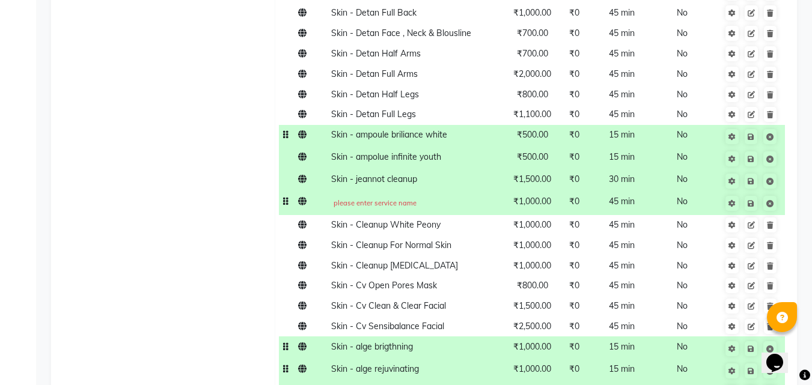
click at [435, 191] on td "please enter service name" at bounding box center [417, 203] width 180 height 24
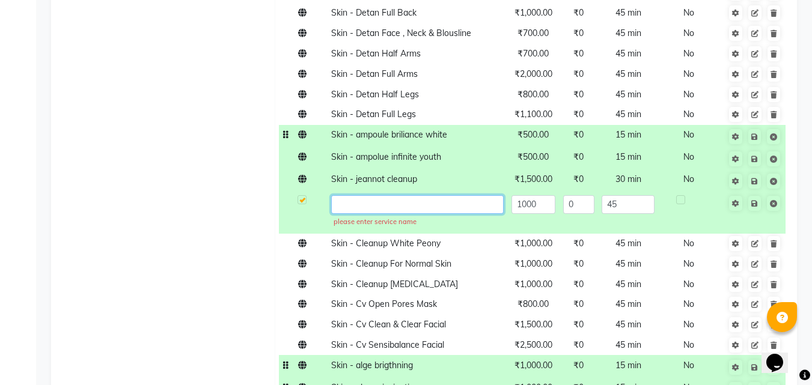
click at [435, 195] on input "text" at bounding box center [417, 204] width 172 height 19
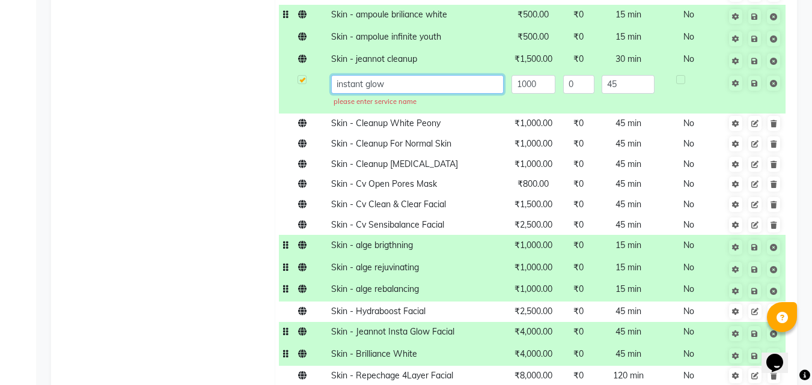
scroll to position [1082, 0]
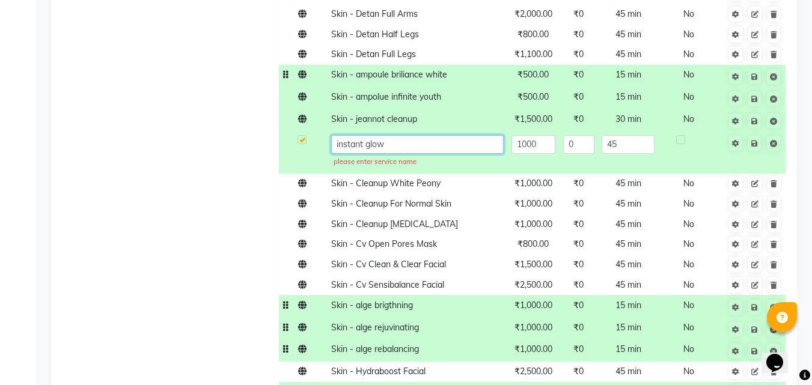
click at [417, 135] on input "instant glow" at bounding box center [417, 144] width 172 height 19
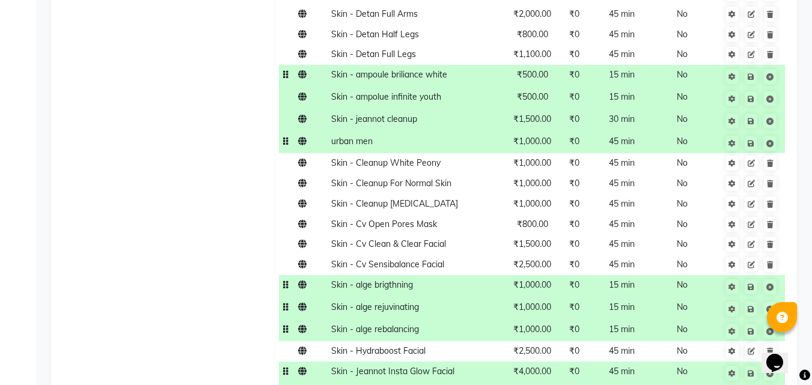
click at [537, 136] on span "₹1,000.00" at bounding box center [532, 141] width 38 height 11
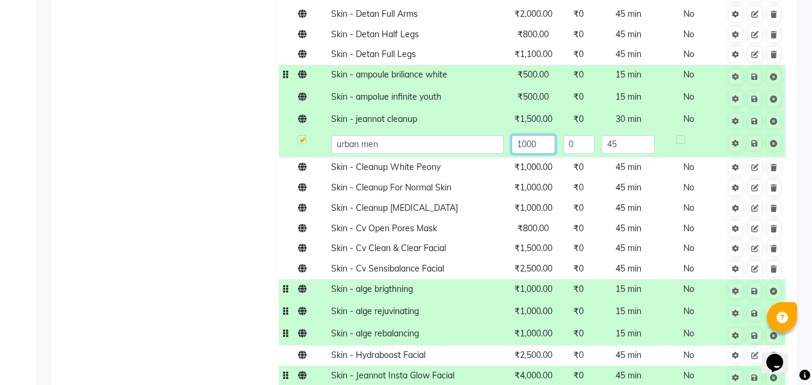
click at [547, 135] on input "1000" at bounding box center [533, 144] width 44 height 19
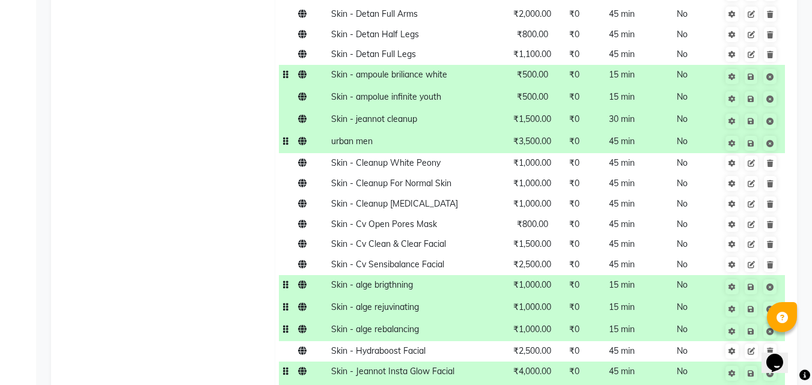
click at [634, 131] on td "45 min" at bounding box center [621, 142] width 60 height 22
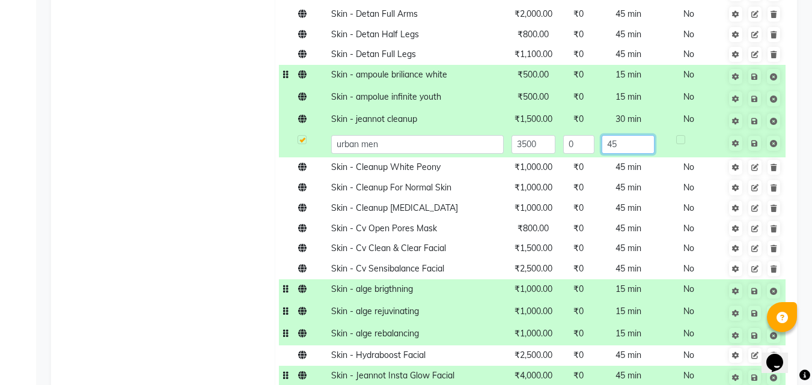
click at [634, 135] on input "45" at bounding box center [628, 144] width 52 height 19
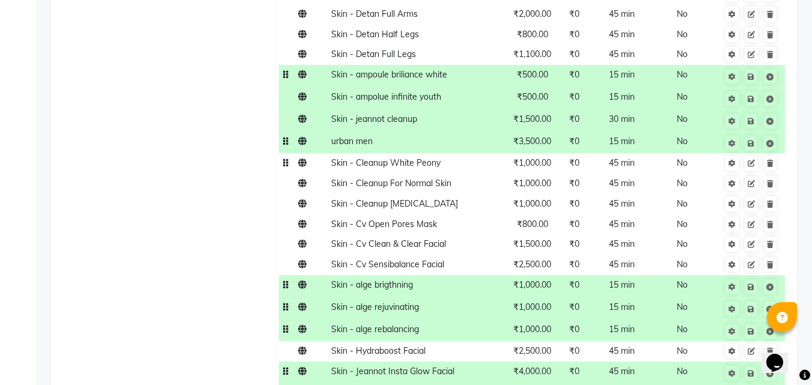
click at [438, 157] on span "Skin - Cleanup White Peony" at bounding box center [385, 162] width 109 height 11
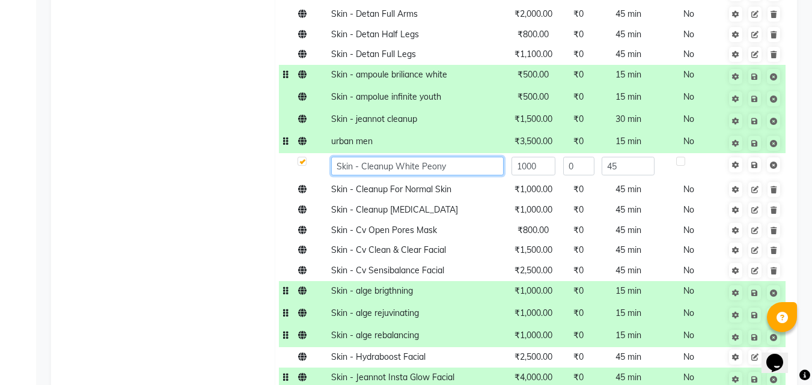
click at [438, 157] on input "Skin - Cleanup White Peony" at bounding box center [417, 166] width 172 height 19
click at [472, 157] on input "Skin - Cleanup White Peony" at bounding box center [417, 166] width 172 height 19
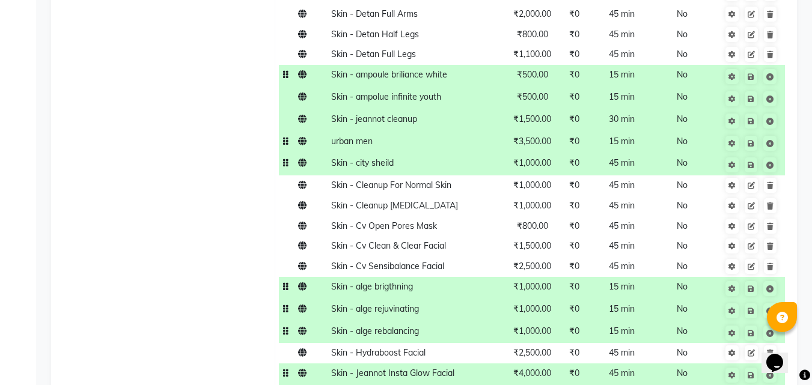
click at [542, 157] on span "₹1,000.00" at bounding box center [532, 162] width 38 height 11
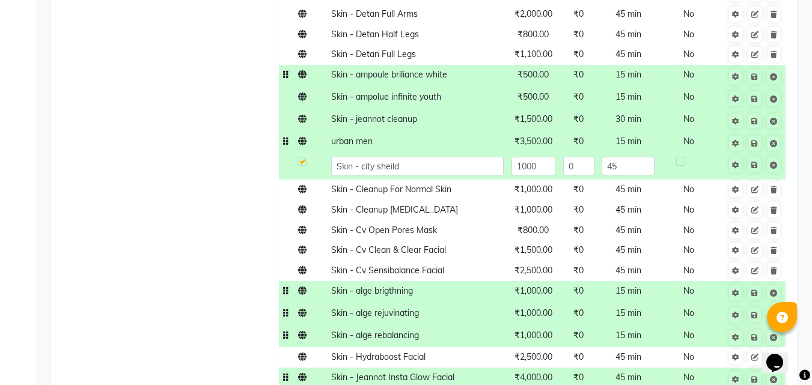
click at [542, 157] on input "1000" at bounding box center [533, 166] width 44 height 19
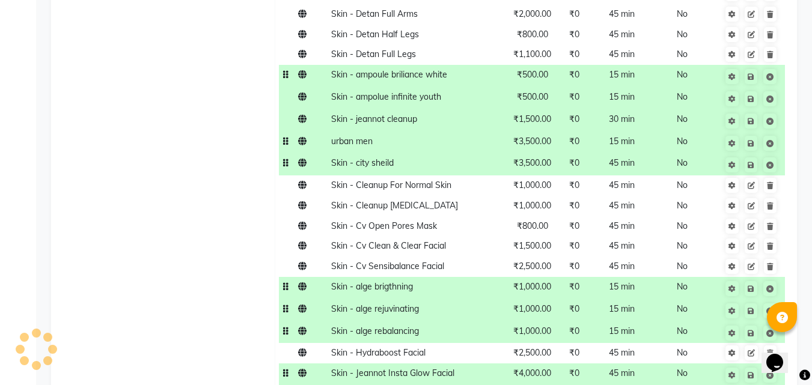
click at [449, 180] on span "Skin - Cleanup For Normal Skin" at bounding box center [391, 185] width 120 height 11
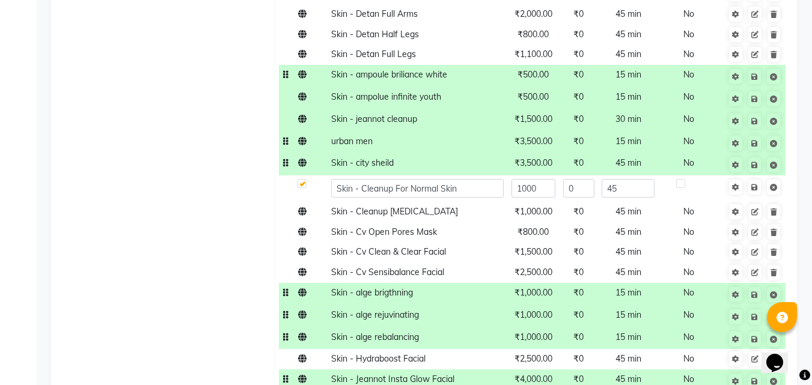
click at [449, 179] on input "Skin - Cleanup For Normal Skin" at bounding box center [417, 188] width 172 height 19
click at [462, 179] on input "Skin - Cleanup For Normal Skin" at bounding box center [417, 188] width 172 height 19
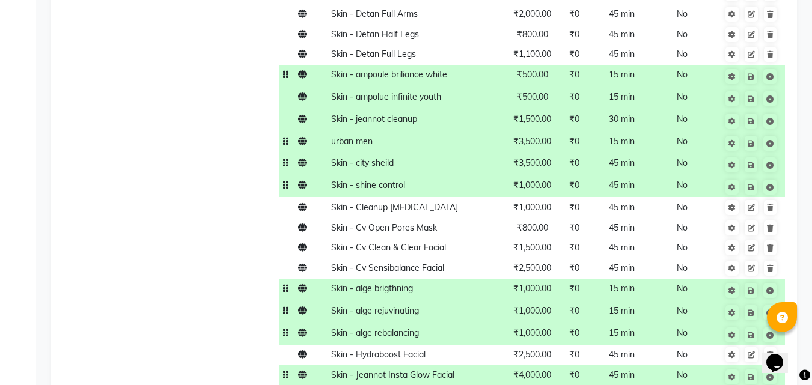
click at [546, 180] on span "₹1,000.00" at bounding box center [532, 185] width 38 height 11
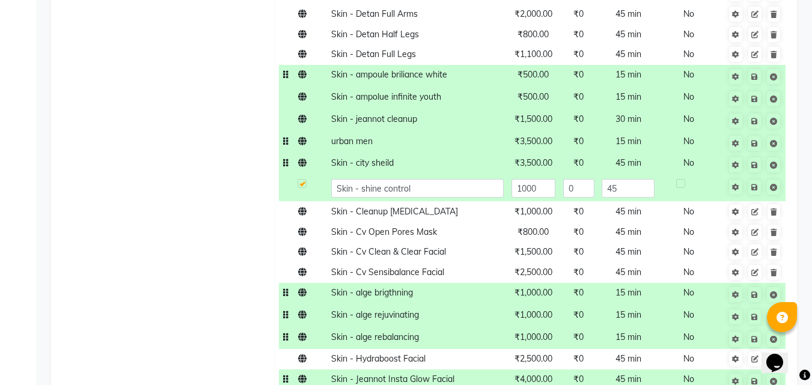
click at [546, 179] on input "1000" at bounding box center [533, 188] width 44 height 19
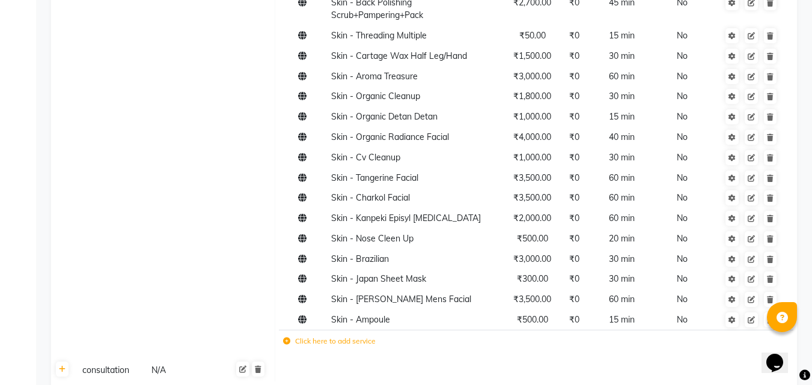
scroll to position [2812, 0]
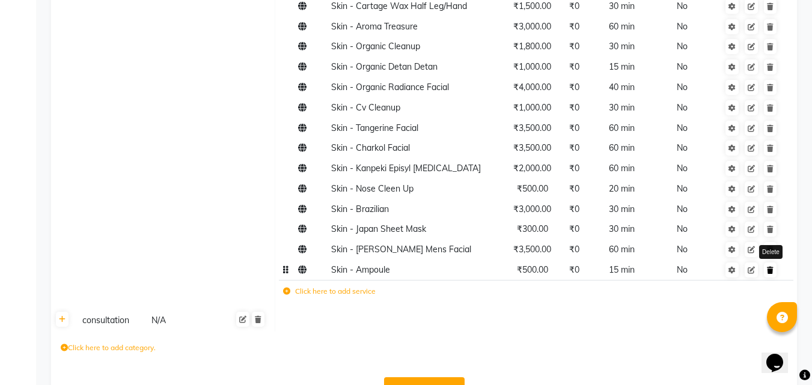
click at [775, 263] on link at bounding box center [770, 270] width 13 height 15
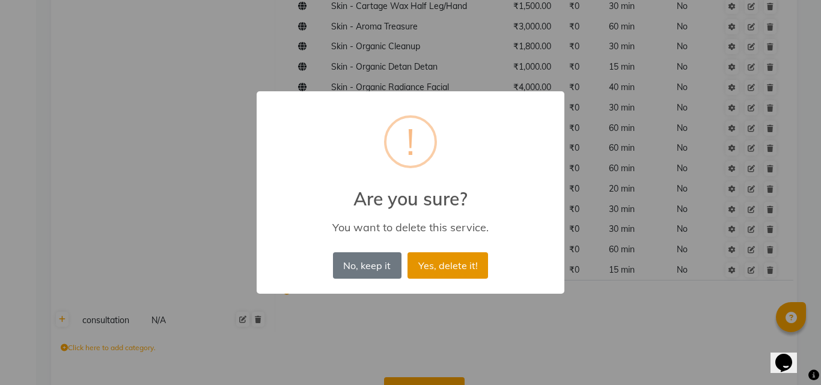
click at [473, 269] on button "Yes, delete it!" at bounding box center [448, 265] width 81 height 26
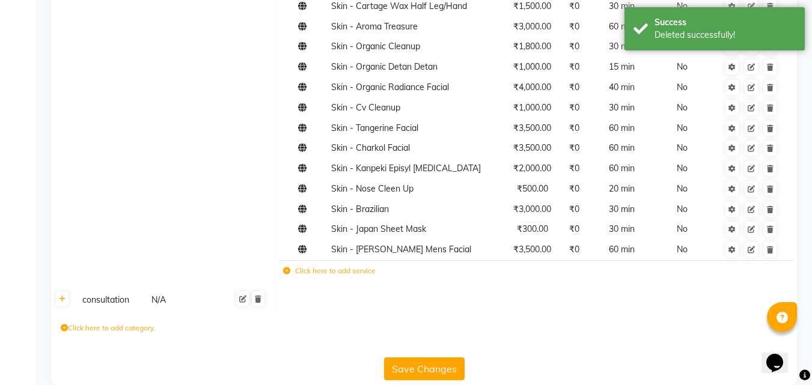
scroll to position [2792, 0]
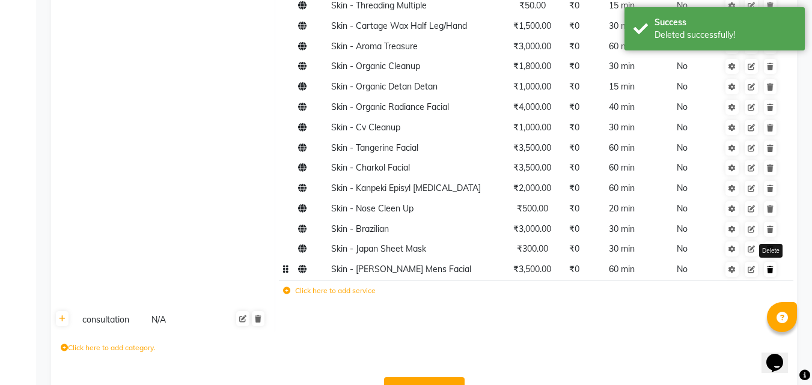
click at [773, 262] on link at bounding box center [770, 269] width 13 height 15
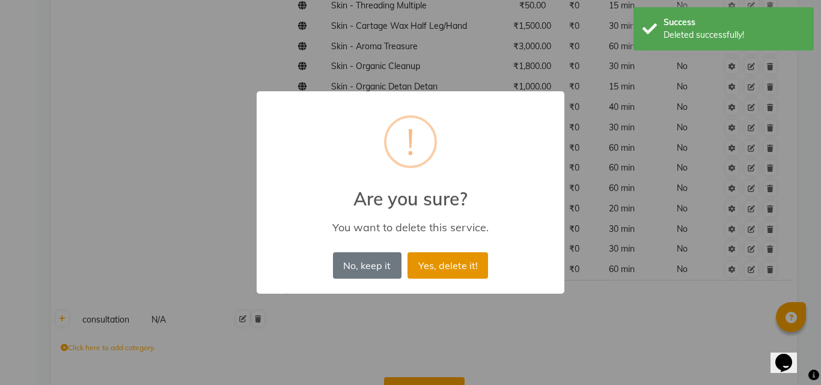
click at [467, 266] on button "Yes, delete it!" at bounding box center [448, 265] width 81 height 26
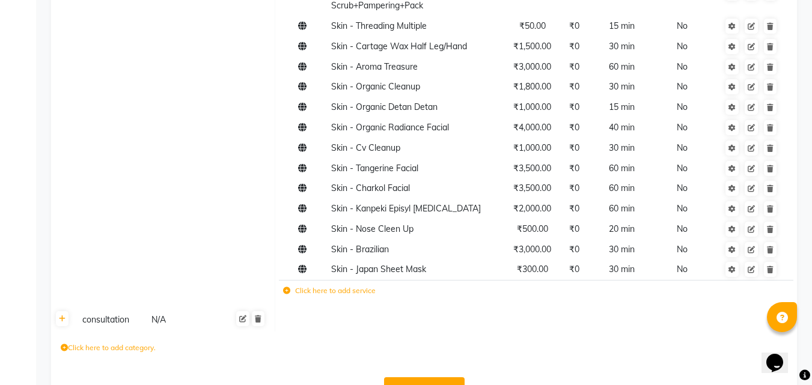
scroll to position [2712, 0]
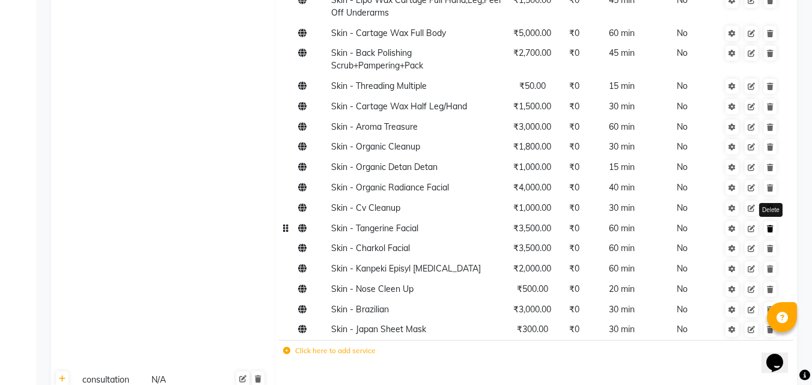
click at [774, 221] on link at bounding box center [770, 228] width 13 height 15
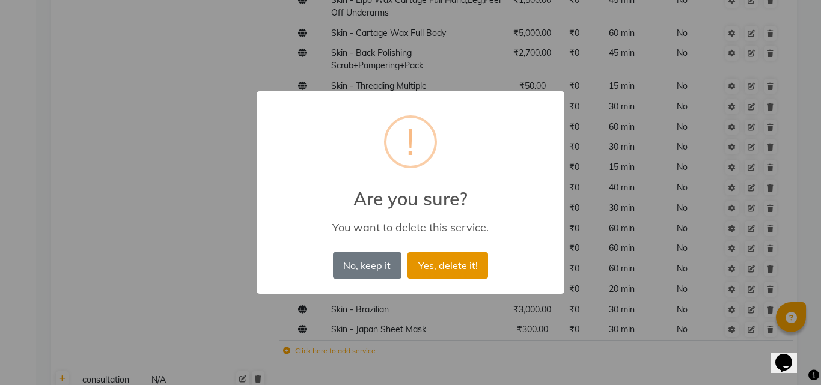
click at [435, 265] on button "Yes, delete it!" at bounding box center [448, 265] width 81 height 26
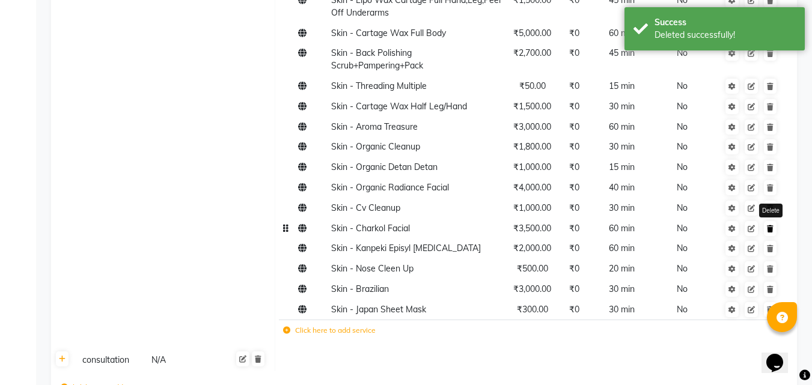
click at [769, 225] on icon at bounding box center [770, 228] width 7 height 7
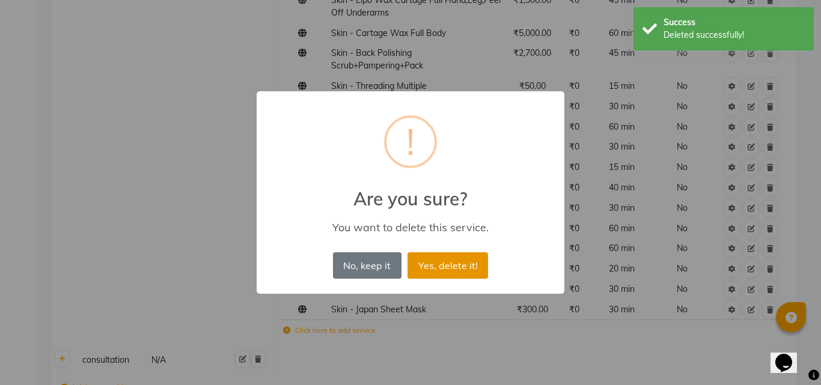
click at [436, 263] on button "Yes, delete it!" at bounding box center [448, 265] width 81 height 26
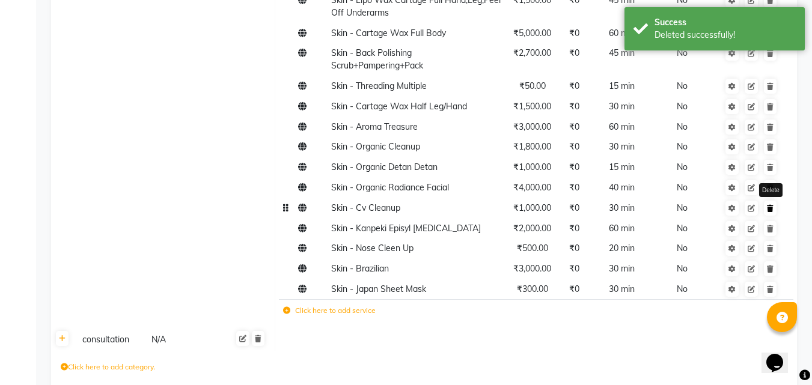
click at [772, 205] on icon at bounding box center [770, 208] width 7 height 7
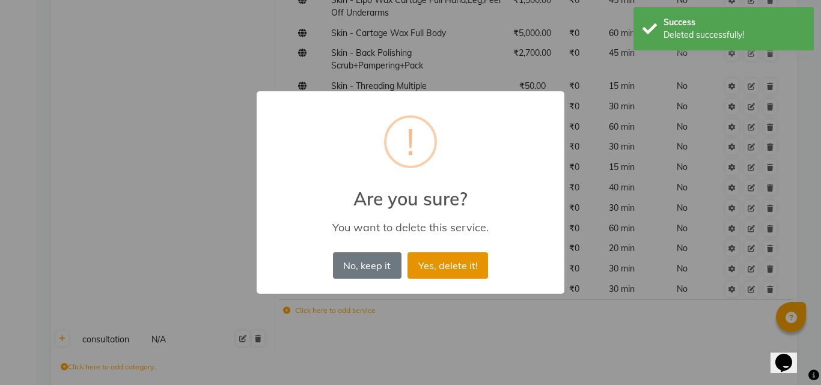
click at [460, 272] on button "Yes, delete it!" at bounding box center [448, 265] width 81 height 26
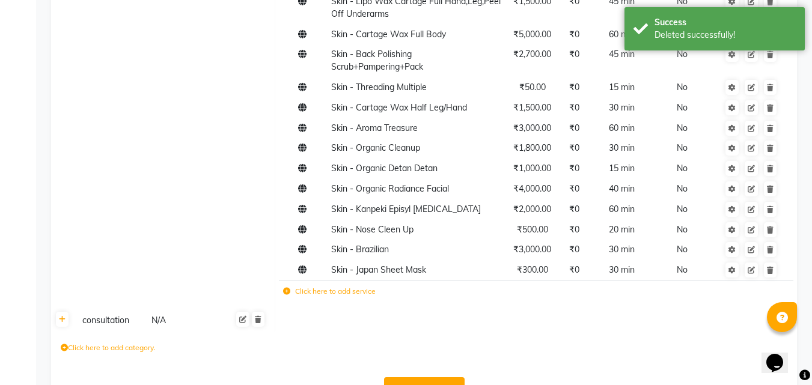
scroll to position [2651, 0]
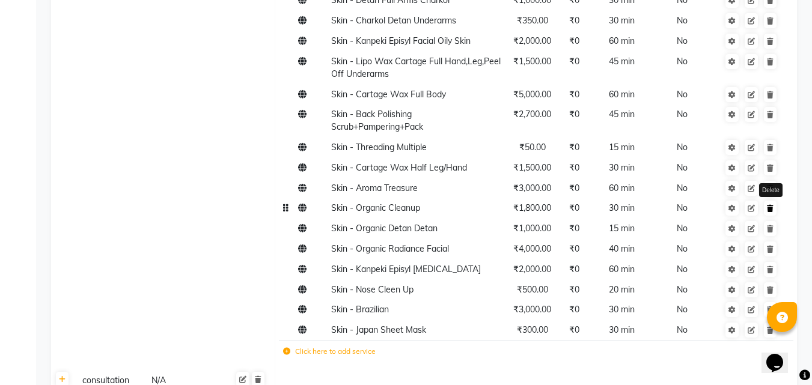
click at [770, 205] on icon at bounding box center [770, 208] width 7 height 7
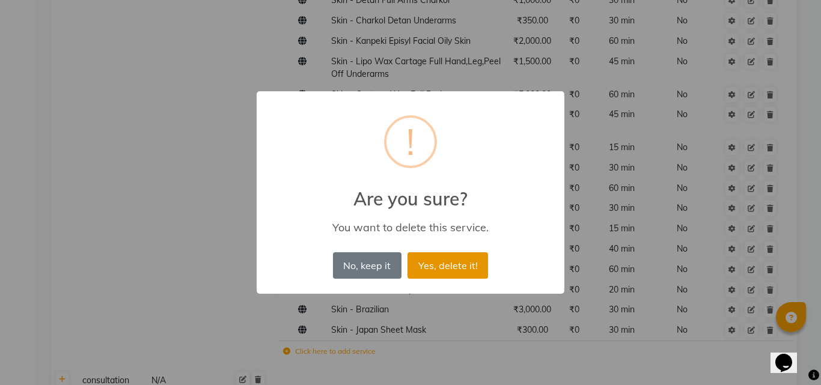
click at [459, 269] on button "Yes, delete it!" at bounding box center [448, 265] width 81 height 26
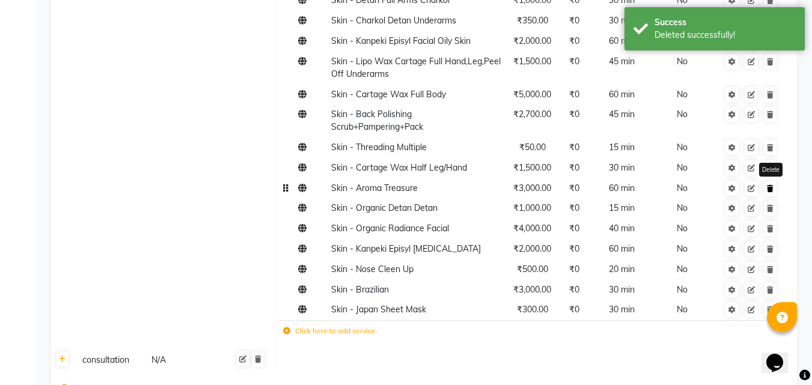
click at [768, 185] on icon at bounding box center [770, 188] width 7 height 7
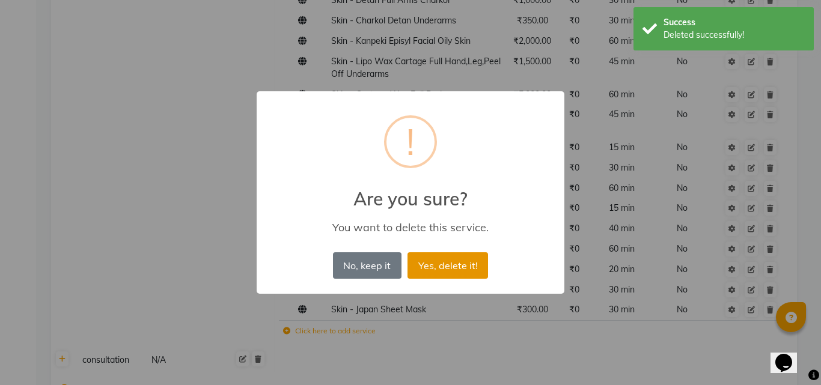
click at [457, 274] on button "Yes, delete it!" at bounding box center [448, 265] width 81 height 26
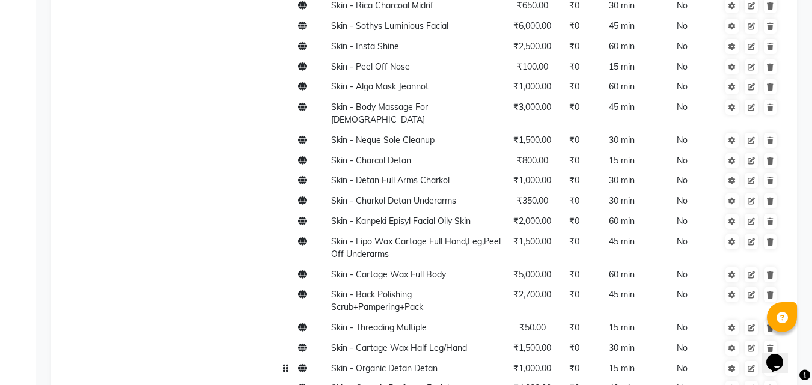
scroll to position [2410, 0]
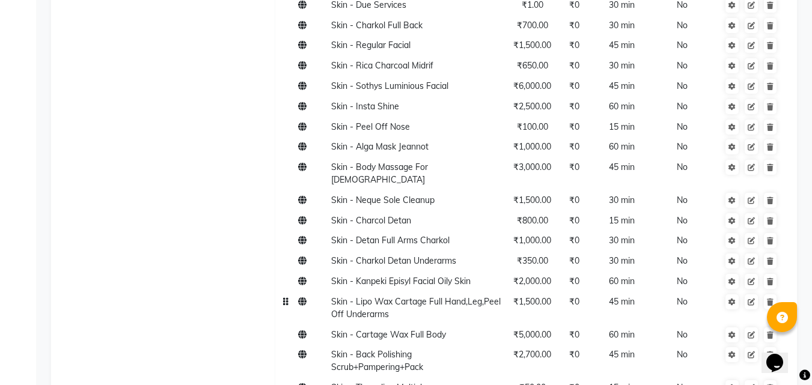
click at [545, 296] on span "₹1,500.00" at bounding box center [532, 301] width 38 height 11
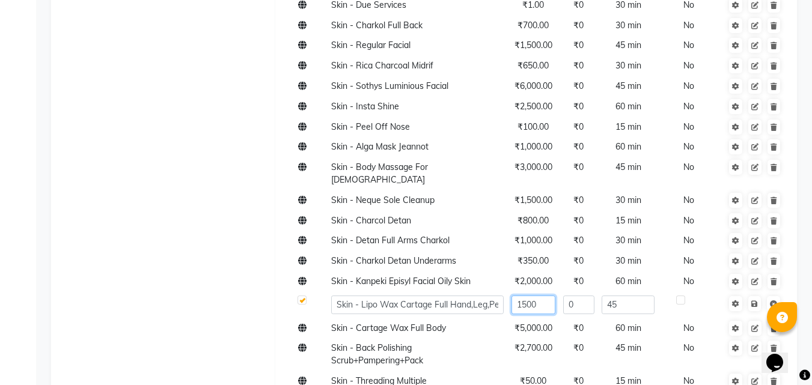
click at [545, 296] on input "1500" at bounding box center [533, 305] width 44 height 19
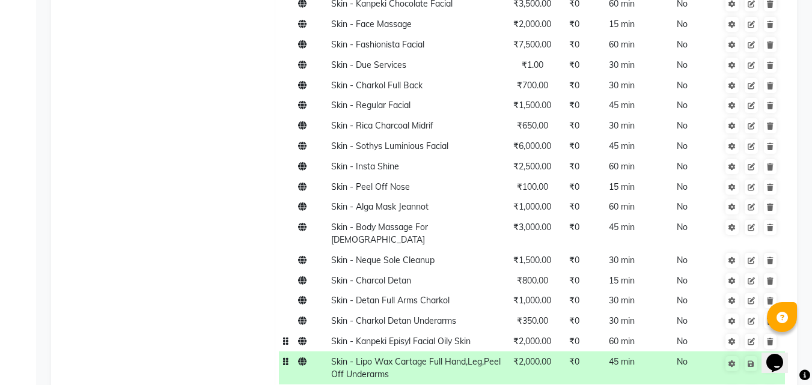
scroll to position [2290, 0]
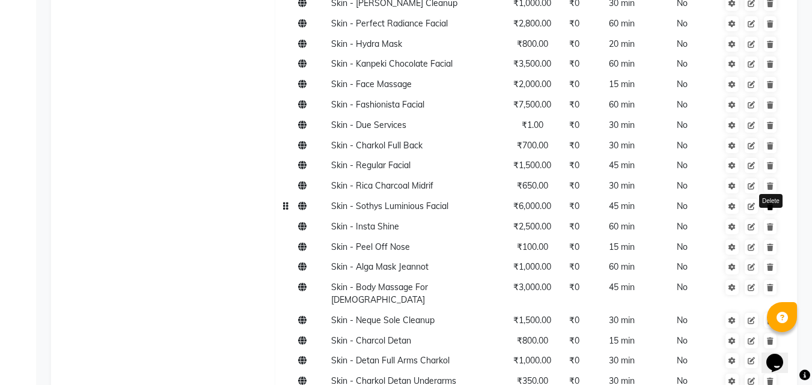
click at [773, 203] on icon at bounding box center [770, 206] width 7 height 7
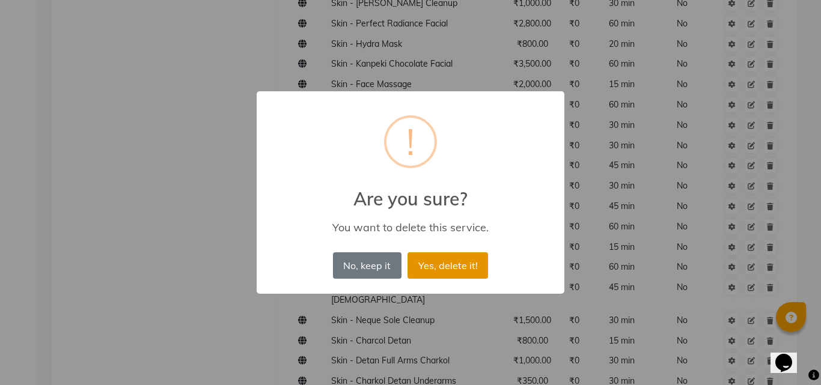
click at [469, 264] on button "Yes, delete it!" at bounding box center [448, 265] width 81 height 26
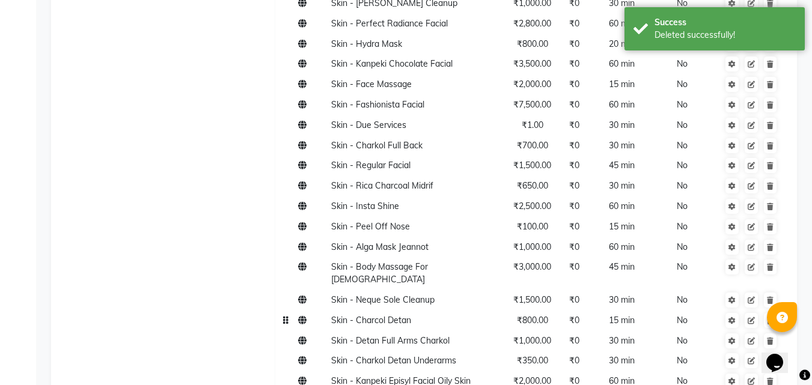
scroll to position [2230, 0]
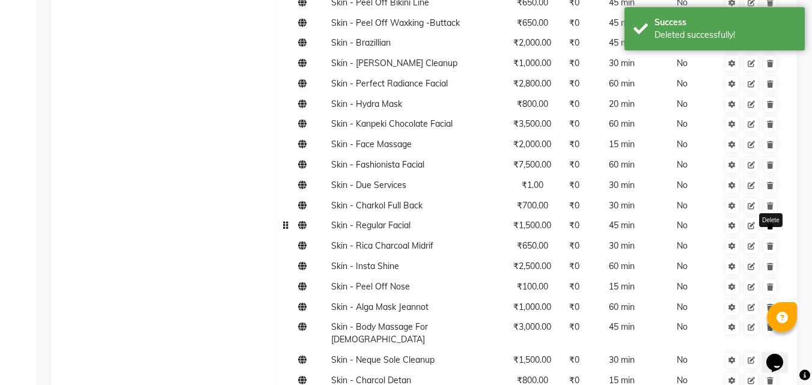
click at [771, 222] on icon at bounding box center [770, 225] width 7 height 7
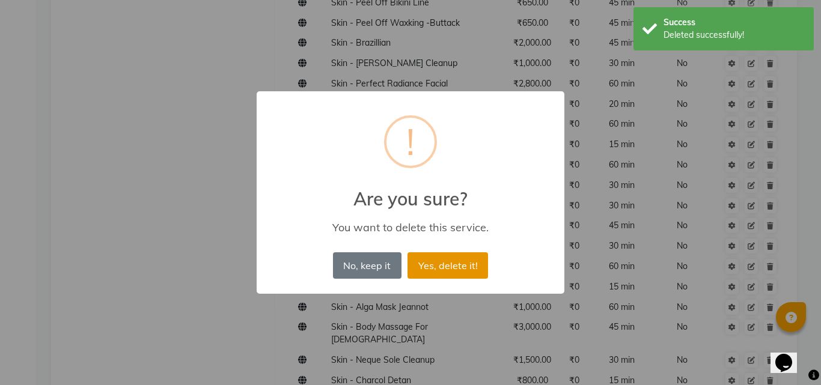
click at [469, 267] on button "Yes, delete it!" at bounding box center [448, 265] width 81 height 26
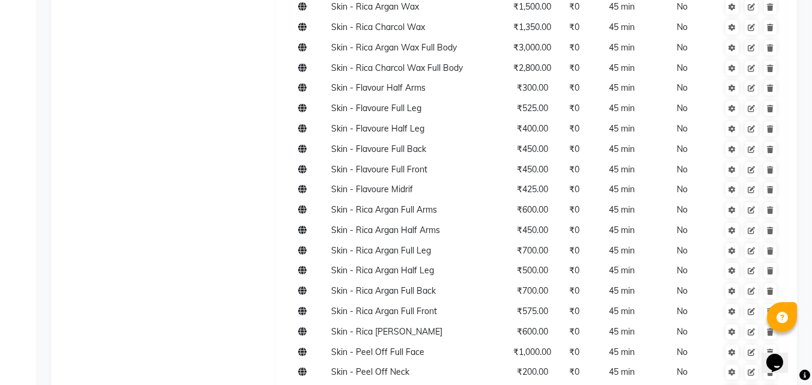
scroll to position [1689, 0]
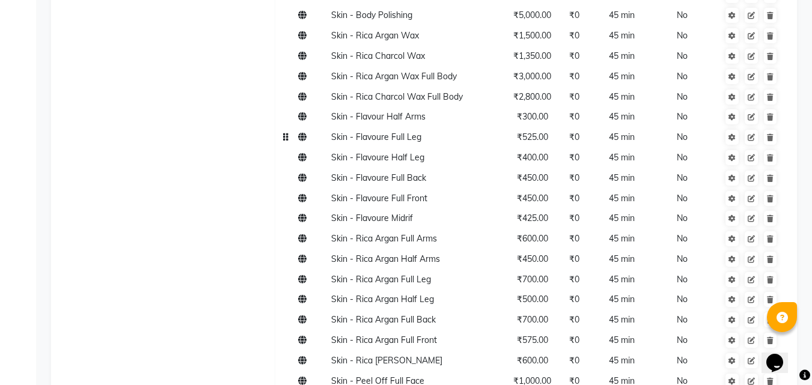
click at [484, 127] on td "Skin - Flavoure Full Leg" at bounding box center [417, 137] width 180 height 20
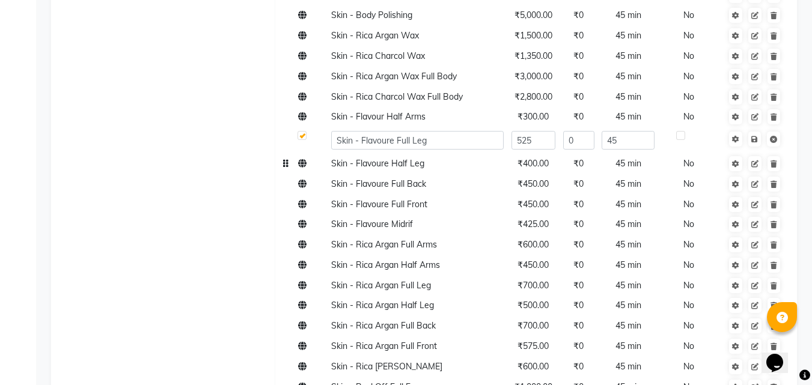
click at [333, 158] on span "Skin - Flavoure Half Leg" at bounding box center [377, 163] width 93 height 11
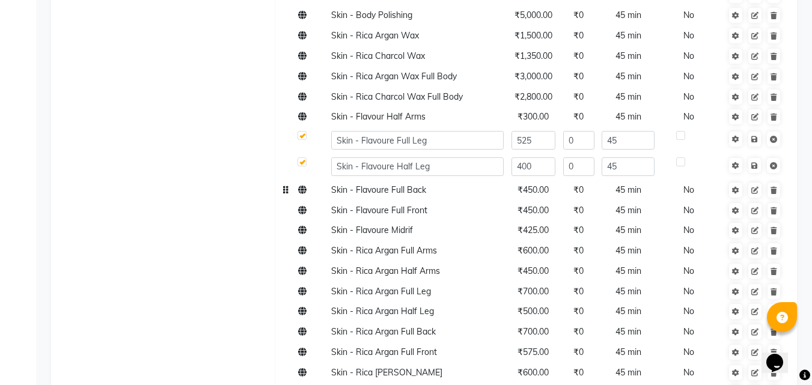
click at [338, 185] on span "Skin - Flavoure Full Back" at bounding box center [378, 190] width 95 height 11
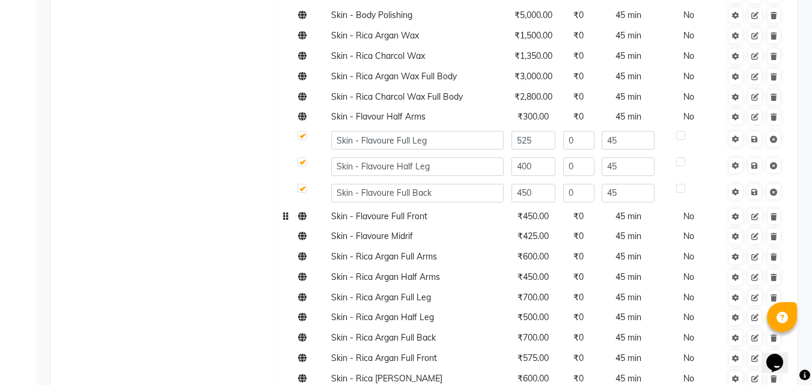
click at [338, 211] on span "Skin - Flavoure Full Front" at bounding box center [379, 216] width 96 height 11
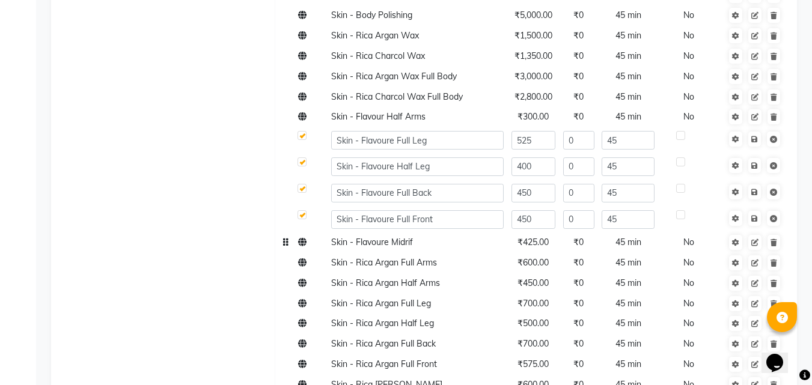
click at [356, 237] on span "Skin - Flavoure Midrif" at bounding box center [372, 242] width 82 height 11
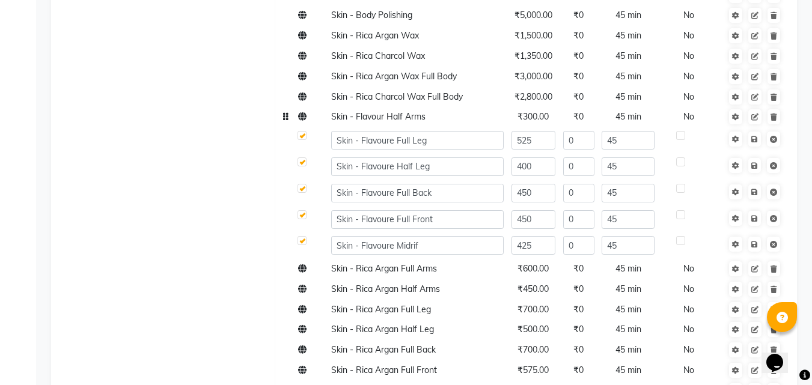
click at [384, 111] on span "Skin - Flavour Half Arms" at bounding box center [378, 116] width 94 height 11
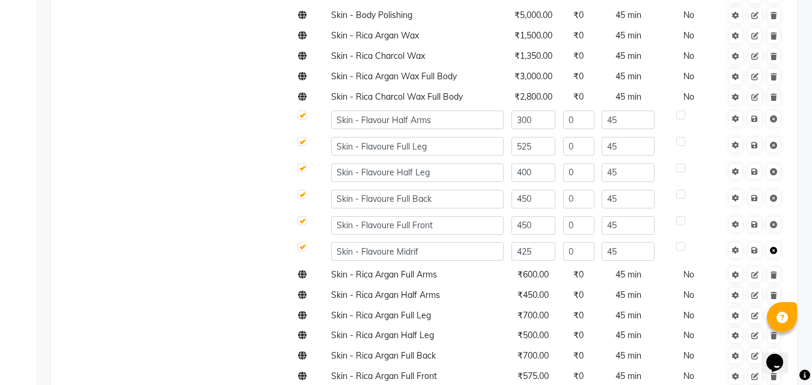
click at [772, 247] on icon at bounding box center [773, 250] width 7 height 7
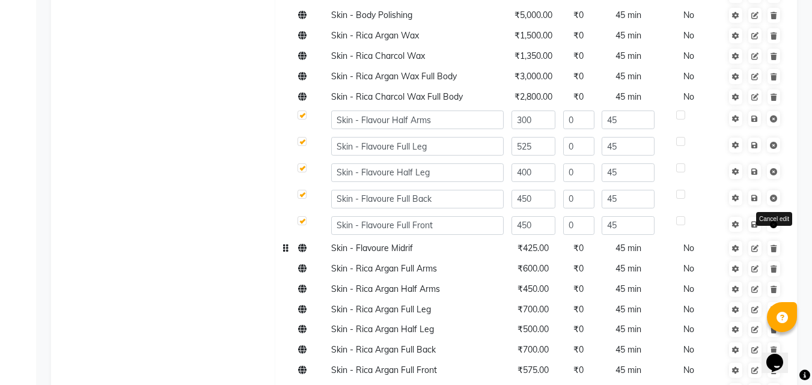
click at [772, 221] on icon at bounding box center [773, 224] width 7 height 7
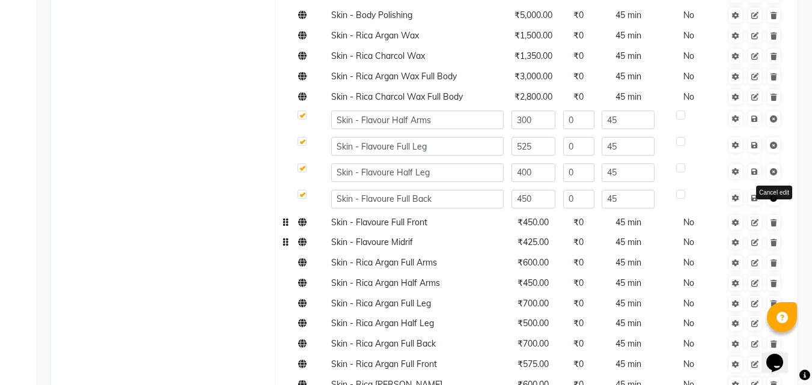
click at [774, 195] on icon at bounding box center [773, 198] width 7 height 7
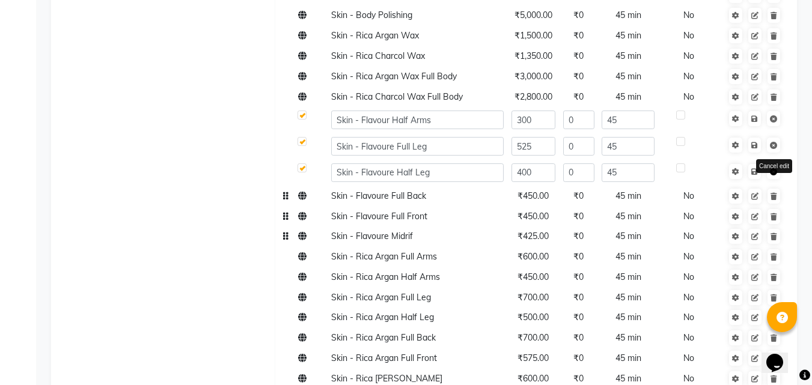
click at [775, 168] on icon at bounding box center [773, 171] width 7 height 7
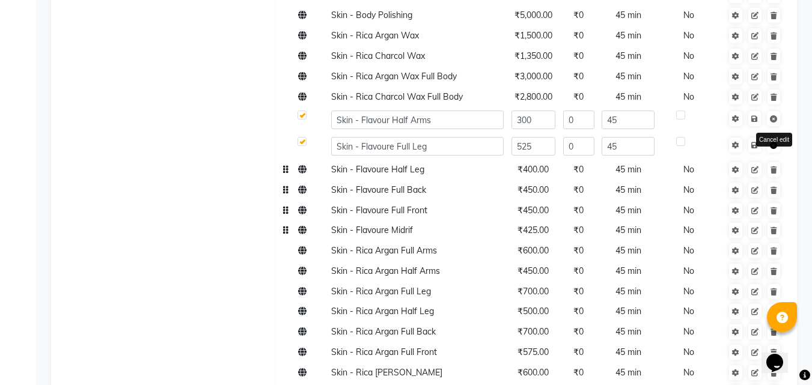
click at [774, 142] on icon at bounding box center [773, 145] width 7 height 7
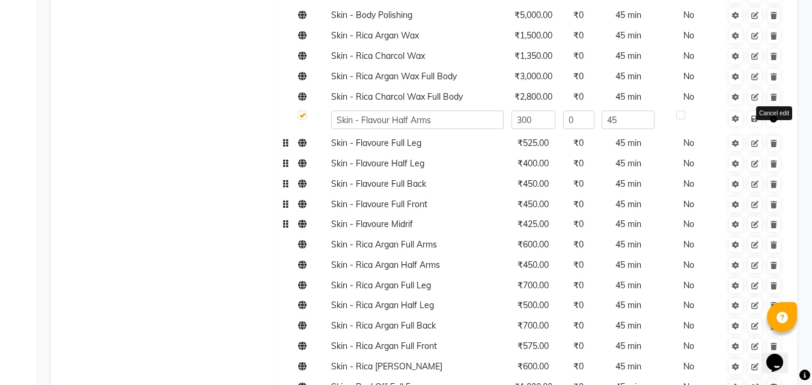
click at [776, 111] on link at bounding box center [773, 118] width 13 height 15
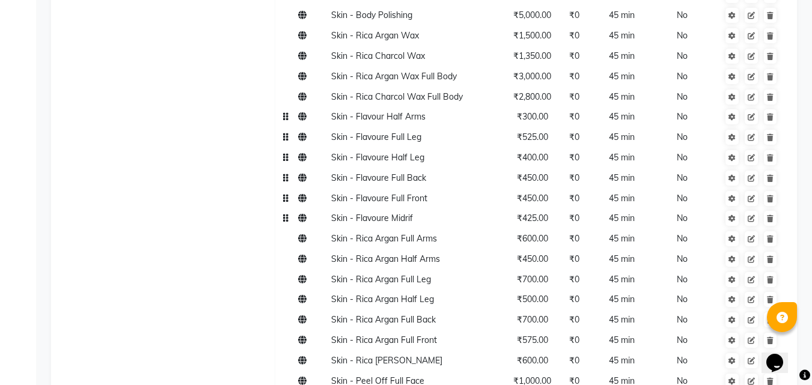
click at [298, 127] on td at bounding box center [303, 137] width 48 height 20
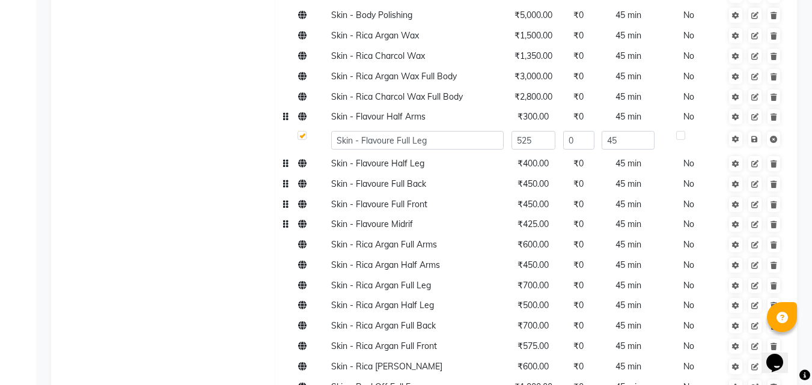
click at [304, 158] on span at bounding box center [302, 163] width 8 height 11
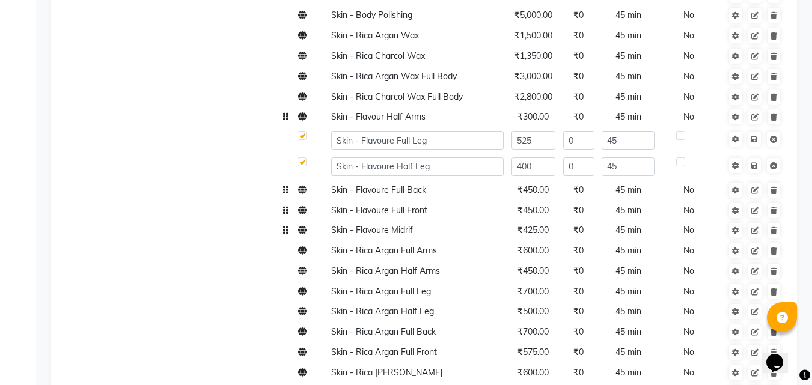
click at [312, 180] on td at bounding box center [303, 190] width 48 height 20
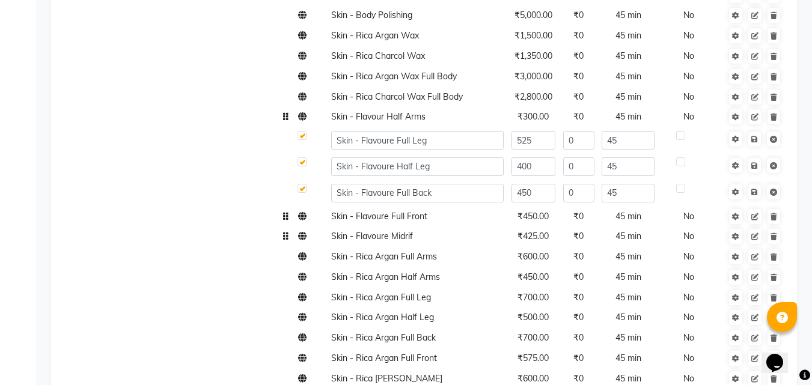
click at [306, 212] on icon at bounding box center [302, 216] width 8 height 8
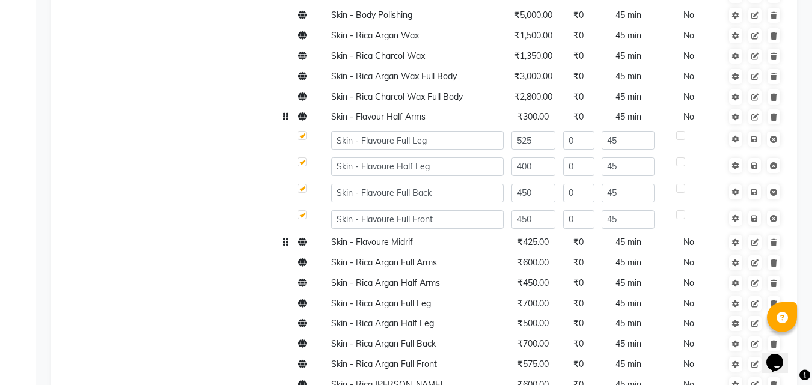
click at [306, 233] on td at bounding box center [303, 243] width 48 height 20
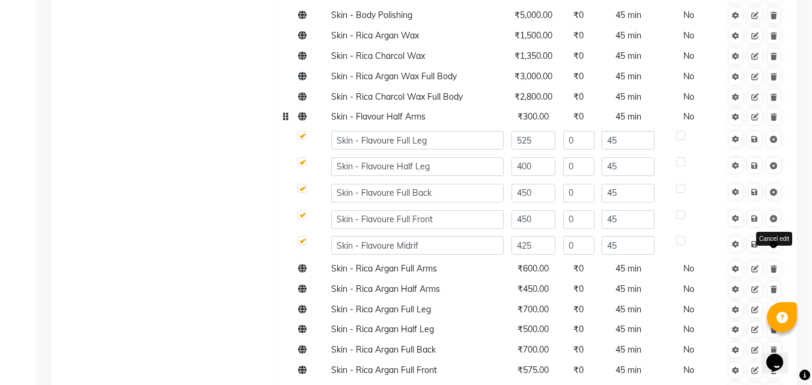
click at [773, 241] on icon at bounding box center [773, 244] width 7 height 7
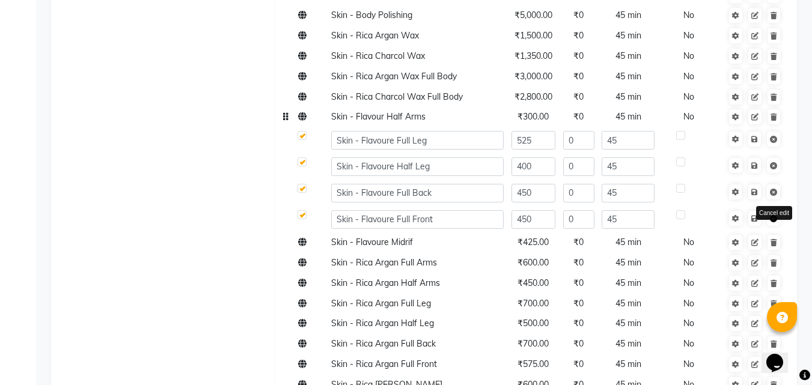
click at [777, 215] on icon at bounding box center [773, 218] width 7 height 7
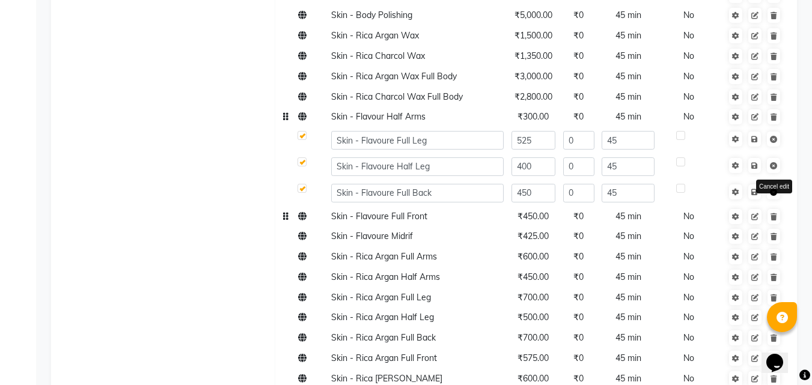
click at [776, 189] on icon at bounding box center [773, 192] width 7 height 7
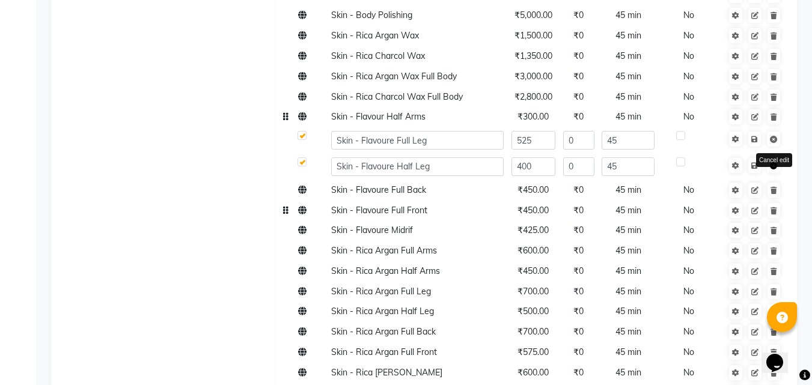
click at [776, 162] on icon at bounding box center [773, 165] width 7 height 7
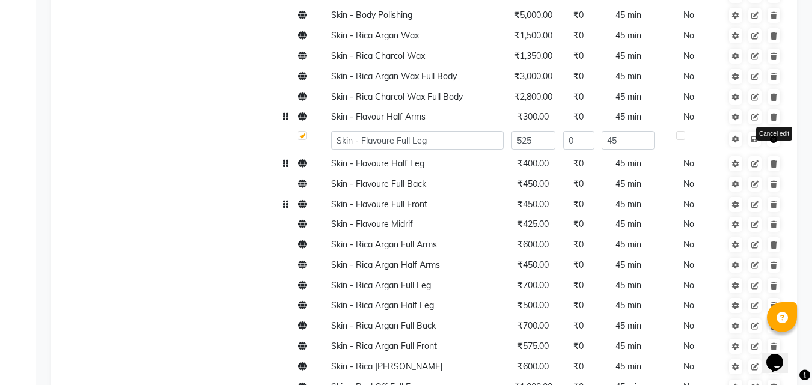
click at [779, 132] on link at bounding box center [773, 139] width 13 height 15
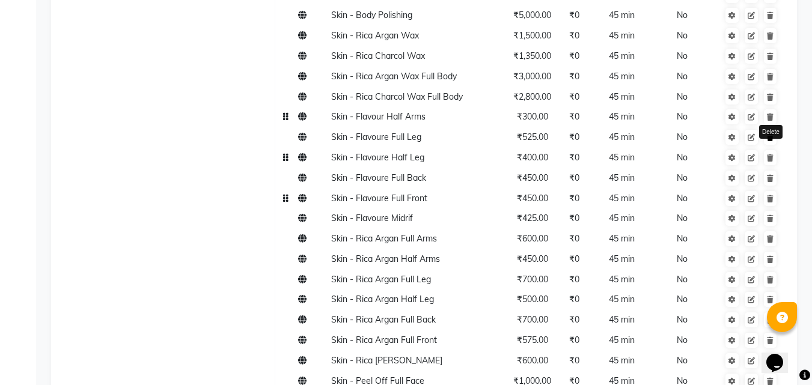
click at [777, 130] on link at bounding box center [770, 137] width 13 height 15
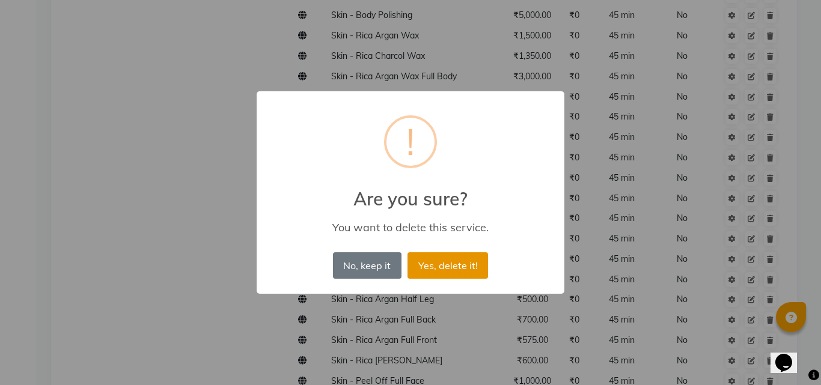
click at [470, 266] on button "Yes, delete it!" at bounding box center [448, 265] width 81 height 26
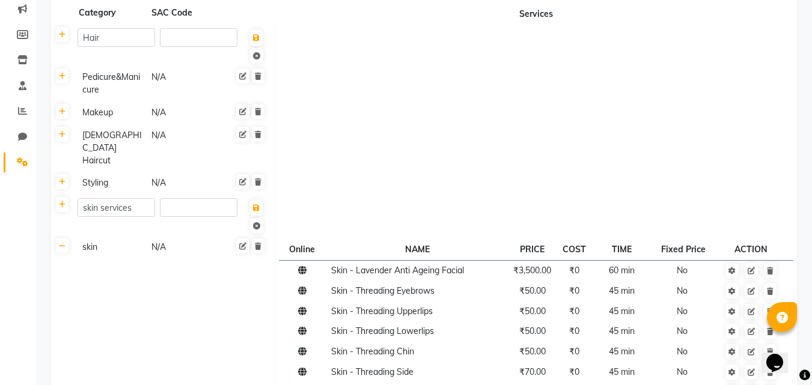
scroll to position [126, 0]
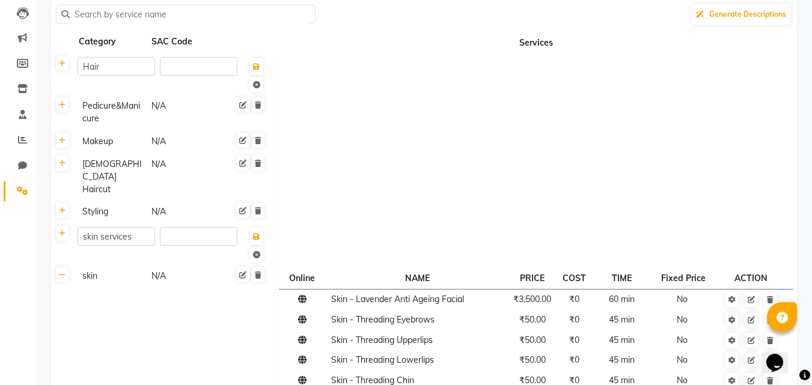
click at [162, 269] on div "N/A" at bounding box center [183, 276] width 67 height 15
click at [550, 201] on td at bounding box center [536, 212] width 522 height 23
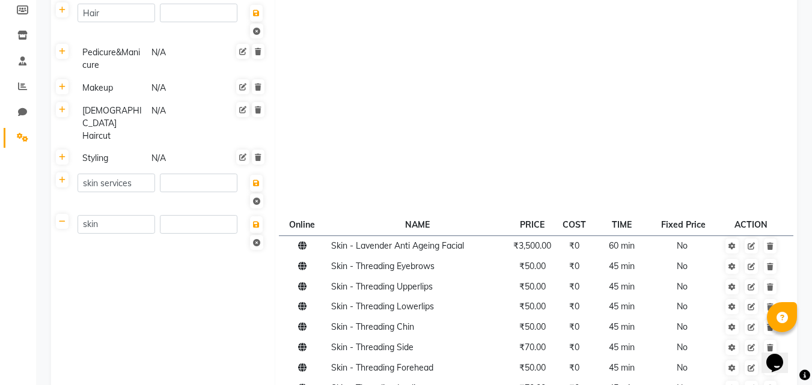
scroll to position [180, 0]
click at [63, 213] on link at bounding box center [62, 220] width 13 height 15
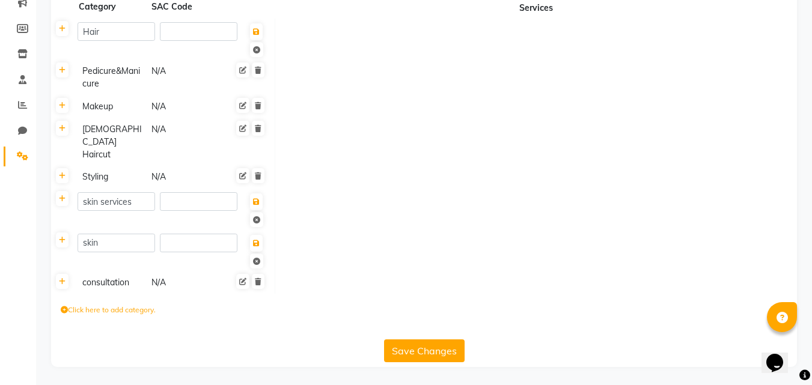
scroll to position [136, 0]
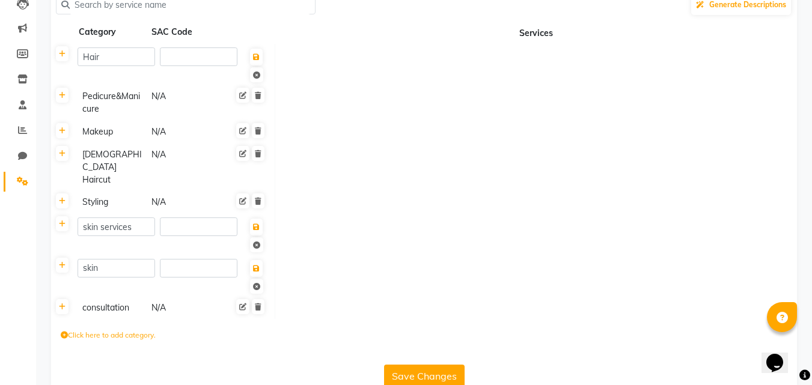
click at [63, 214] on th at bounding box center [62, 234] width 23 height 41
click at [64, 221] on icon at bounding box center [62, 224] width 7 height 7
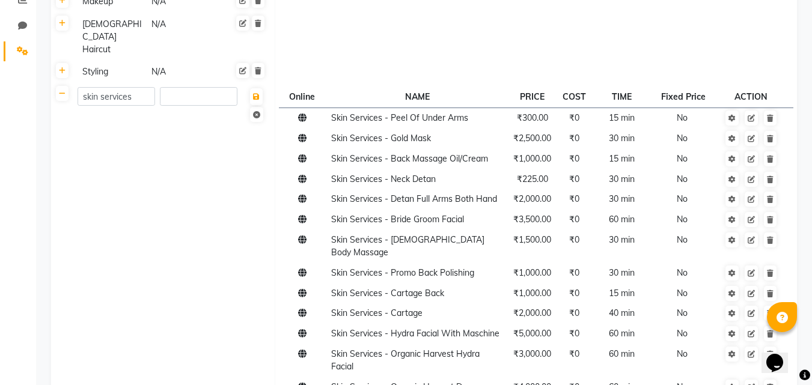
scroll to position [239, 0]
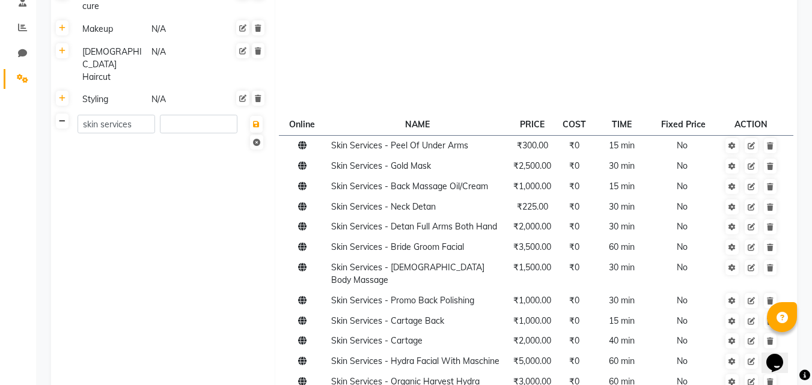
click at [63, 114] on link at bounding box center [62, 121] width 13 height 15
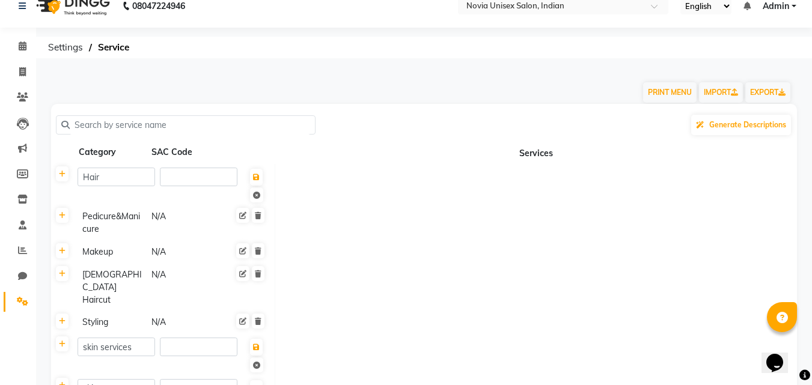
scroll to position [136, 0]
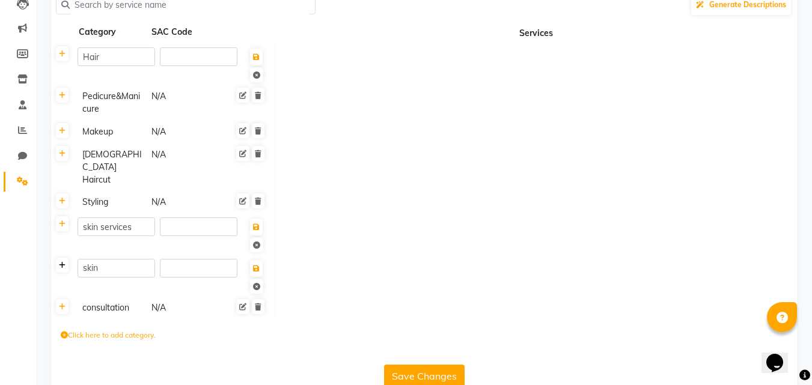
click at [64, 258] on link at bounding box center [62, 265] width 13 height 15
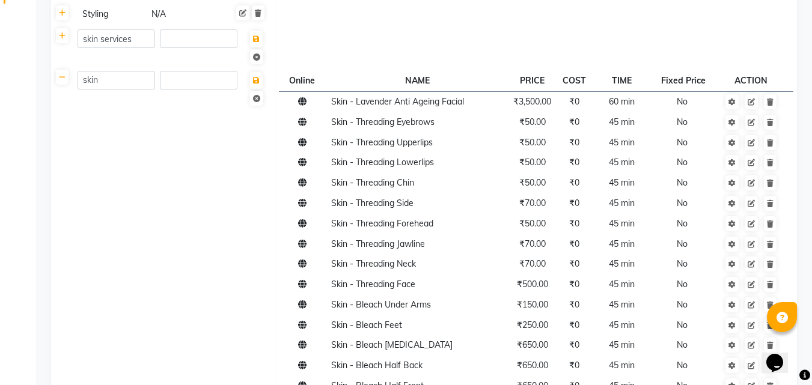
scroll to position [326, 0]
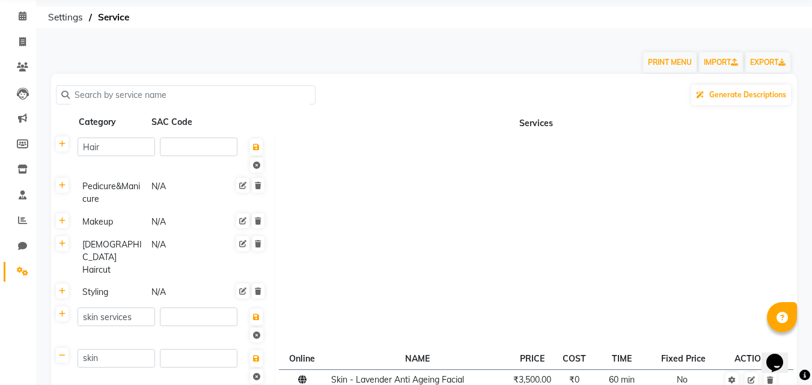
scroll to position [0, 0]
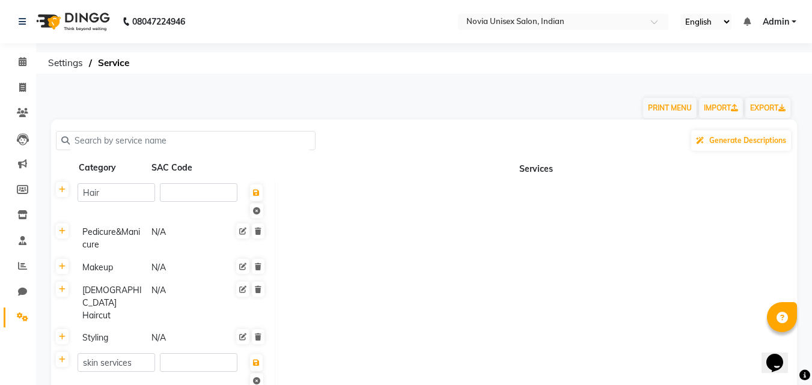
click at [201, 142] on input "text" at bounding box center [190, 141] width 240 height 19
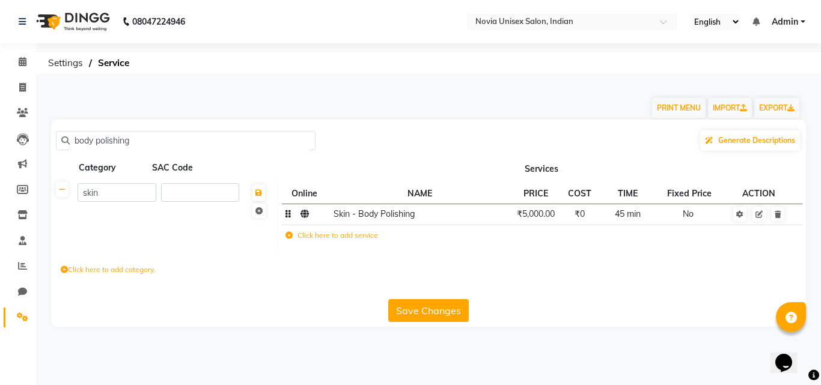
click at [538, 220] on td "₹5,000.00" at bounding box center [536, 214] width 52 height 21
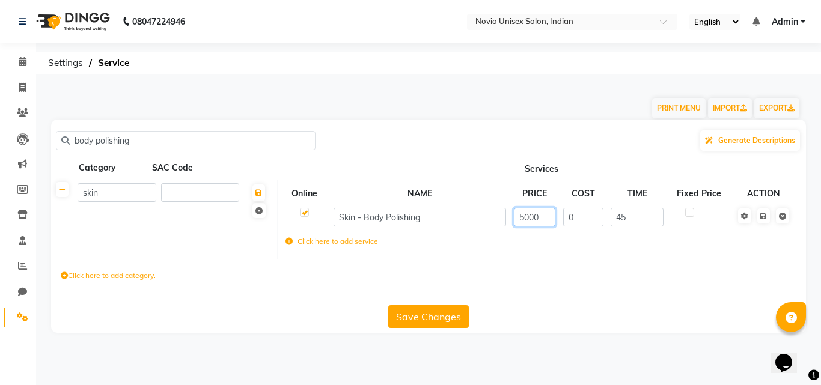
click at [538, 220] on input "5000" at bounding box center [534, 217] width 41 height 19
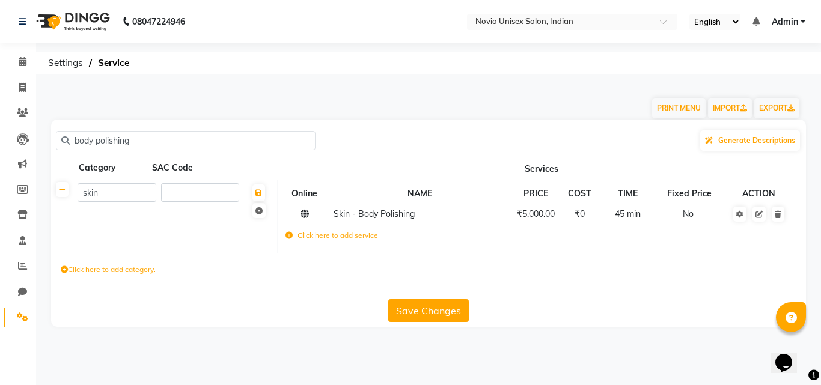
click at [590, 304] on div "Save Changes" at bounding box center [428, 309] width 745 height 28
click at [65, 194] on link at bounding box center [62, 189] width 13 height 15
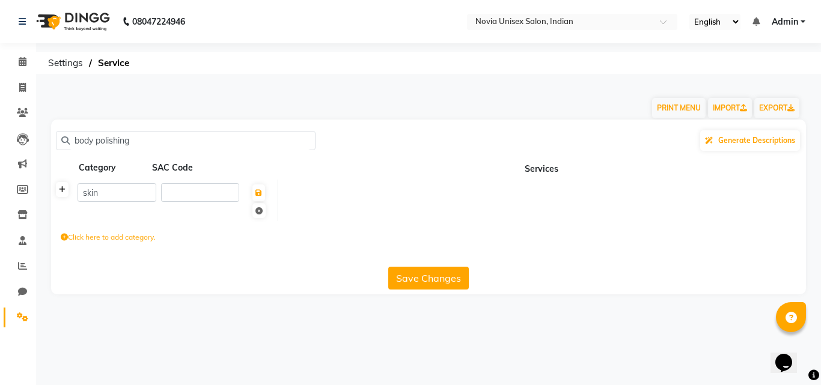
click at [65, 194] on link at bounding box center [62, 189] width 13 height 15
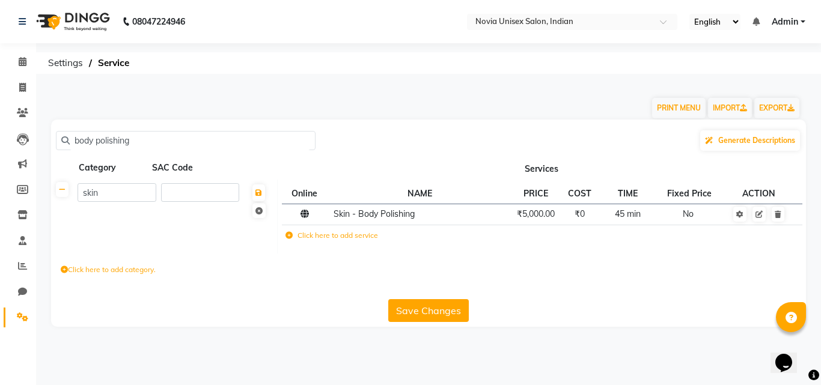
click at [69, 194] on th at bounding box center [62, 217] width 23 height 74
click at [67, 189] on link at bounding box center [62, 189] width 13 height 15
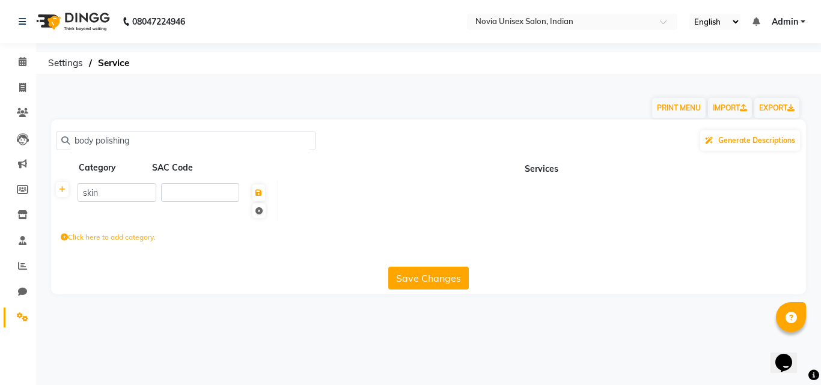
click at [136, 139] on input "body polishing" at bounding box center [190, 141] width 240 height 19
click at [420, 94] on div "PRINT MENU IMPORT EXPORT" at bounding box center [421, 102] width 759 height 36
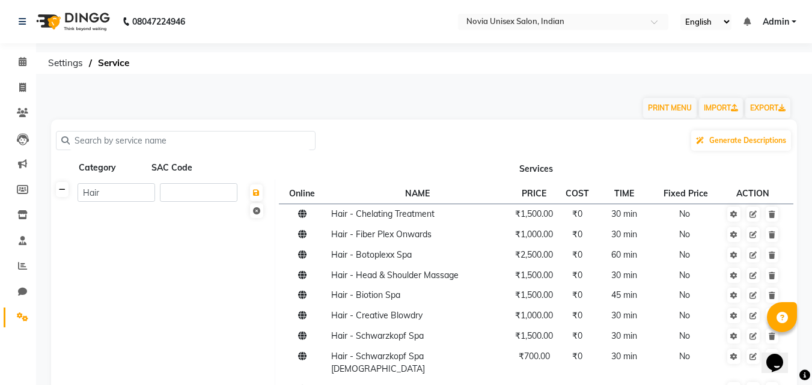
click at [68, 195] on link at bounding box center [62, 189] width 13 height 15
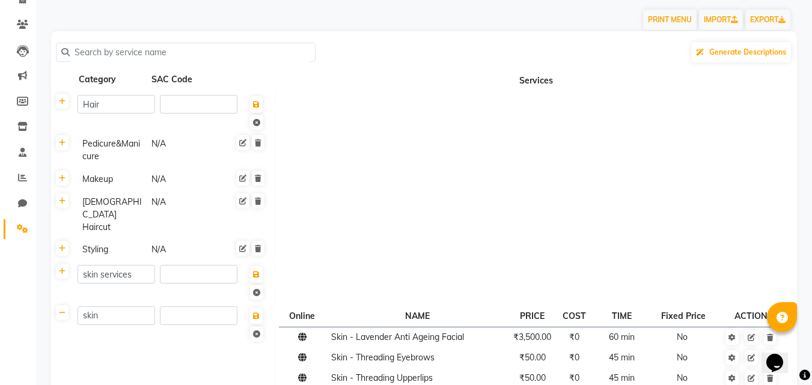
scroll to position [120, 0]
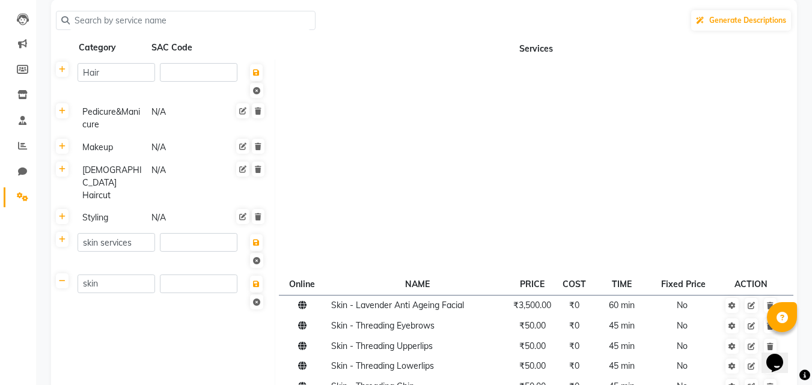
click at [132, 121] on div "Pedicure&Manicure" at bounding box center [111, 119] width 67 height 28
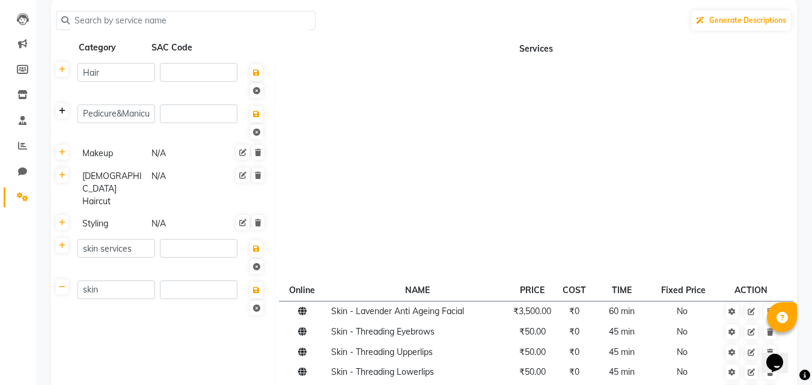
click at [64, 112] on icon at bounding box center [62, 111] width 7 height 7
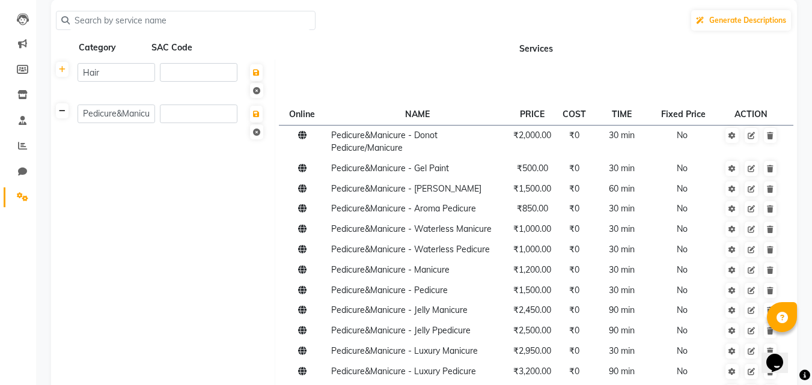
click at [64, 112] on icon at bounding box center [62, 111] width 7 height 7
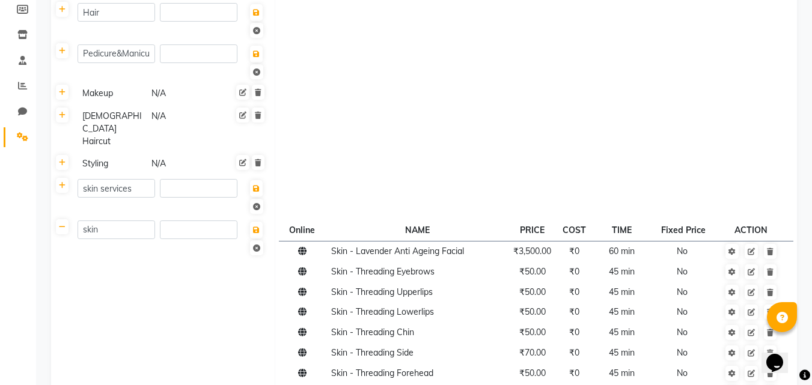
scroll to position [0, 0]
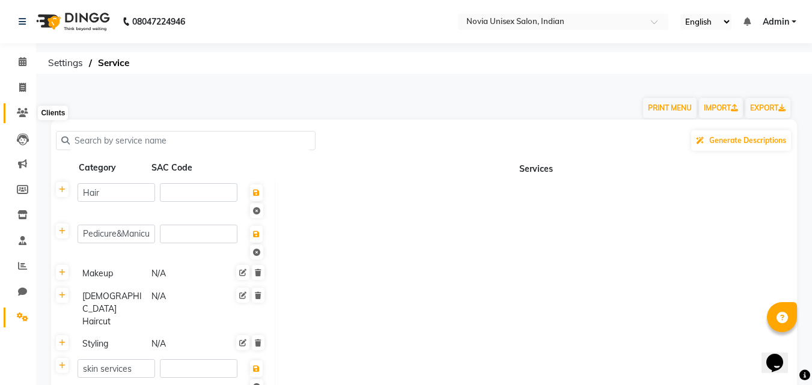
click at [24, 109] on icon at bounding box center [22, 112] width 11 height 9
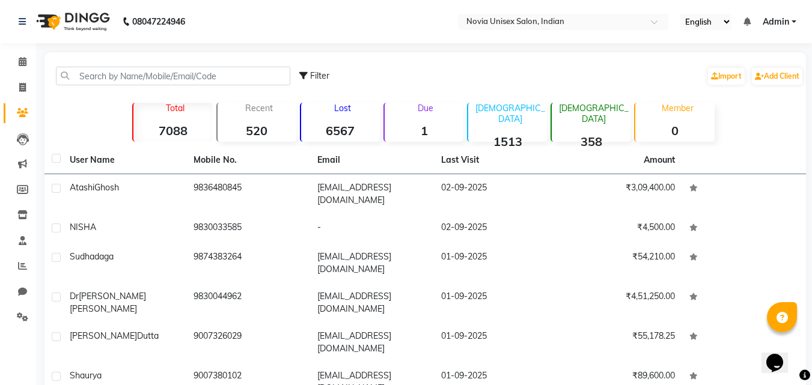
click at [177, 128] on strong "7088" at bounding box center [172, 130] width 79 height 15
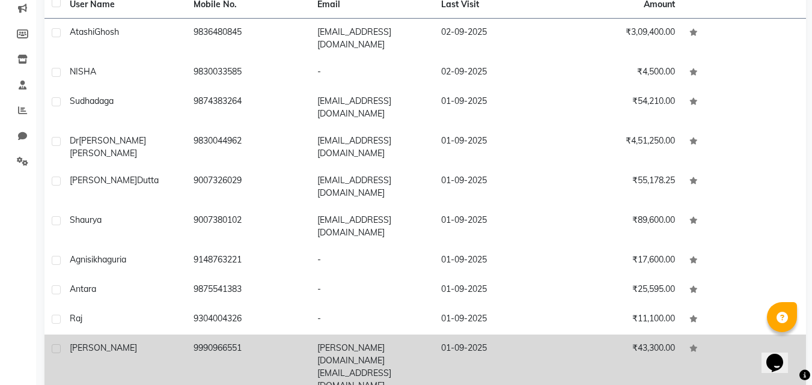
scroll to position [35, 0]
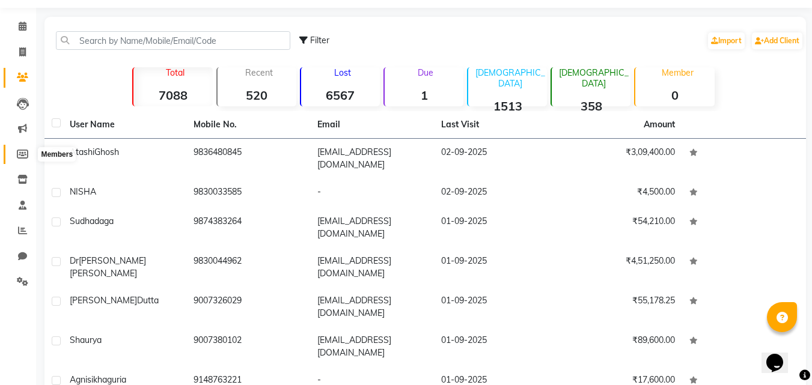
click at [26, 150] on icon at bounding box center [22, 154] width 11 height 9
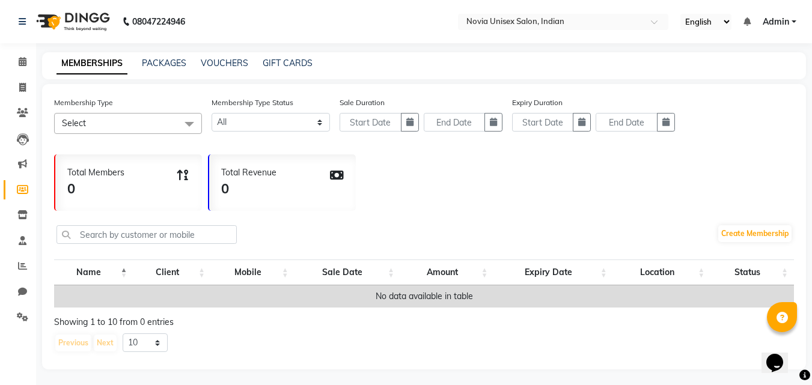
click at [177, 124] on span "Select" at bounding box center [128, 123] width 148 height 21
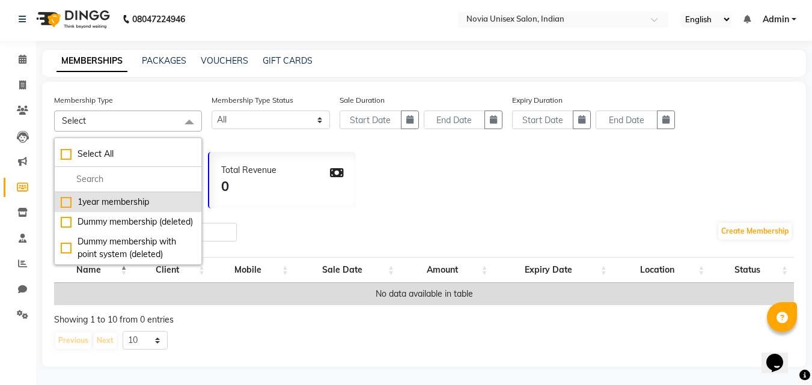
scroll to position [11, 0]
click at [487, 177] on div "Total Members 0 Total Revenue 0" at bounding box center [424, 177] width 740 height 63
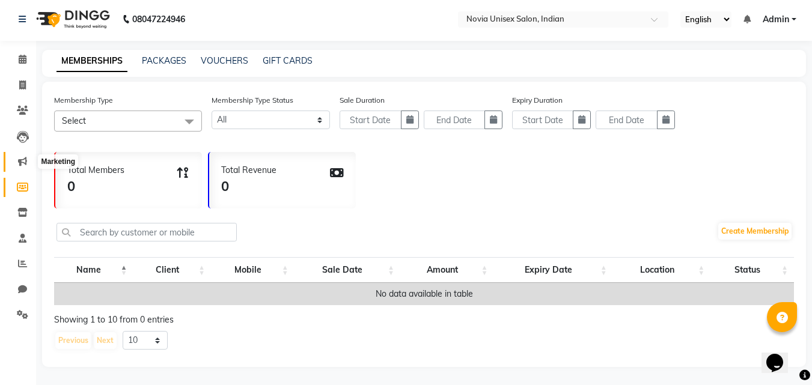
click at [23, 157] on icon at bounding box center [22, 161] width 9 height 9
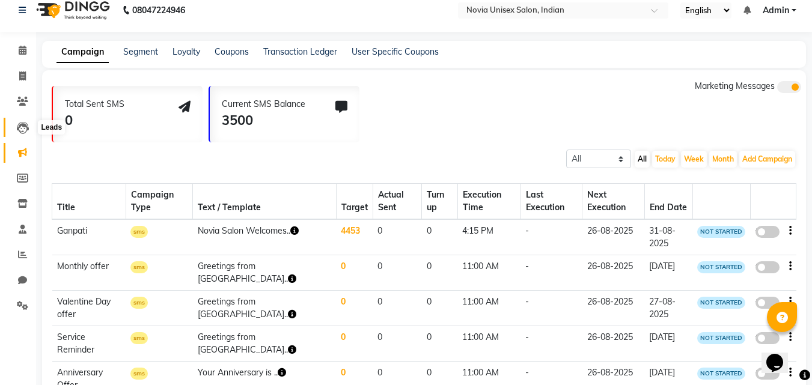
click at [29, 125] on span at bounding box center [22, 128] width 21 height 14
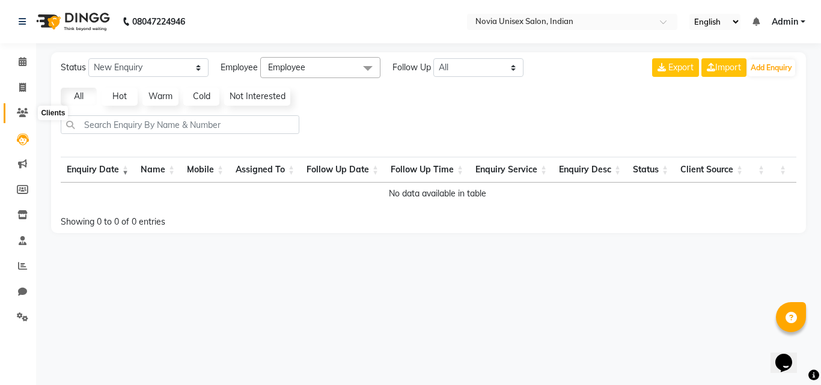
click at [24, 109] on icon at bounding box center [22, 112] width 11 height 9
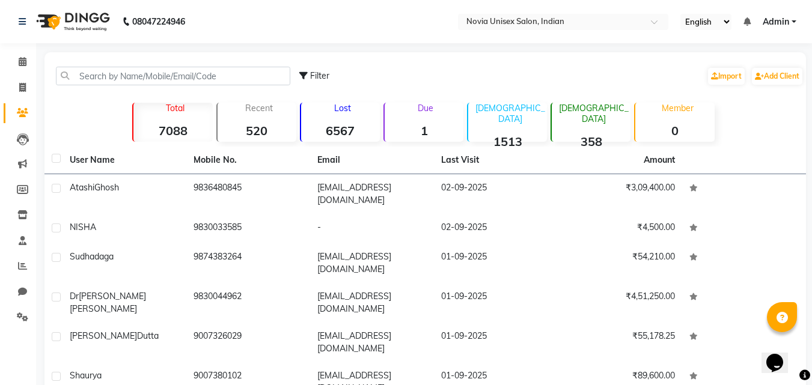
click at [504, 134] on strong "1513" at bounding box center [507, 141] width 79 height 15
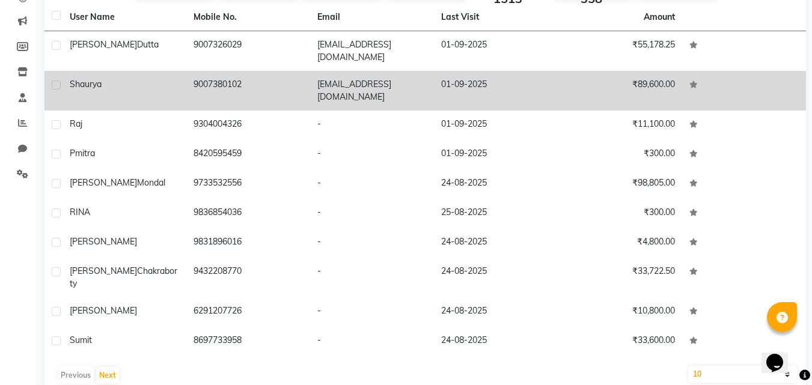
scroll to position [156, 0]
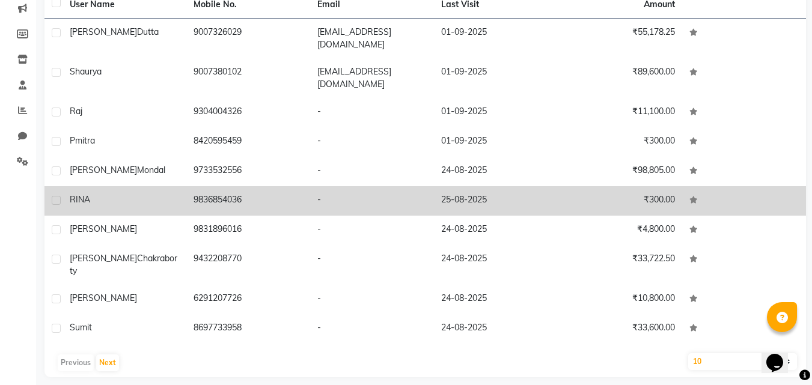
click at [236, 201] on td "9836854036" at bounding box center [248, 200] width 124 height 29
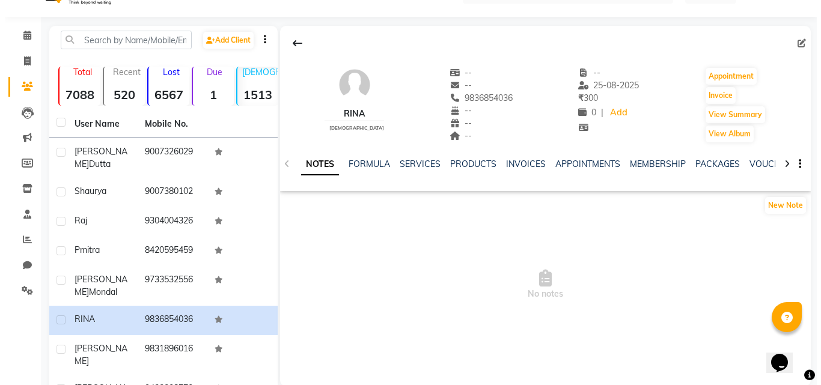
scroll to position [26, 0]
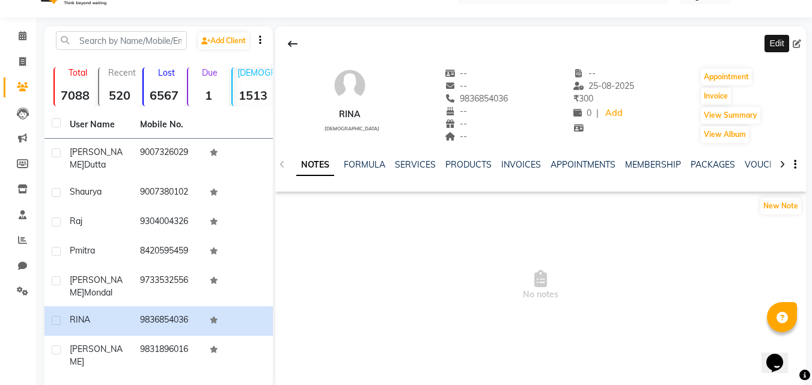
click at [793, 43] on icon at bounding box center [797, 44] width 8 height 8
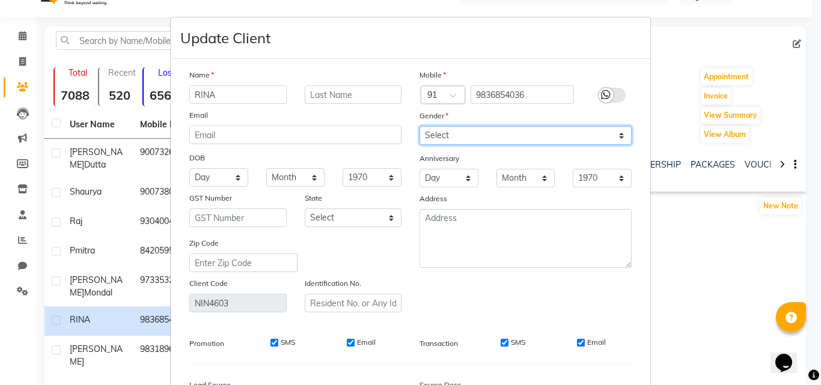
click at [455, 136] on select "Select [DEMOGRAPHIC_DATA] [DEMOGRAPHIC_DATA] Other Prefer Not To Say" at bounding box center [526, 135] width 212 height 19
click at [420, 126] on select "Select [DEMOGRAPHIC_DATA] [DEMOGRAPHIC_DATA] Other Prefer Not To Say" at bounding box center [526, 135] width 212 height 19
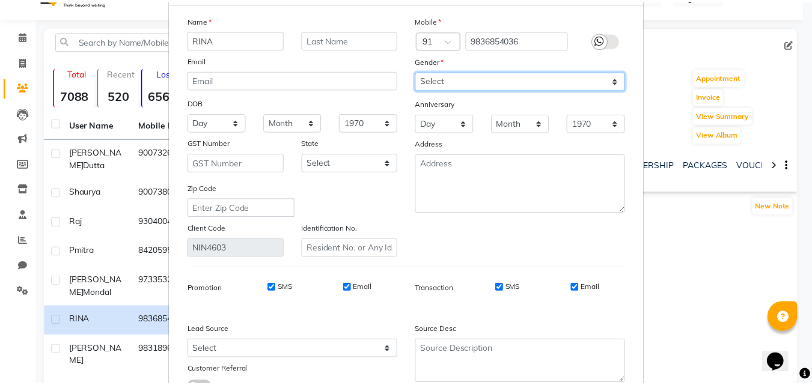
scroll to position [148, 0]
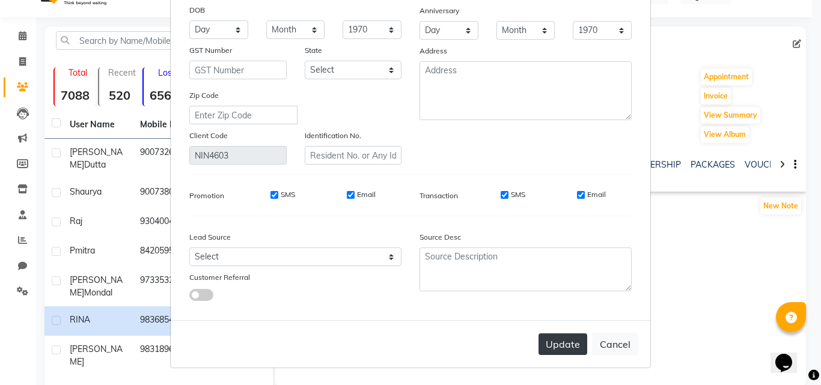
click at [569, 338] on button "Update" at bounding box center [563, 345] width 49 height 22
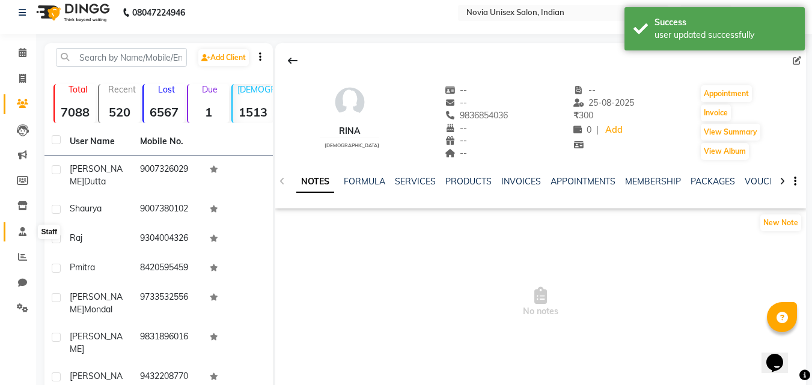
scroll to position [0, 0]
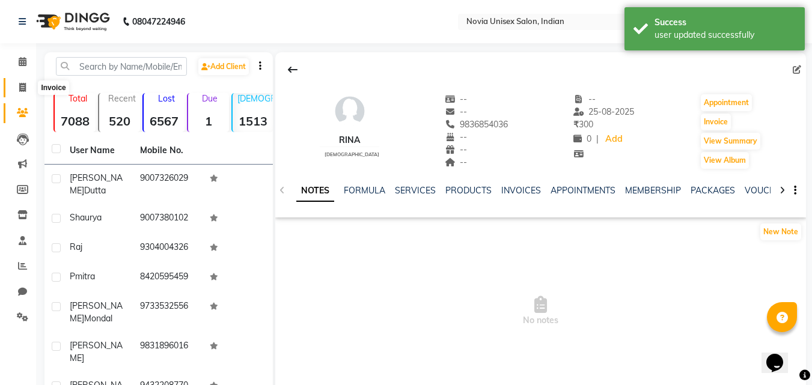
click at [19, 91] on icon at bounding box center [22, 87] width 7 height 9
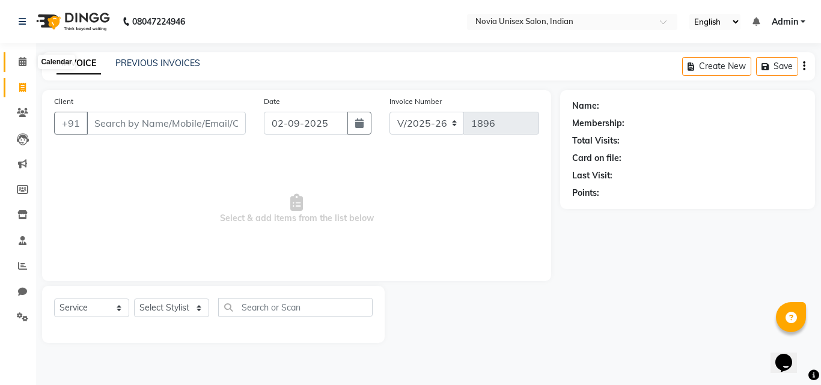
click at [26, 63] on icon at bounding box center [23, 61] width 8 height 9
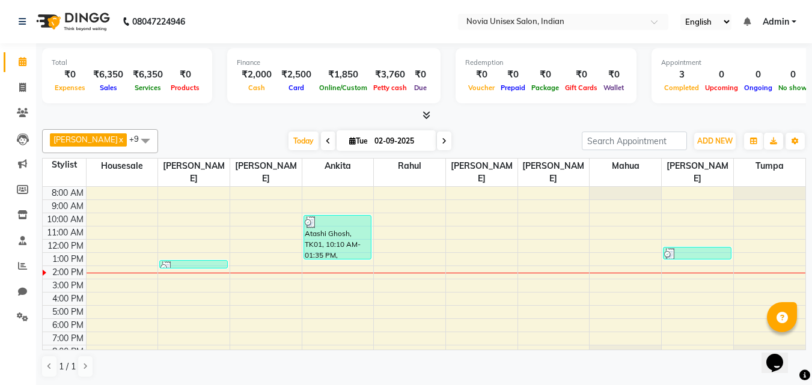
scroll to position [1, 0]
click at [17, 20] on div "08047224946" at bounding box center [102, 21] width 185 height 34
click at [19, 21] on icon at bounding box center [22, 21] width 7 height 8
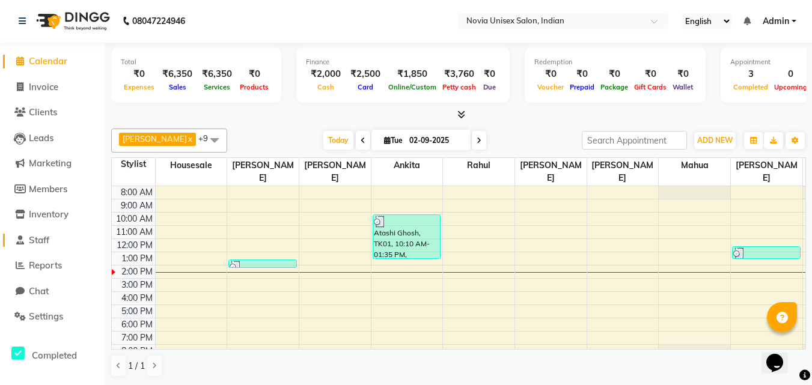
click at [49, 245] on span "Staff" at bounding box center [39, 239] width 20 height 11
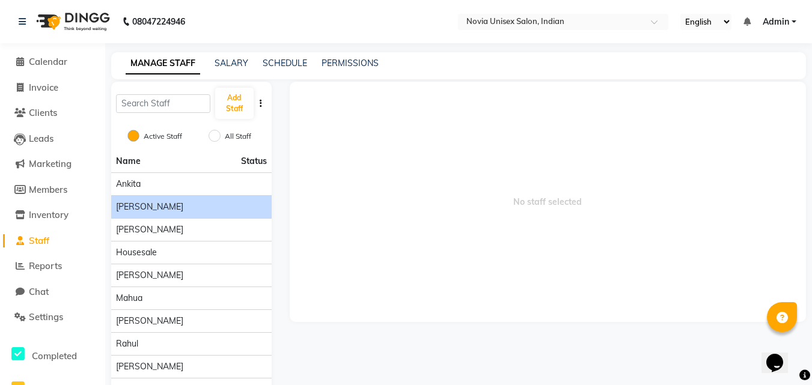
click at [147, 212] on div "[PERSON_NAME]" at bounding box center [191, 207] width 151 height 13
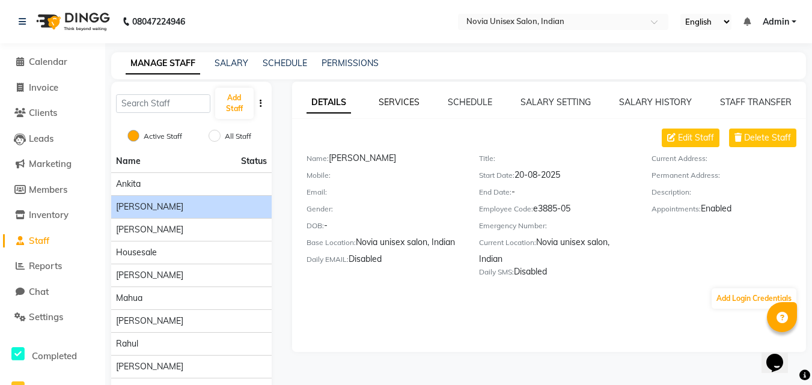
click at [411, 107] on link "SERVICES" at bounding box center [399, 102] width 41 height 11
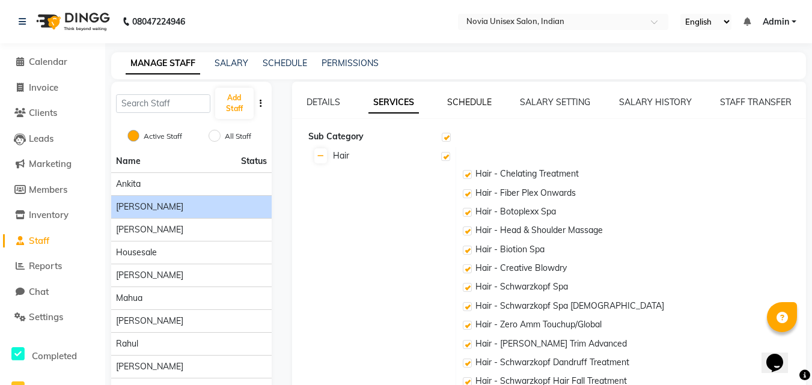
click at [471, 106] on link "SCHEDULE" at bounding box center [469, 102] width 44 height 11
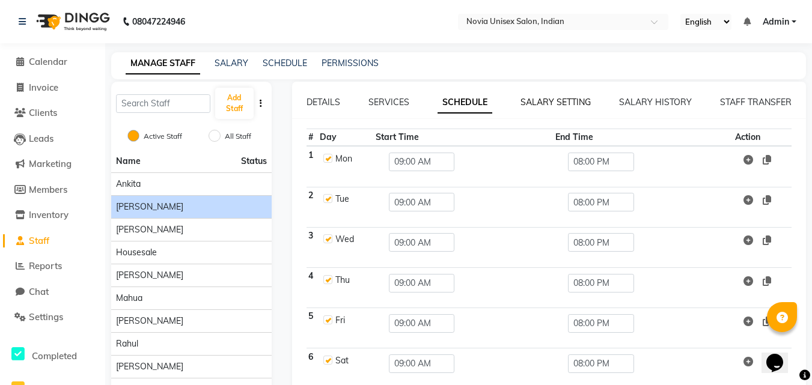
click at [552, 98] on link "SALARY SETTING" at bounding box center [555, 102] width 70 height 11
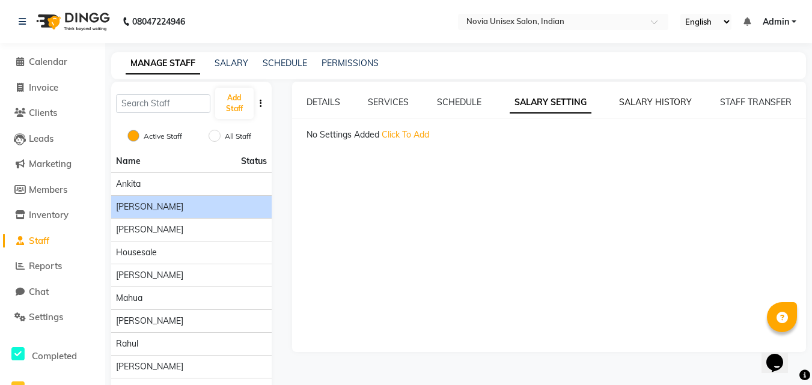
click at [656, 97] on link "SALARY HISTORY" at bounding box center [655, 102] width 73 height 11
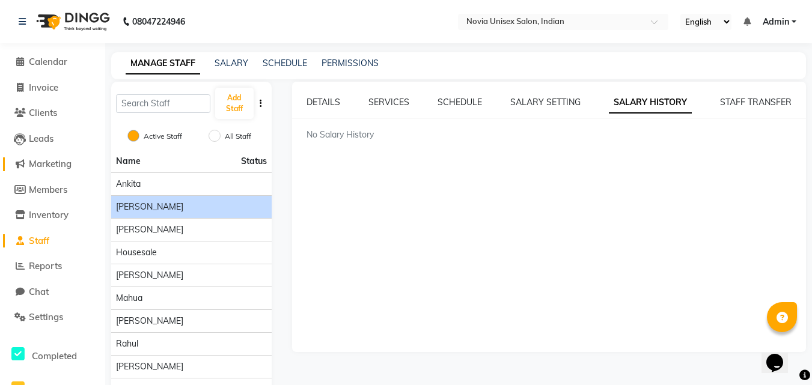
click at [63, 165] on span "Marketing" at bounding box center [50, 163] width 43 height 11
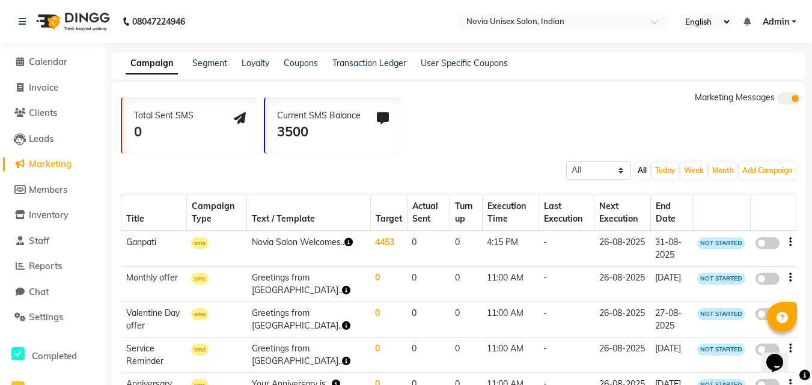
click at [56, 131] on li "Leads" at bounding box center [52, 139] width 105 height 26
click at [53, 136] on span "Leads" at bounding box center [41, 138] width 25 height 11
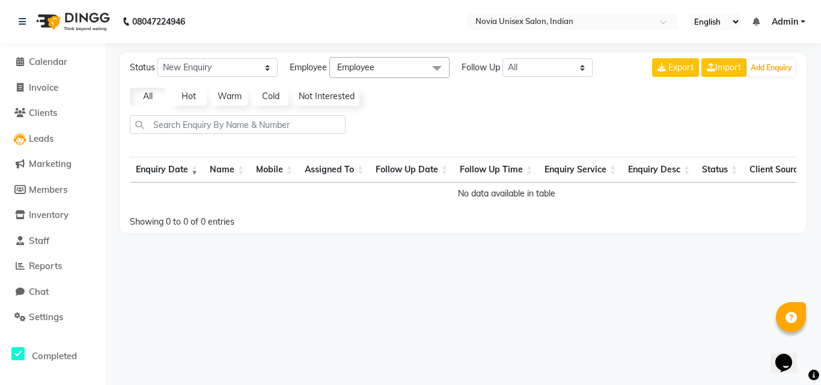
click at [55, 121] on li "Clients" at bounding box center [52, 113] width 105 height 26
click at [57, 114] on span "Clients" at bounding box center [43, 112] width 28 height 11
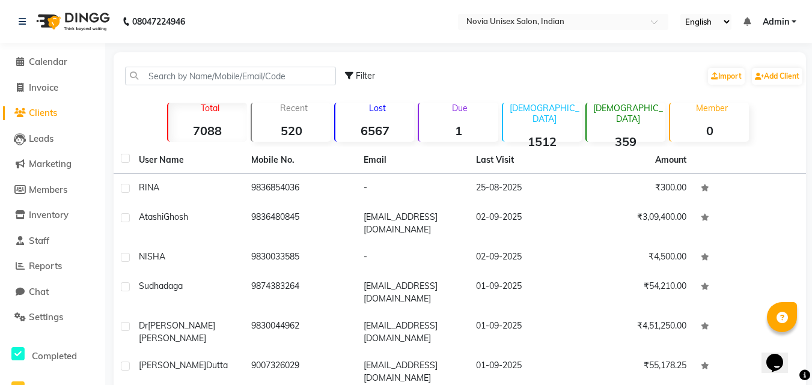
click at [58, 95] on li "Invoice" at bounding box center [52, 88] width 105 height 26
click at [58, 88] on span "Invoice" at bounding box center [43, 87] width 29 height 11
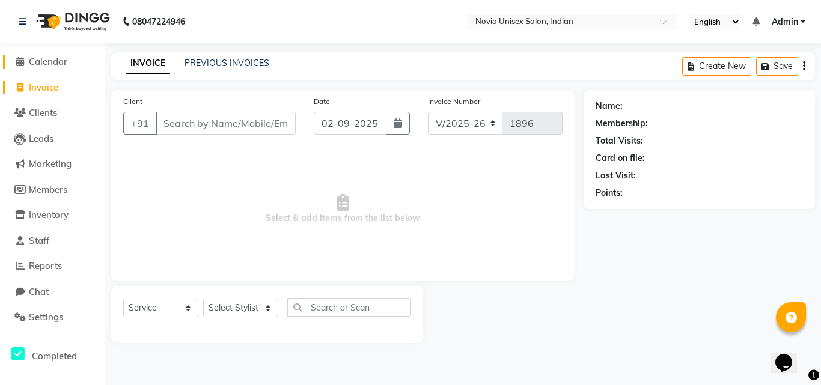
click at [63, 63] on span "Calendar" at bounding box center [48, 61] width 38 height 11
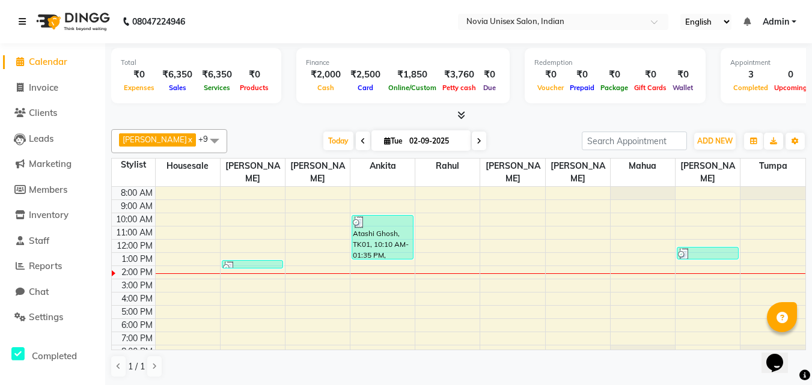
click at [19, 20] on icon at bounding box center [22, 21] width 7 height 8
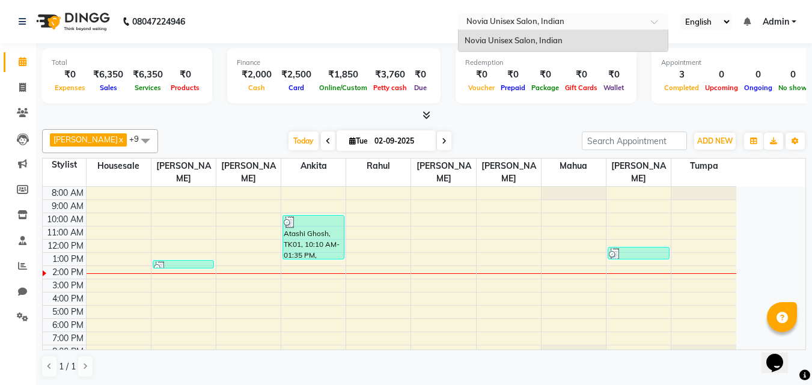
click at [656, 23] on span at bounding box center [658, 25] width 15 height 12
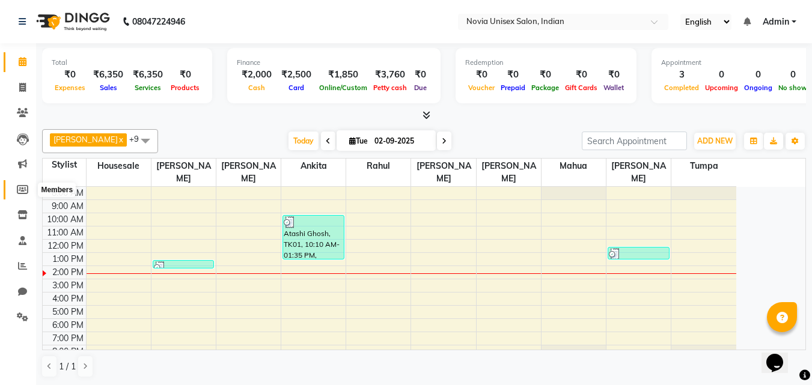
click at [23, 191] on icon at bounding box center [22, 189] width 11 height 9
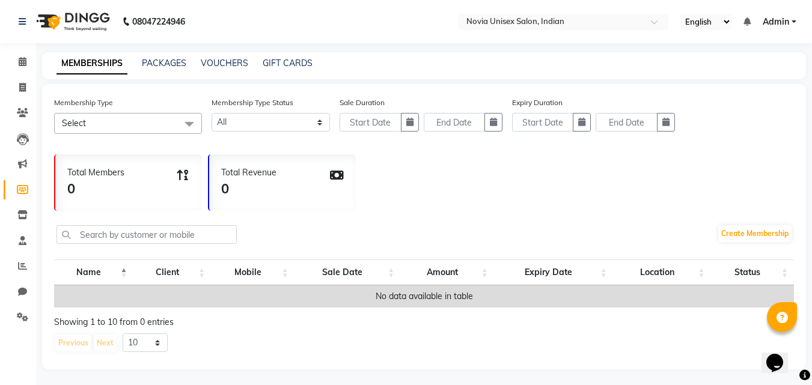
click at [157, 69] on div "PACKAGES" at bounding box center [164, 63] width 44 height 13
click at [166, 64] on link "PACKAGES" at bounding box center [164, 63] width 44 height 11
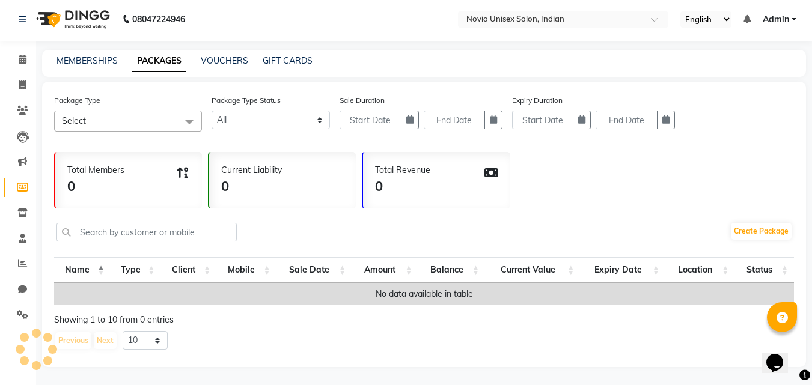
scroll to position [11, 0]
click at [22, 213] on link "Inventory" at bounding box center [18, 213] width 29 height 20
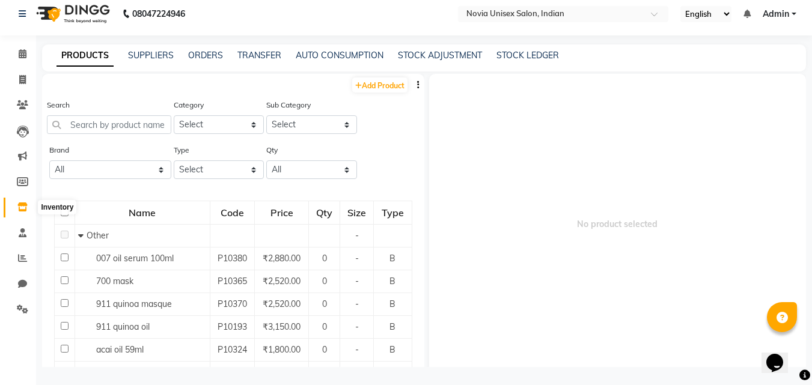
scroll to position [8, 0]
click at [24, 241] on link "Staff" at bounding box center [18, 234] width 29 height 20
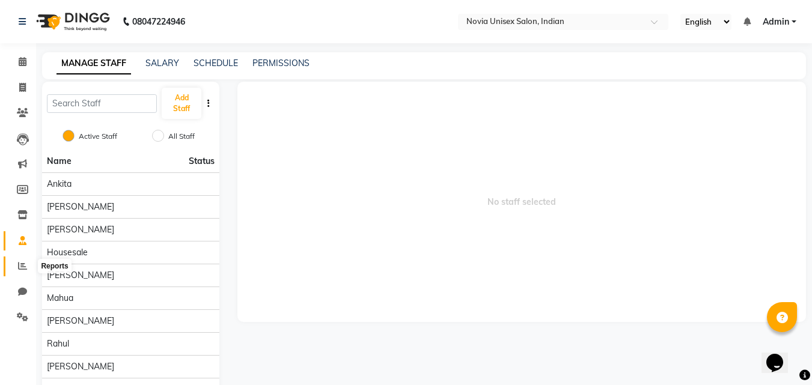
click at [28, 265] on span at bounding box center [22, 267] width 21 height 14
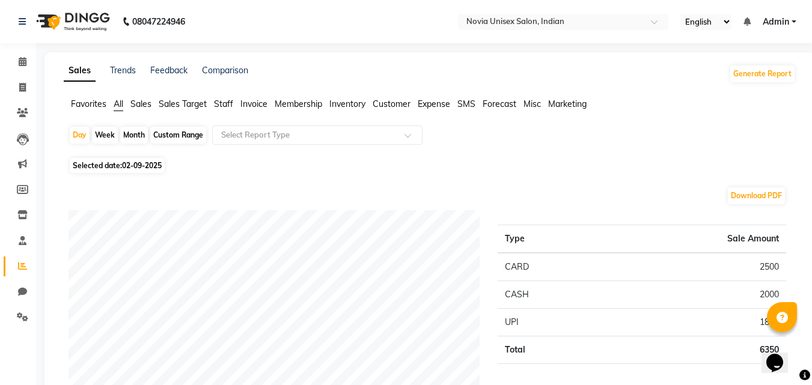
click at [233, 105] on span "Staff" at bounding box center [223, 104] width 19 height 11
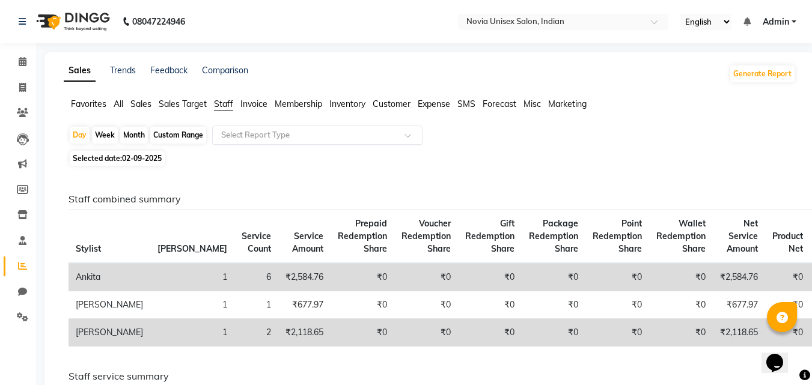
click at [245, 128] on div "Select Report Type" at bounding box center [317, 135] width 210 height 19
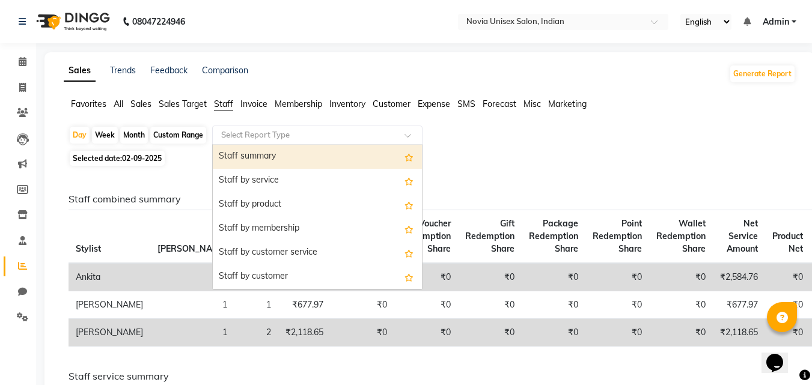
click at [245, 128] on div "Select Report Type" at bounding box center [317, 135] width 210 height 19
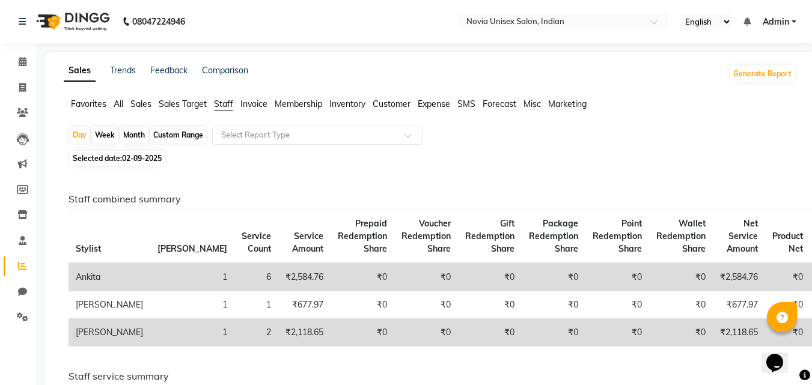
click at [130, 158] on span "02-09-2025" at bounding box center [142, 158] width 40 height 9
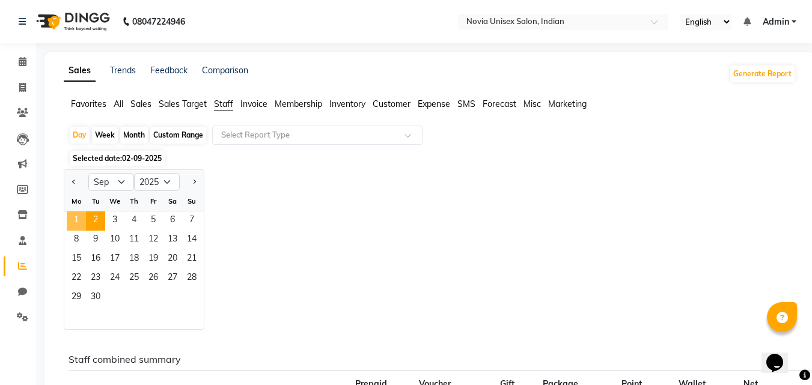
click at [76, 221] on span "1" at bounding box center [76, 221] width 19 height 19
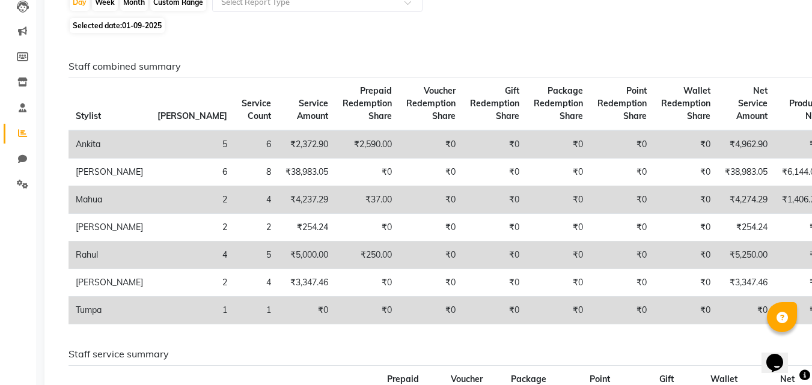
scroll to position [120, 0]
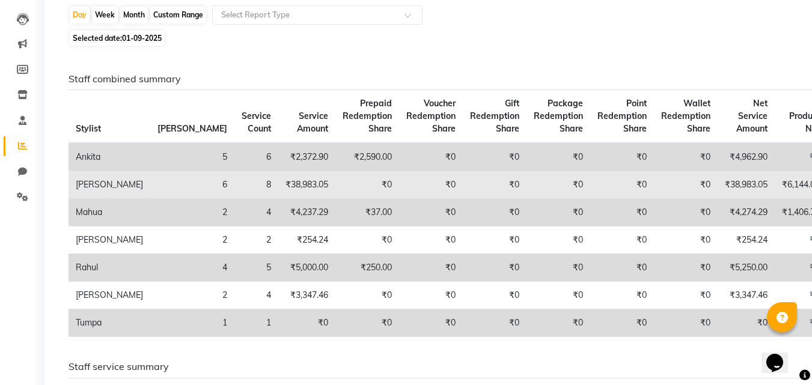
click at [150, 182] on td "6" at bounding box center [192, 185] width 84 height 28
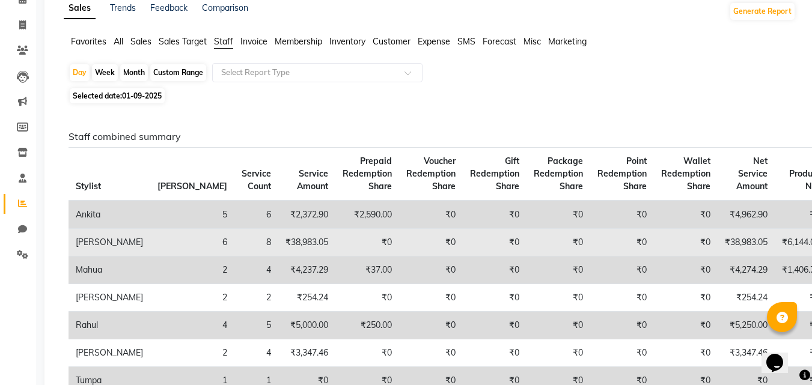
scroll to position [0, 0]
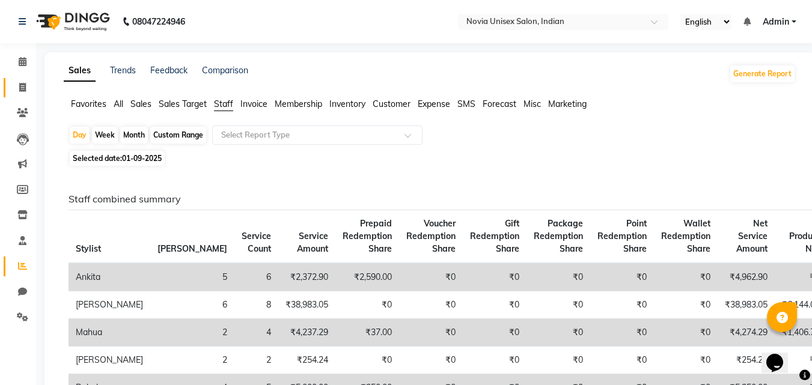
click at [11, 89] on link "Invoice" at bounding box center [18, 88] width 29 height 20
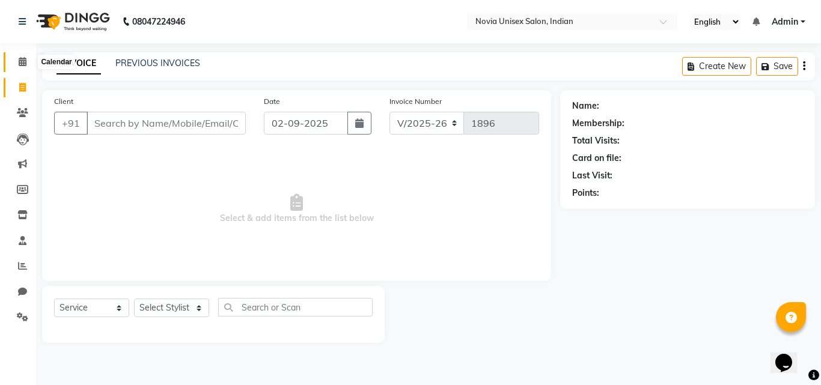
click at [17, 67] on span at bounding box center [22, 62] width 21 height 14
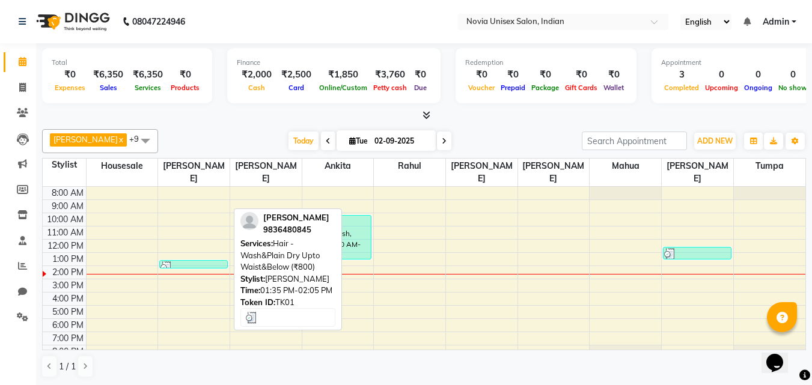
click at [174, 261] on div at bounding box center [193, 267] width 66 height 12
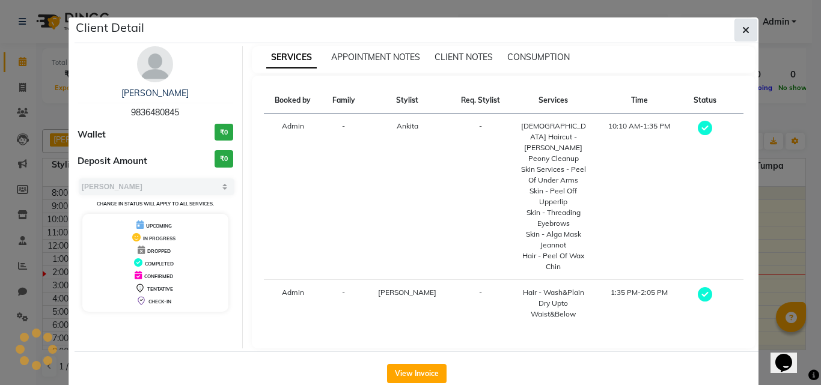
click at [748, 25] on span "button" at bounding box center [745, 30] width 7 height 12
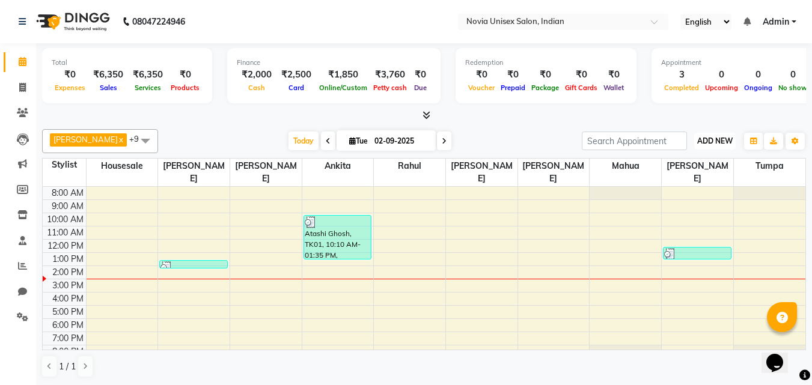
click at [720, 139] on span "ADD NEW" at bounding box center [714, 140] width 35 height 9
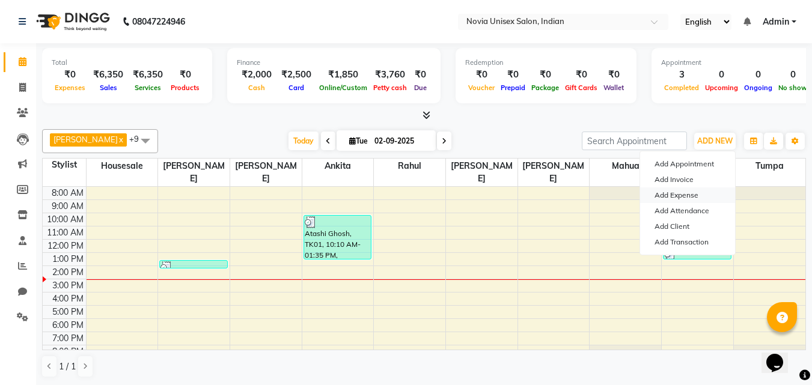
click at [688, 197] on link "Add Expense" at bounding box center [687, 196] width 95 height 16
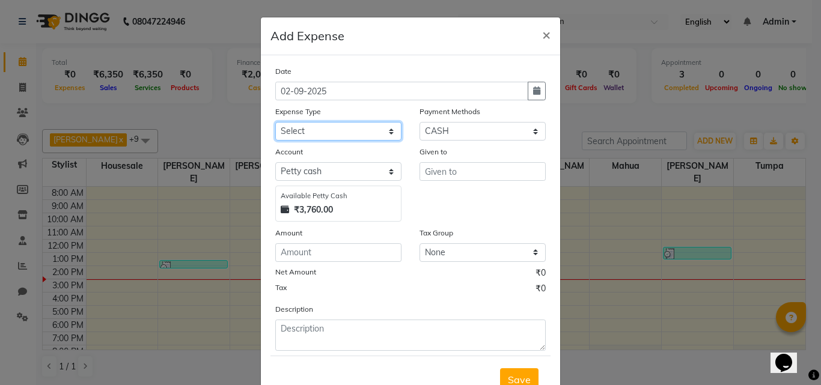
click at [359, 129] on select "Select Advance Salary Bank charges Car maintenance Cash transfer to bank Cash t…" at bounding box center [338, 131] width 126 height 19
click at [275, 122] on select "Select Advance Salary Bank charges Car maintenance Cash transfer to bank Cash t…" at bounding box center [338, 131] width 126 height 19
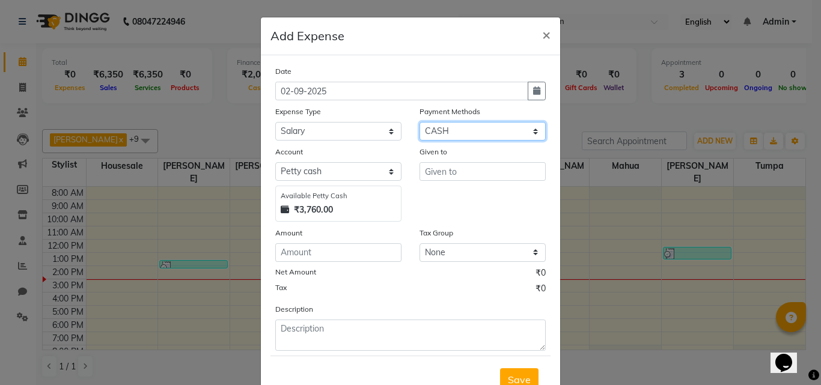
click at [462, 132] on select "Select CASH CARD ONLINE CUSTOM GPay PayTM PhonePe UPI NearBuy Points Wallet Loa…" at bounding box center [483, 131] width 126 height 19
click at [420, 122] on select "Select CASH CARD ONLINE CUSTOM GPay PayTM PhonePe UPI NearBuy Points Wallet Loa…" at bounding box center [483, 131] width 126 height 19
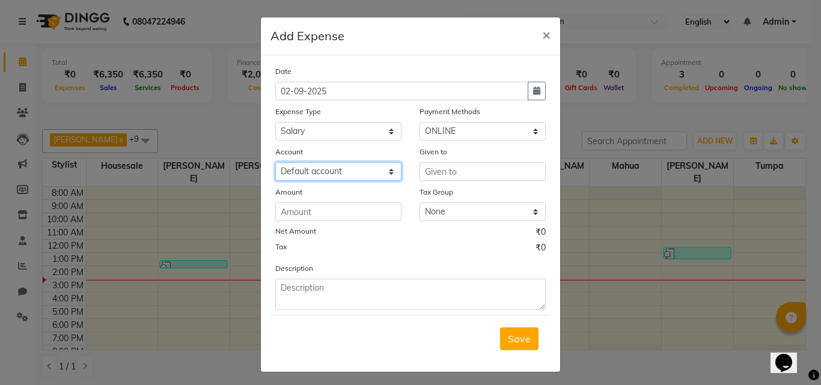
click at [373, 173] on select "Select Default account" at bounding box center [338, 171] width 126 height 19
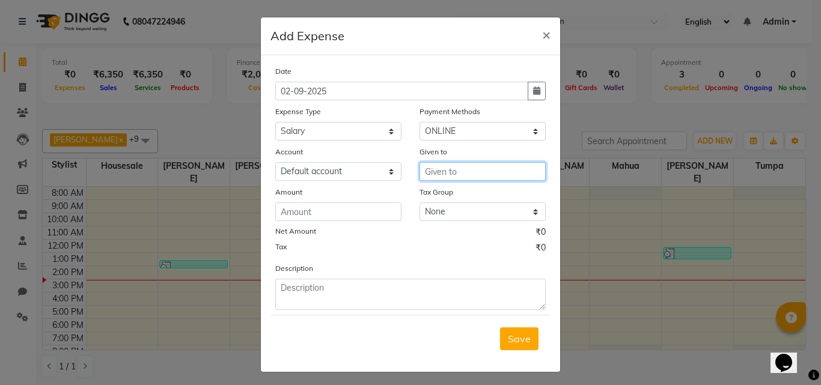
click at [431, 174] on input "text" at bounding box center [483, 171] width 126 height 19
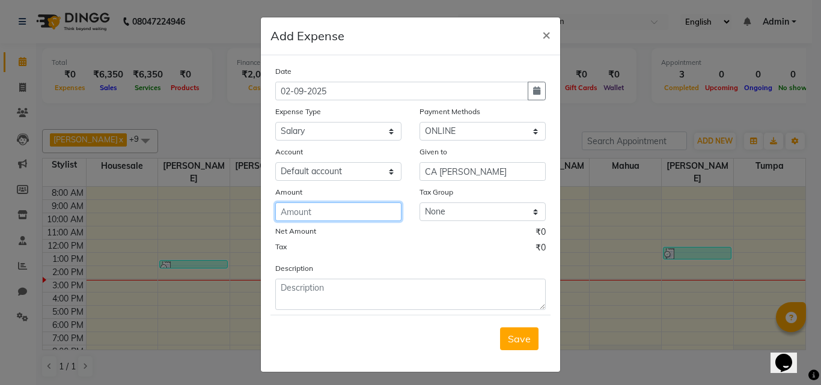
click at [353, 203] on input "number" at bounding box center [338, 212] width 126 height 19
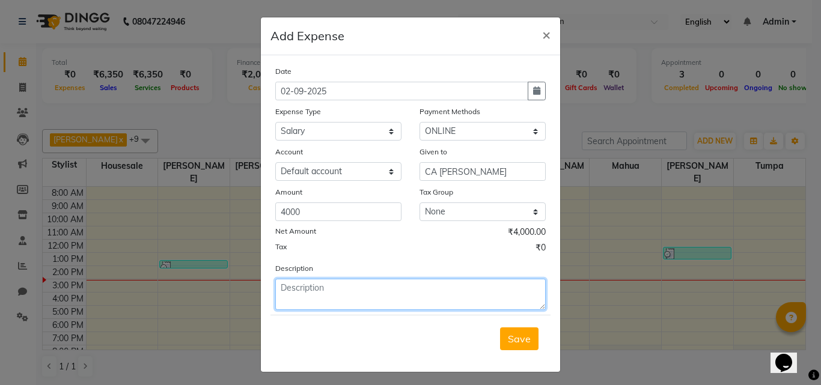
click at [376, 295] on textarea at bounding box center [410, 294] width 270 height 31
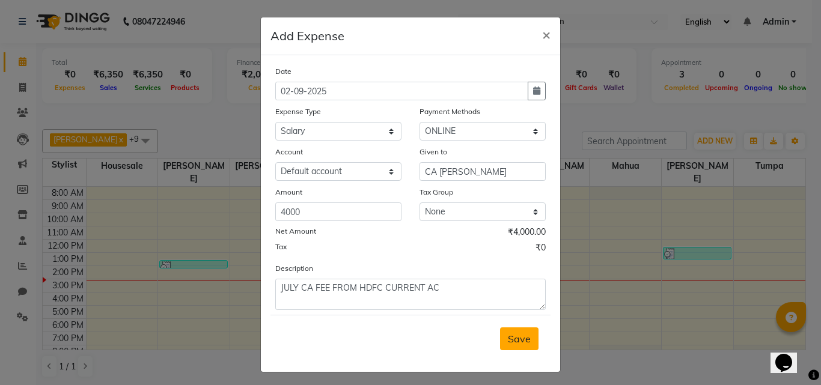
click at [508, 337] on span "Save" at bounding box center [519, 339] width 23 height 12
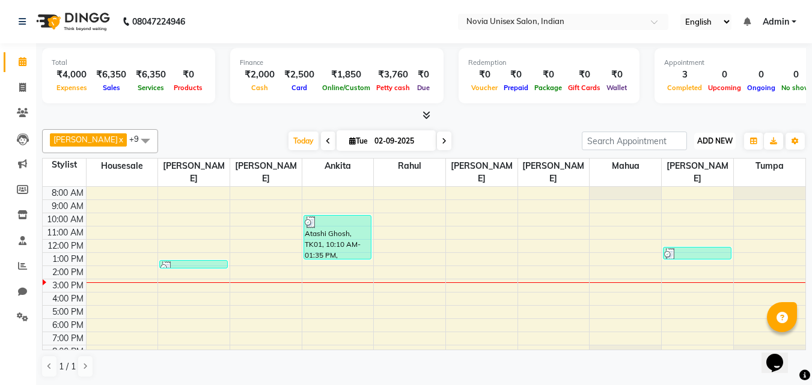
click at [716, 142] on span "ADD NEW" at bounding box center [714, 140] width 35 height 9
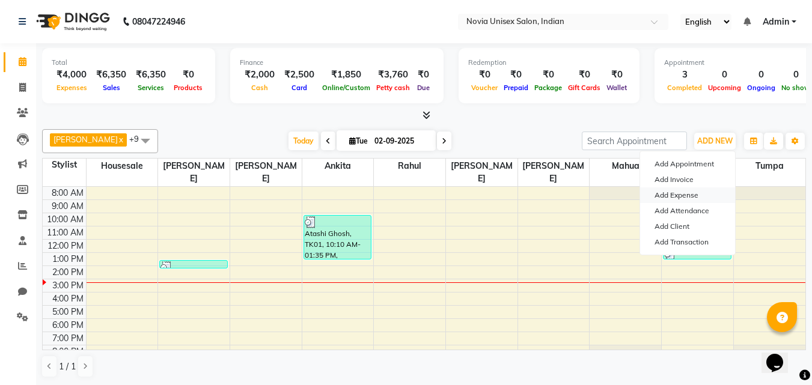
click at [703, 191] on link "Add Expense" at bounding box center [687, 196] width 95 height 16
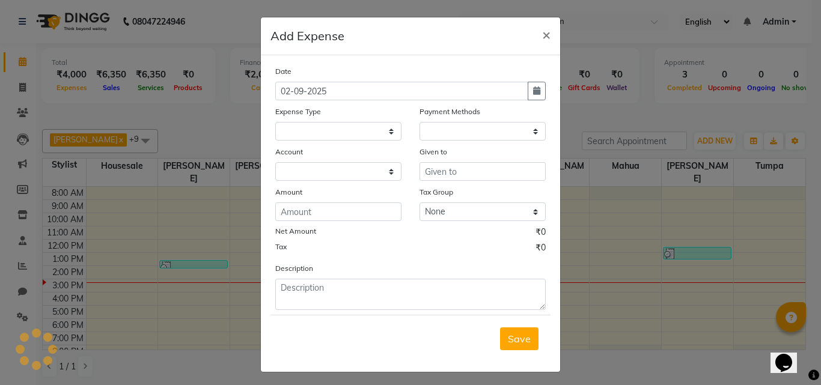
select select
select select "1"
select select "8075"
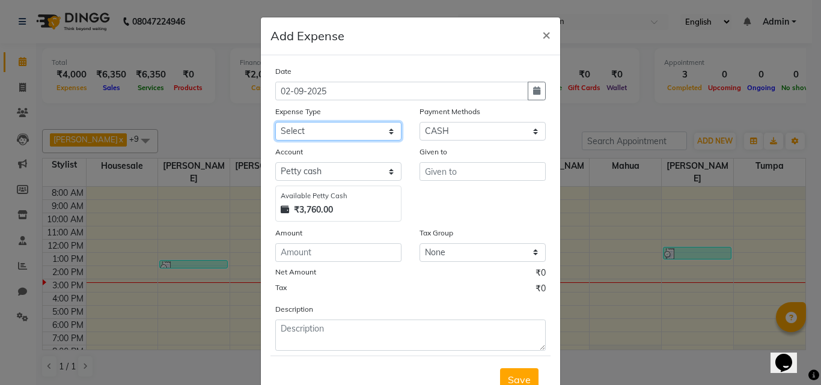
click at [364, 132] on select "Select Advance Salary Bank charges Car maintenance Cash transfer to bank Cash t…" at bounding box center [338, 131] width 126 height 19
select select "25"
click at [275, 122] on select "Select Advance Salary Bank charges Car maintenance Cash transfer to bank Cash t…" at bounding box center [338, 131] width 126 height 19
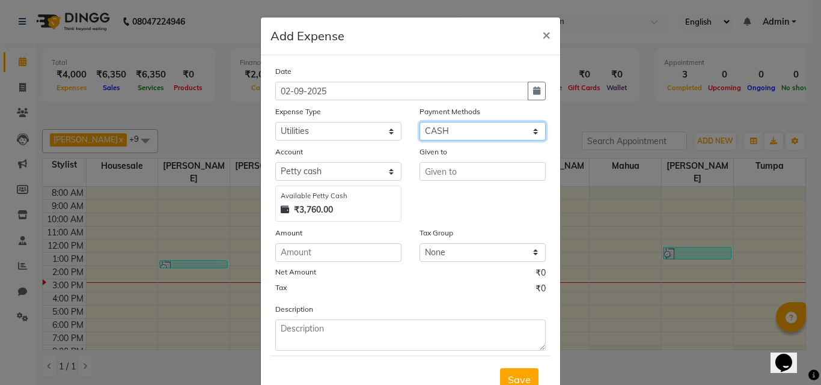
click at [474, 131] on select "Select CASH CARD ONLINE CUSTOM GPay PayTM PhonePe UPI NearBuy Points Wallet Loa…" at bounding box center [483, 131] width 126 height 19
select select "3"
click at [420, 122] on select "Select CASH CARD ONLINE CUSTOM GPay PayTM PhonePe UPI NearBuy Points Wallet Loa…" at bounding box center [483, 131] width 126 height 19
select select "8076"
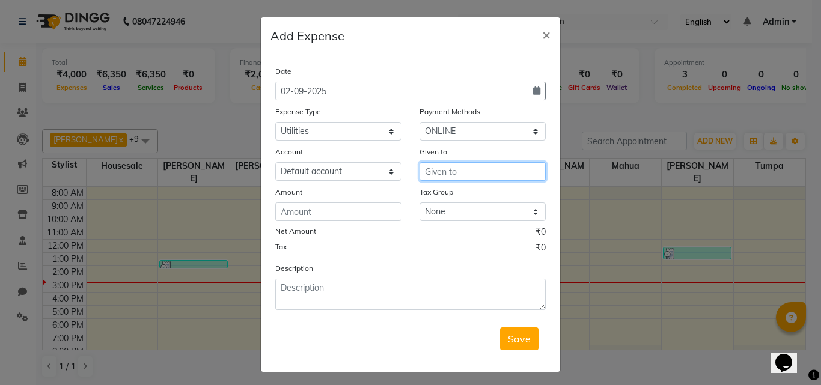
click at [466, 171] on input "text" at bounding box center [483, 171] width 126 height 19
type input "PARKING OWNER"
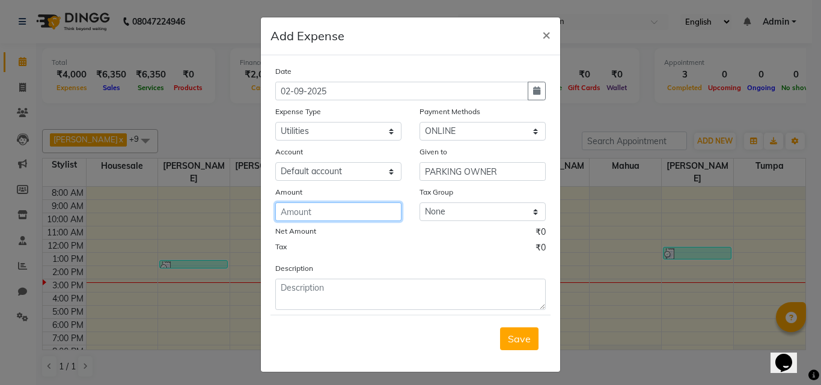
click at [345, 207] on input "number" at bounding box center [338, 212] width 126 height 19
type input "9000"
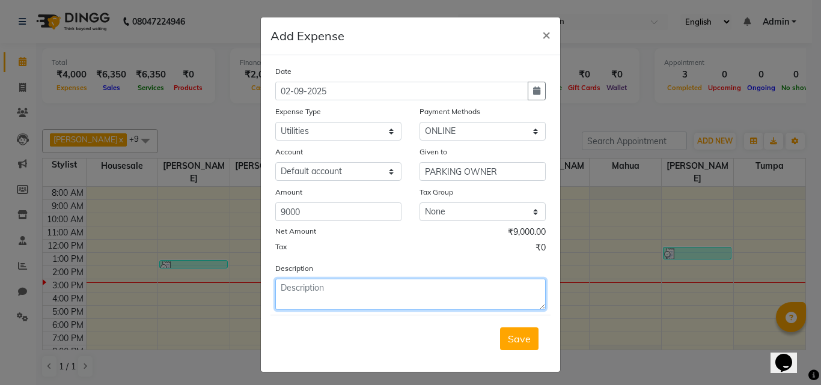
click at [355, 301] on textarea at bounding box center [410, 294] width 270 height 31
type textarea "PARKING FEE FROM HDFC UPI"
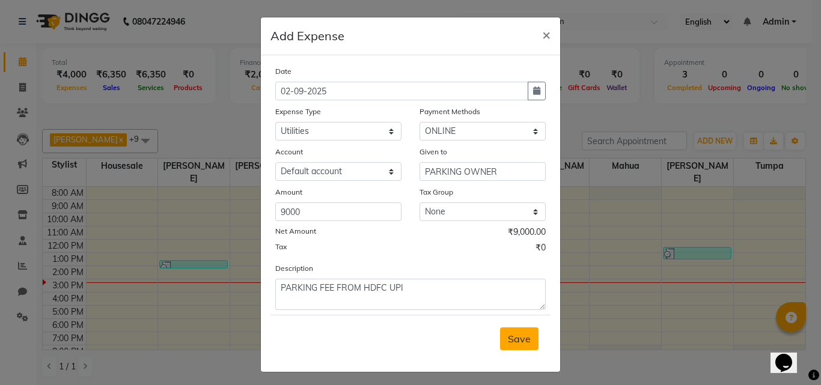
click at [508, 341] on span "Save" at bounding box center [519, 339] width 23 height 12
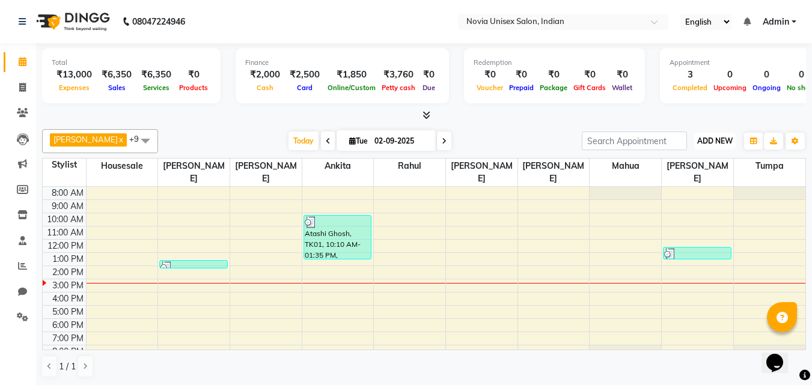
click at [721, 140] on span "ADD NEW" at bounding box center [714, 140] width 35 height 9
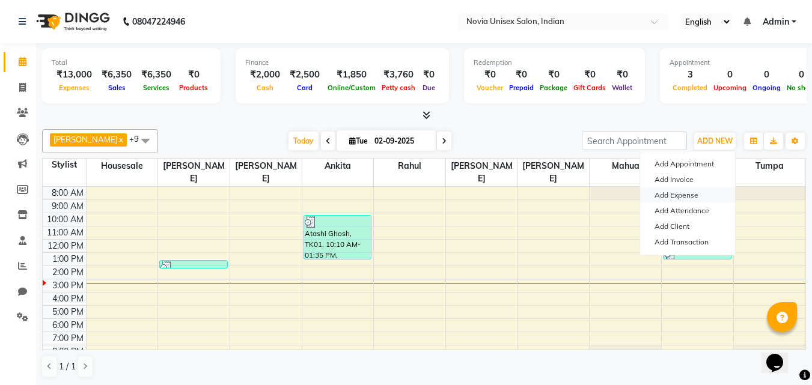
click at [697, 197] on link "Add Expense" at bounding box center [687, 196] width 95 height 16
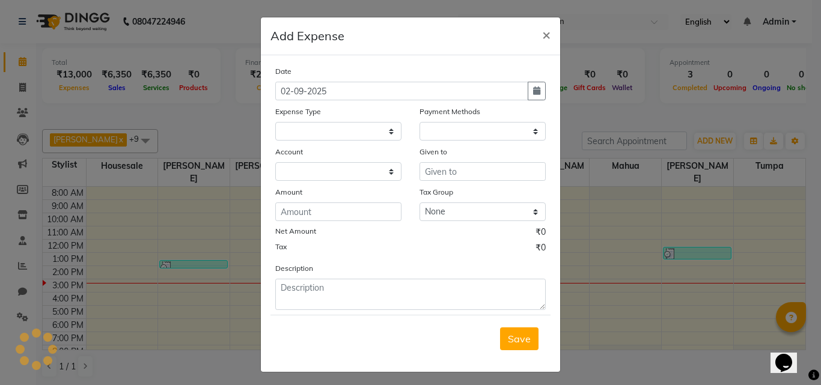
select select "1"
select select "8075"
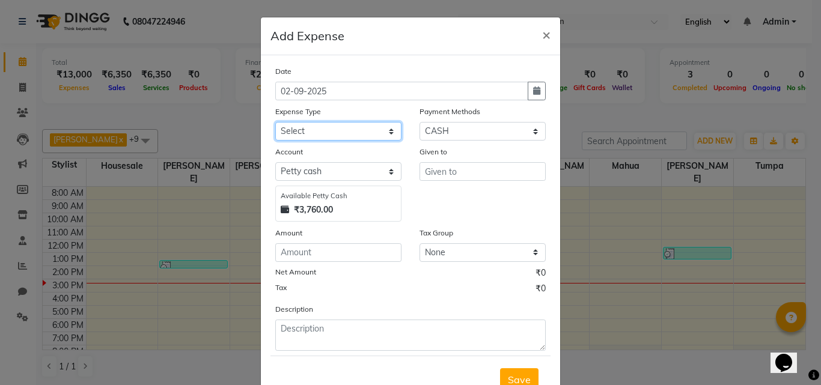
click at [336, 133] on select "Select Advance Salary Bank charges Car maintenance Cash transfer to bank Cash t…" at bounding box center [338, 131] width 126 height 19
select select "10"
click at [275, 122] on select "Select Advance Salary Bank charges Car maintenance Cash transfer to bank Cash t…" at bounding box center [338, 131] width 126 height 19
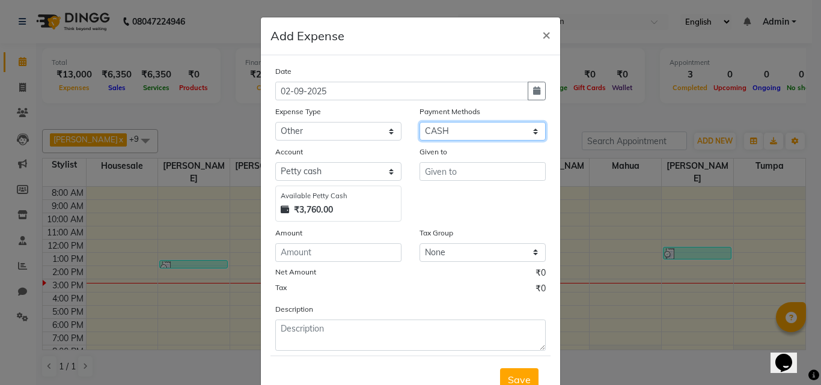
click at [461, 126] on select "Select CASH CARD ONLINE CUSTOM GPay PayTM PhonePe UPI NearBuy Points Wallet Loa…" at bounding box center [483, 131] width 126 height 19
select select "3"
click at [420, 122] on select "Select CASH CARD ONLINE CUSTOM GPay PayTM PhonePe UPI NearBuy Points Wallet Loa…" at bounding box center [483, 131] width 126 height 19
select select "8076"
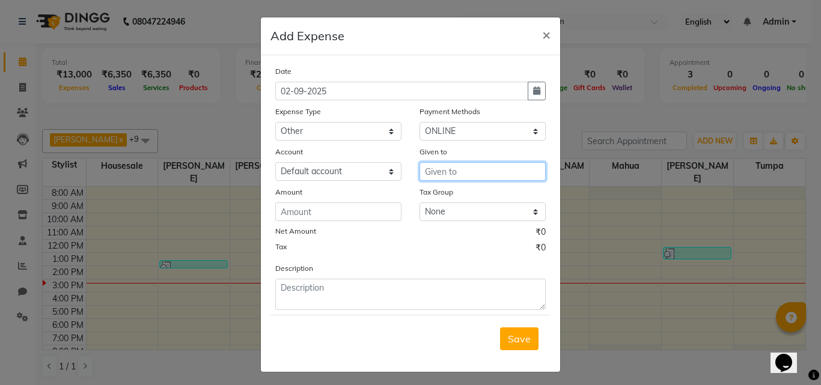
click at [461, 170] on input "text" at bounding box center [483, 171] width 126 height 19
type input "KOTAK CREDIT CARD"
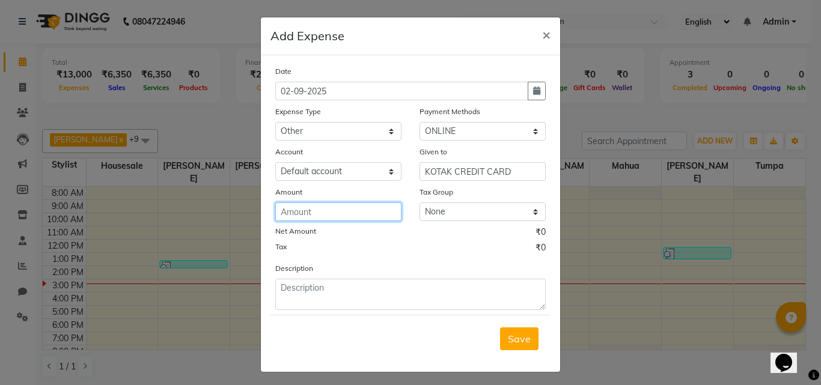
click at [334, 211] on input "number" at bounding box center [338, 212] width 126 height 19
type input "65657.25"
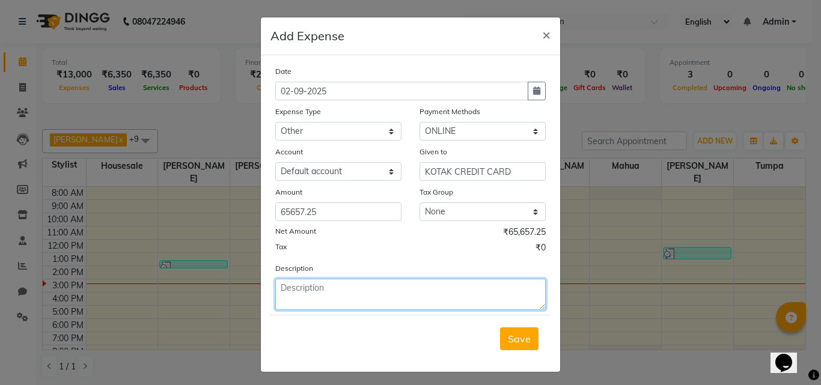
click at [331, 285] on textarea at bounding box center [410, 294] width 270 height 31
type textarea "KOTAK CREDT CARD PAYMENT FROM INDUS BANK"
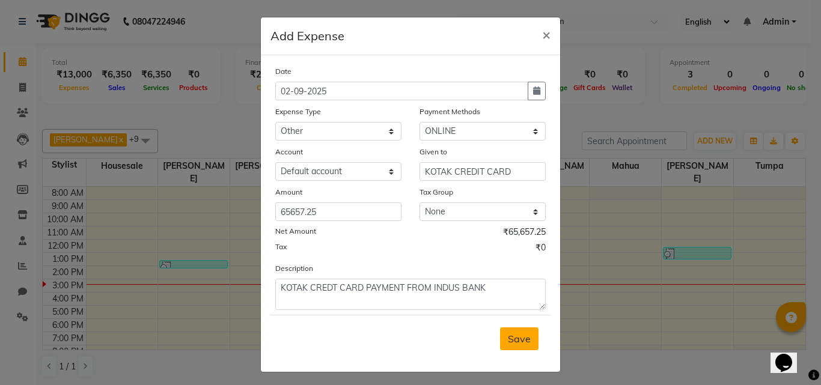
click at [514, 339] on span "Save" at bounding box center [519, 339] width 23 height 12
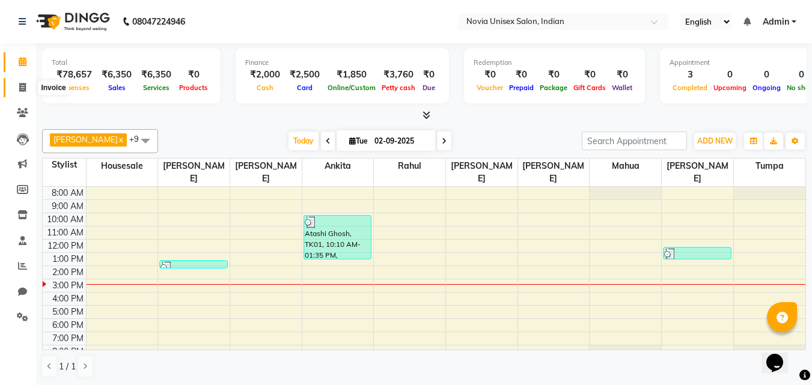
click at [28, 91] on span at bounding box center [22, 88] width 21 height 14
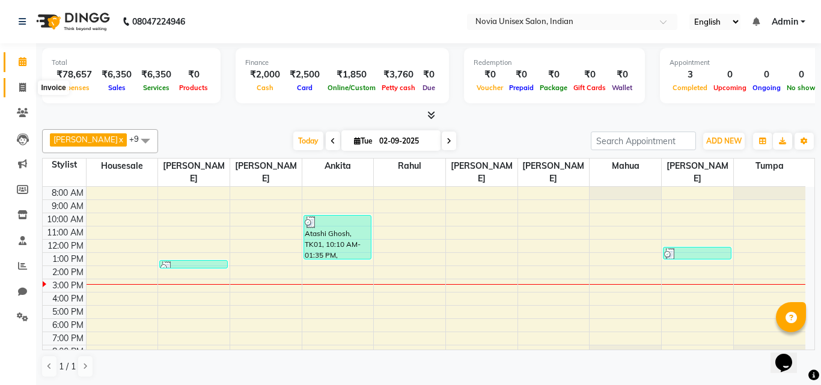
select select "8772"
select select "service"
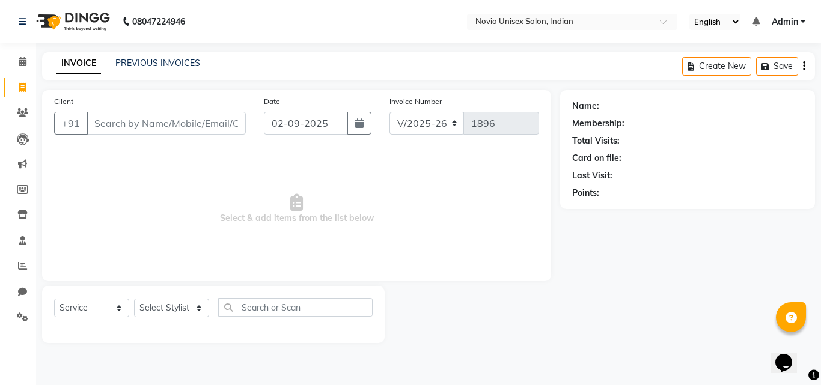
click at [194, 126] on input "Client" at bounding box center [166, 123] width 159 height 23
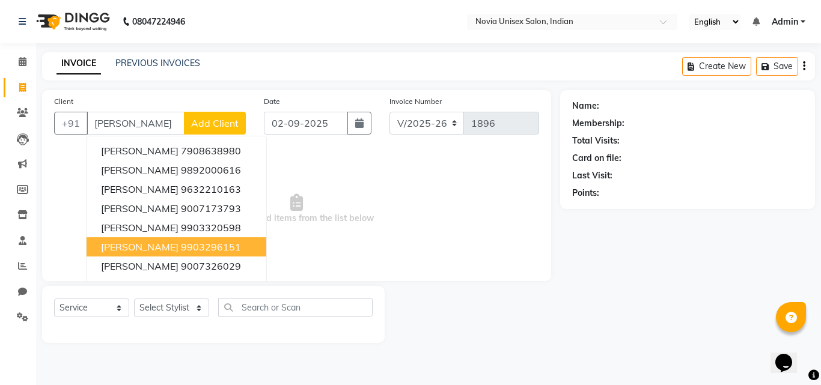
click at [191, 248] on ngb-highlight "9903296151" at bounding box center [211, 247] width 60 height 12
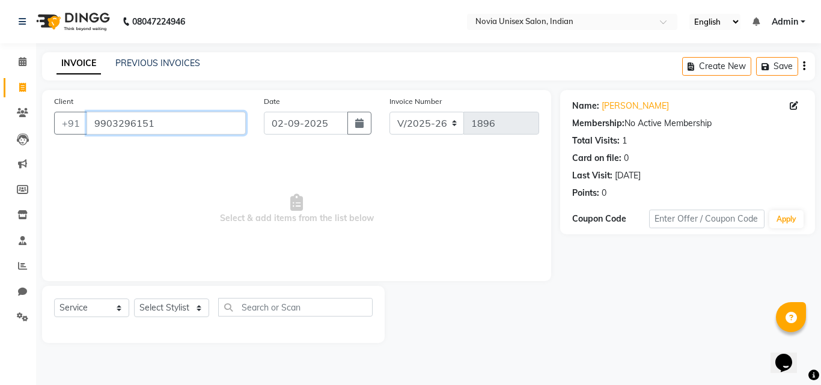
click at [203, 127] on input "9903296151" at bounding box center [166, 123] width 159 height 23
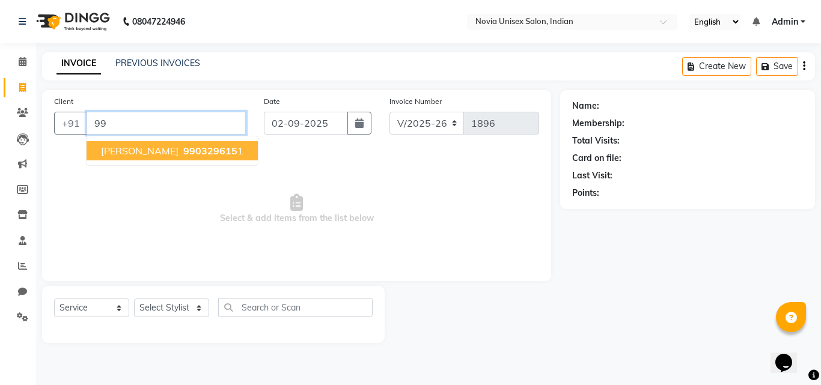
type input "9"
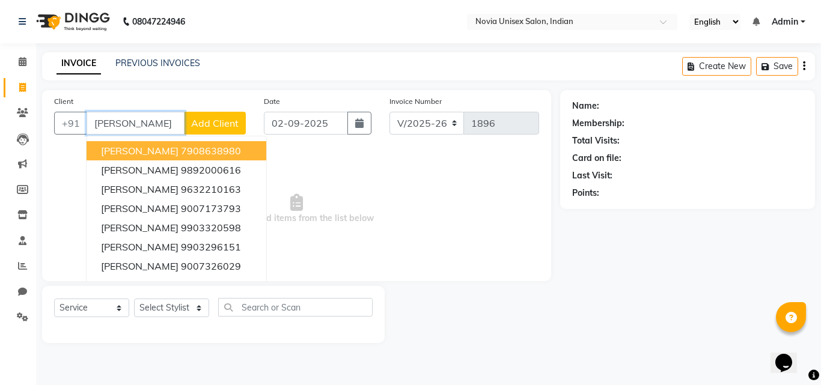
click at [130, 125] on input "[PERSON_NAME]" at bounding box center [136, 123] width 98 height 23
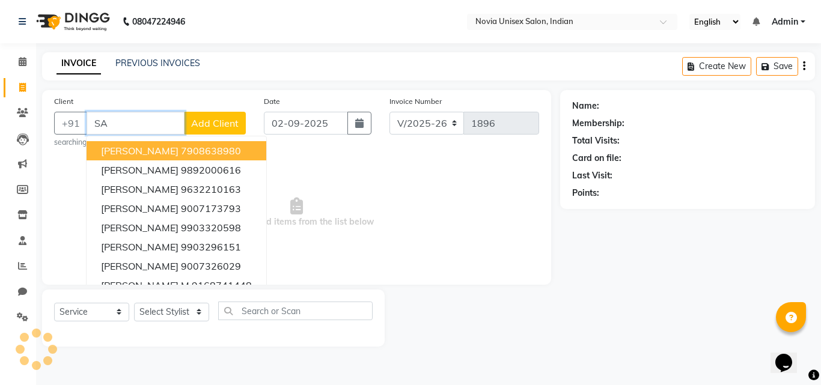
type input "S"
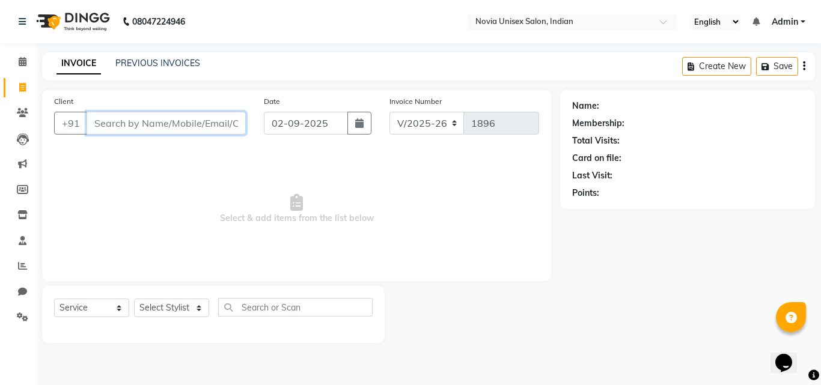
paste input "7044566151"
type input "7044566151"
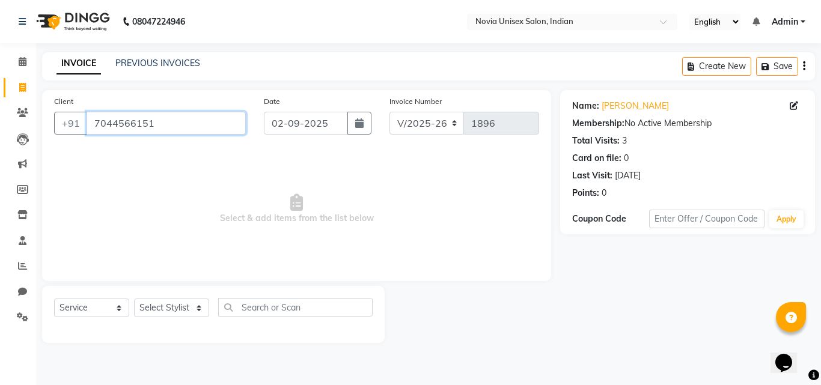
click at [187, 125] on input "7044566151" at bounding box center [166, 123] width 159 height 23
click at [111, 310] on select "Select Service Product Membership Package Voucher Prepaid Gift Card" at bounding box center [91, 308] width 75 height 19
click at [54, 299] on select "Select Service Product Membership Package Voucher Prepaid Gift Card" at bounding box center [91, 308] width 75 height 19
click at [163, 311] on select "Select Stylist [PERSON_NAME] [PERSON_NAME] housesale [PERSON_NAME] [PERSON_NAME…" at bounding box center [171, 308] width 75 height 19
select select "89593"
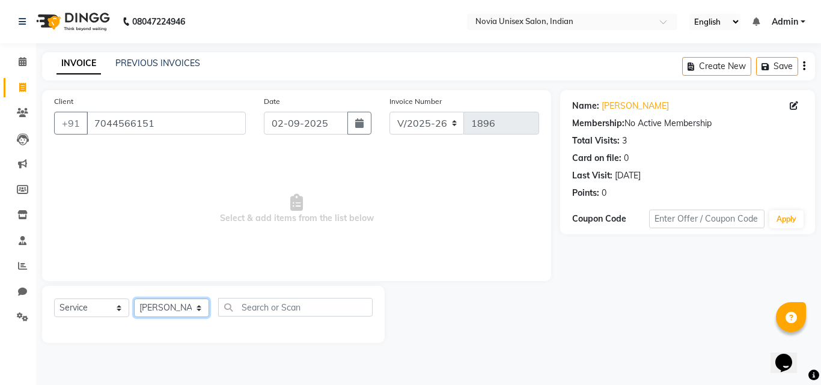
click at [134, 299] on select "Select Stylist [PERSON_NAME] [PERSON_NAME] housesale [PERSON_NAME] [PERSON_NAME…" at bounding box center [171, 308] width 75 height 19
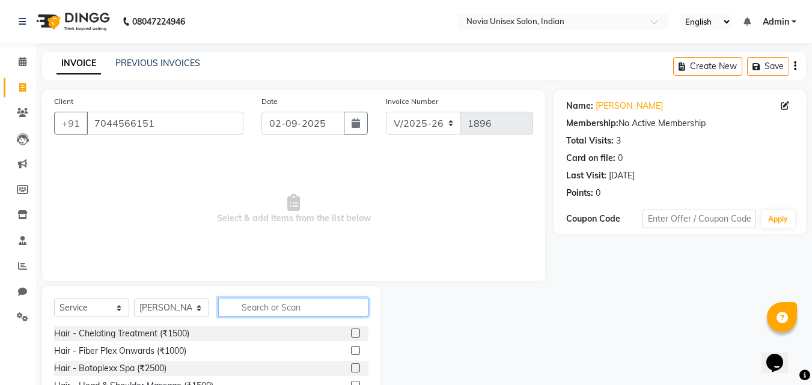
click at [259, 310] on input "text" at bounding box center [293, 307] width 150 height 19
type input "HAIR CUT"
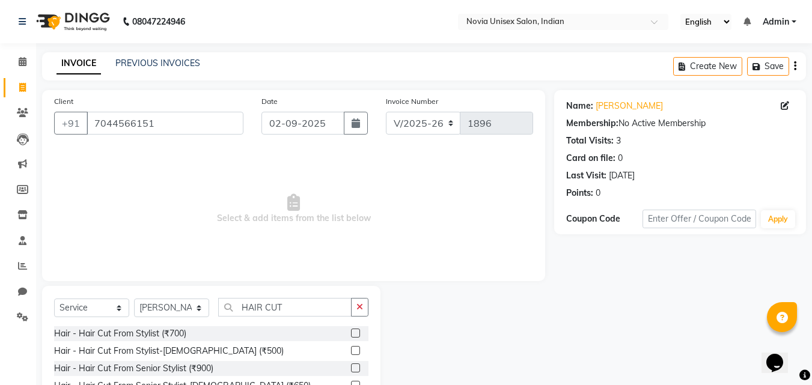
click at [351, 348] on label at bounding box center [355, 350] width 9 height 9
click at [351, 348] on input "checkbox" at bounding box center [355, 351] width 8 height 8
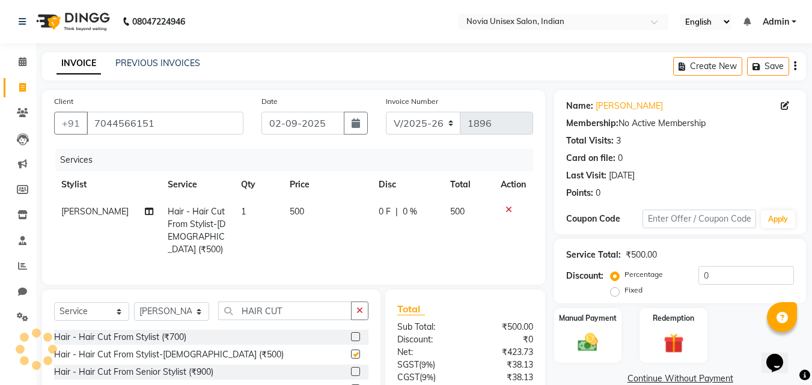
checkbox input "false"
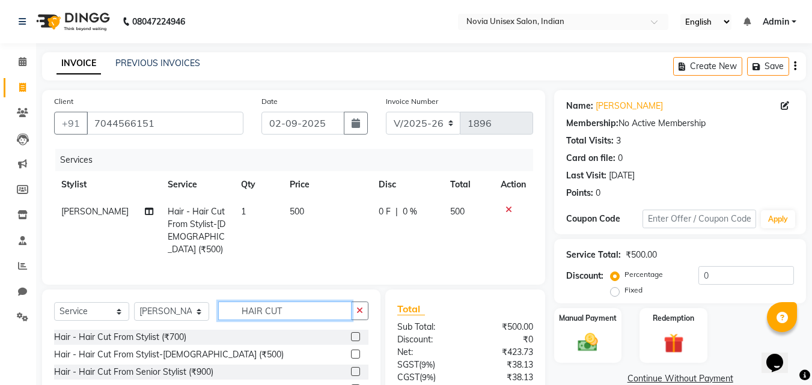
click at [292, 305] on input "HAIR CUT" at bounding box center [284, 311] width 133 height 19
type input "H"
type input "BEARD"
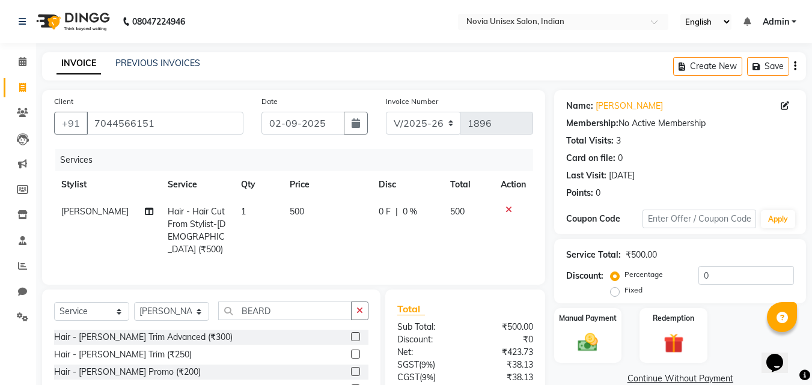
click at [355, 332] on label at bounding box center [355, 336] width 9 height 9
click at [355, 334] on input "checkbox" at bounding box center [355, 338] width 8 height 8
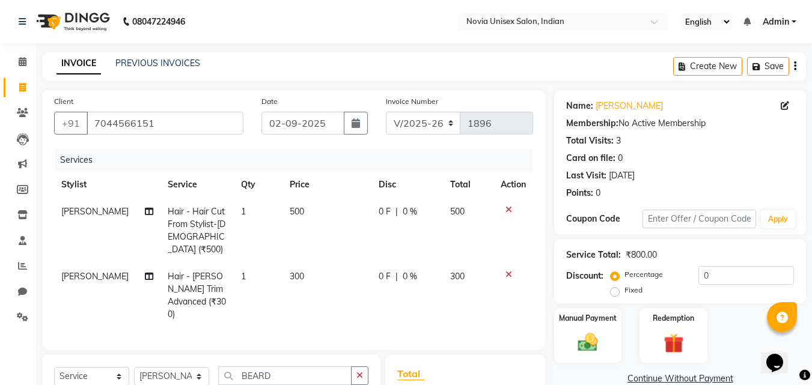
checkbox input "false"
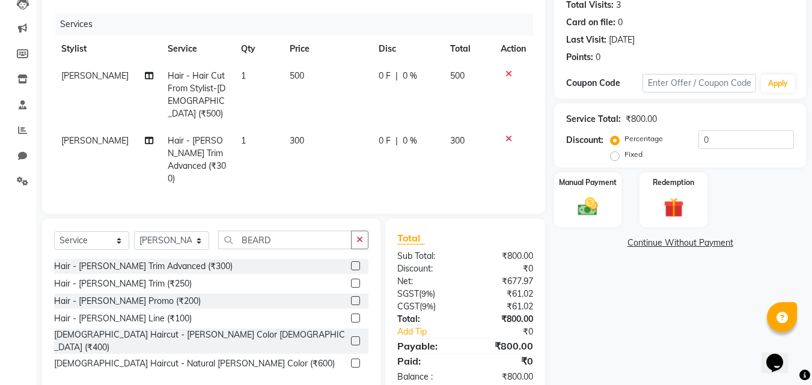
scroll to position [148, 0]
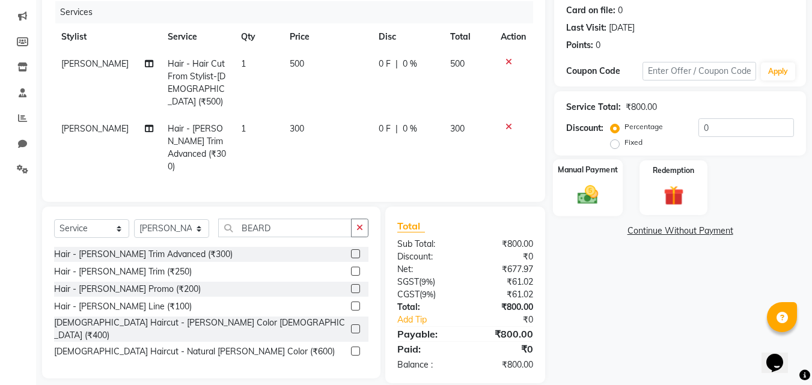
click at [582, 197] on img at bounding box center [588, 195] width 34 height 24
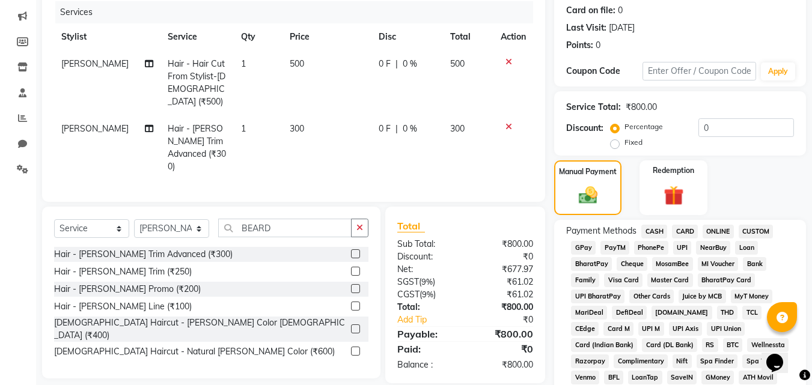
click at [691, 230] on span "CARD" at bounding box center [685, 232] width 26 height 14
click at [725, 230] on span "ONLINE" at bounding box center [718, 232] width 31 height 14
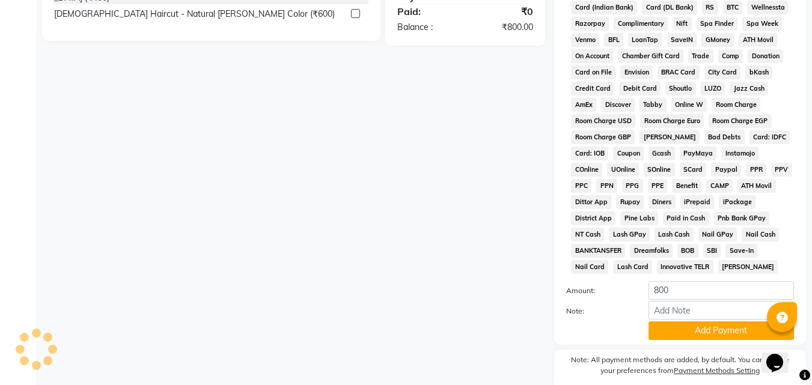
scroll to position [534, 0]
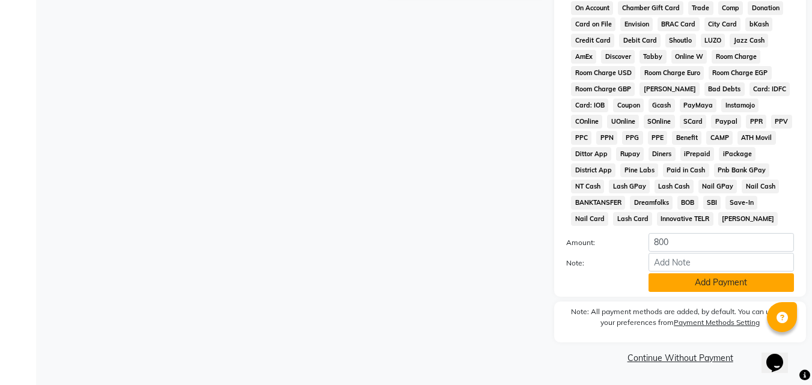
click at [689, 284] on button "Add Payment" at bounding box center [721, 282] width 145 height 19
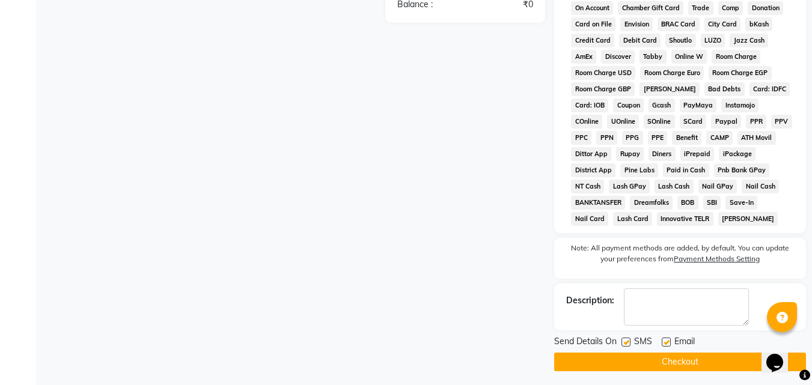
click at [664, 361] on button "Checkout" at bounding box center [680, 362] width 252 height 19
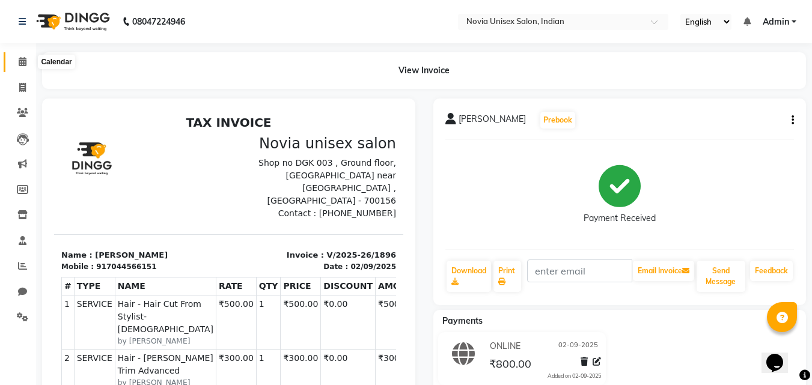
click at [20, 61] on icon at bounding box center [23, 61] width 8 height 9
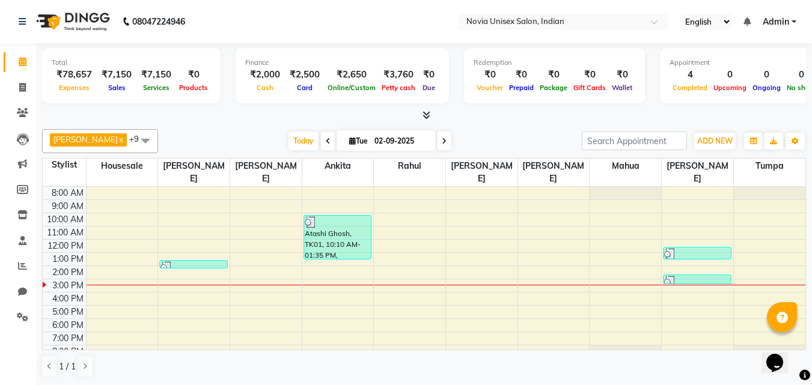
click at [349, 140] on icon at bounding box center [352, 141] width 7 height 8
select select "9"
select select "2025"
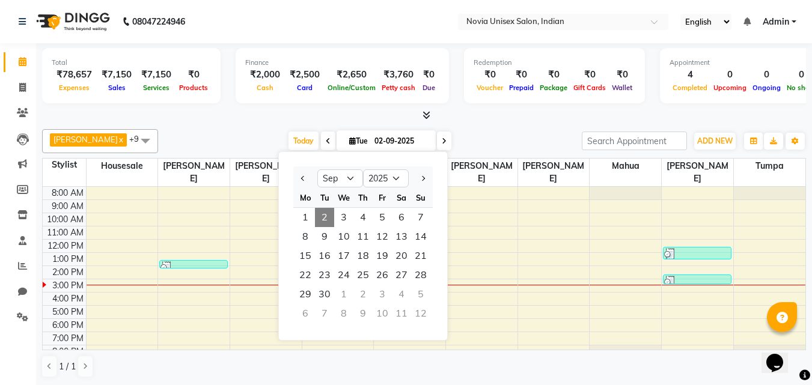
click at [249, 105] on div "Total ₹78,657 Expenses ₹7,150 Sales ₹7,150 Services ₹0 Products Finance ₹2,000 …" at bounding box center [424, 77] width 764 height 59
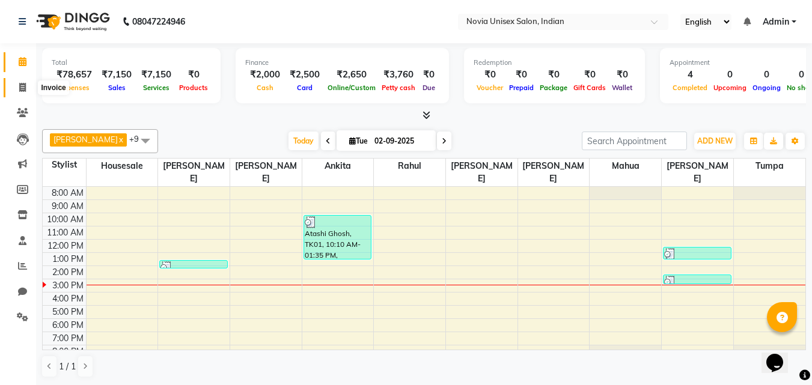
click at [28, 89] on span at bounding box center [22, 88] width 21 height 14
select select "service"
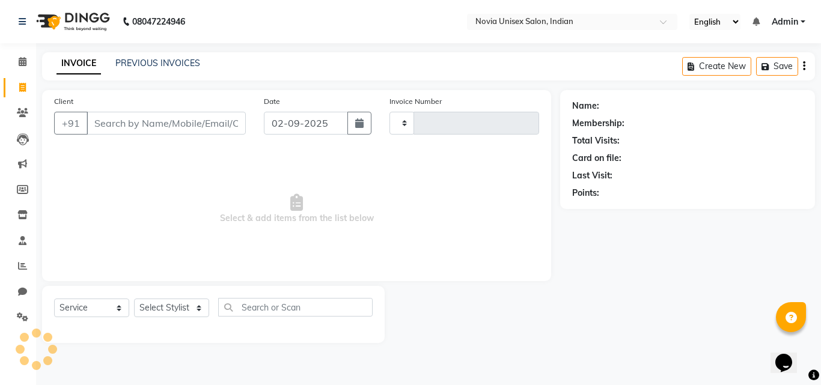
type input "1897"
select select "8772"
click at [200, 124] on input "Client" at bounding box center [166, 123] width 159 height 23
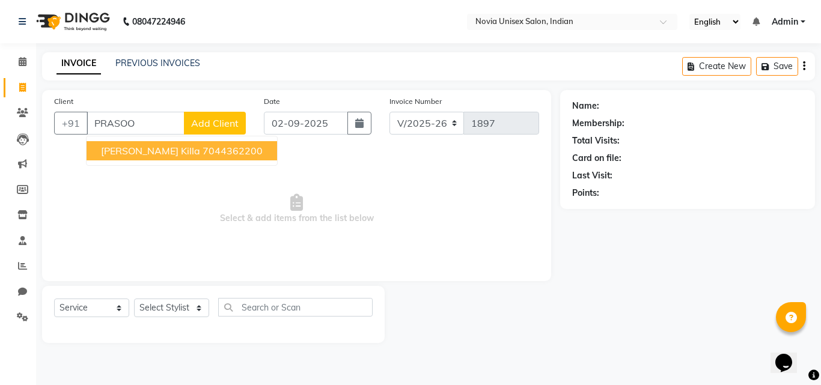
click at [203, 150] on ngb-highlight "7044362200" at bounding box center [233, 151] width 60 height 12
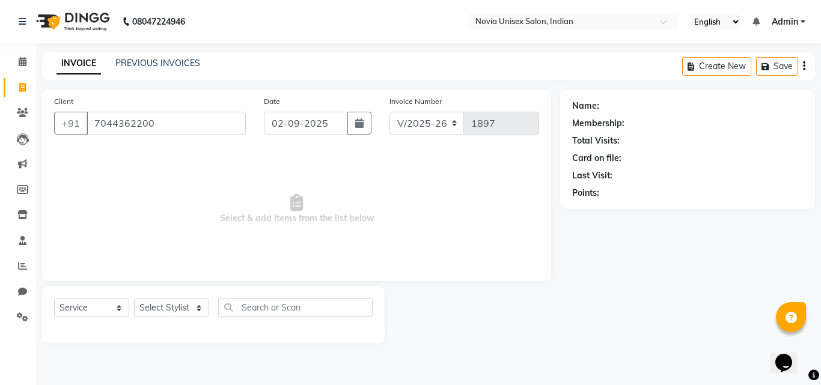
type input "7044362200"
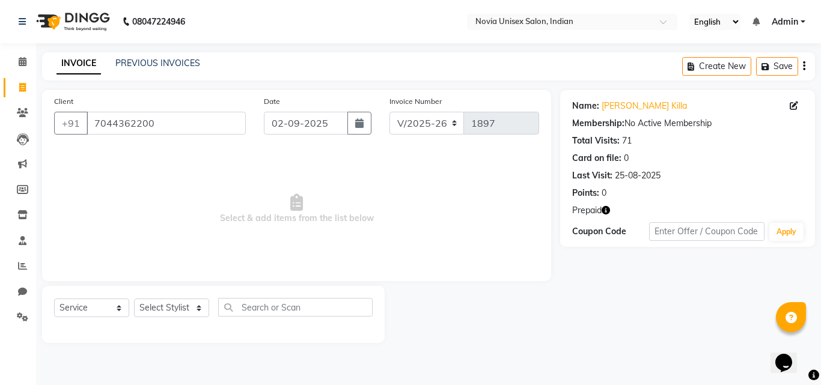
click at [602, 210] on icon "button" at bounding box center [606, 210] width 8 height 8
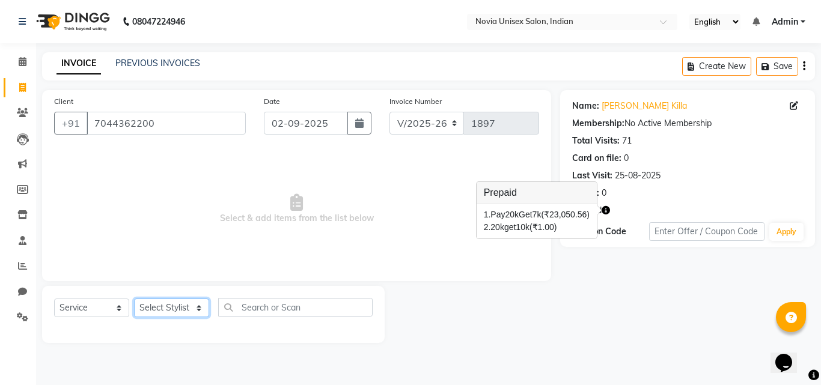
click at [177, 310] on select "Select Stylist [PERSON_NAME] [PERSON_NAME] housesale [PERSON_NAME] [PERSON_NAME…" at bounding box center [171, 308] width 75 height 19
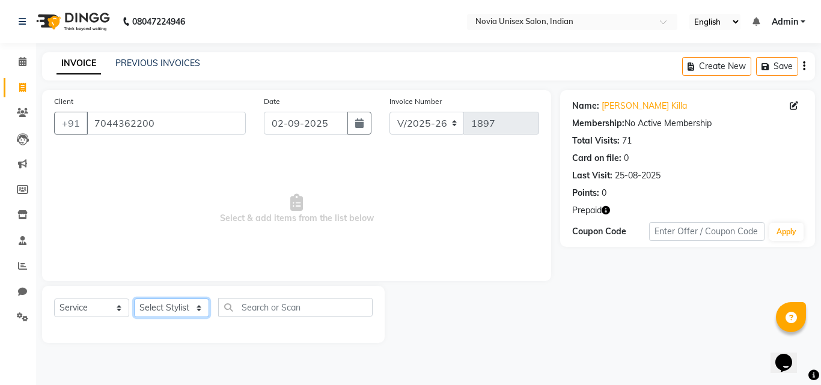
select select "89571"
click at [134, 299] on select "Select Stylist [PERSON_NAME] [PERSON_NAME] housesale [PERSON_NAME] [PERSON_NAME…" at bounding box center [171, 308] width 75 height 19
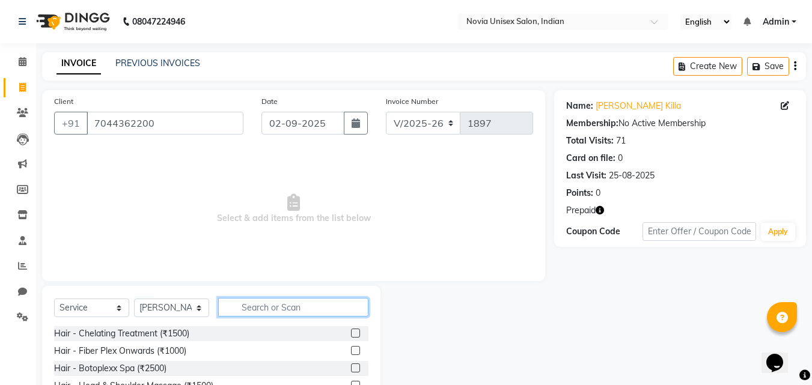
click at [261, 314] on input "text" at bounding box center [293, 307] width 150 height 19
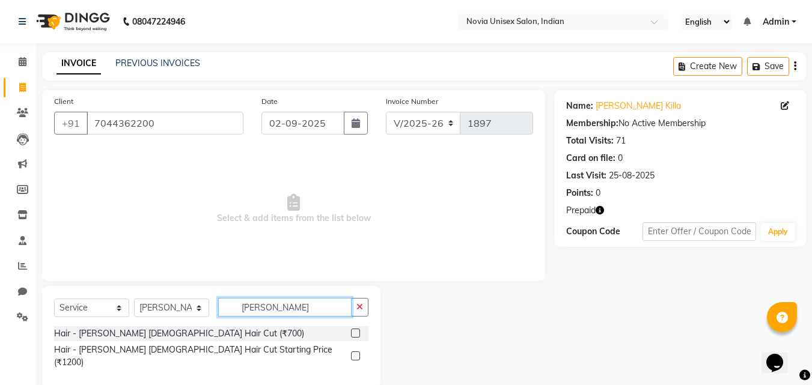
type input "BIKASH"
click at [358, 335] on label at bounding box center [355, 333] width 9 height 9
click at [358, 335] on input "checkbox" at bounding box center [355, 334] width 8 height 8
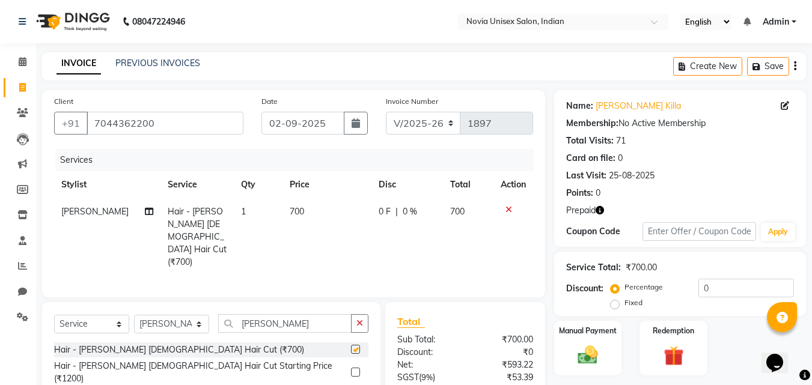
scroll to position [60, 0]
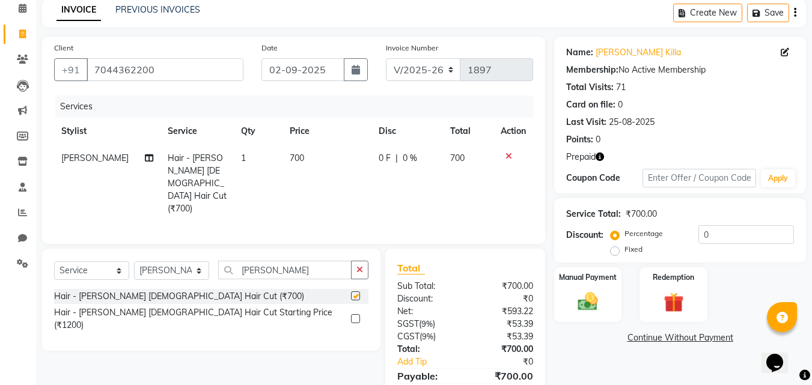
checkbox input "false"
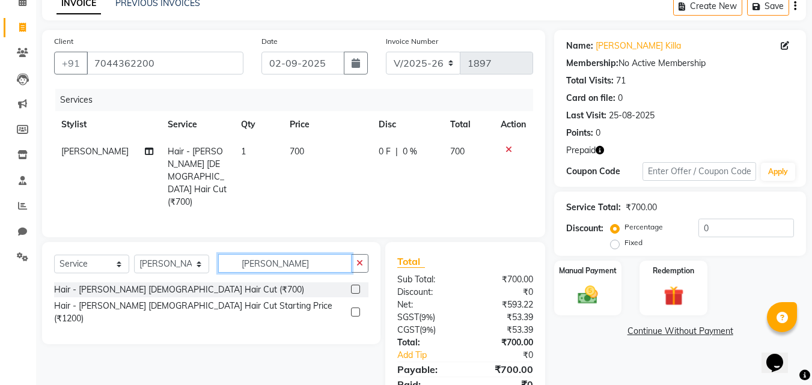
click at [322, 254] on input "BIKASH" at bounding box center [284, 263] width 133 height 19
type input "B"
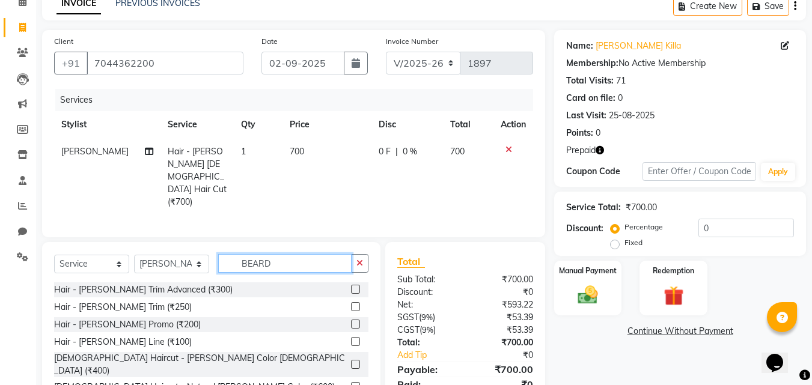
type input "BEARD"
click at [355, 285] on label at bounding box center [355, 289] width 9 height 9
click at [355, 286] on input "checkbox" at bounding box center [355, 290] width 8 height 8
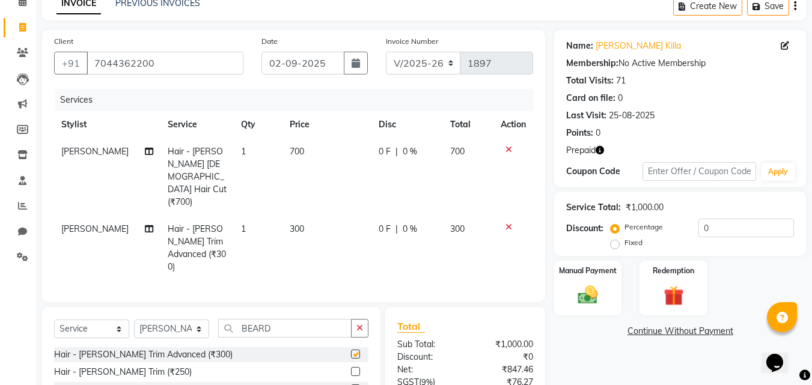
checkbox input "false"
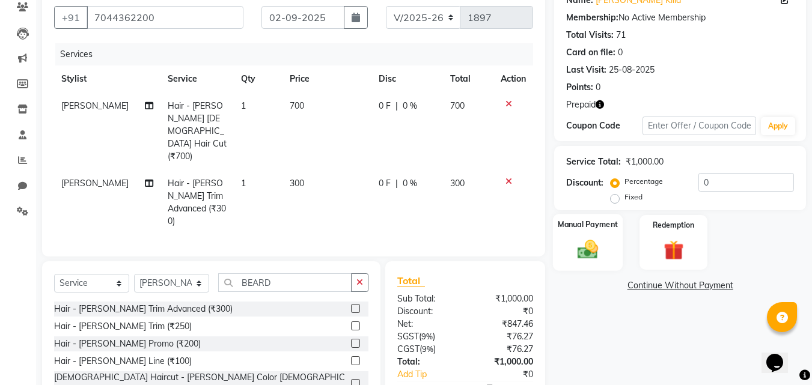
scroll to position [148, 0]
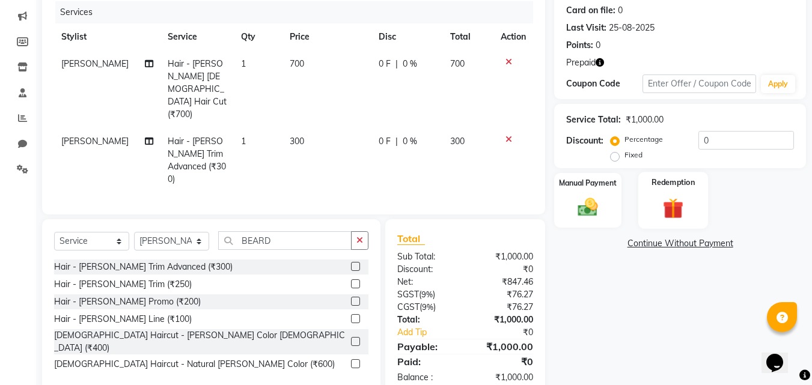
click at [670, 205] on img at bounding box center [673, 208] width 34 height 26
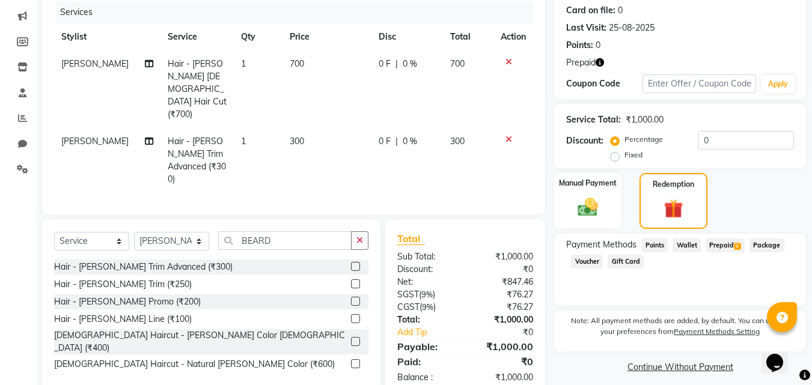
click at [715, 246] on span "Prepaid 2" at bounding box center [725, 246] width 39 height 14
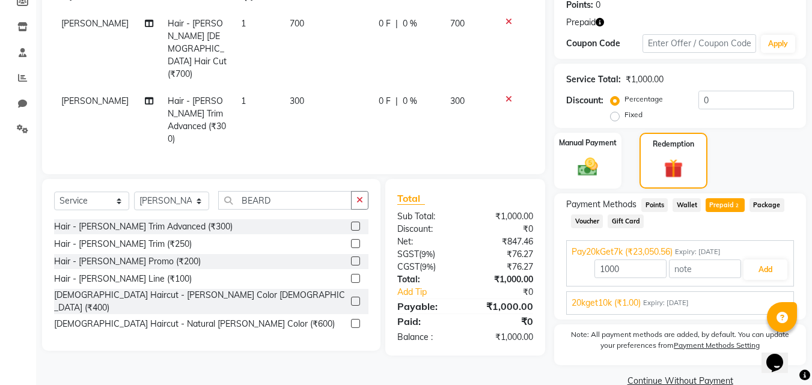
scroll to position [211, 0]
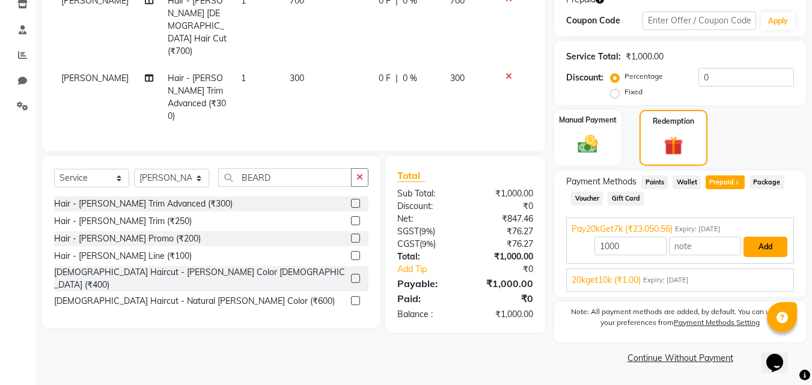
click at [769, 251] on button "Add" at bounding box center [765, 247] width 44 height 20
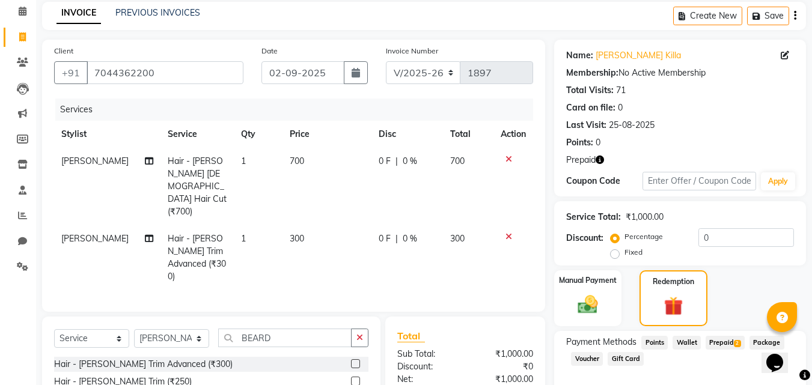
scroll to position [44, 0]
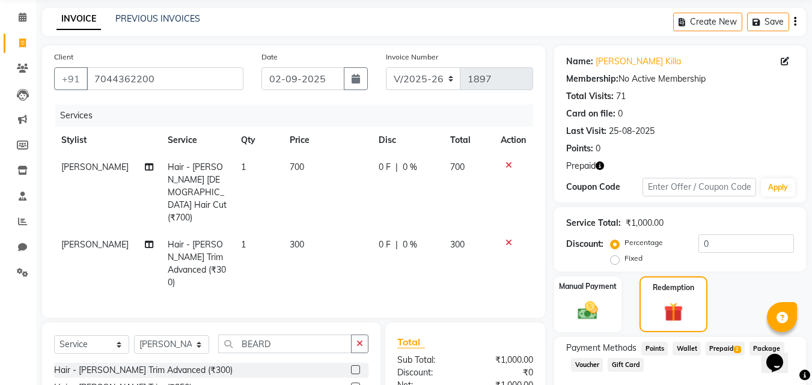
click at [599, 165] on icon "button" at bounding box center [600, 166] width 8 height 8
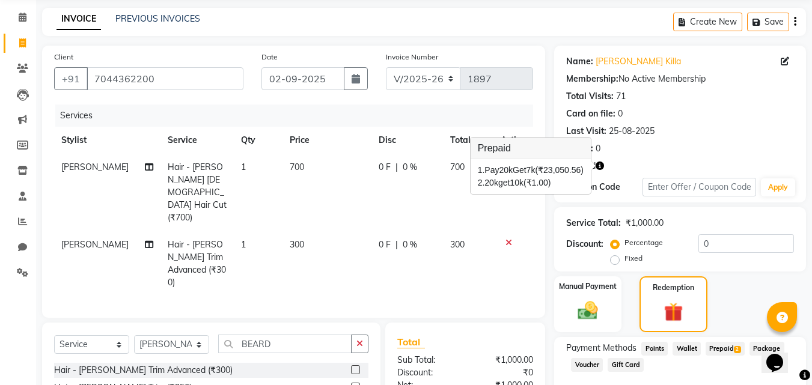
click at [704, 138] on div "Name: Prasoon Killa Membership: No Active Membership Total Visits: 71 Card on f…" at bounding box center [680, 102] width 228 height 105
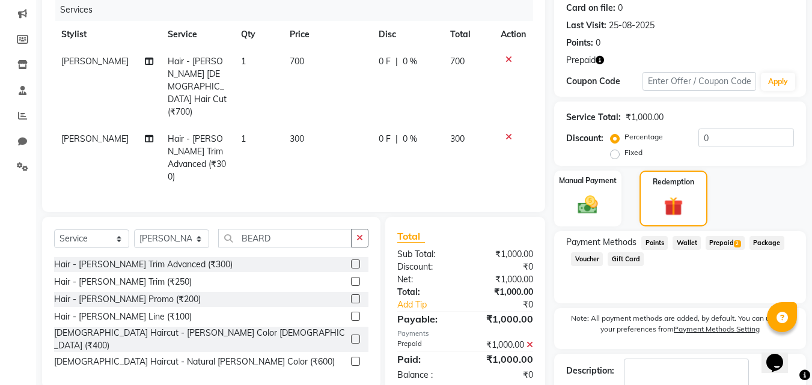
scroll to position [225, 0]
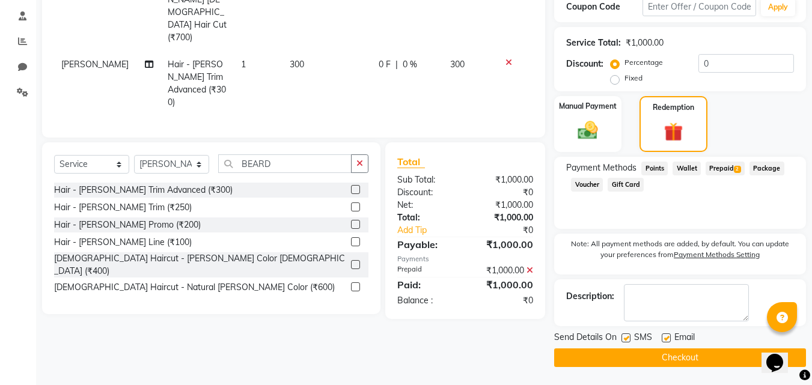
click at [667, 352] on button "Checkout" at bounding box center [680, 358] width 252 height 19
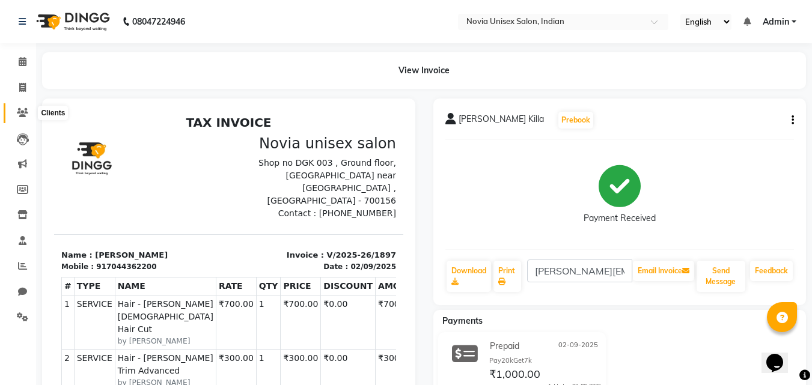
click at [19, 113] on icon at bounding box center [22, 112] width 11 height 9
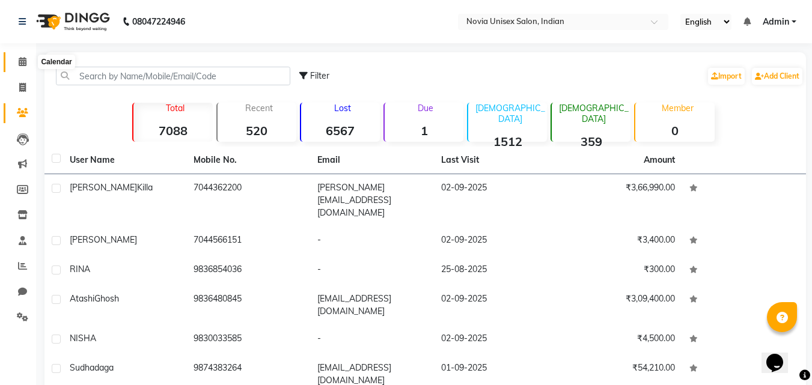
click at [23, 65] on icon at bounding box center [23, 61] width 8 height 9
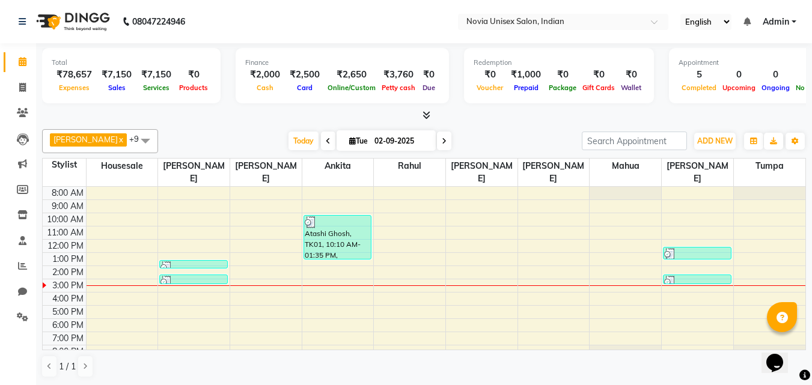
click at [386, 143] on input "02-09-2025" at bounding box center [401, 141] width 60 height 18
select select "9"
select select "2025"
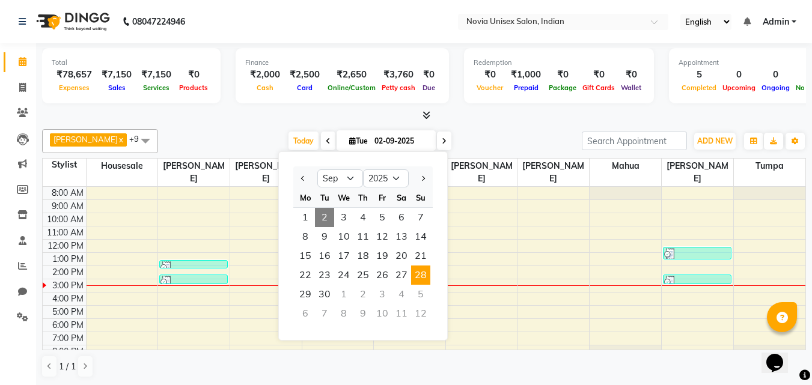
click at [418, 278] on span "28" at bounding box center [420, 275] width 19 height 19
type input "28-09-2025"
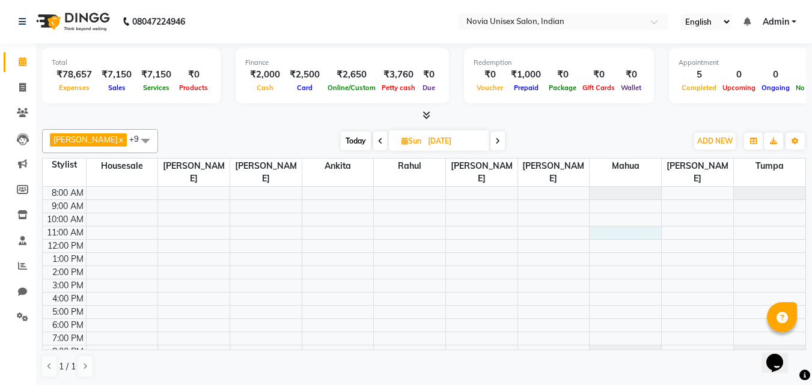
click at [640, 221] on div "8:00 AM 9:00 AM 10:00 AM 11:00 AM 12:00 PM 1:00 PM 2:00 PM 3:00 PM 4:00 PM 5:00…" at bounding box center [424, 272] width 763 height 171
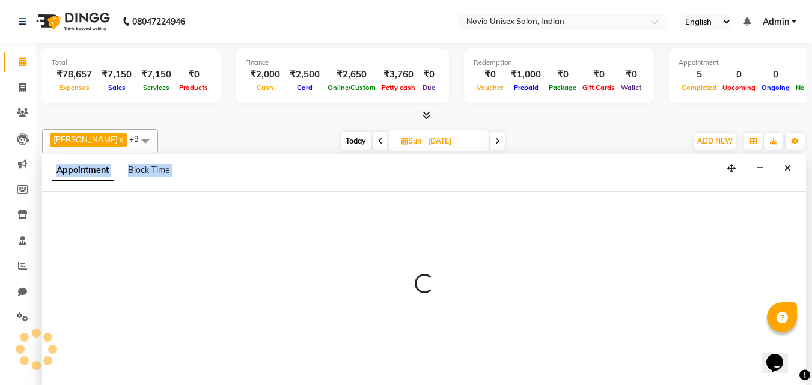
scroll to position [1, 0]
select select "660"
select select "tentative"
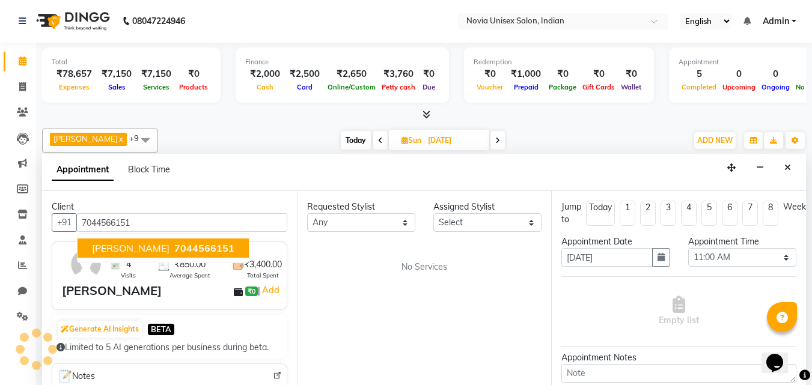
click at [174, 246] on span "7044566151" at bounding box center [204, 248] width 60 height 12
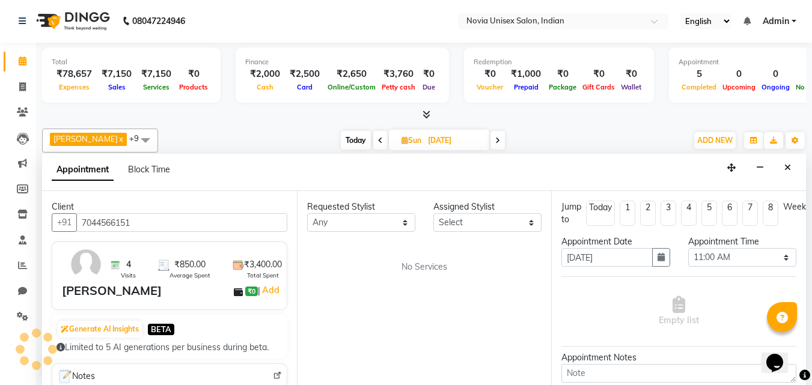
type input "7044566151"
click at [367, 222] on select "Any" at bounding box center [361, 222] width 108 height 19
click at [368, 287] on div "Requested Stylist Any Assigned Stylist Select No Services" at bounding box center [424, 288] width 255 height 194
click at [494, 219] on select "Select" at bounding box center [487, 222] width 108 height 19
click at [520, 284] on div "Requested Stylist Any Assigned Stylist Select No Services" at bounding box center [424, 288] width 255 height 194
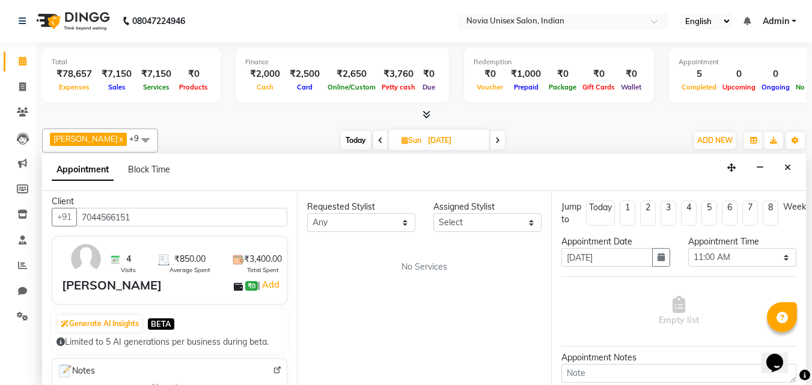
scroll to position [0, 0]
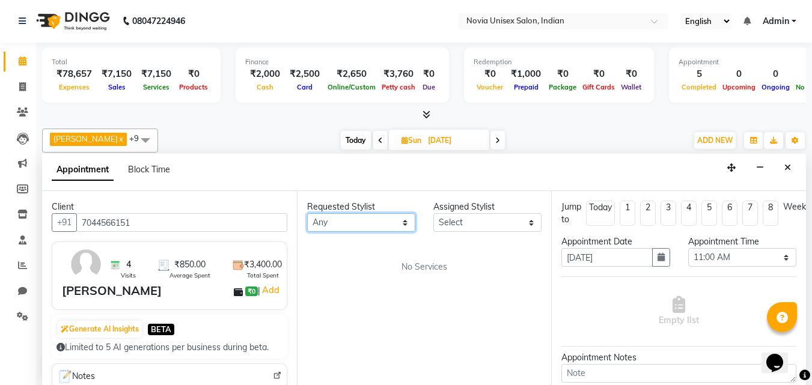
click at [397, 227] on select "Any" at bounding box center [361, 222] width 108 height 19
click at [477, 220] on select "Select" at bounding box center [487, 222] width 108 height 19
click at [428, 275] on div "Requested Stylist Any Assigned Stylist Select No Services" at bounding box center [424, 288] width 255 height 194
click at [90, 138] on span "fardeen x" at bounding box center [88, 139] width 77 height 13
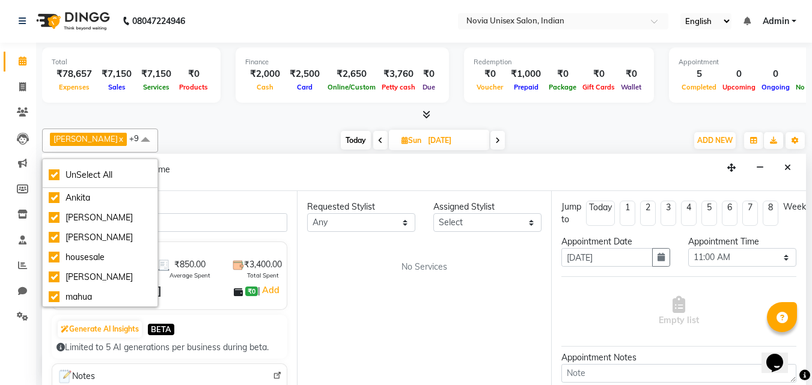
click at [443, 297] on div "Requested Stylist Any Assigned Stylist Select No Services" at bounding box center [424, 288] width 255 height 194
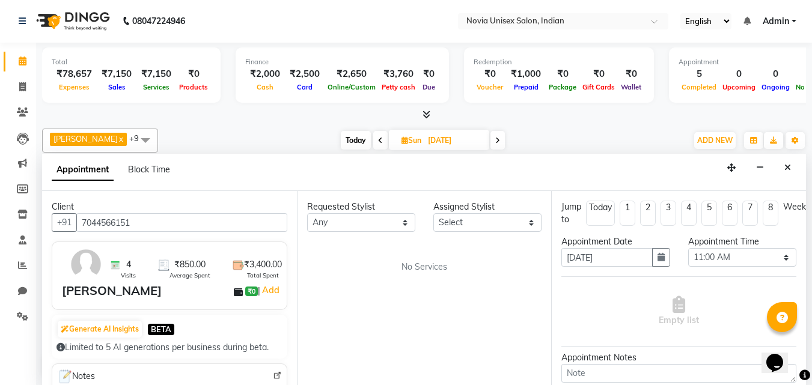
scroll to position [120, 0]
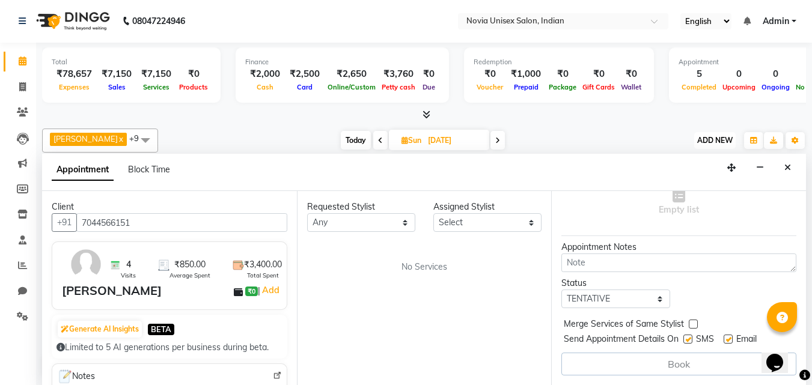
click at [715, 139] on span "ADD NEW" at bounding box center [714, 140] width 35 height 9
click at [716, 139] on span "ADD NEW" at bounding box center [714, 140] width 35 height 9
click at [787, 163] on icon "Close" at bounding box center [787, 167] width 7 height 8
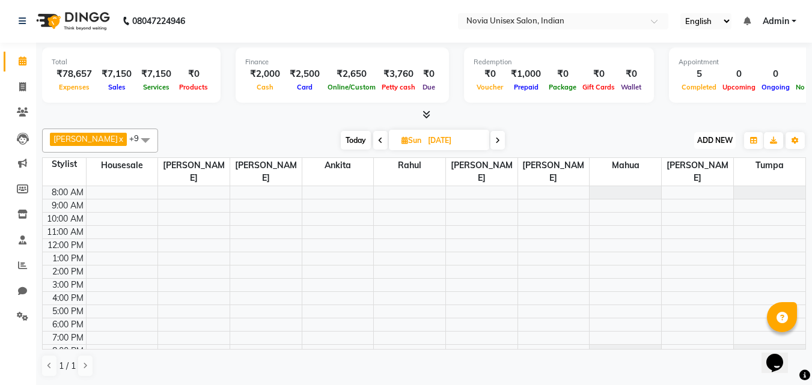
click at [724, 139] on span "ADD NEW" at bounding box center [714, 140] width 35 height 9
click at [701, 164] on button "Add Appointment" at bounding box center [687, 164] width 95 height 16
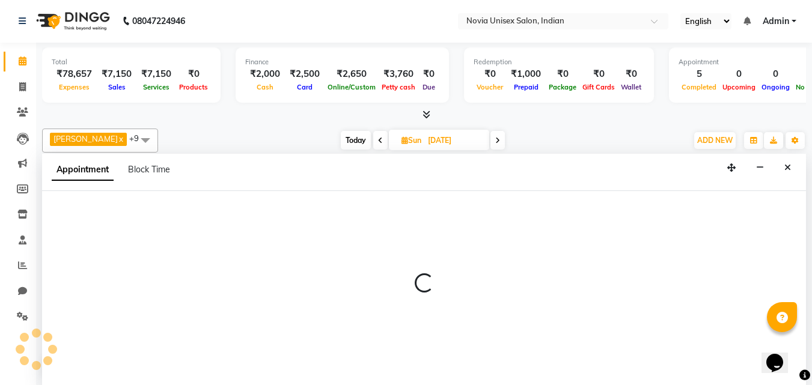
select select "540"
select select "tentative"
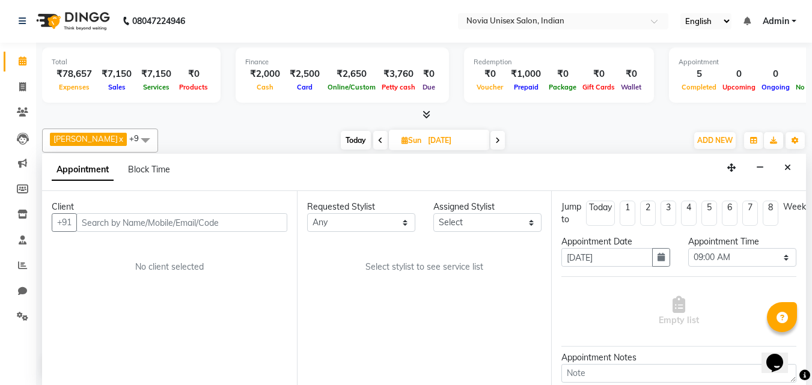
click at [168, 223] on input "text" at bounding box center [181, 222] width 211 height 19
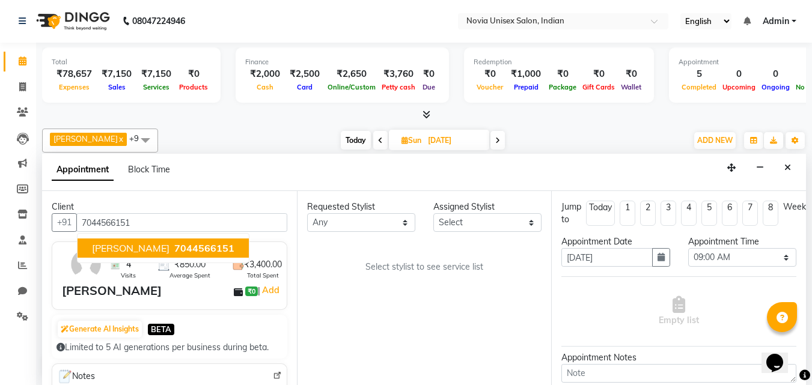
click at [124, 246] on button "SAYAN 7044566151" at bounding box center [163, 248] width 171 height 19
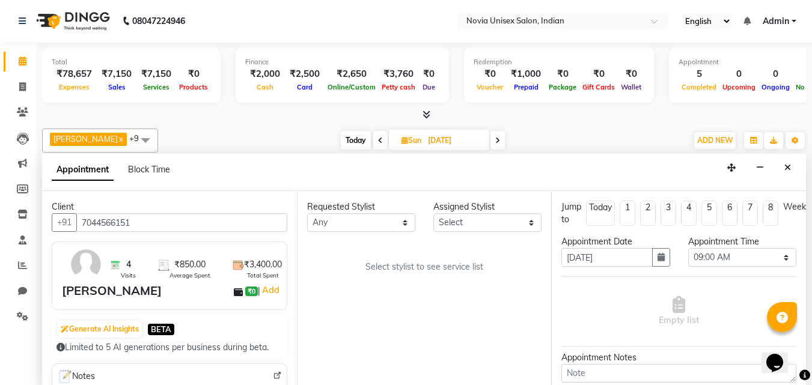
type input "7044566151"
click at [356, 227] on select "Any Ankita Bikash fardeen housesale laxmipriya mahua MUJAMMIL Rahul Sumanta Tum…" at bounding box center [361, 222] width 108 height 19
select select "89592"
click at [307, 213] on select "Any Ankita Bikash fardeen housesale laxmipriya mahua MUJAMMIL Rahul Sumanta Tum…" at bounding box center [361, 222] width 108 height 19
select select "89592"
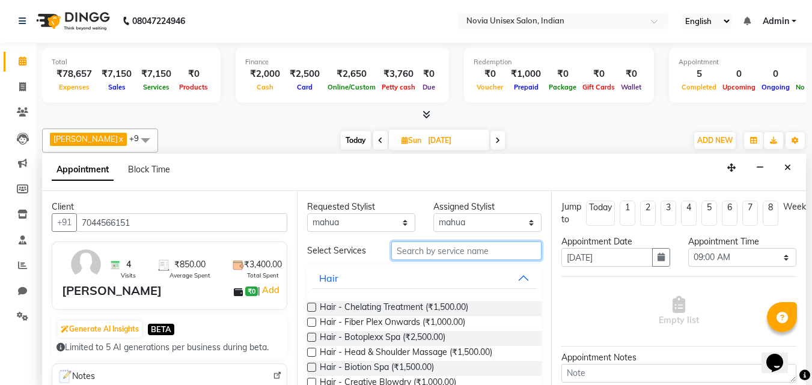
click at [430, 252] on input "text" at bounding box center [466, 251] width 150 height 19
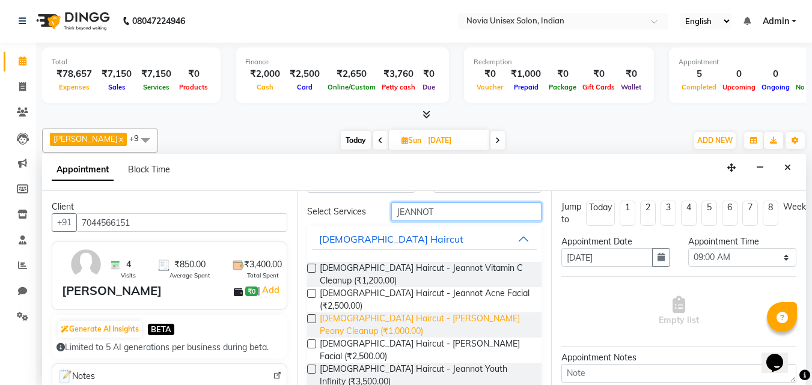
scroll to position [60, 0]
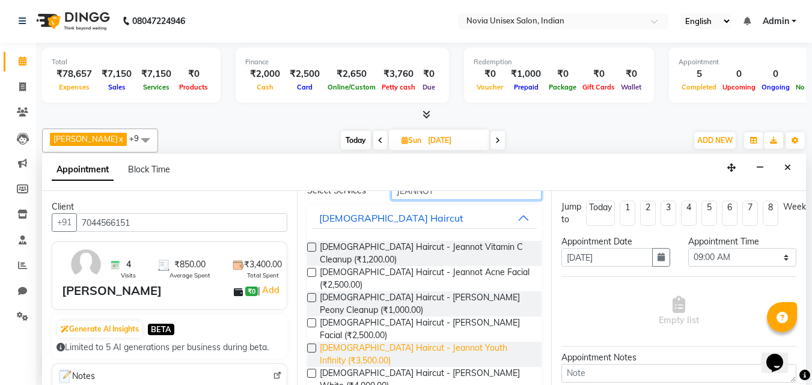
type input "JEANNOT"
click at [461, 342] on span "Male Haircut - Jeannot Youth Infinity (₹3,500.00)" at bounding box center [426, 354] width 213 height 25
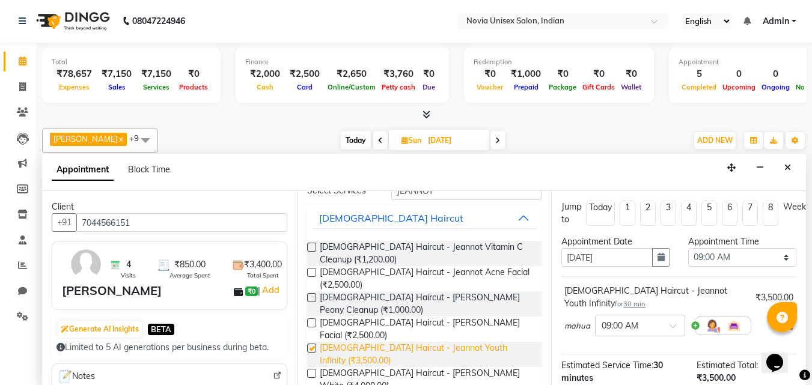
checkbox input "false"
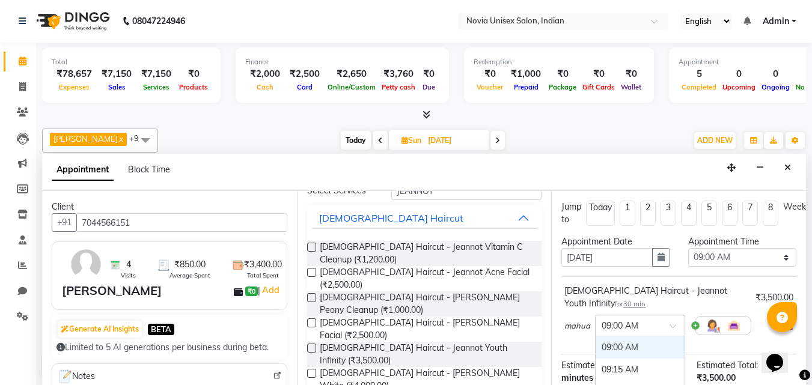
click at [658, 319] on div at bounding box center [640, 325] width 89 height 13
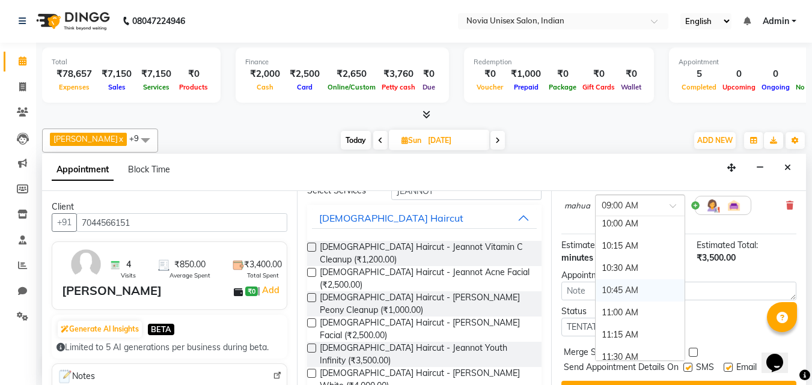
scroll to position [120, 0]
click at [633, 274] on div "11:00 AM" at bounding box center [640, 285] width 89 height 22
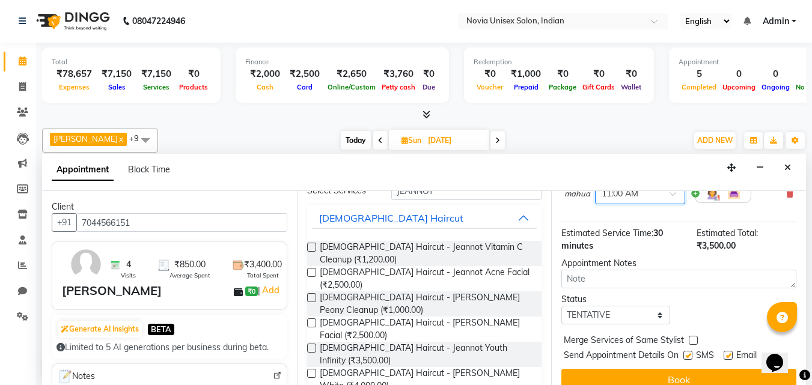
scroll to position [144, 0]
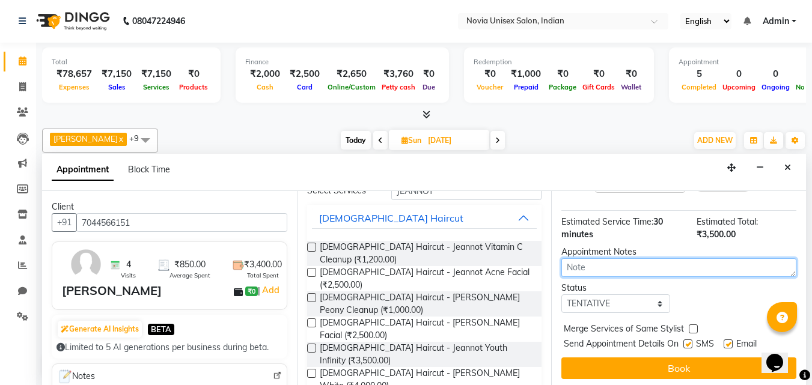
click at [641, 261] on textarea at bounding box center [678, 267] width 235 height 19
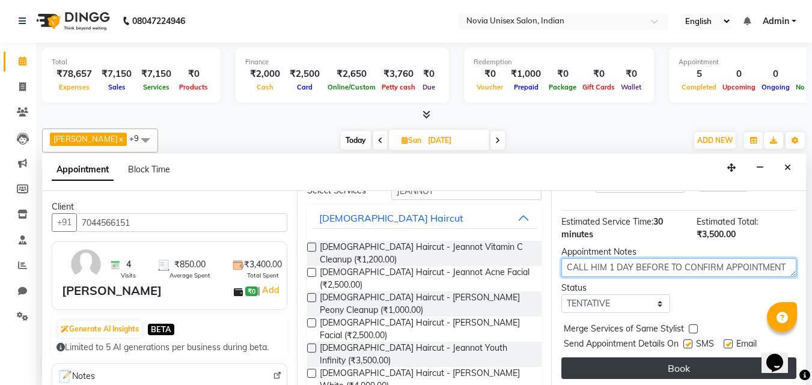
type textarea "CALL HIM 1 DAY BEFORE TO CONFIRM APPOINTMENT"
click at [666, 358] on button "Book" at bounding box center [678, 369] width 235 height 22
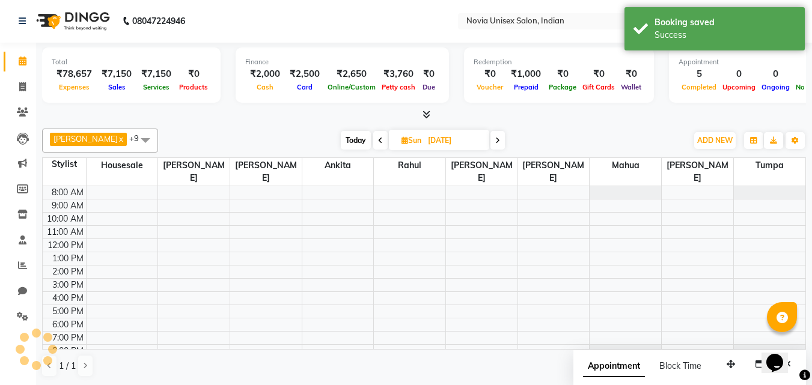
scroll to position [0, 0]
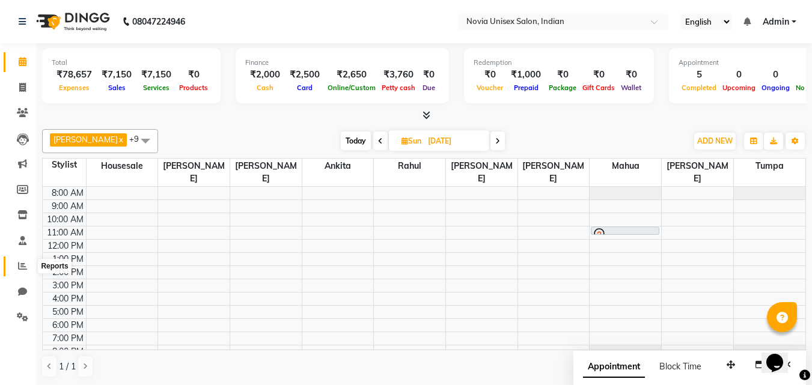
click at [22, 269] on icon at bounding box center [22, 265] width 9 height 9
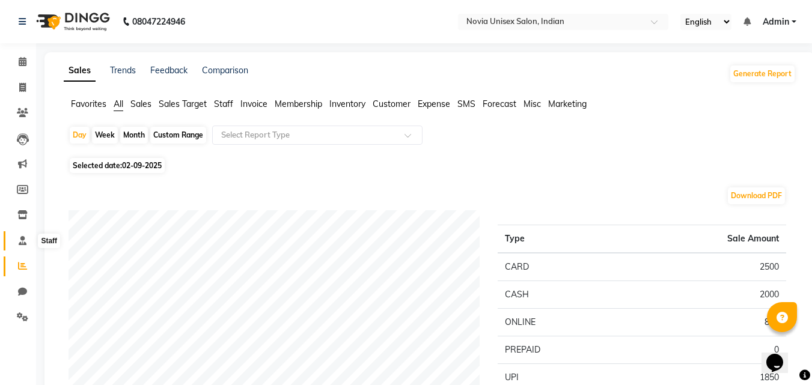
click at [22, 244] on icon at bounding box center [23, 240] width 8 height 9
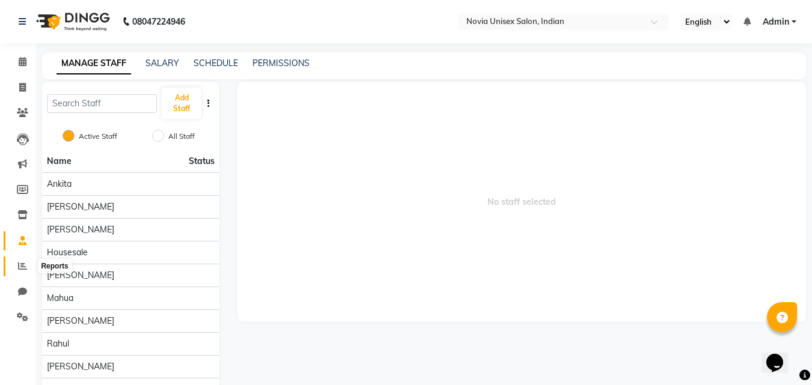
click at [23, 264] on icon at bounding box center [22, 265] width 9 height 9
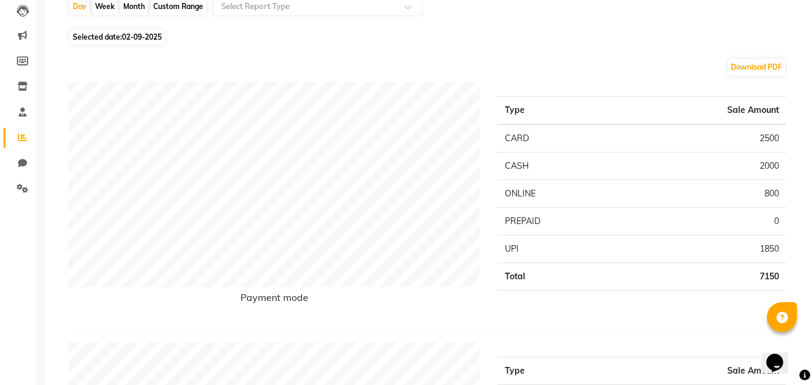
scroll to position [120, 0]
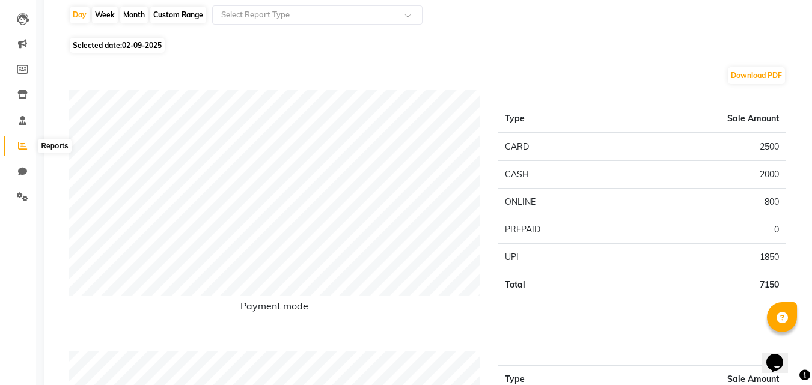
click at [24, 153] on span at bounding box center [22, 146] width 21 height 14
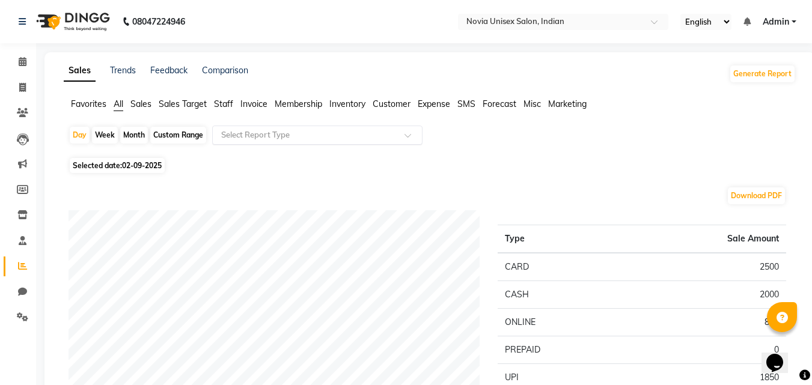
click at [258, 133] on input "text" at bounding box center [305, 135] width 173 height 12
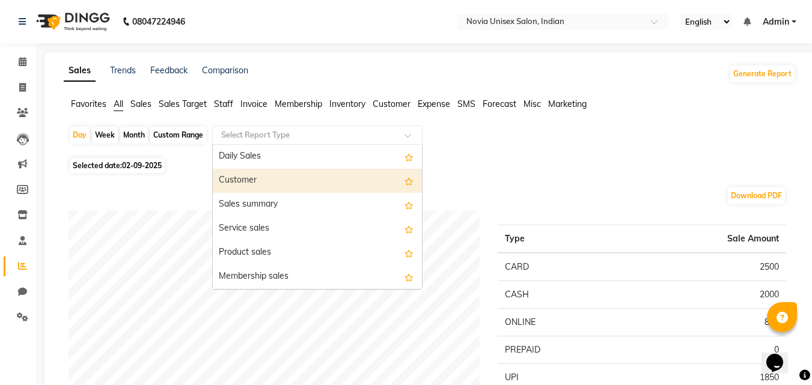
click at [254, 184] on div "Customer" at bounding box center [317, 181] width 209 height 24
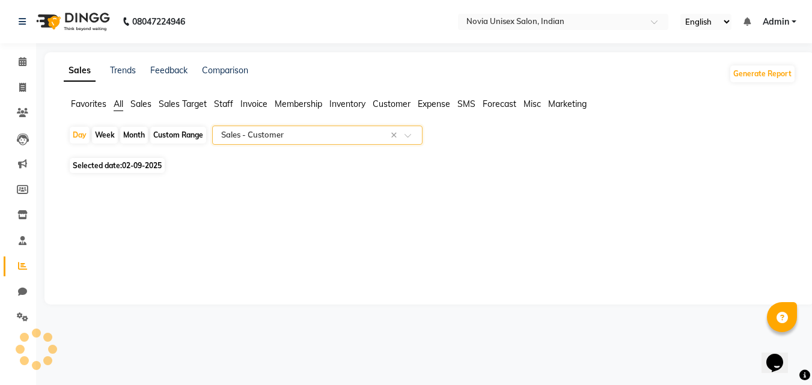
select select "filtered_report"
select select "csv"
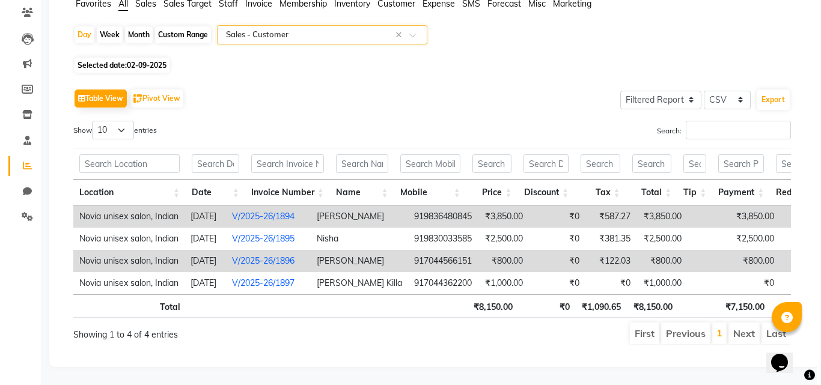
scroll to position [118, 0]
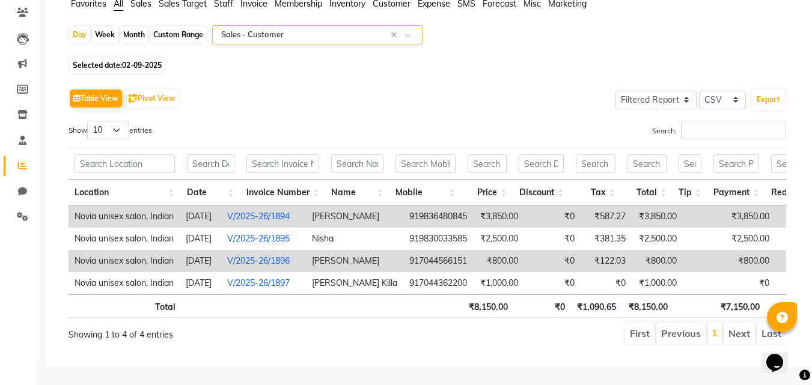
click at [281, 211] on link "V/2025-26/1894" at bounding box center [258, 216] width 63 height 11
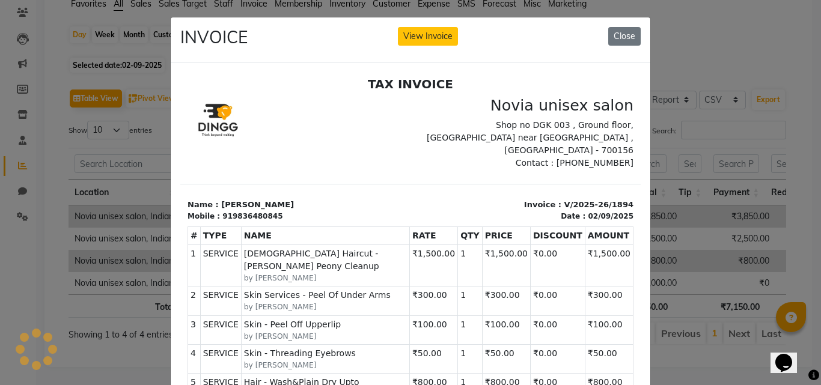
scroll to position [0, 0]
click at [420, 38] on button "View Invoice" at bounding box center [428, 36] width 60 height 19
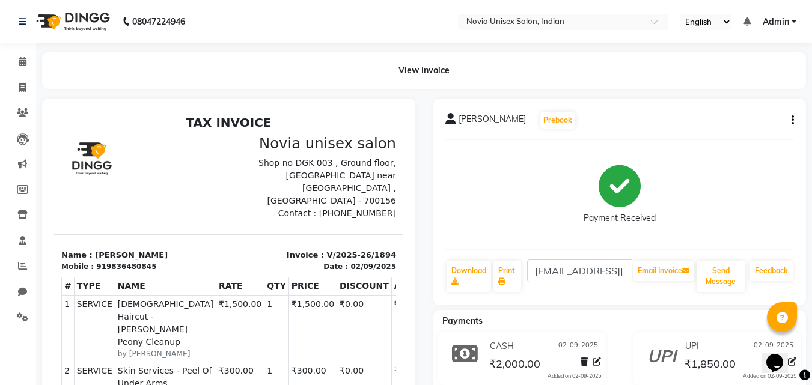
click at [791, 118] on button "button" at bounding box center [790, 120] width 7 height 13
click at [714, 136] on div "Edit Invoice" at bounding box center [733, 135] width 82 height 15
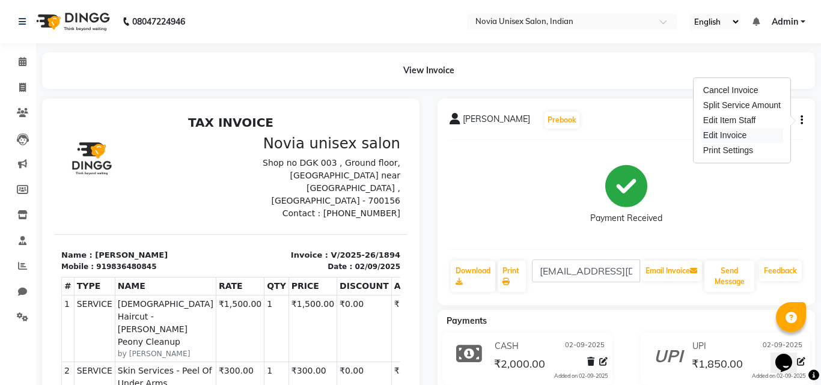
select select "service"
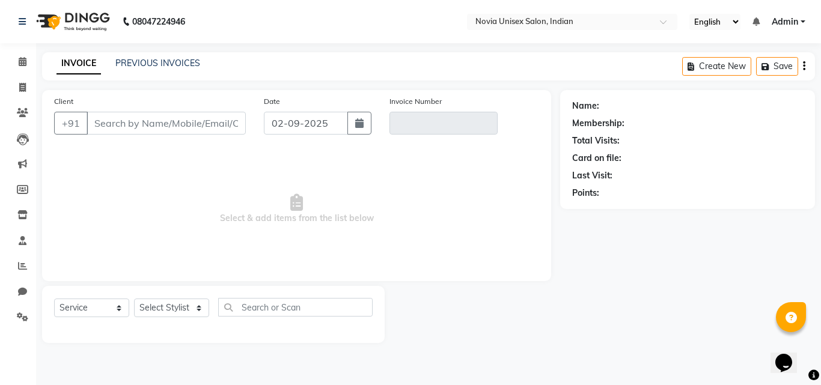
type input "9836480845"
type input "V/2025-26/1894"
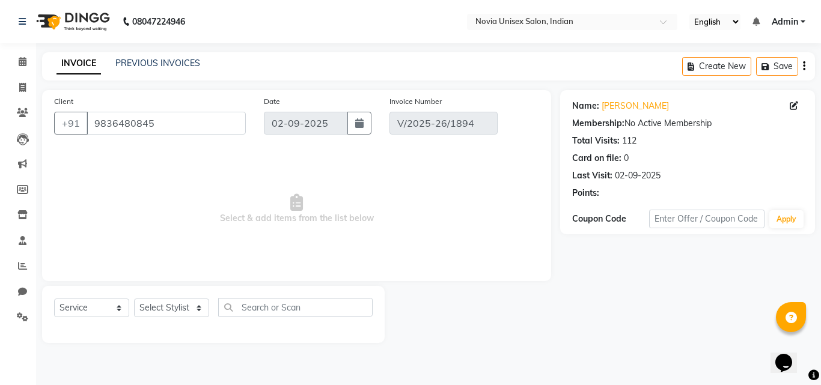
select select "select"
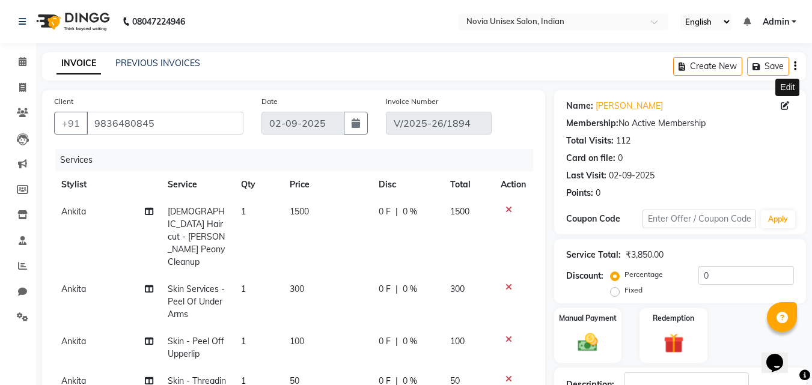
click at [786, 108] on icon at bounding box center [785, 106] width 8 height 8
select select "[DEMOGRAPHIC_DATA]"
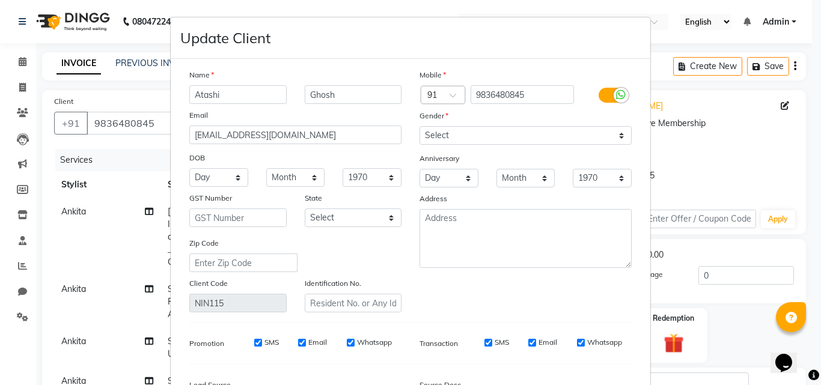
click at [659, 7] on ngb-modal-window "Update Client Name [PERSON_NAME] Email [EMAIL_ADDRESS][DOMAIN_NAME] DOB Day 01 …" at bounding box center [410, 192] width 821 height 385
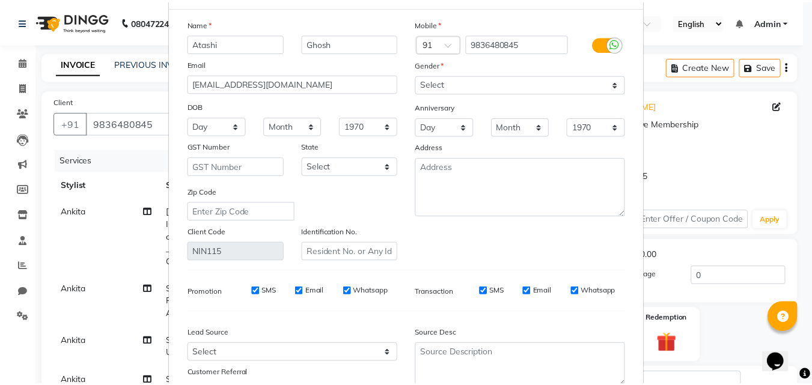
scroll to position [148, 0]
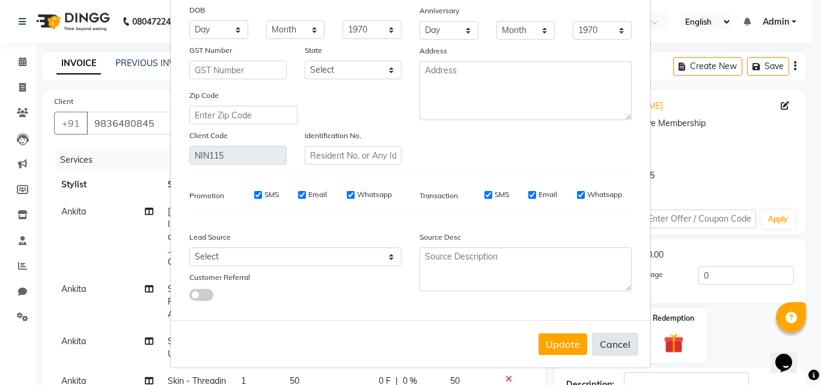
click at [618, 343] on button "Cancel" at bounding box center [615, 344] width 46 height 23
select select
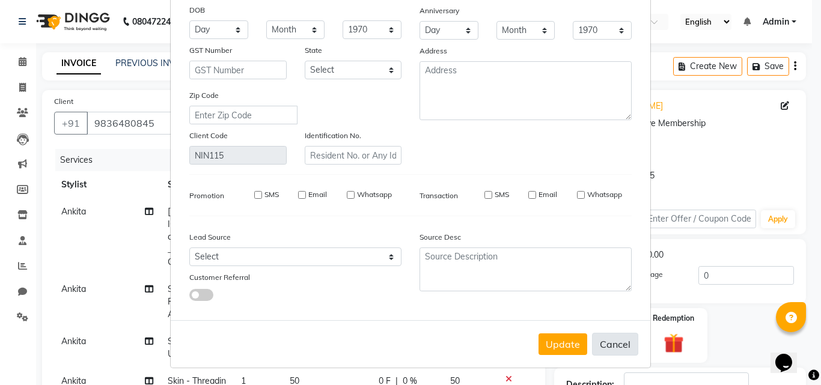
select select
checkbox input "false"
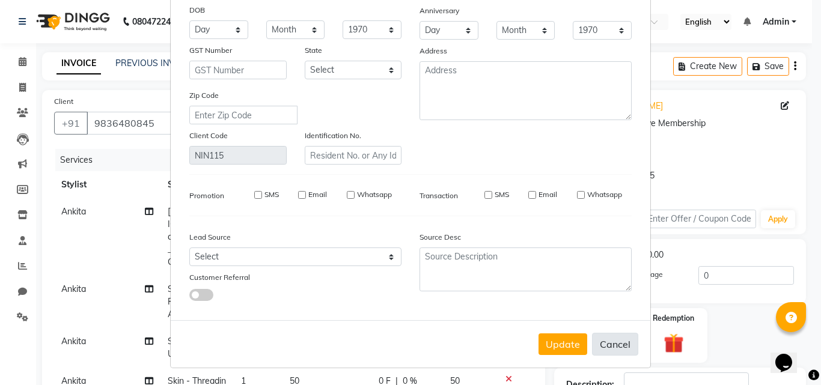
checkbox input "false"
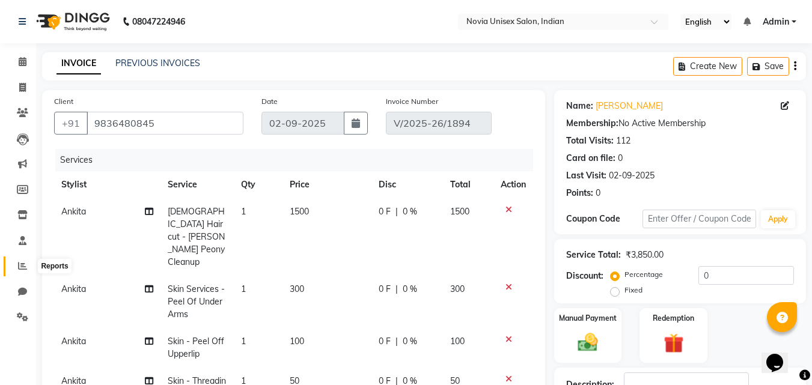
click at [20, 267] on icon at bounding box center [22, 265] width 9 height 9
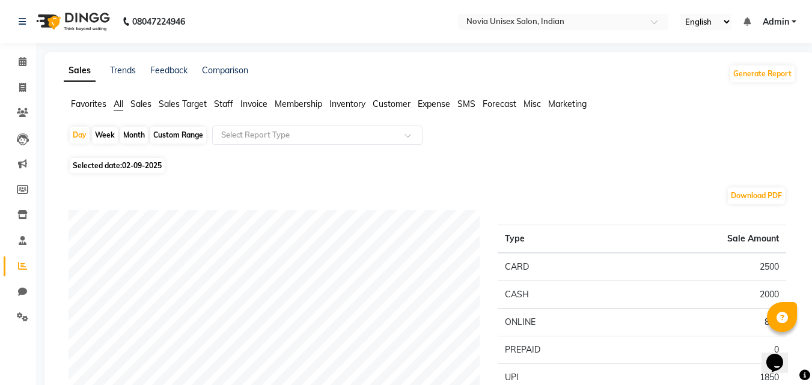
click at [142, 107] on span "Sales" at bounding box center [140, 104] width 21 height 11
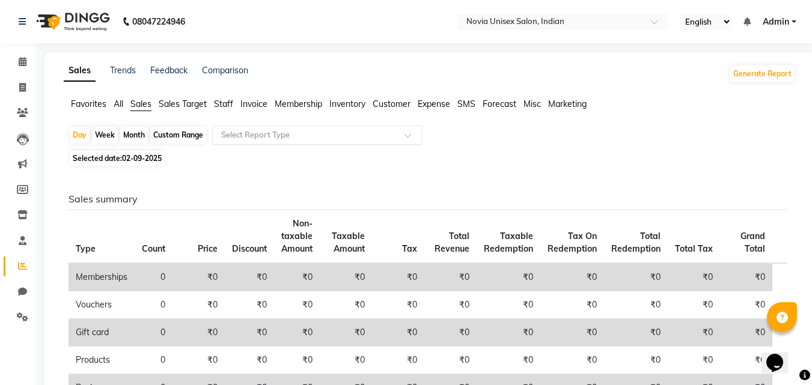
click at [250, 132] on input "text" at bounding box center [305, 135] width 173 height 12
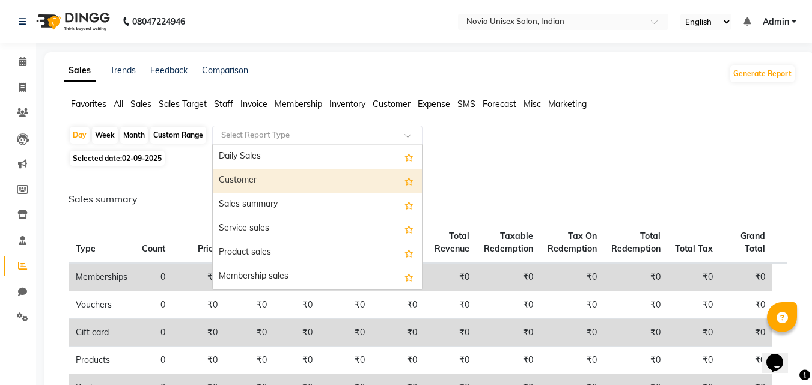
click at [245, 180] on div "Customer" at bounding box center [317, 181] width 209 height 24
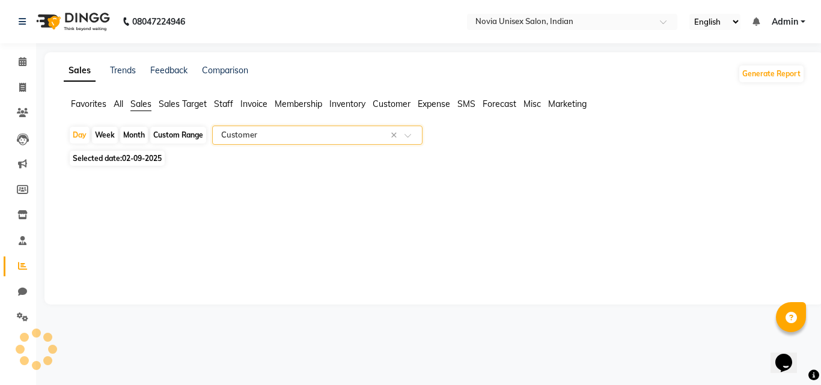
select select "filtered_report"
select select "csv"
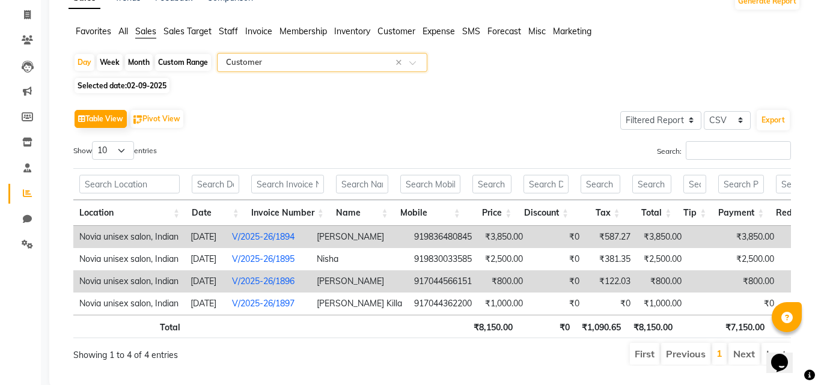
scroll to position [111, 0]
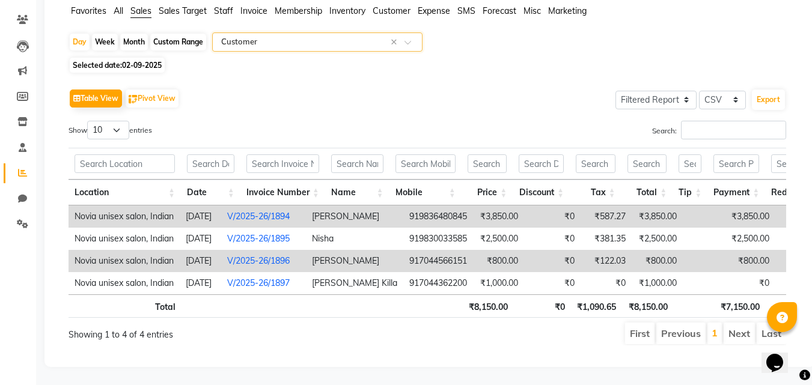
click at [281, 255] on link "V/2025-26/1896" at bounding box center [258, 260] width 63 height 11
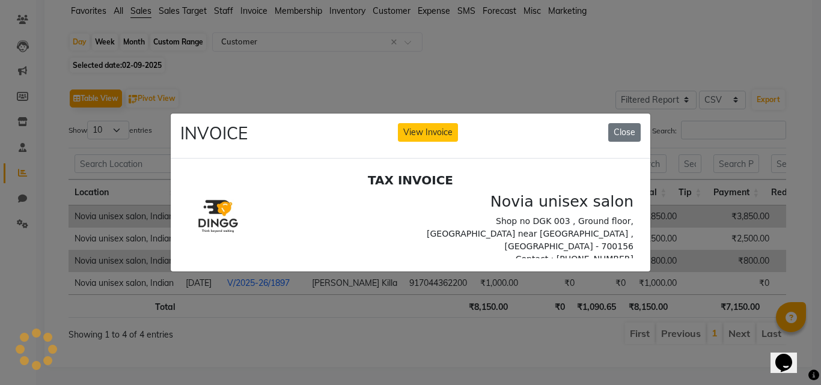
scroll to position [0, 0]
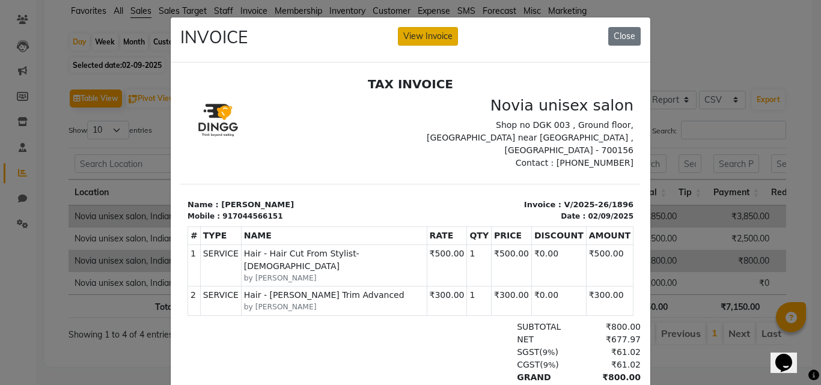
click at [426, 36] on button "View Invoice" at bounding box center [428, 36] width 60 height 19
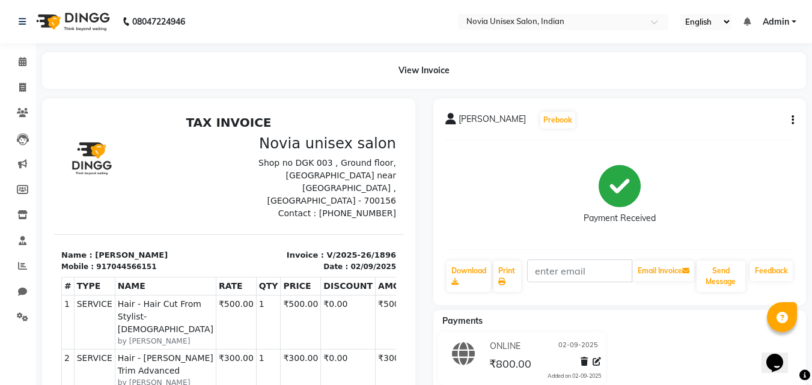
click at [792, 121] on icon "button" at bounding box center [793, 120] width 2 height 1
click at [720, 135] on div "Edit Invoice" at bounding box center [733, 135] width 82 height 15
select select "service"
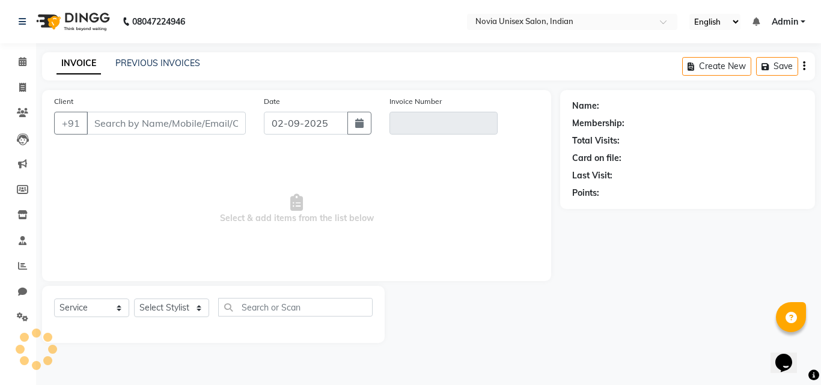
type input "7044566151"
type input "V/2025-26/1896"
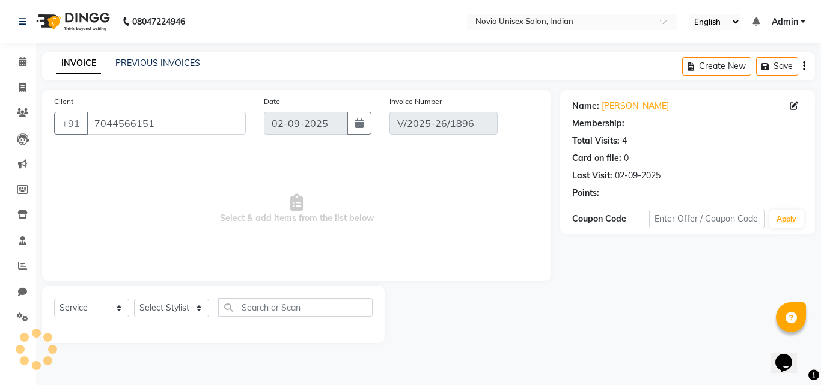
select select "select"
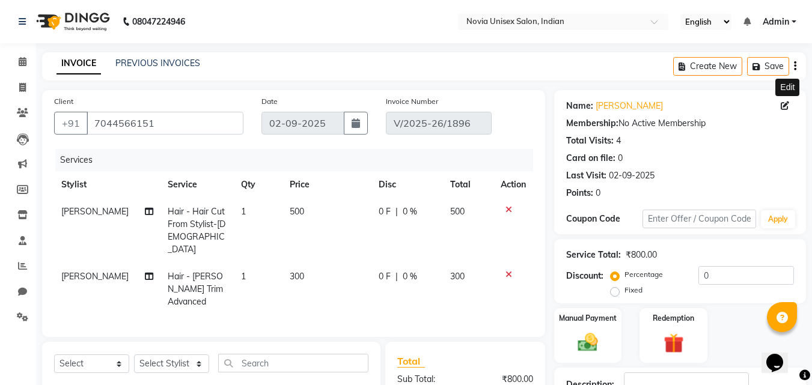
click at [783, 103] on icon at bounding box center [785, 106] width 8 height 8
select select "[DEMOGRAPHIC_DATA]"
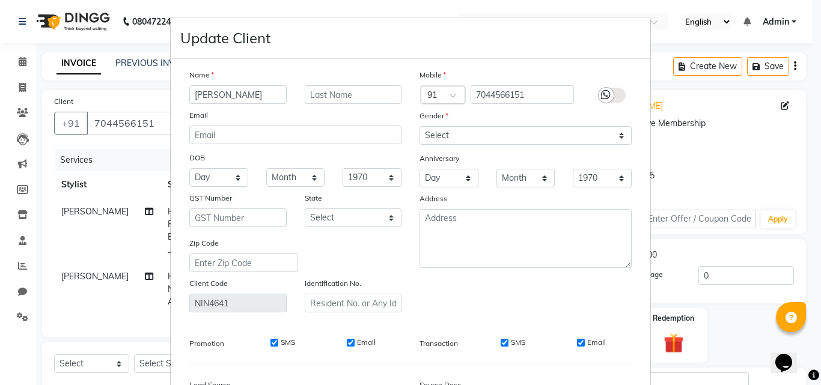
click at [611, 97] on label at bounding box center [612, 95] width 27 height 15
click at [0, 0] on input "checkbox" at bounding box center [0, 0] width 0 height 0
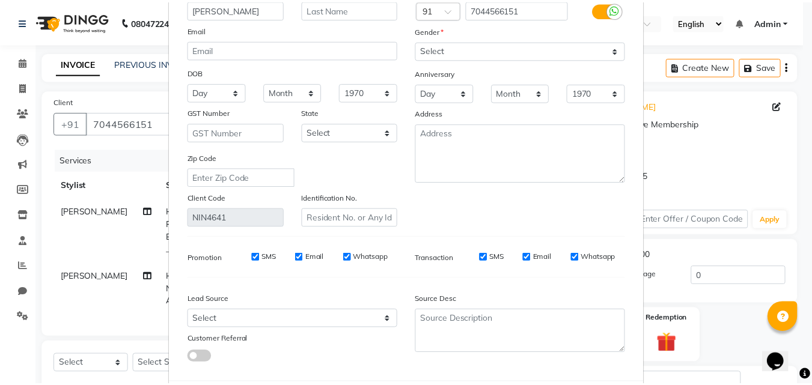
scroll to position [148, 0]
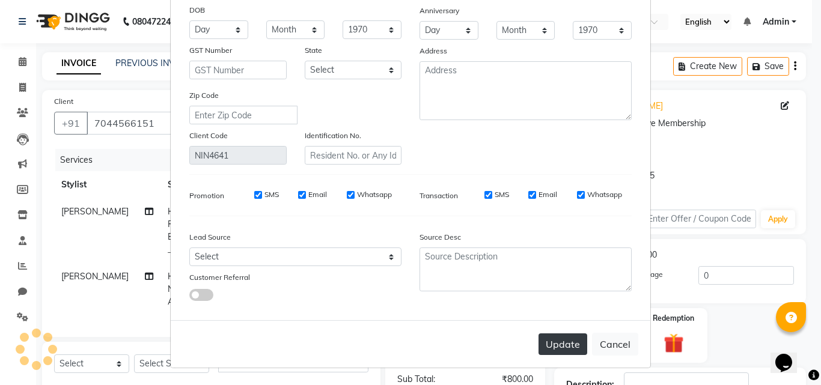
click at [560, 340] on button "Update" at bounding box center [563, 345] width 49 height 22
select select
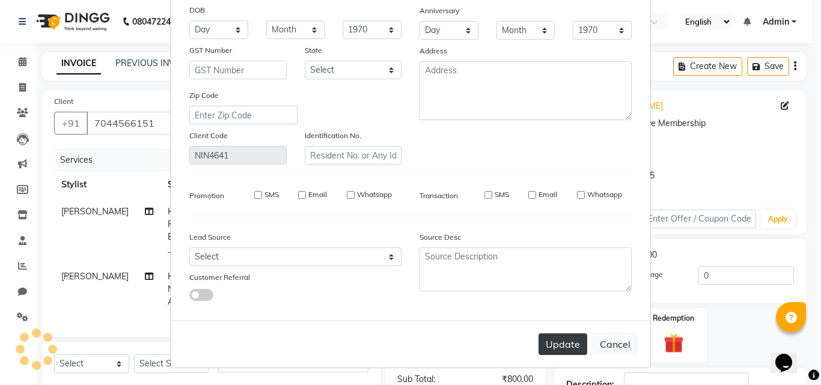
select select
checkbox input "false"
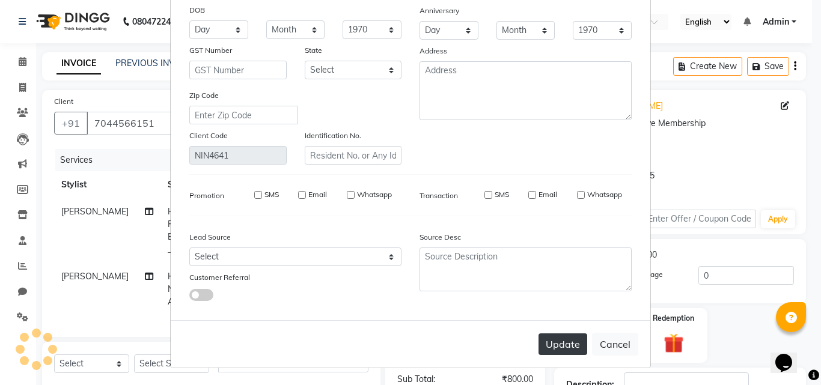
checkbox input "false"
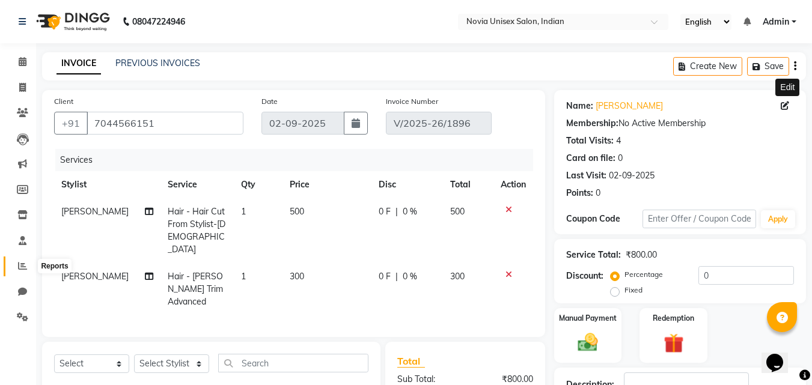
click at [22, 265] on icon at bounding box center [22, 265] width 9 height 9
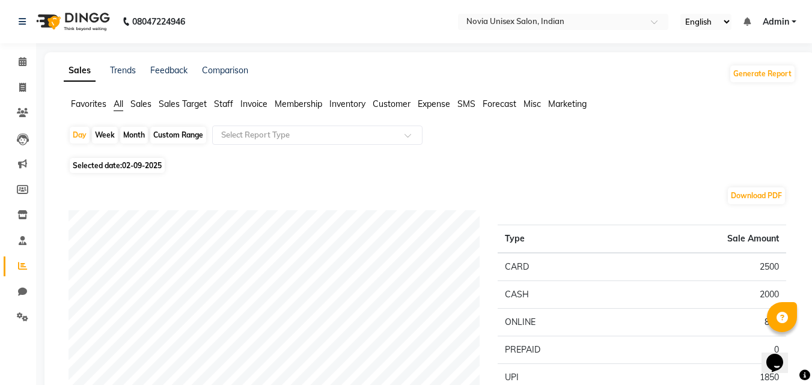
click at [144, 103] on span "Sales" at bounding box center [140, 104] width 21 height 11
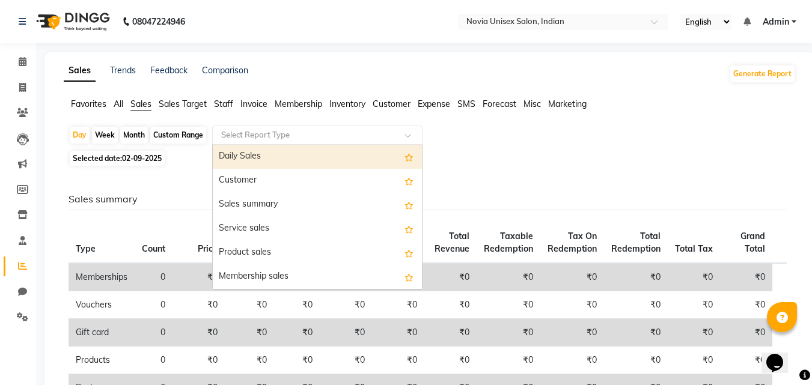
click at [317, 138] on input "text" at bounding box center [305, 135] width 173 height 12
click at [703, 136] on div "Day Week Month Custom Range Select Report Type Daily Sales Customer Sales summa…" at bounding box center [430, 137] width 722 height 22
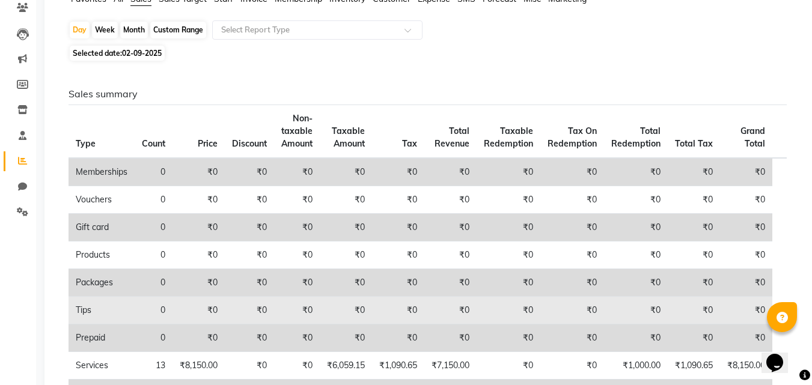
scroll to position [180, 0]
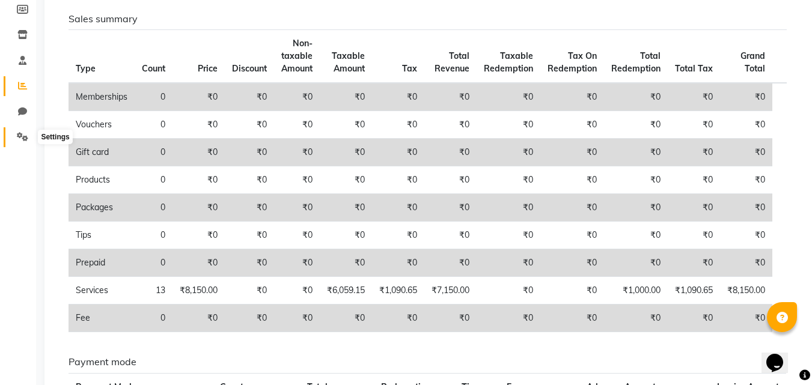
click at [28, 133] on span at bounding box center [22, 137] width 21 height 14
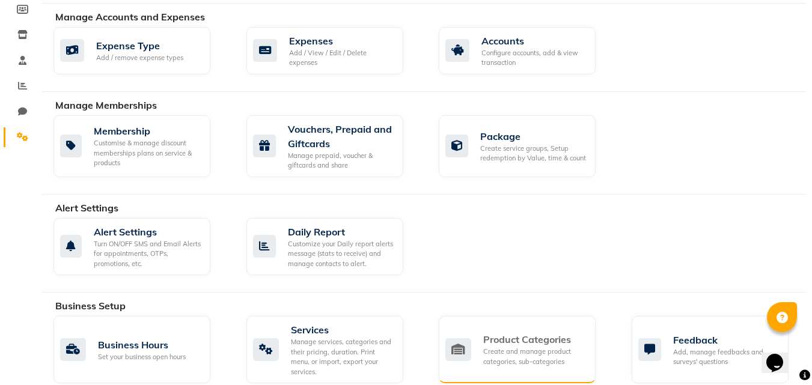
scroll to position [60, 0]
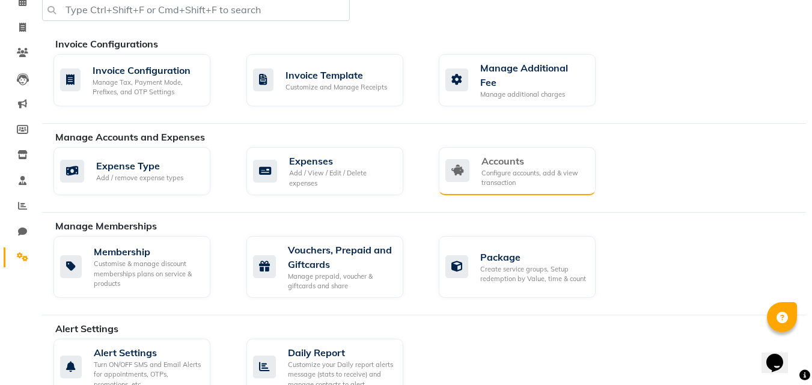
click at [524, 168] on div "Configure accounts, add & view transaction" at bounding box center [533, 178] width 105 height 20
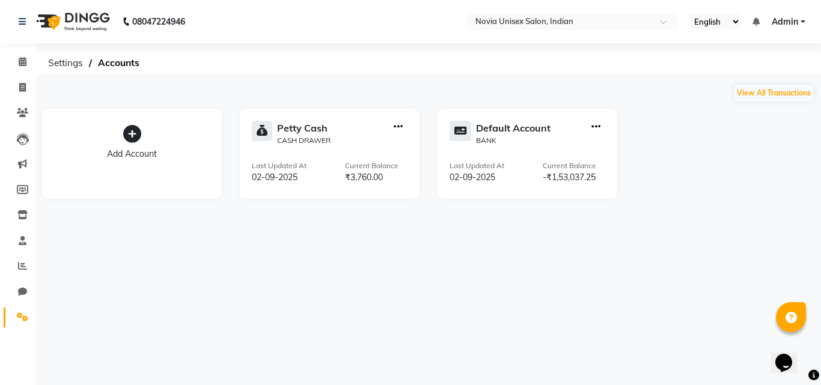
click at [594, 127] on icon "button" at bounding box center [595, 127] width 9 height 1
click at [593, 41] on div "Edit Account" at bounding box center [597, 41] width 64 height 13
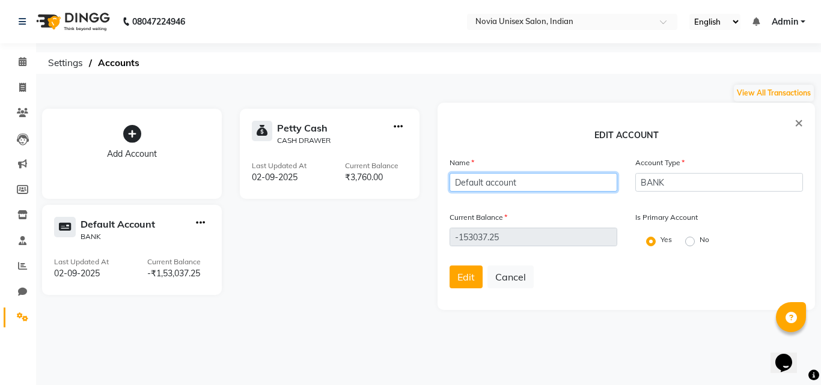
click at [547, 180] on input "Default account" at bounding box center [534, 182] width 168 height 19
type input "D"
type input "H"
type input "hdfc"
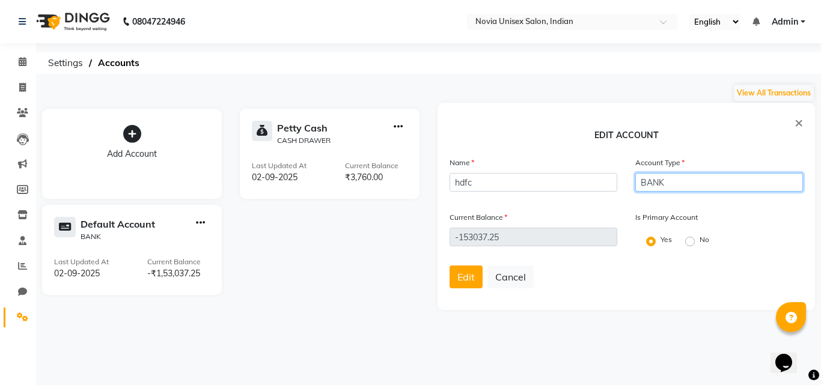
click at [669, 184] on input "BANK" at bounding box center [719, 182] width 168 height 19
type input "B"
type input "current"
click at [633, 294] on form "Name hdfc Account Type current Current Balance -153037.25 Is Primary Account Ye…" at bounding box center [626, 227] width 353 height 142
click at [135, 141] on icon at bounding box center [132, 134] width 18 height 18
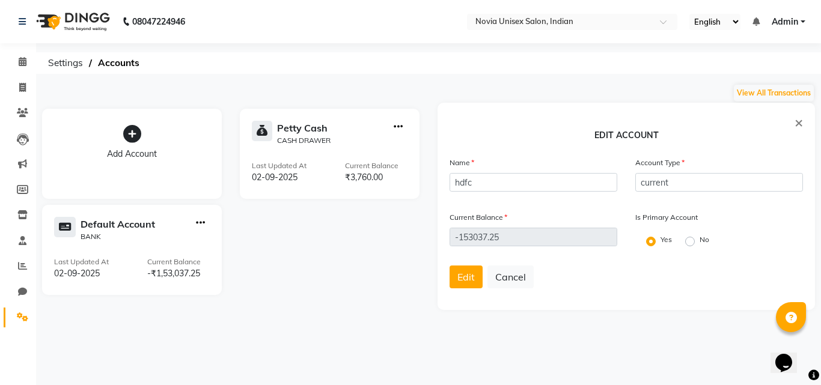
radio input "false"
radio input "true"
click at [661, 243] on label "Yes" at bounding box center [666, 239] width 11 height 11
click at [650, 243] on input "Yes" at bounding box center [650, 240] width 8 height 8
radio input "true"
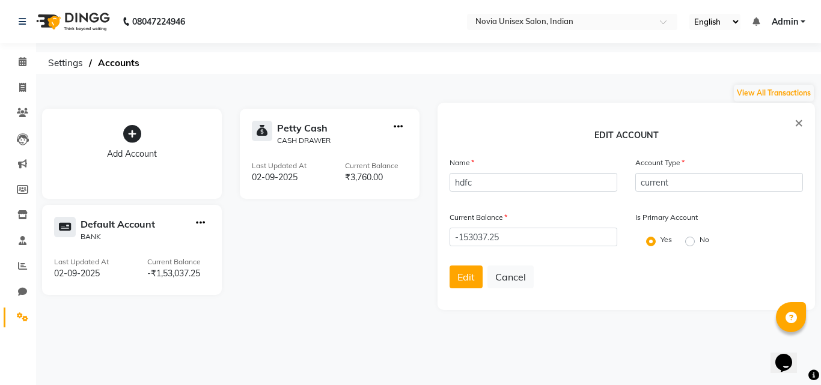
click at [200, 224] on icon "button" at bounding box center [200, 223] width 9 height 1
click at [314, 252] on div "Add Account Petty Cash CASH DRAWER Last Updated At 02-09-2025 Current Balance ₹…" at bounding box center [230, 199] width 395 height 192
click at [396, 127] on icon "button" at bounding box center [398, 127] width 9 height 1
click at [371, 264] on div "Add Account Petty Cash CASH DRAWER Last Updated At 02-09-2025 Current Balance ₹…" at bounding box center [230, 199] width 395 height 192
click at [754, 96] on button "View All Transactions" at bounding box center [774, 93] width 80 height 17
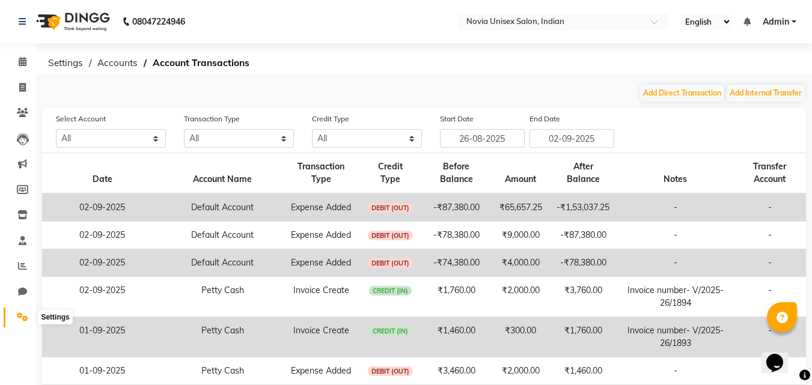
click at [21, 316] on icon at bounding box center [22, 317] width 11 height 9
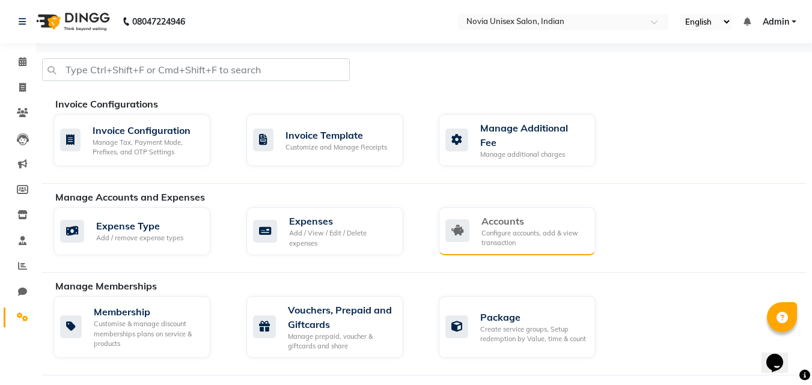
click at [511, 229] on div "Configure accounts, add & view transaction" at bounding box center [533, 238] width 105 height 20
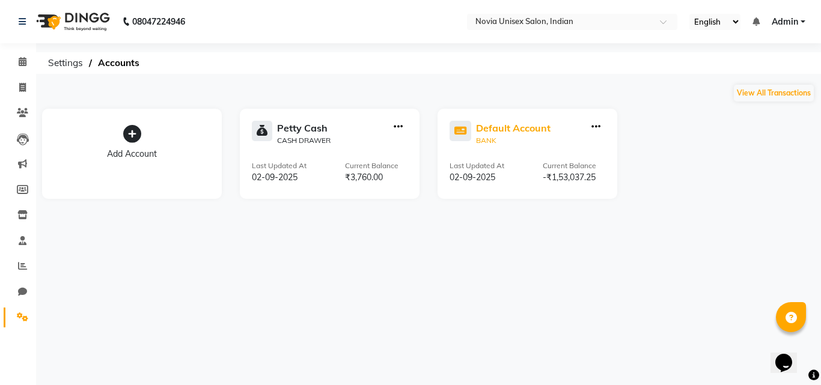
click at [519, 135] on div "Default Account" at bounding box center [513, 128] width 75 height 14
select select "8076"
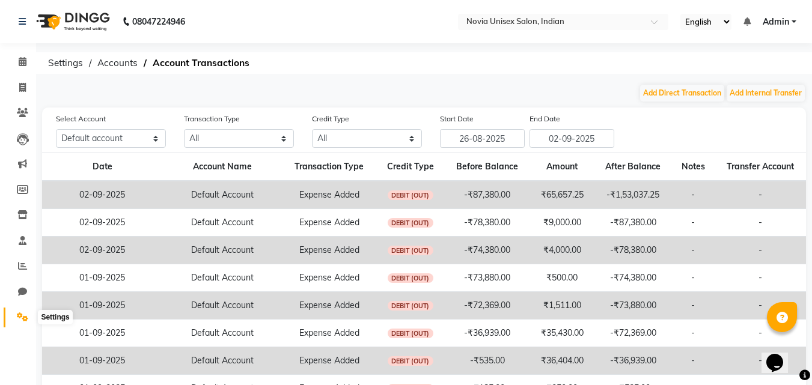
click at [15, 317] on span at bounding box center [22, 318] width 21 height 14
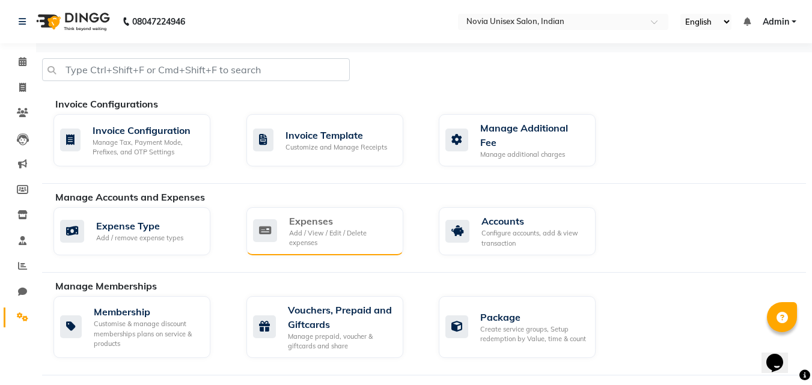
click at [326, 228] on div "Add / View / Edit / Delete expenses" at bounding box center [341, 238] width 105 height 20
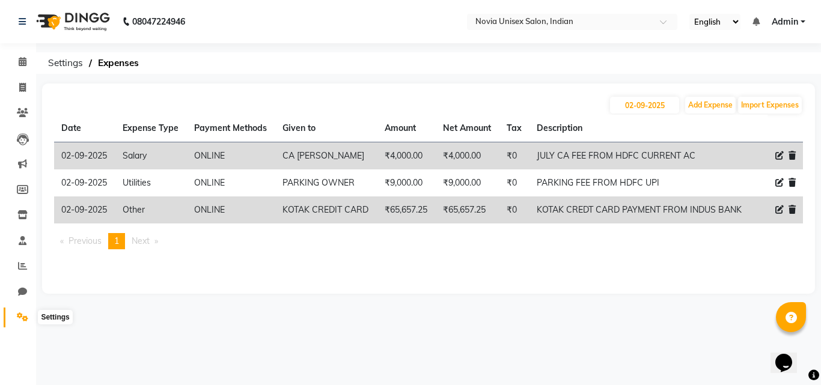
click at [19, 316] on icon at bounding box center [22, 317] width 11 height 9
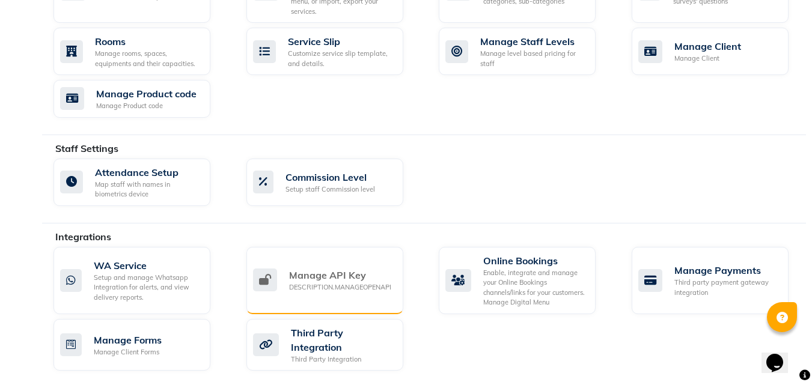
scroll to position [627, 0]
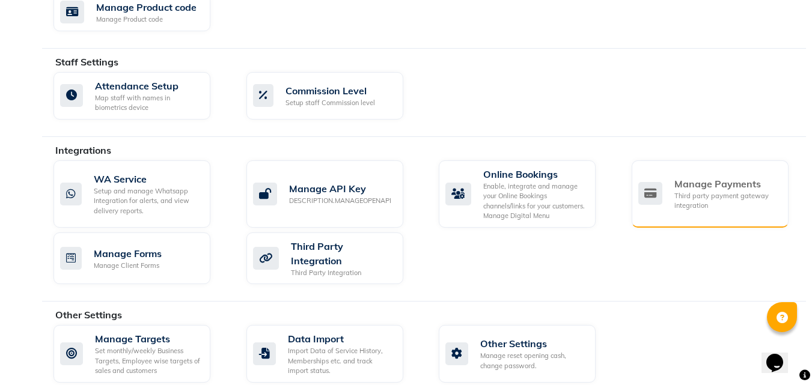
click at [695, 191] on div "Third party payment gateway integration" at bounding box center [726, 201] width 105 height 20
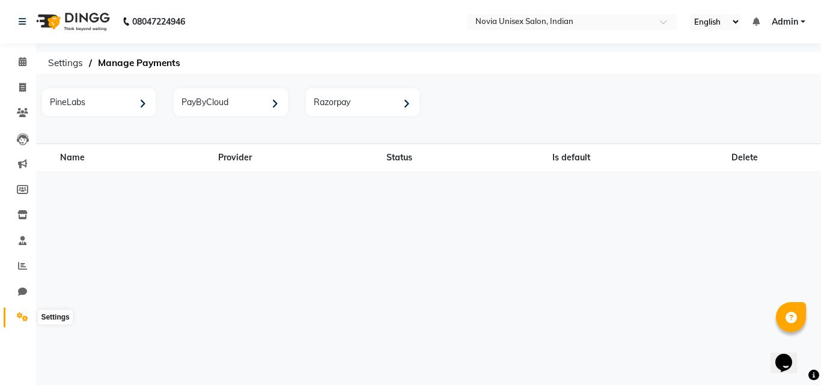
click at [18, 314] on icon at bounding box center [22, 317] width 11 height 9
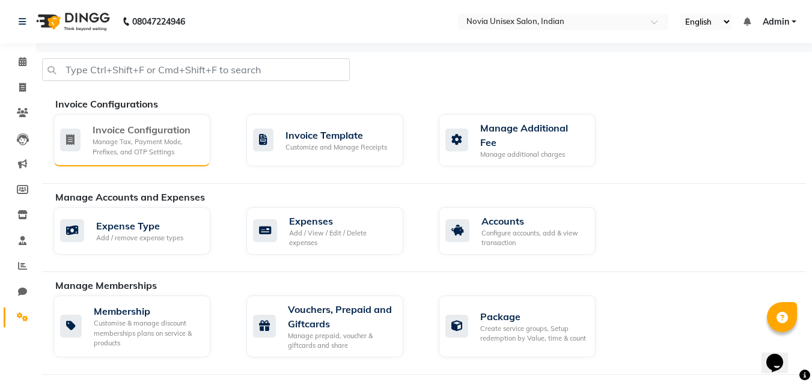
click at [130, 145] on div "Manage Tax, Payment Mode, Prefixes, and OTP Settings" at bounding box center [147, 147] width 108 height 20
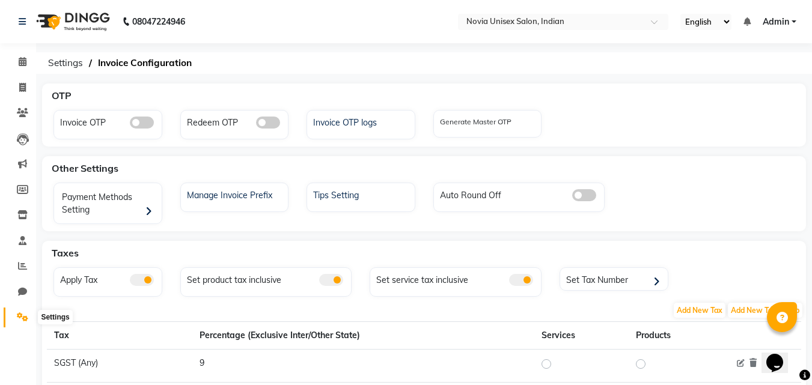
click at [25, 319] on icon at bounding box center [22, 317] width 11 height 9
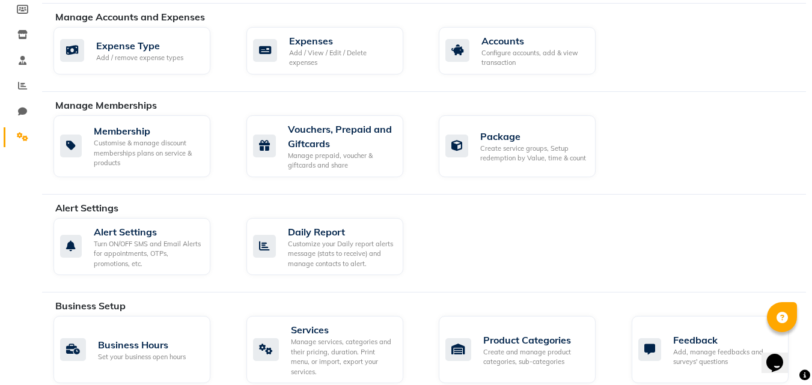
scroll to position [361, 0]
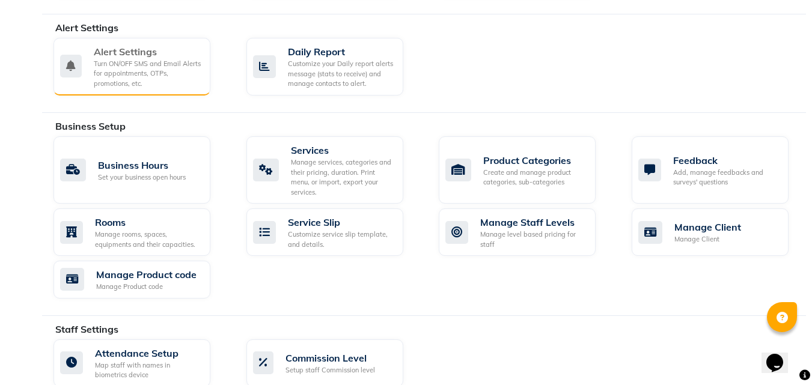
click at [154, 66] on div "Turn ON/OFF SMS and Email Alerts for appointments, OTPs, promotions, etc." at bounding box center [147, 74] width 107 height 30
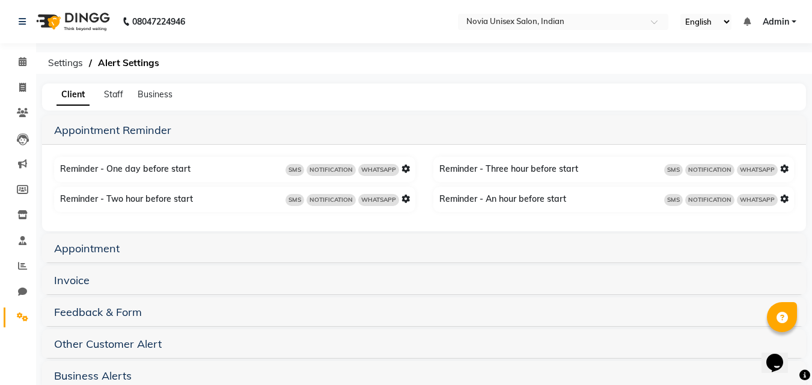
scroll to position [26, 0]
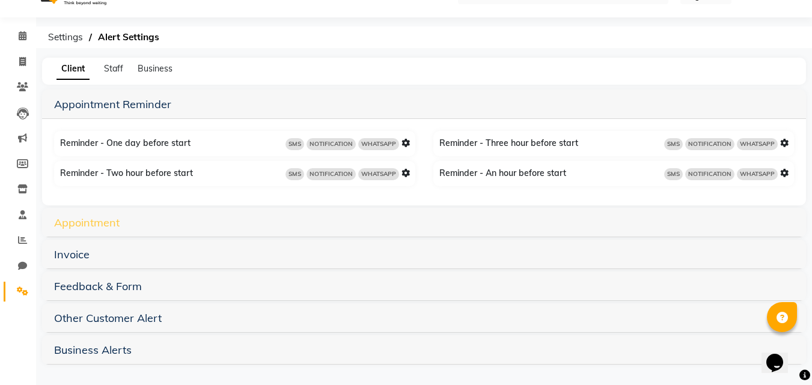
click at [106, 224] on link "Appointment" at bounding box center [87, 223] width 66 height 14
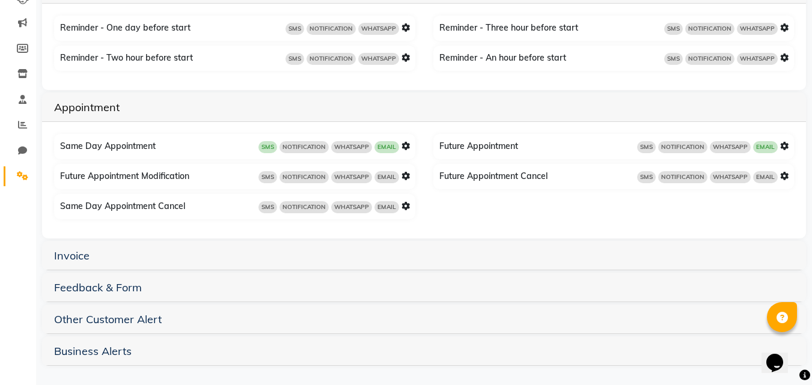
scroll to position [142, 0]
click at [24, 175] on icon at bounding box center [22, 174] width 11 height 9
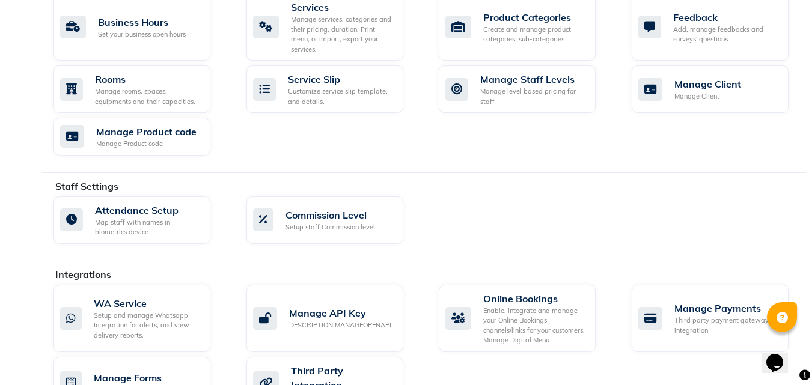
scroll to position [623, 0]
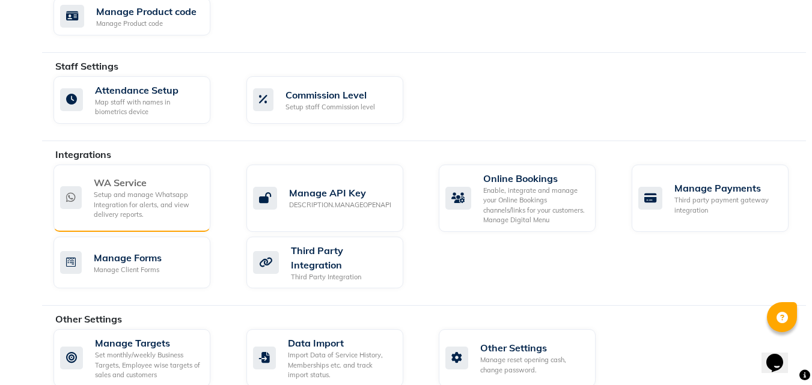
click at [126, 201] on div "Setup and manage Whatsapp Integration for alerts, and view delivery reports." at bounding box center [147, 205] width 107 height 30
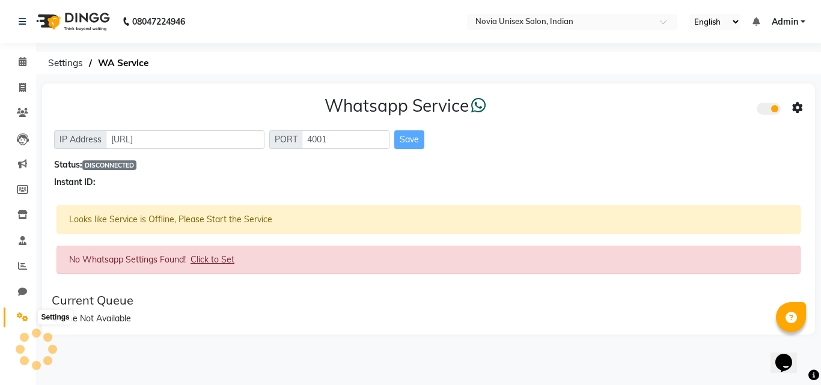
click at [23, 316] on icon at bounding box center [22, 317] width 11 height 9
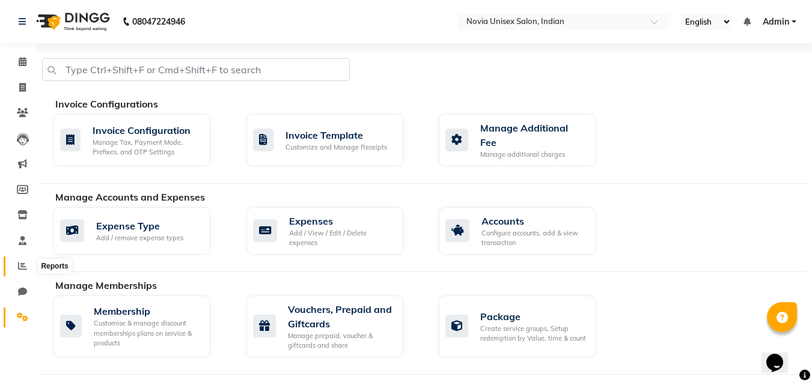
click at [22, 266] on icon at bounding box center [22, 265] width 9 height 9
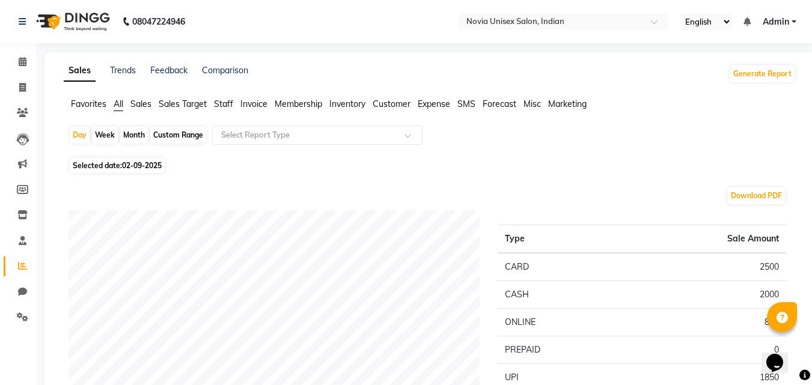
click at [144, 104] on span "Sales" at bounding box center [140, 104] width 21 height 11
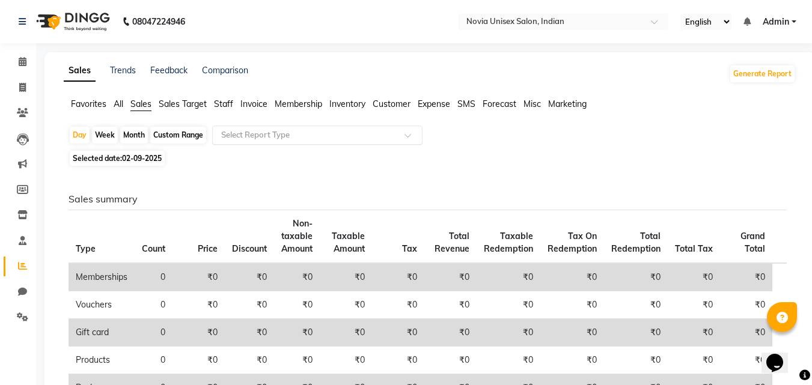
click at [272, 143] on div "Select Report Type" at bounding box center [317, 135] width 210 height 19
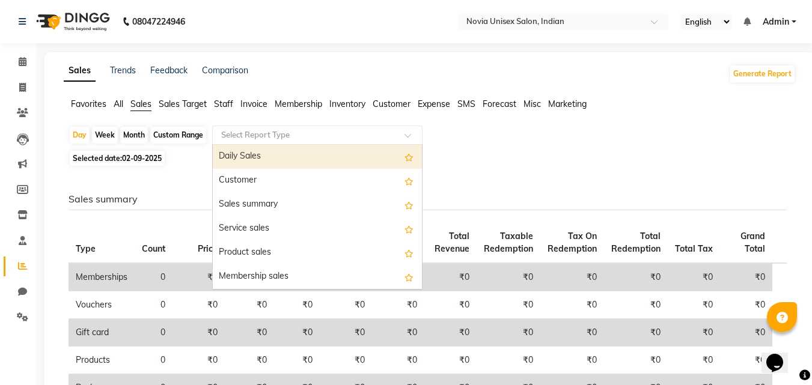
click at [222, 105] on span "Staff" at bounding box center [223, 104] width 19 height 11
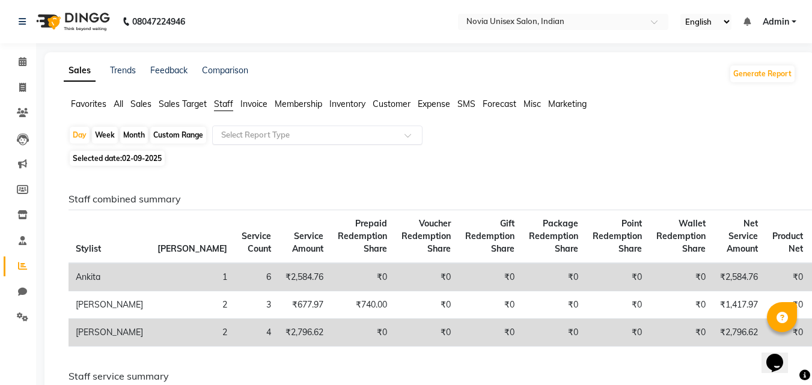
click at [261, 144] on ng-select "Select Report Type" at bounding box center [317, 135] width 210 height 19
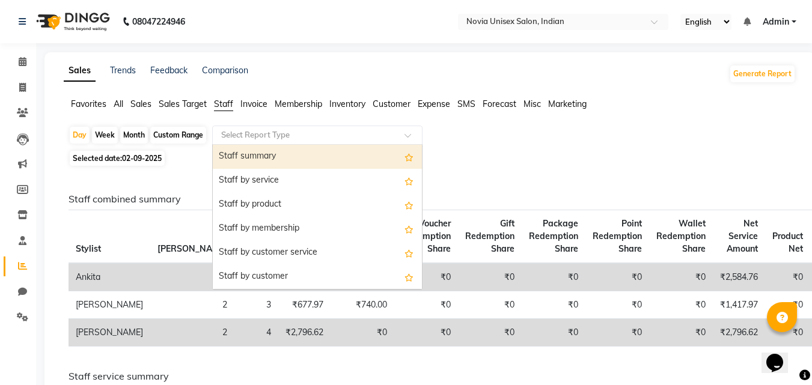
click at [582, 143] on div "Day Week Month Custom Range Select Report Type Staff summary Staff by service S…" at bounding box center [430, 137] width 722 height 22
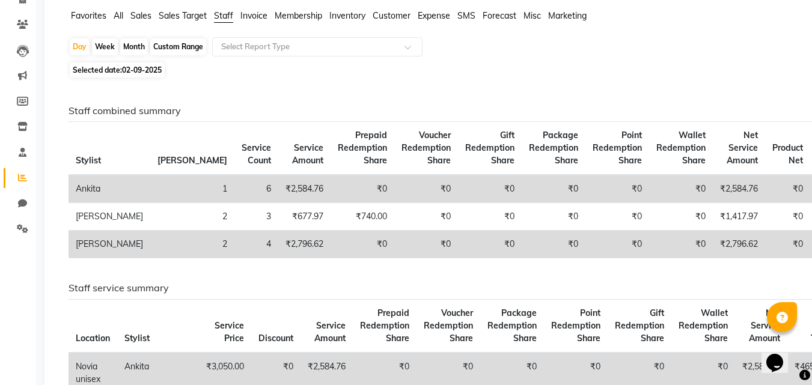
scroll to position [28, 0]
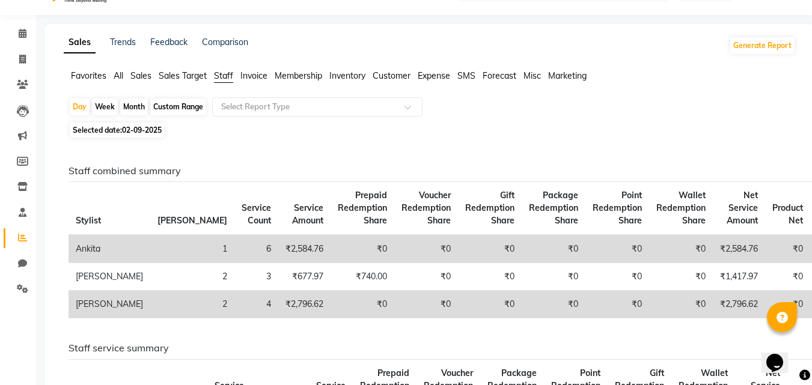
click at [128, 106] on div "Month" at bounding box center [134, 107] width 28 height 17
select select "9"
select select "2025"
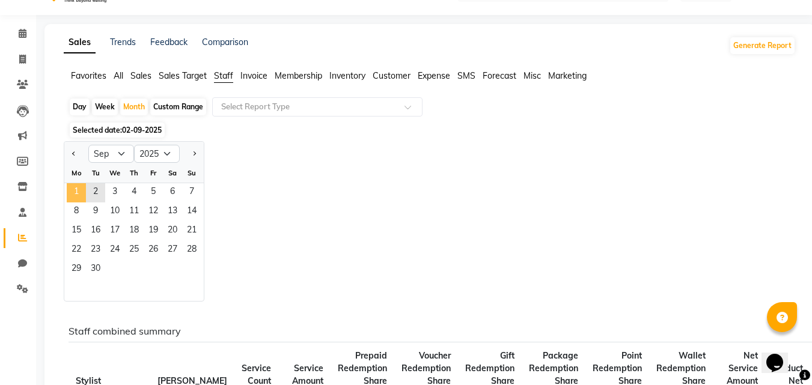
click at [76, 189] on span "1" at bounding box center [76, 192] width 19 height 19
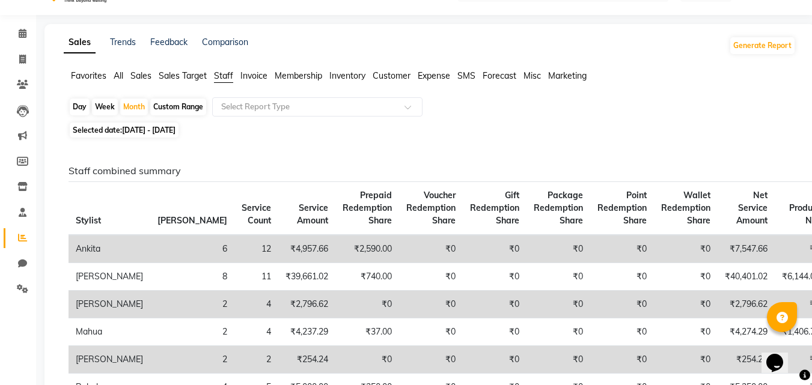
scroll to position [0, 0]
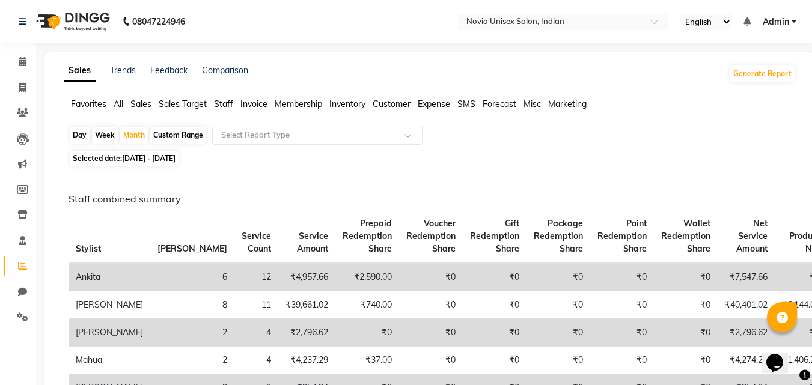
click at [433, 106] on span "Expense" at bounding box center [434, 104] width 32 height 11
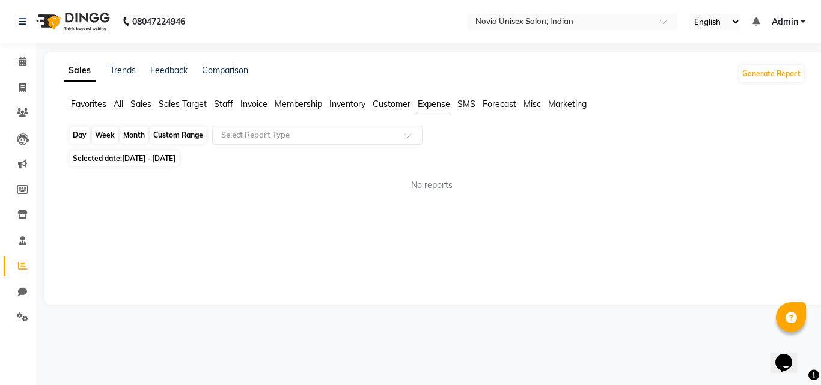
click at [136, 138] on div "Month" at bounding box center [134, 135] width 28 height 17
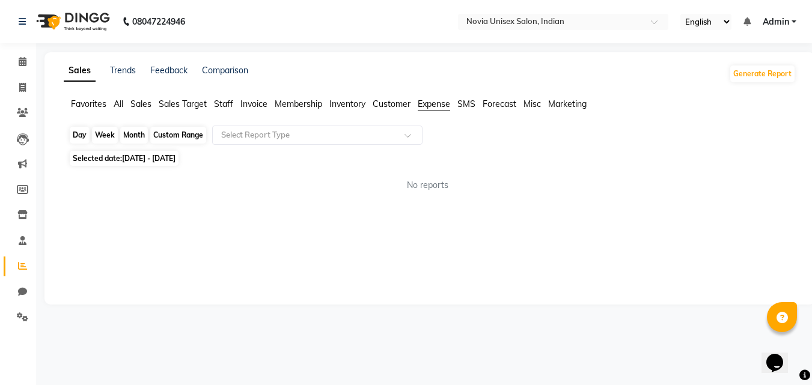
select select "9"
select select "2025"
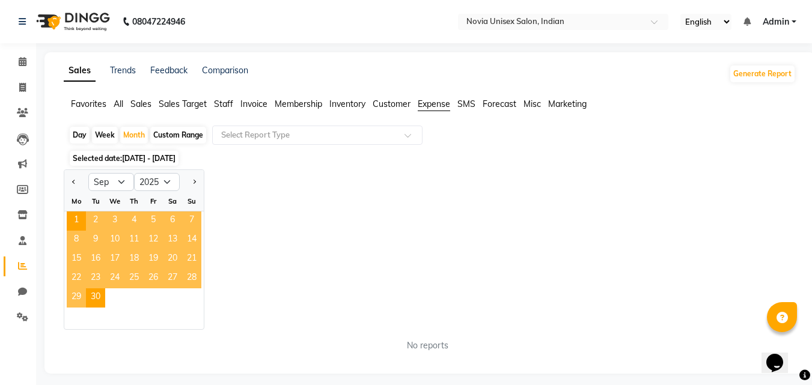
click at [286, 193] on div "Jan Feb Mar Apr May Jun [DATE] Aug Sep Oct Nov [DATE] 2016 2017 2018 2019 2020 …" at bounding box center [430, 249] width 732 height 160
click at [310, 139] on input "text" at bounding box center [305, 135] width 173 height 12
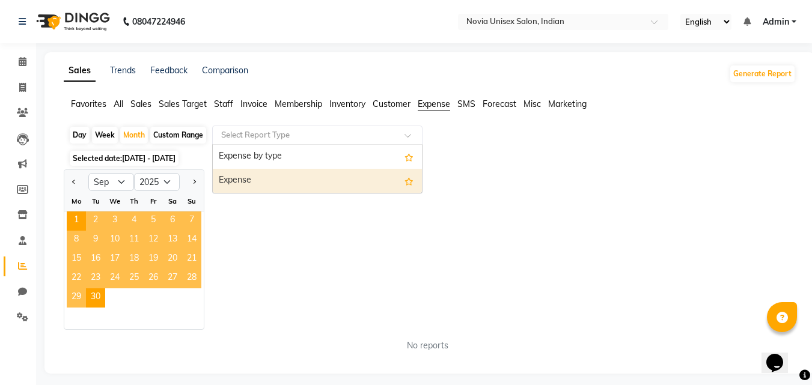
click at [293, 182] on div "Expense" at bounding box center [317, 181] width 209 height 24
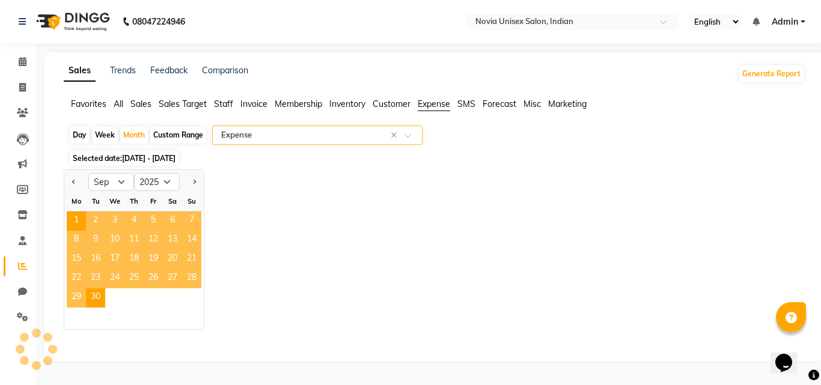
select select "filtered_report"
select select "csv"
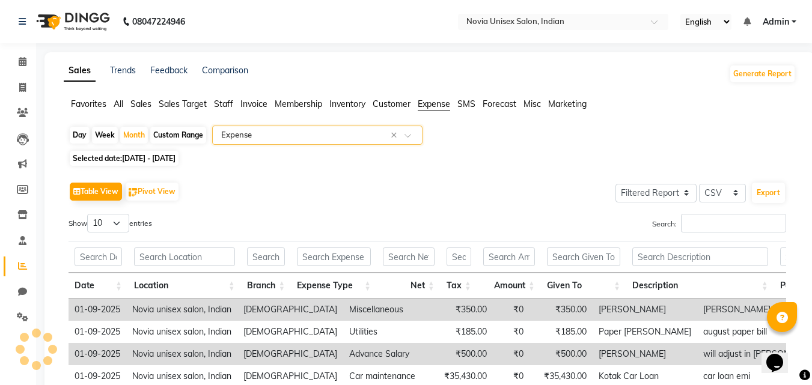
scroll to position [60, 0]
